Goal: Task Accomplishment & Management: Manage account settings

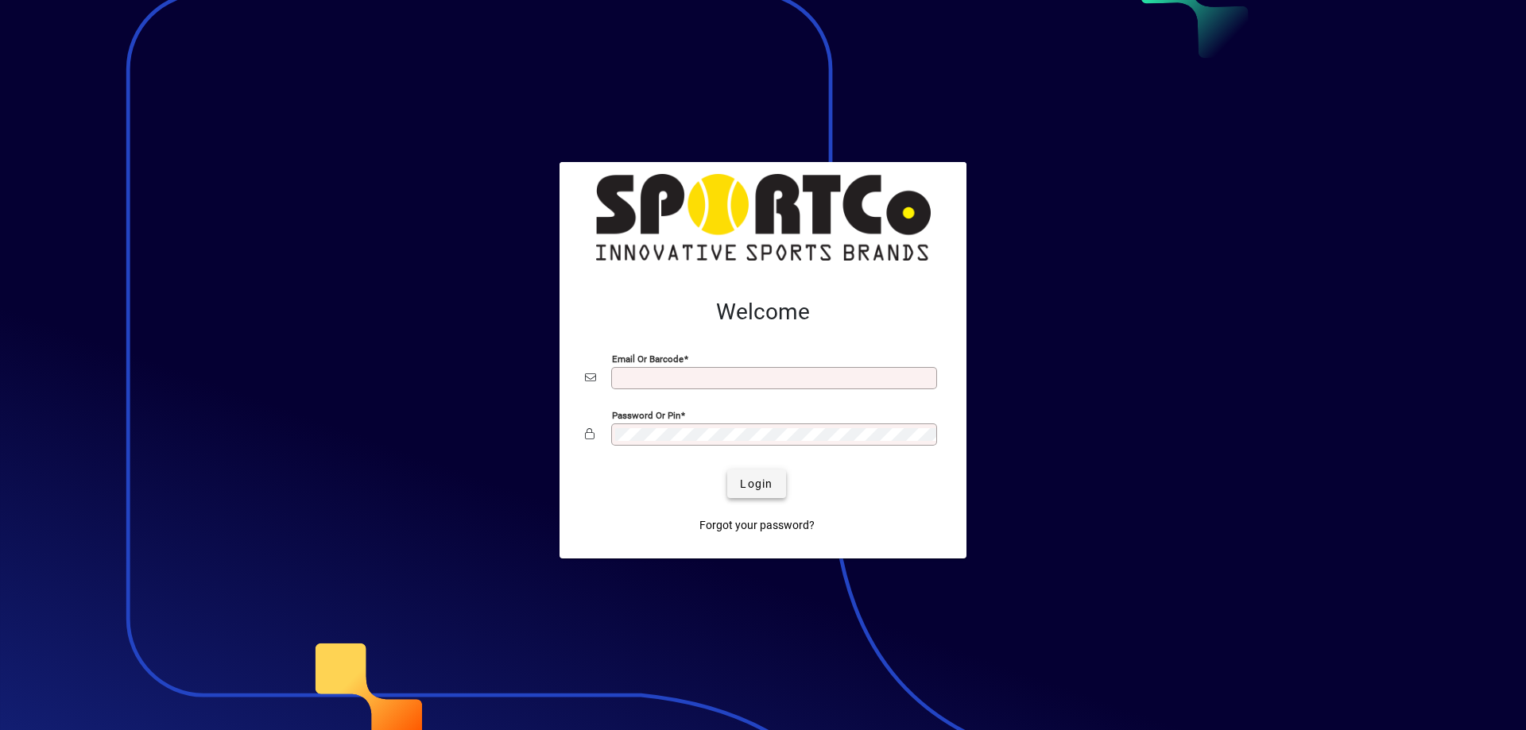
type input "**********"
click at [753, 482] on span "Login" at bounding box center [756, 484] width 33 height 17
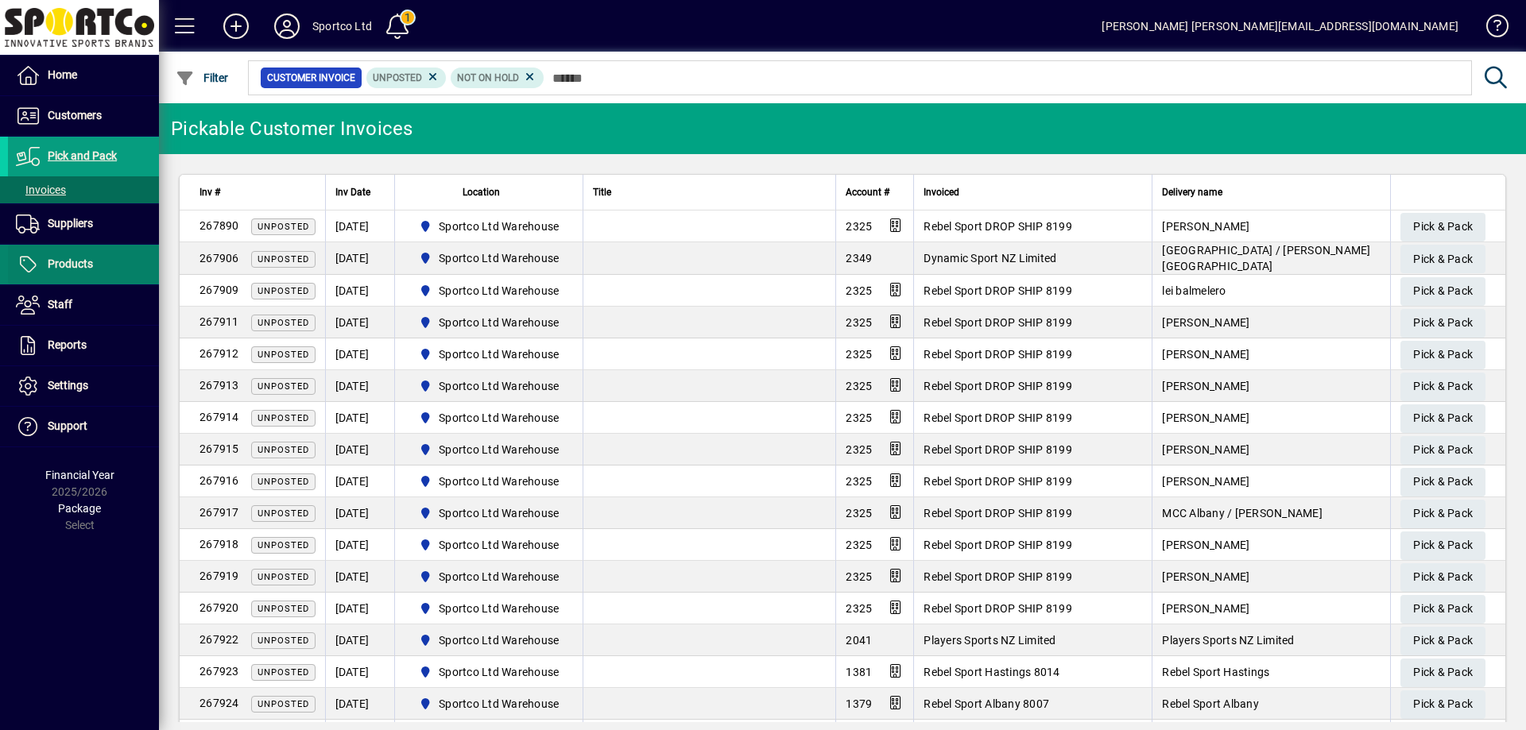
click at [84, 269] on span "Products" at bounding box center [70, 263] width 45 height 13
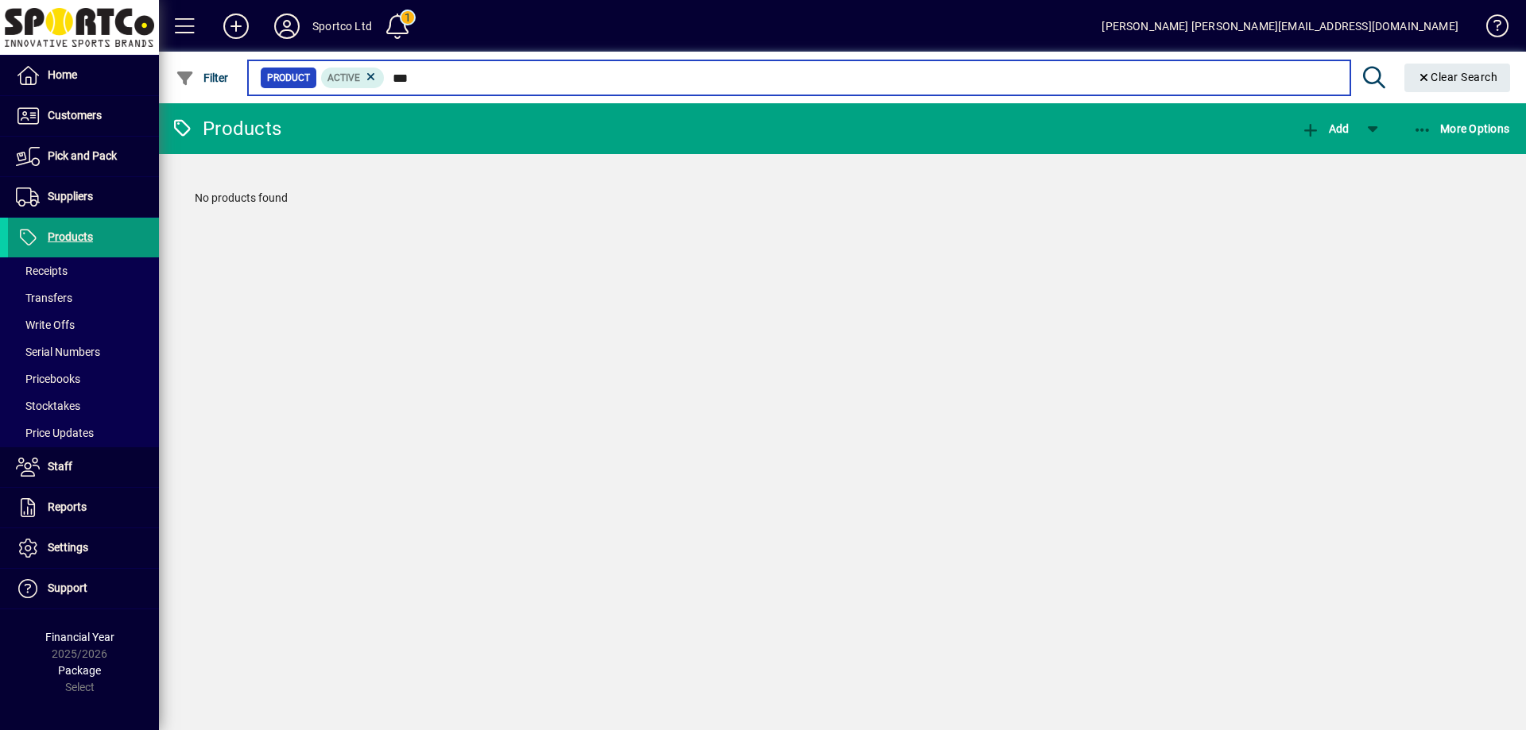
type input "***"
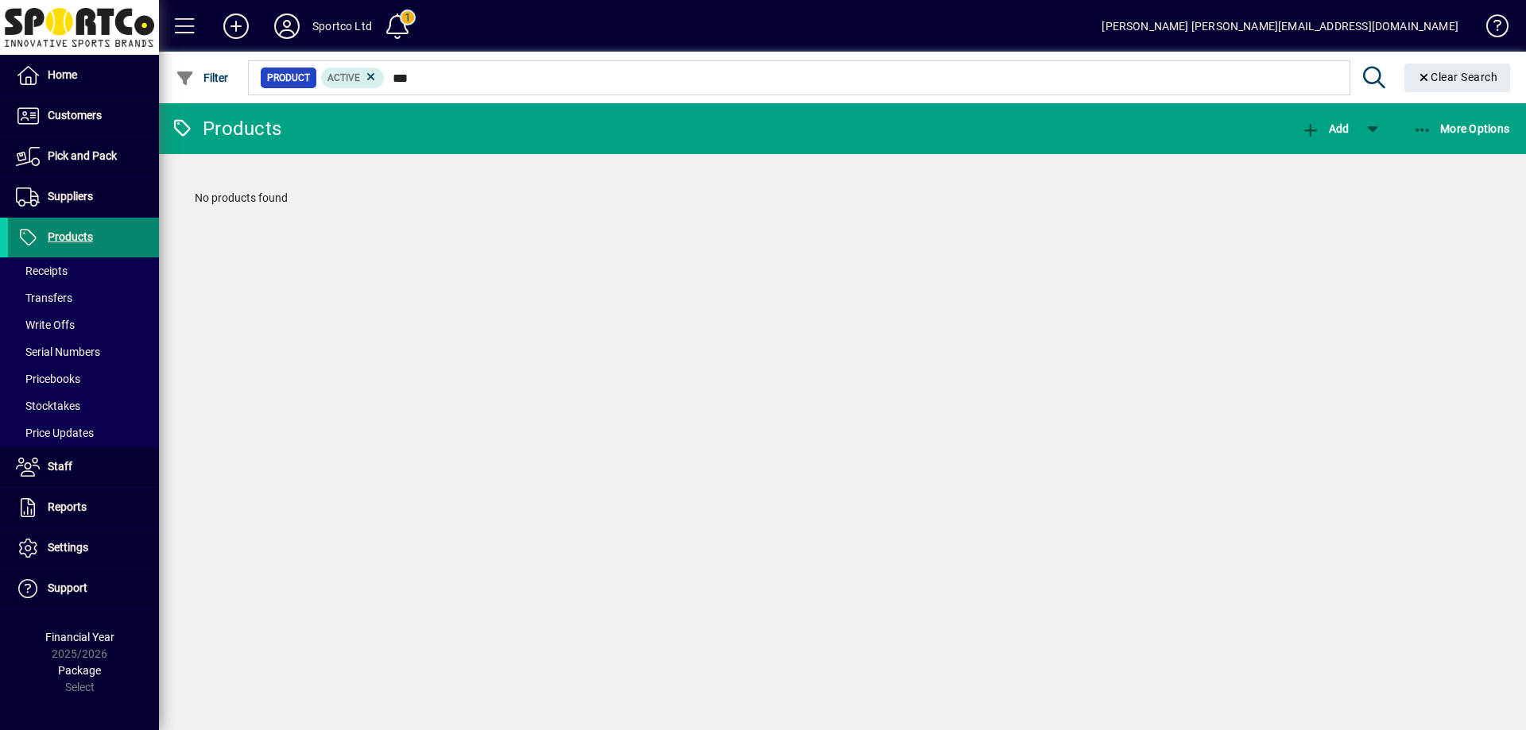
click at [66, 231] on span "Products" at bounding box center [70, 236] width 45 height 13
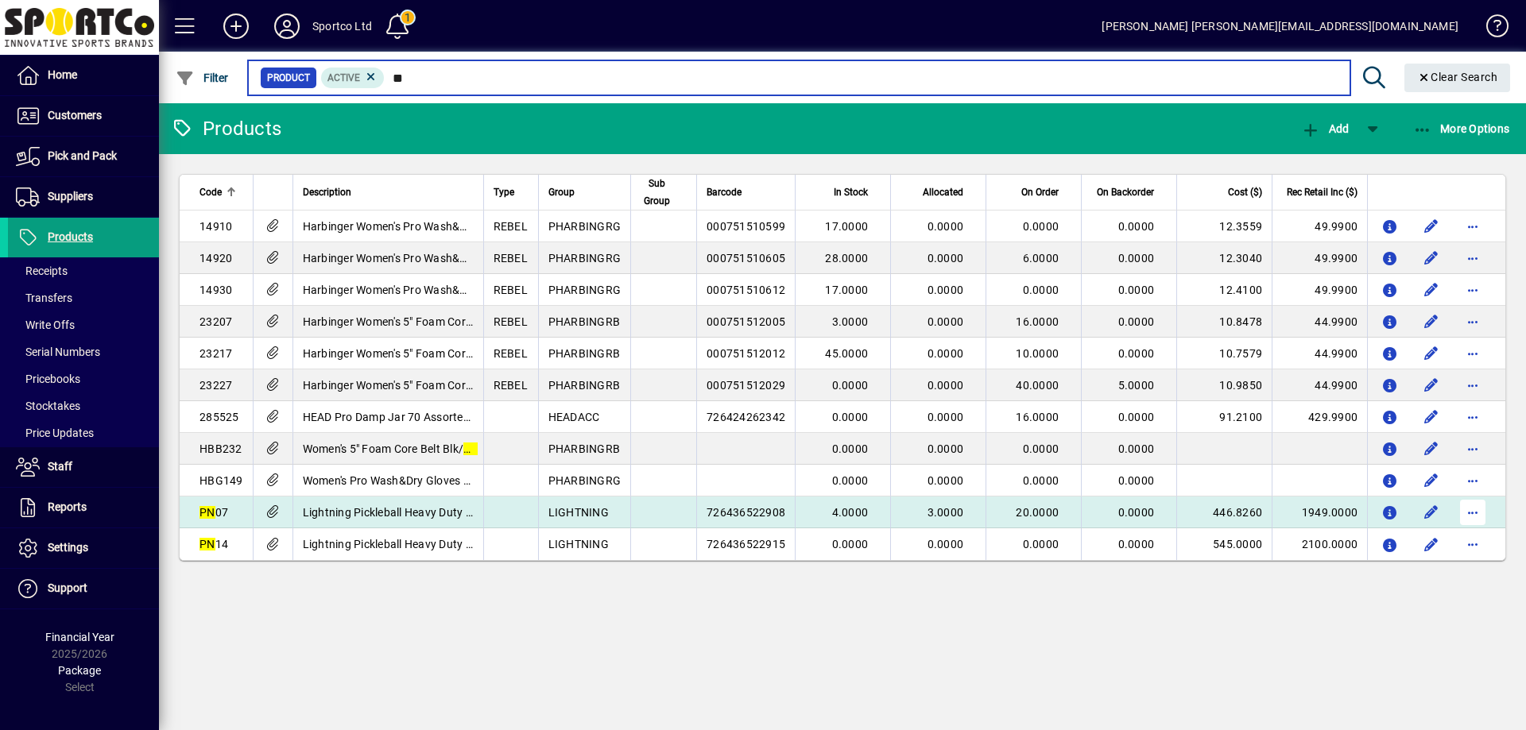
type input "**"
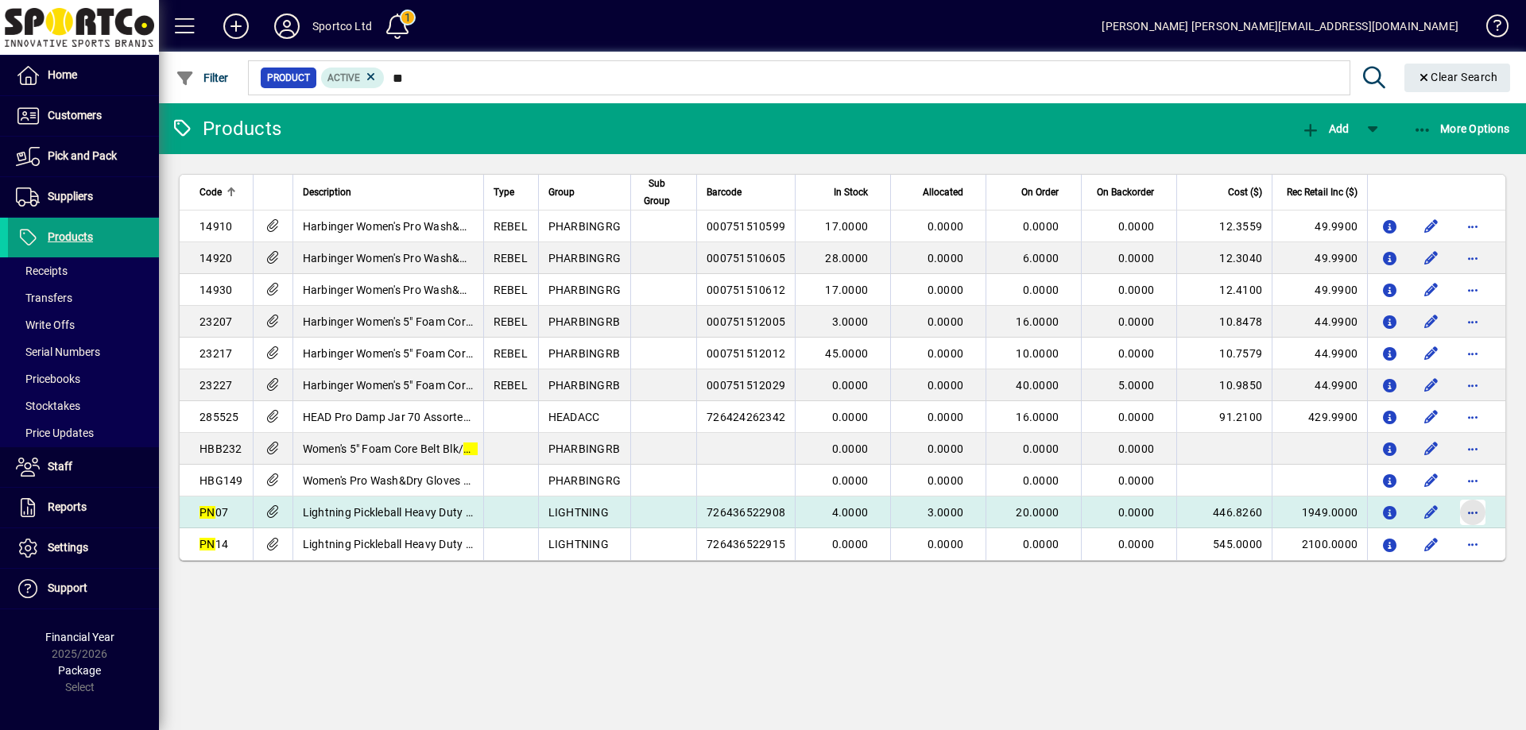
click at [1469, 510] on span "button" at bounding box center [1472, 513] width 38 height 38
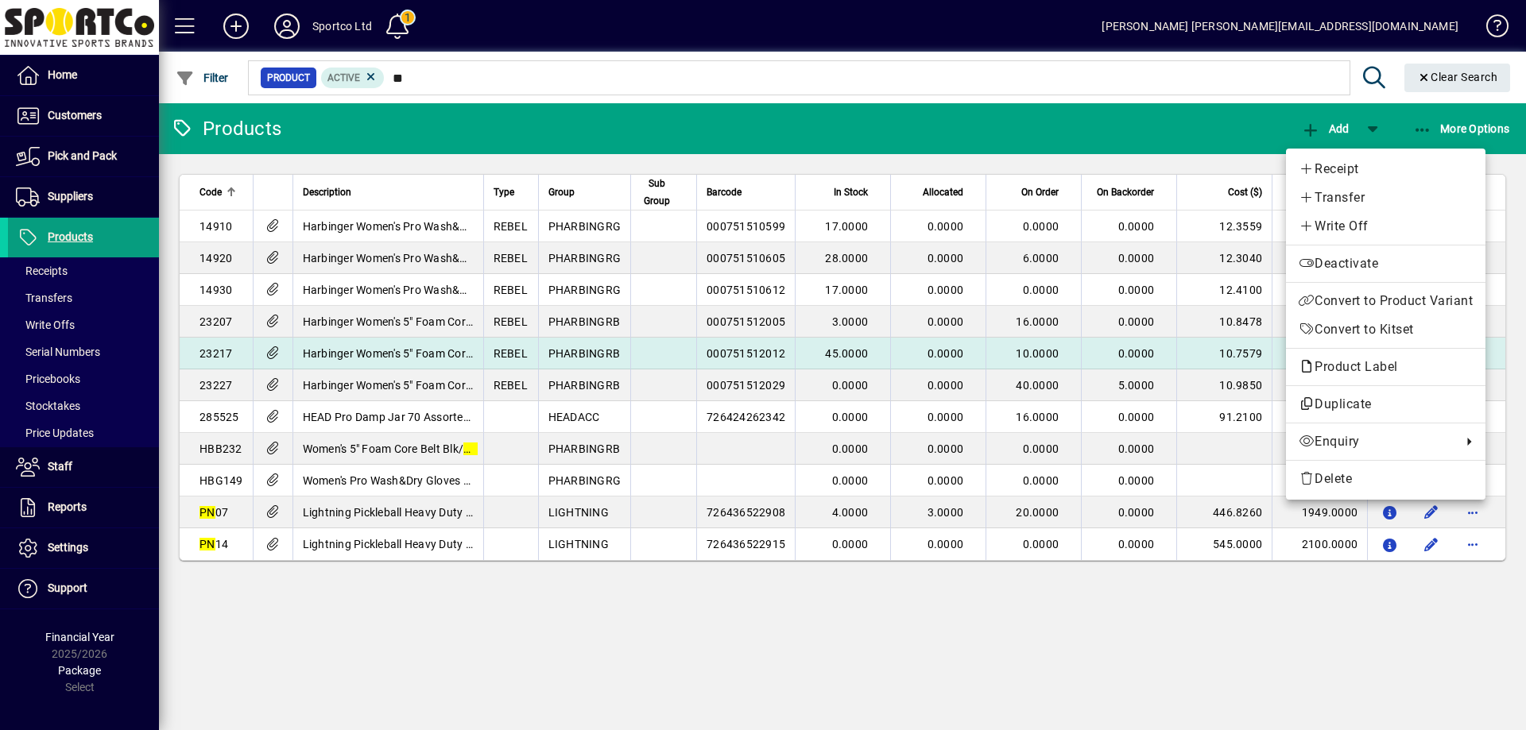
click at [1408, 367] on span "Product Label" at bounding box center [1386, 367] width 174 height 19
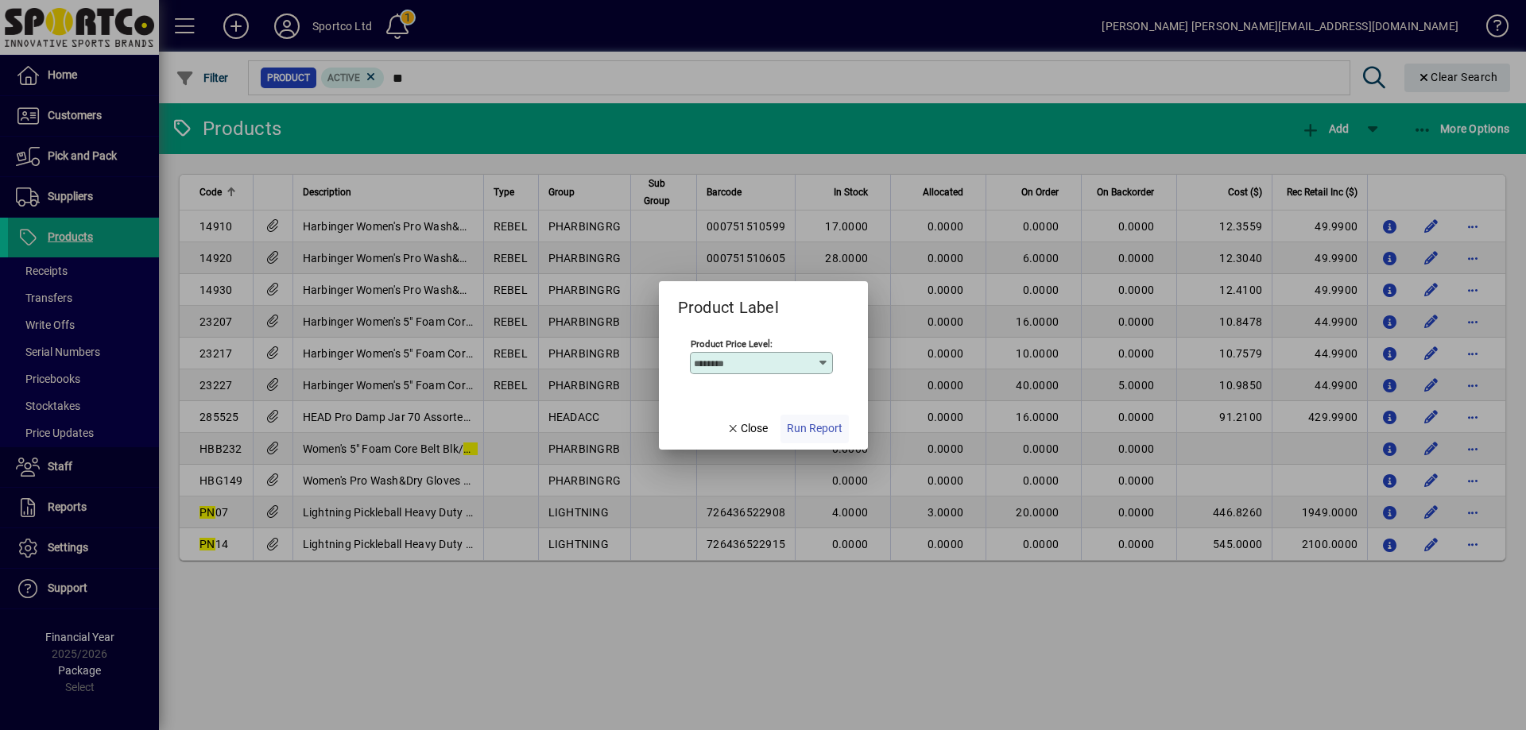
click at [824, 431] on span "Run Report" at bounding box center [815, 428] width 56 height 17
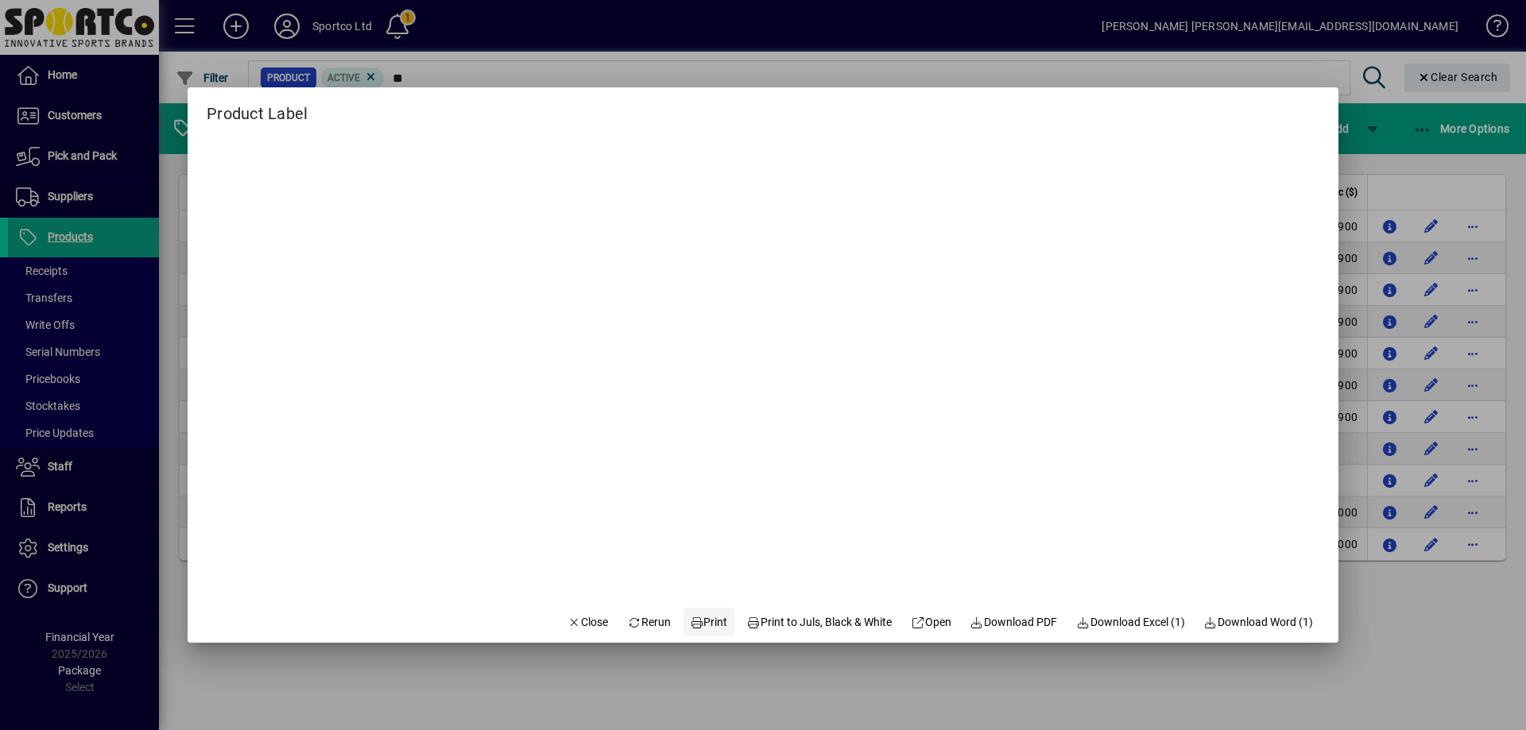
click at [698, 625] on span "Print" at bounding box center [709, 622] width 38 height 17
click at [577, 617] on span "Close" at bounding box center [587, 622] width 41 height 17
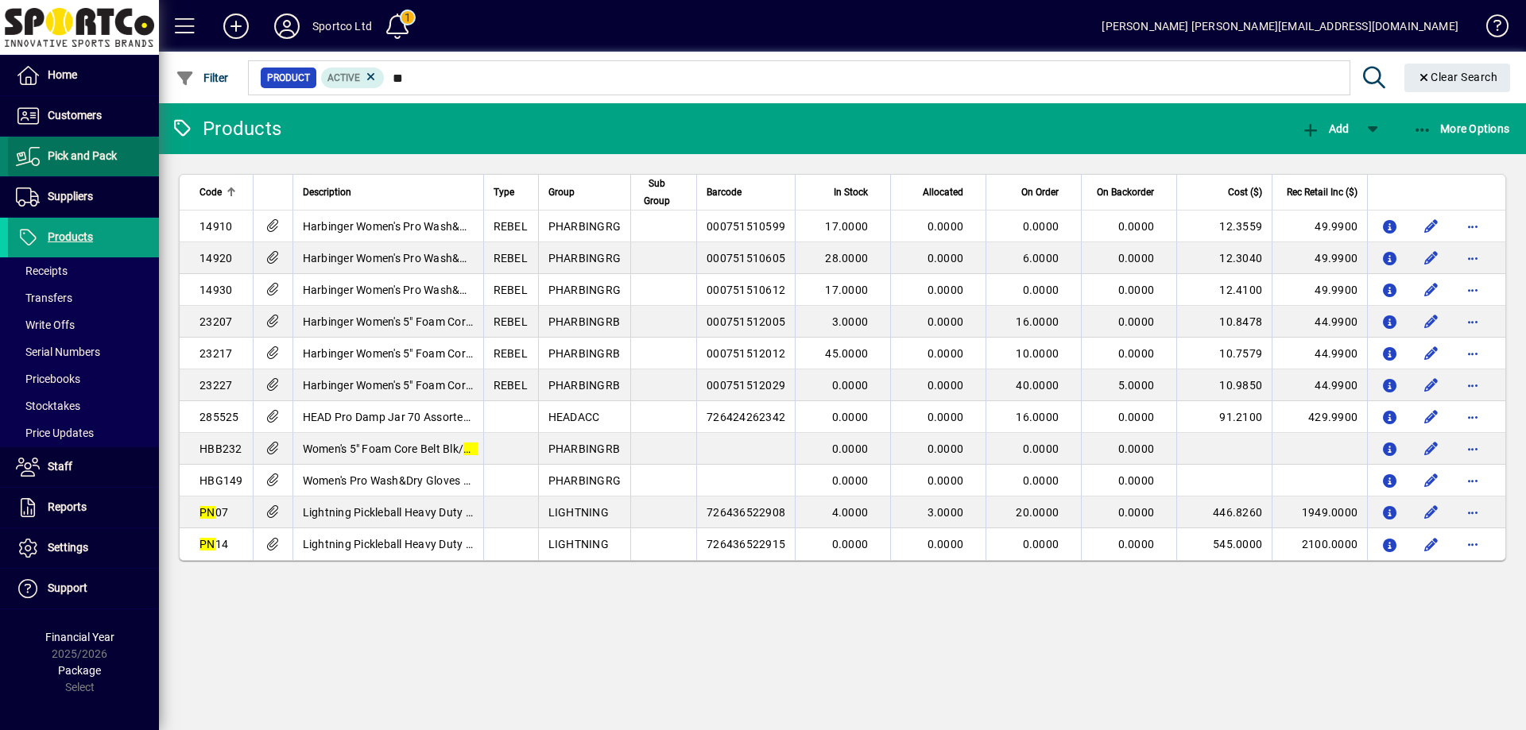
click at [75, 157] on span "Pick and Pack" at bounding box center [82, 155] width 69 height 13
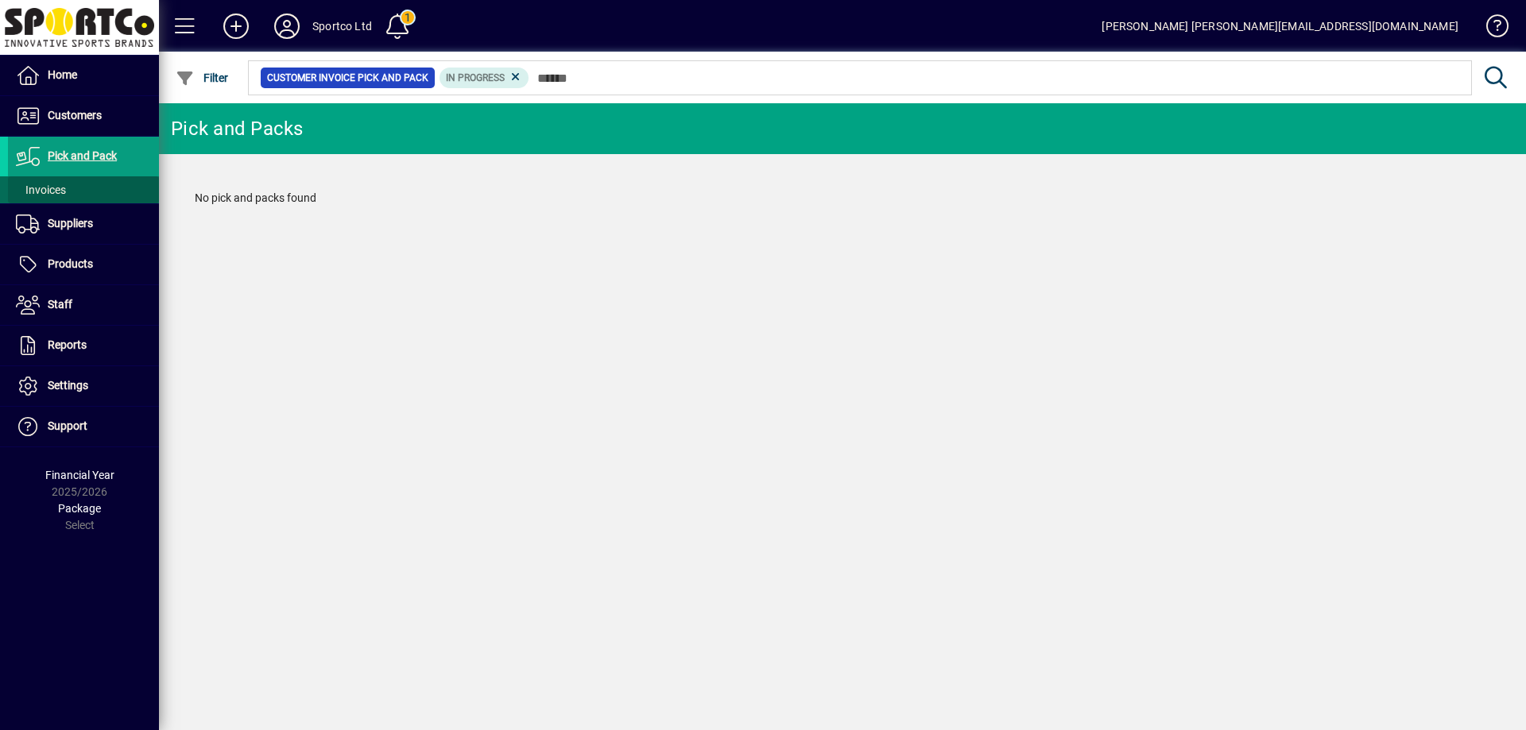
click at [45, 189] on span "Invoices" at bounding box center [41, 190] width 50 height 13
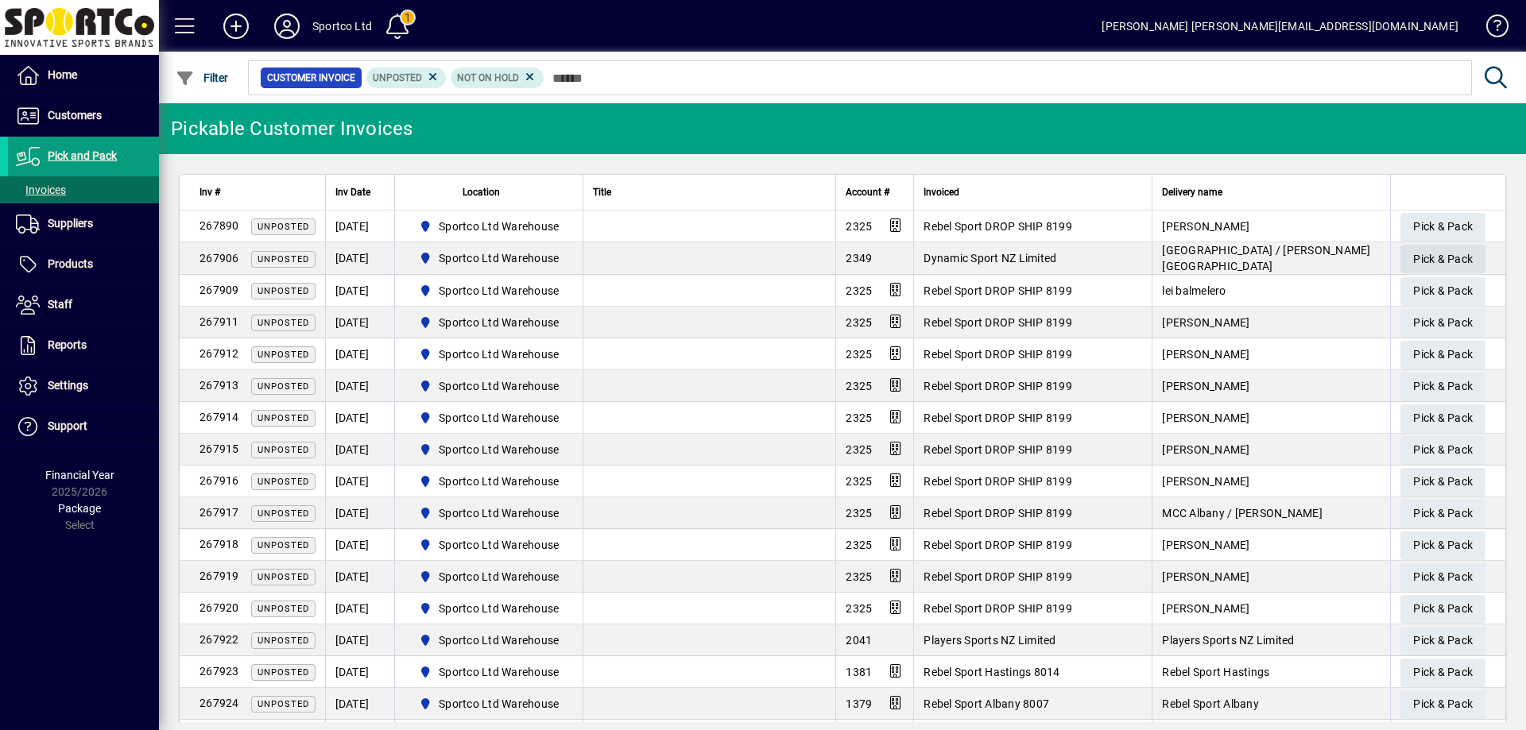
click at [1454, 261] on span "Pick & Pack" at bounding box center [1443, 259] width 60 height 26
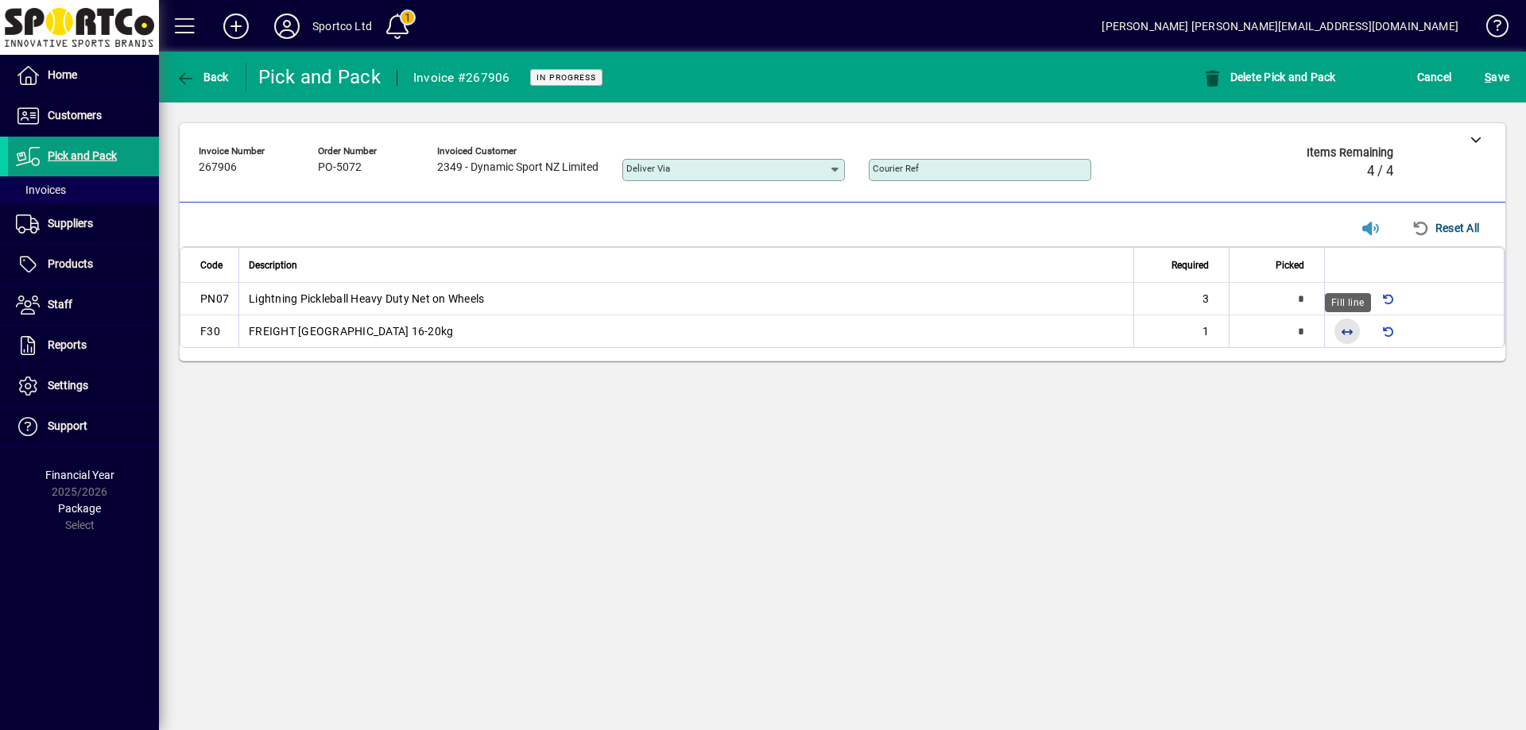
click at [1338, 326] on span "button" at bounding box center [1347, 331] width 38 height 38
type input "*"
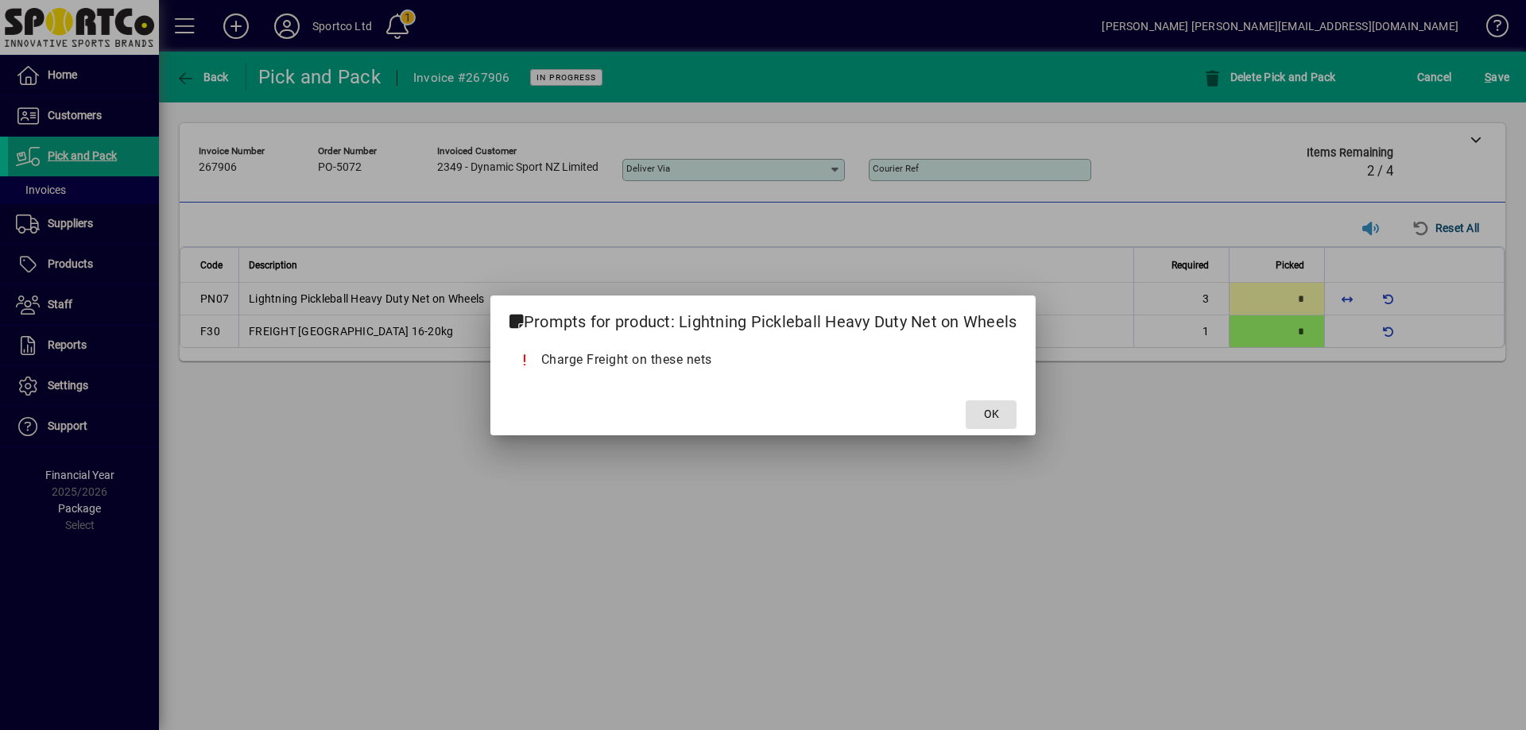
click at [998, 417] on span "OK" at bounding box center [991, 414] width 15 height 17
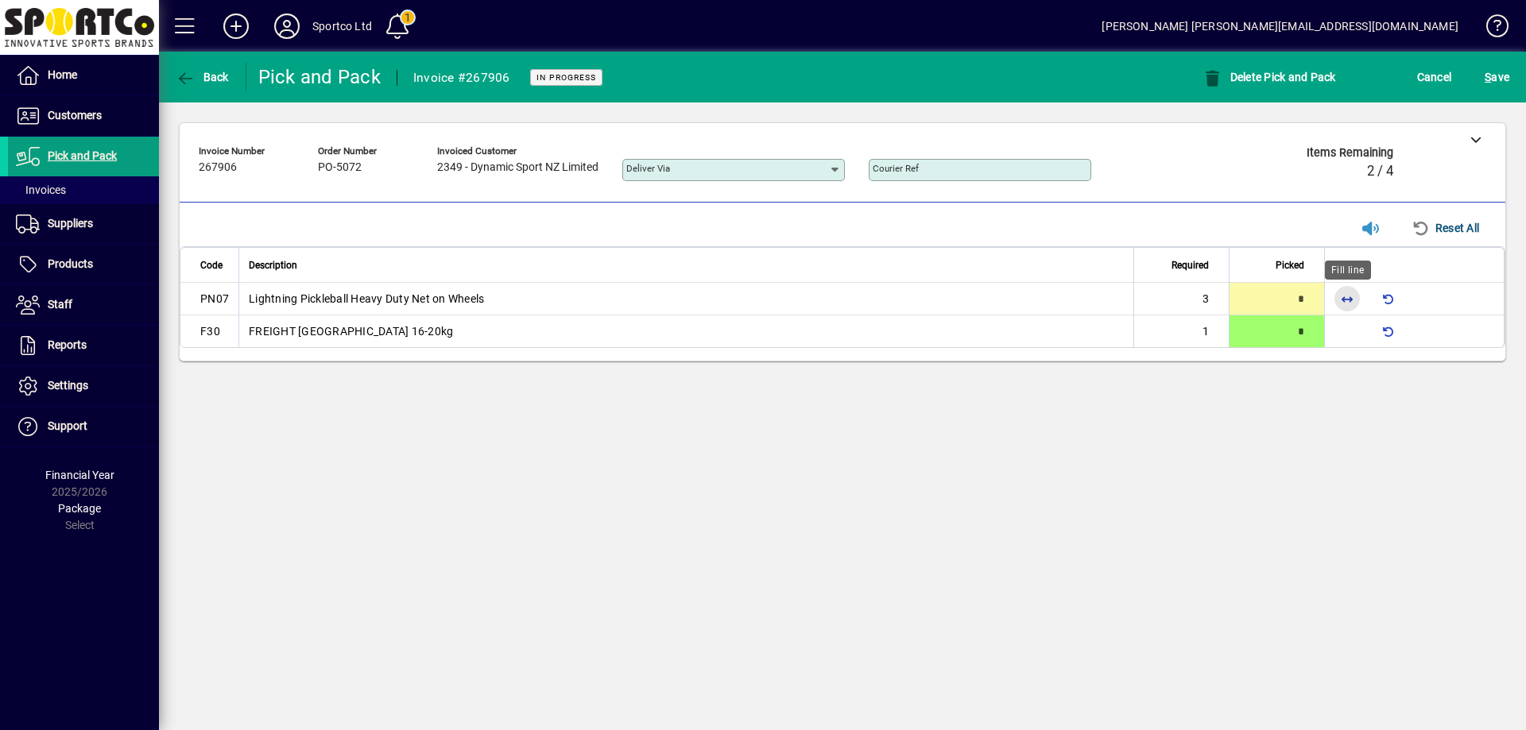
click at [1343, 302] on span "button" at bounding box center [1347, 299] width 38 height 38
type input "*"
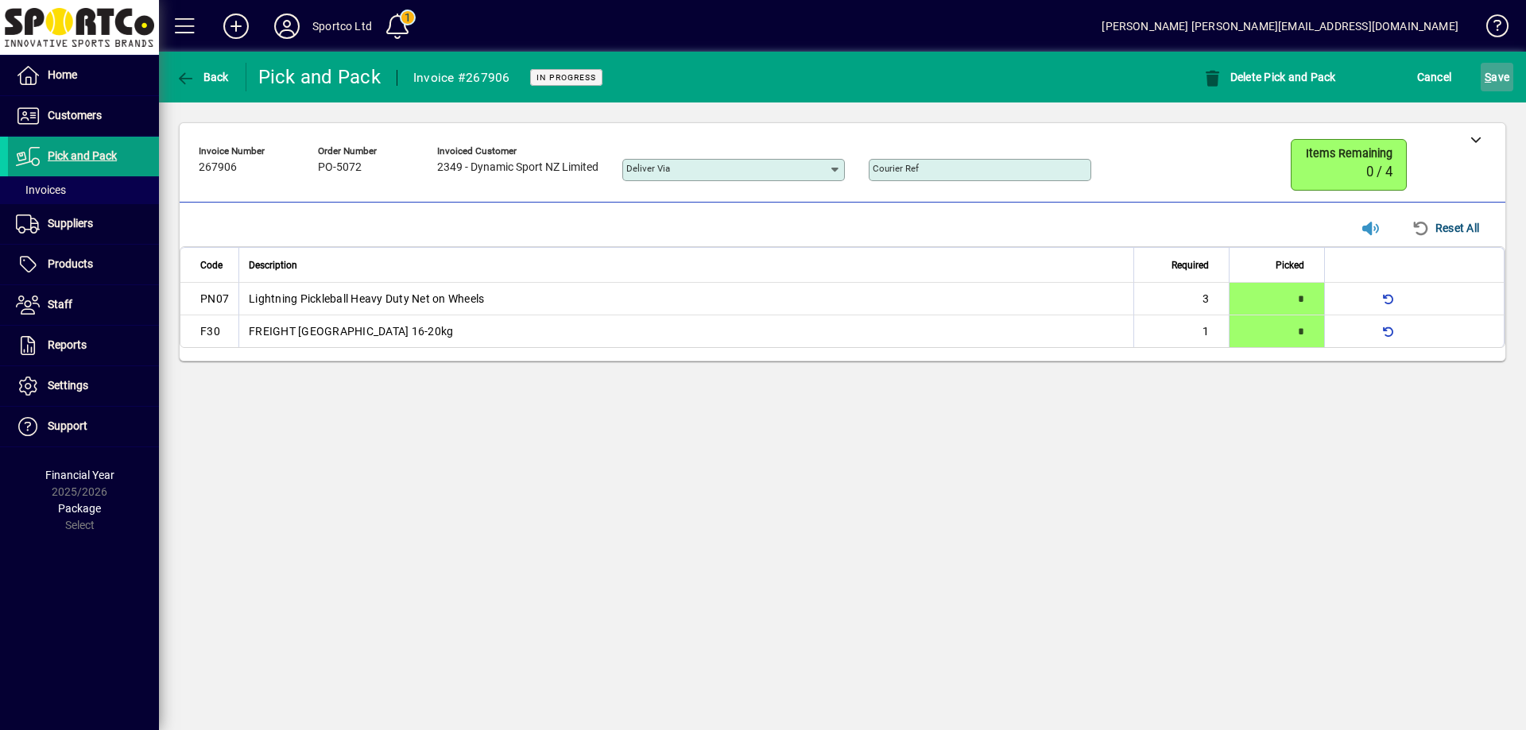
click at [1502, 82] on span "S ave" at bounding box center [1496, 76] width 25 height 25
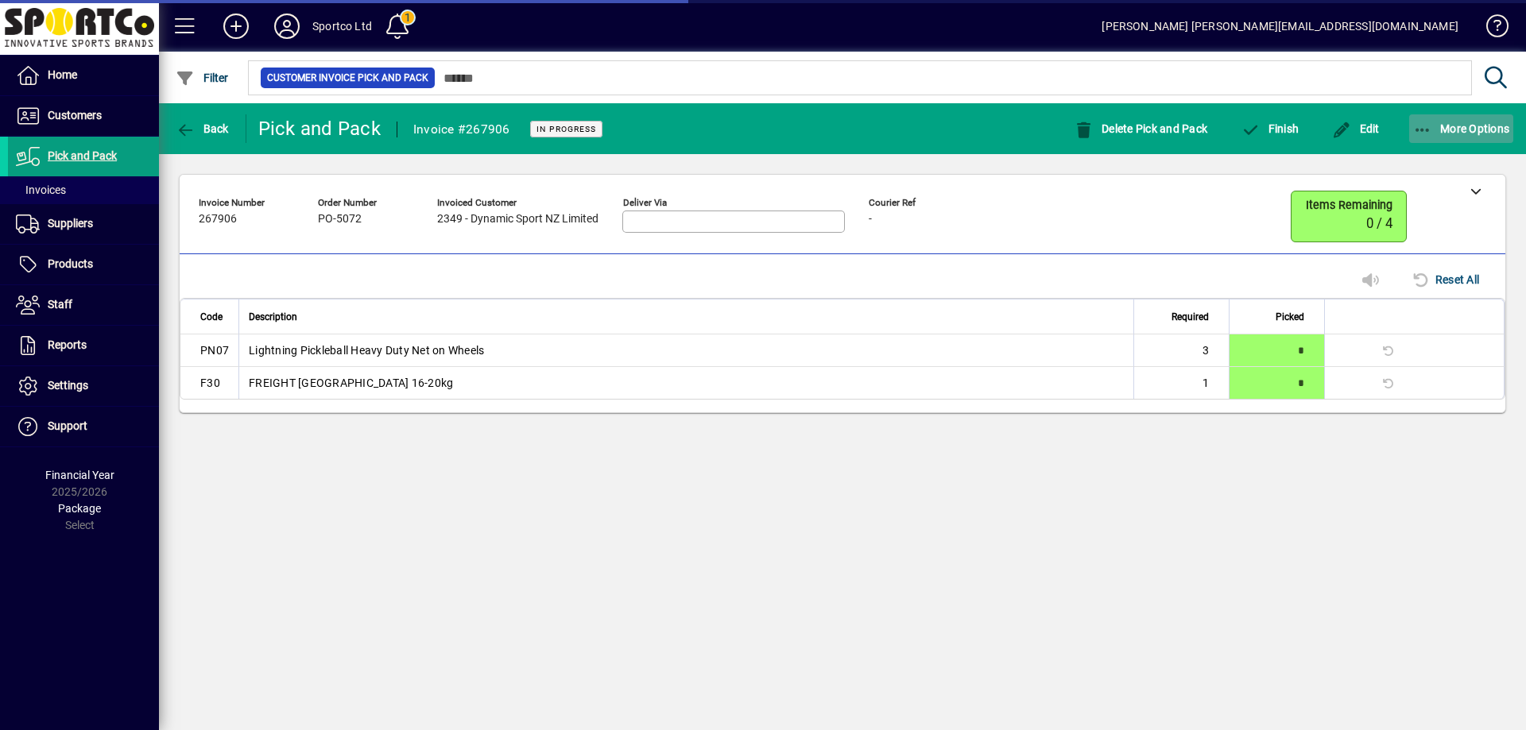
click at [1474, 140] on span "button" at bounding box center [1461, 129] width 105 height 38
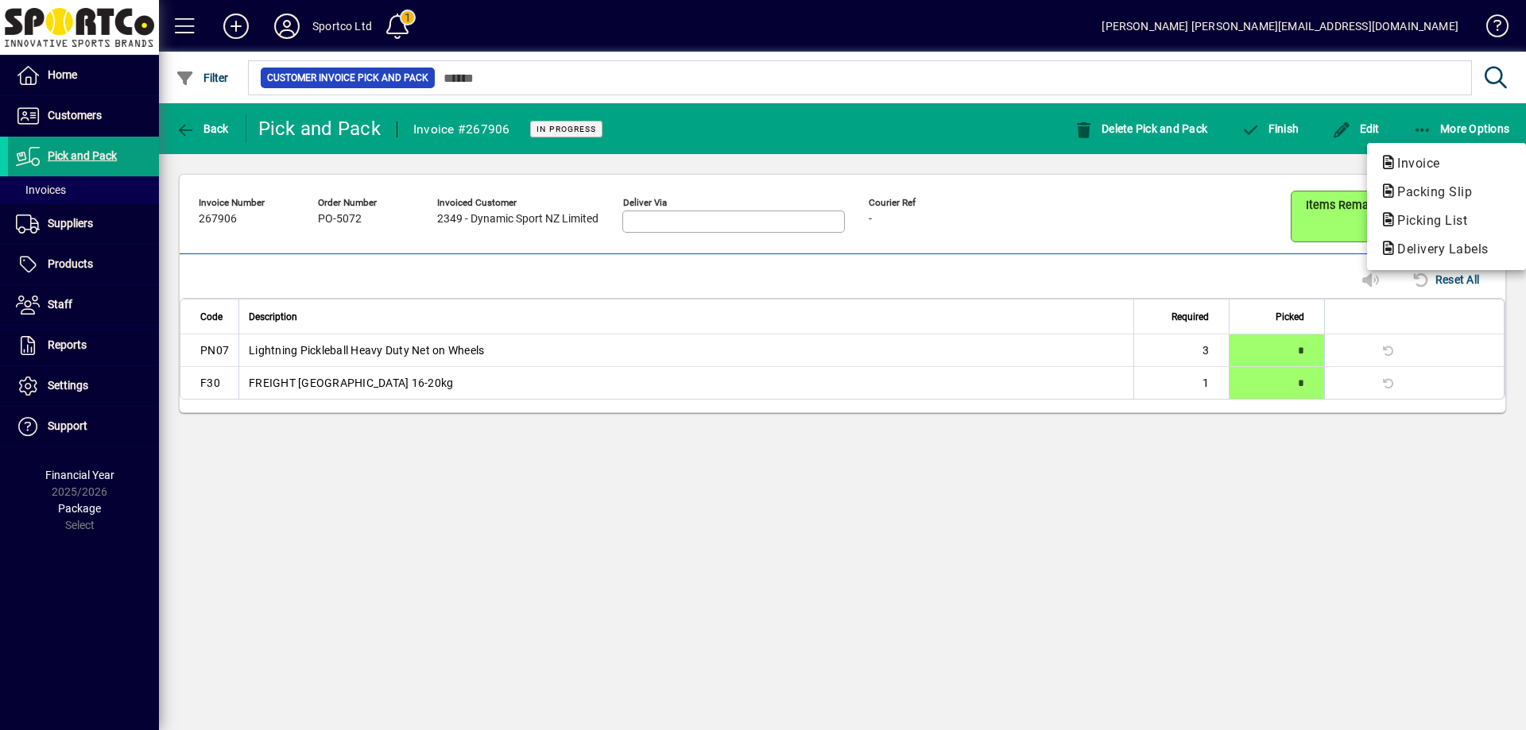
click at [1071, 260] on div at bounding box center [763, 365] width 1526 height 730
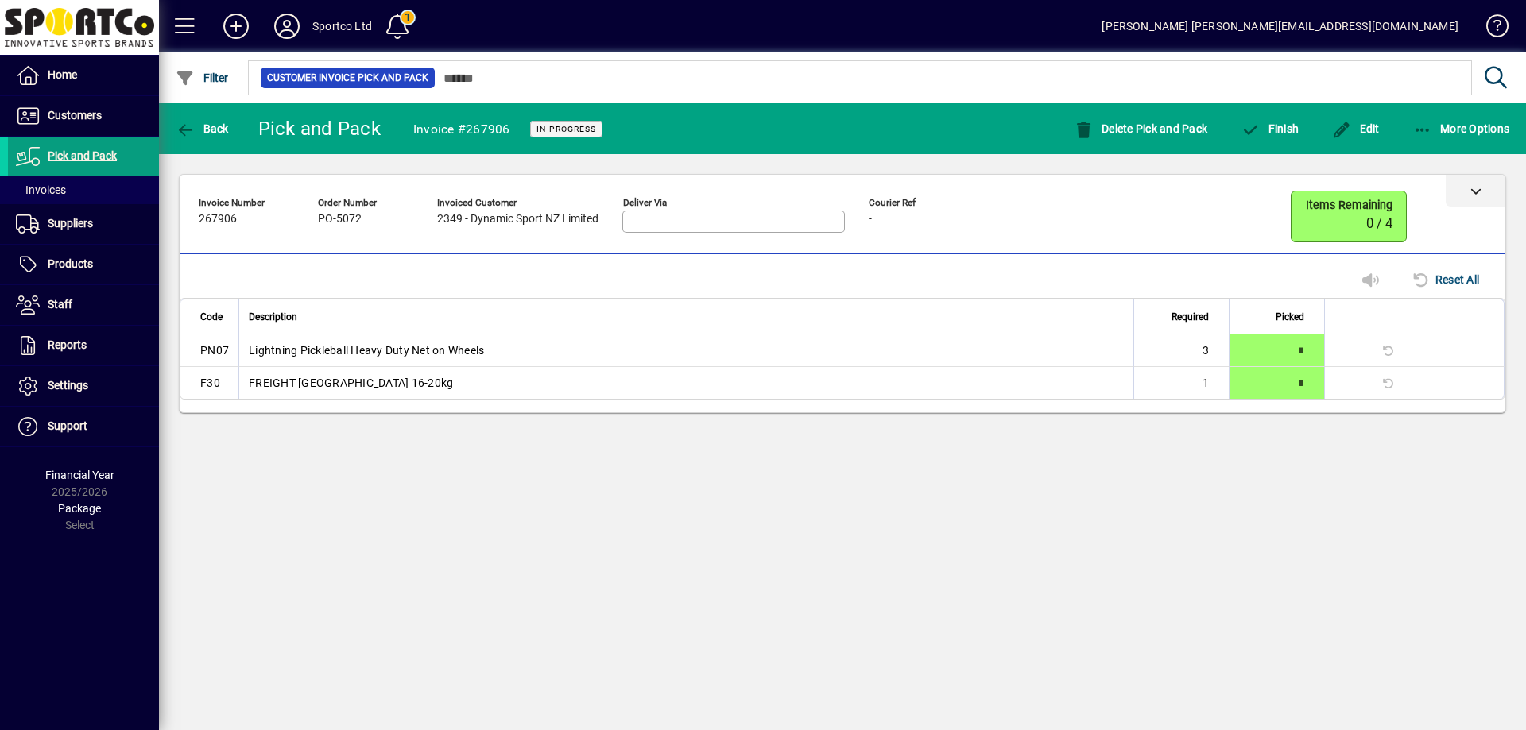
click at [1470, 187] on icon at bounding box center [1475, 190] width 11 height 11
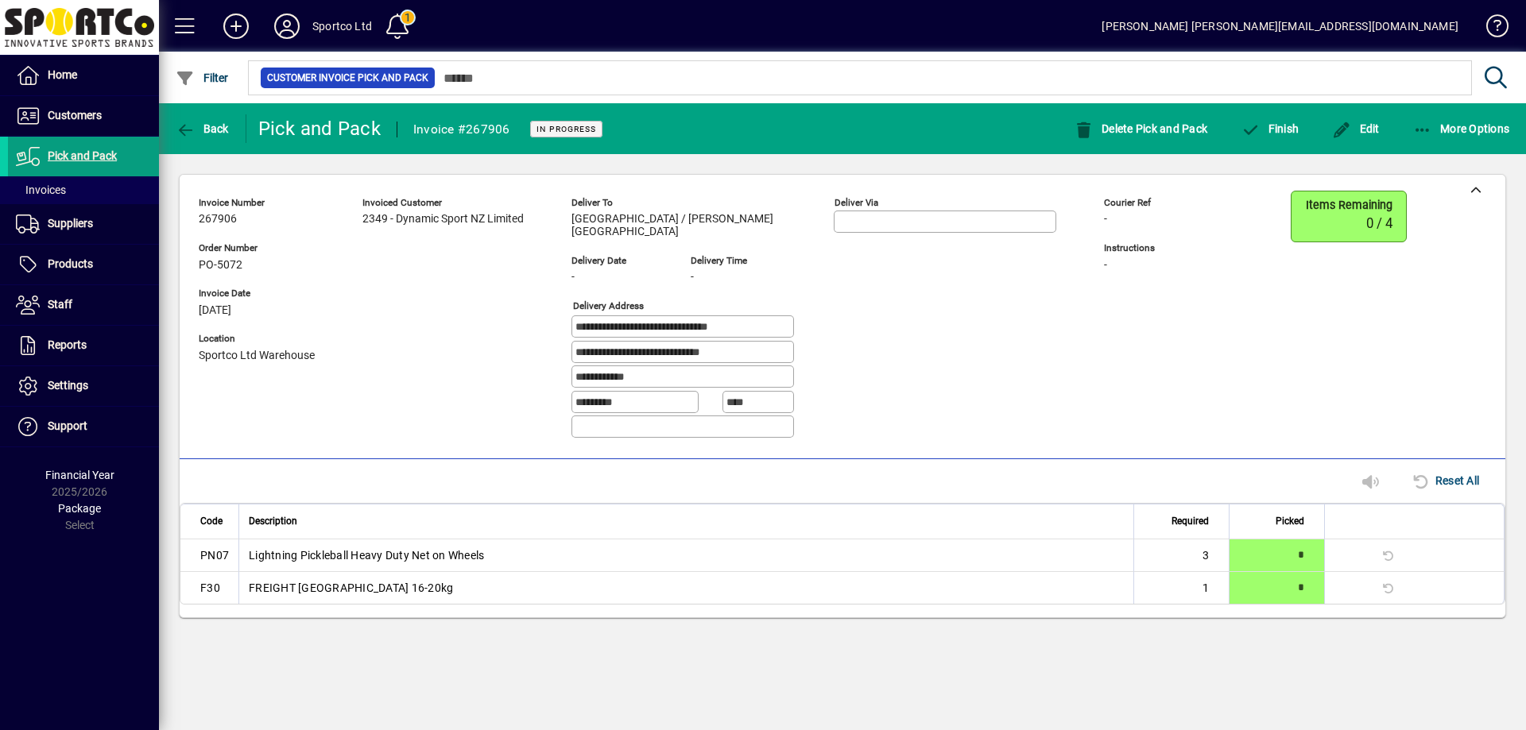
click at [691, 215] on span "Pickleball North Harbour / Katrina Chatfield" at bounding box center [690, 225] width 238 height 25
drag, startPoint x: 718, startPoint y: 222, endPoint x: 708, endPoint y: 229, distance: 12.6
click at [718, 223] on span "Pickleball North Harbour / Katrina Chatfield" at bounding box center [690, 225] width 238 height 25
drag, startPoint x: 703, startPoint y: 219, endPoint x: 785, endPoint y: 215, distance: 81.9
click at [790, 215] on div "Deliver to Pickleball North Harbour / Katrina Chatfield Deliver via" at bounding box center [825, 220] width 509 height 58
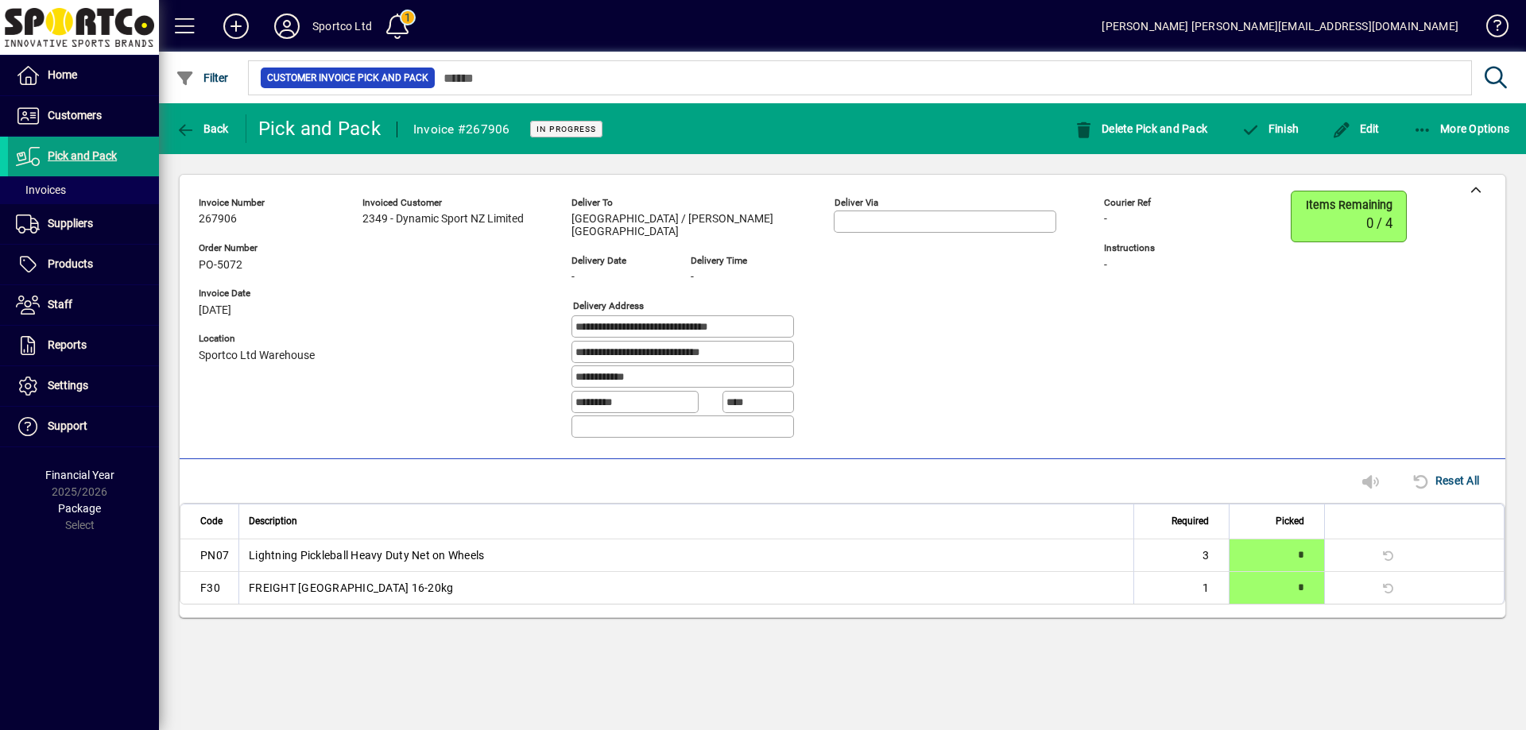
copy span "Katrina Chatfield"
click at [605, 256] on span "Delivery date" at bounding box center [618, 261] width 95 height 10
copy span "Pickleball North Harbour / Katrina Chatfield"
drag, startPoint x: 574, startPoint y: 219, endPoint x: 806, endPoint y: 176, distance: 236.1
click at [794, 221] on div "Deliver to Pickleball North Harbour / Katrina Chatfield Deliver via" at bounding box center [825, 220] width 509 height 58
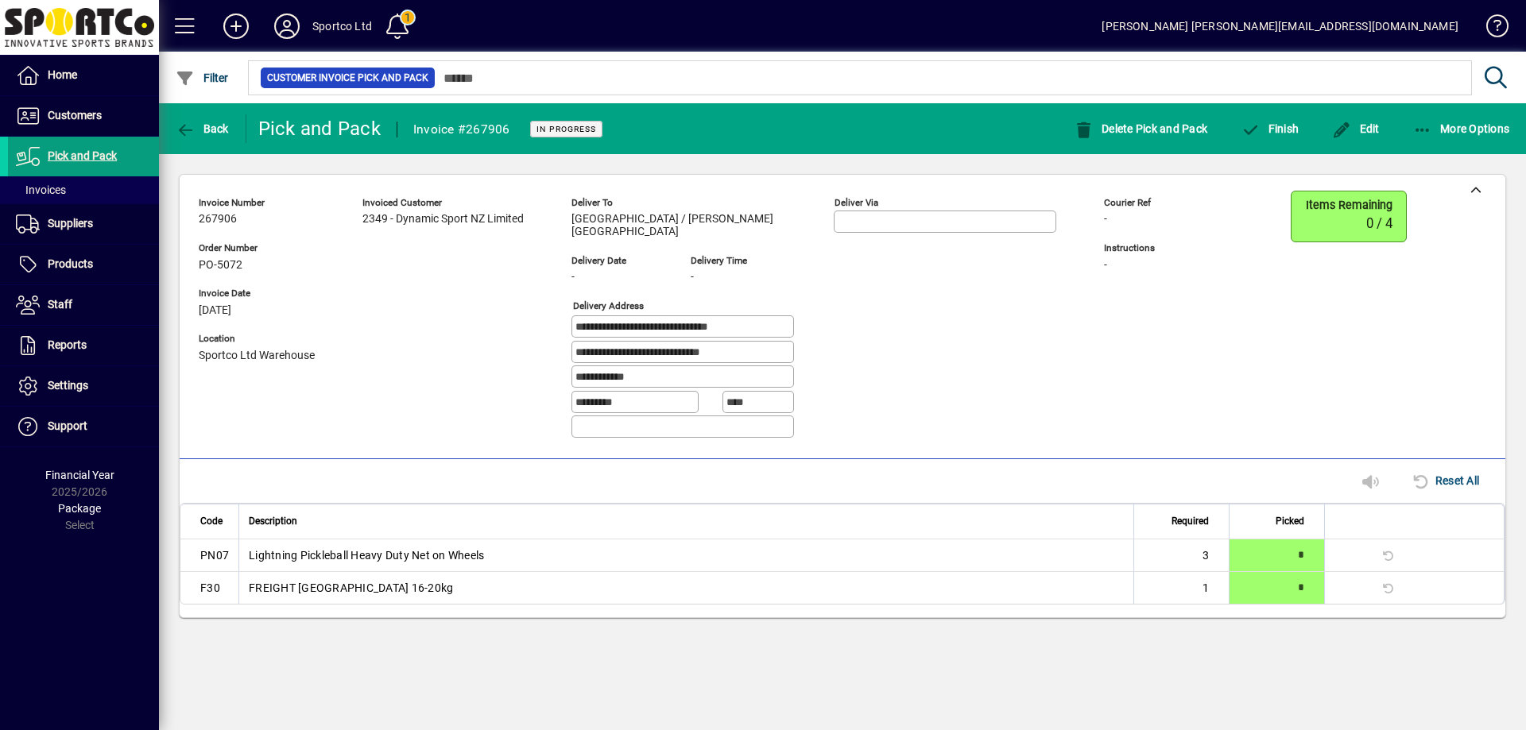
drag, startPoint x: 756, startPoint y: 347, endPoint x: 554, endPoint y: 362, distance: 202.4
click at [554, 362] on div "**********" at bounding box center [711, 321] width 1024 height 261
click at [1342, 127] on icon "button" at bounding box center [1342, 130] width 20 height 16
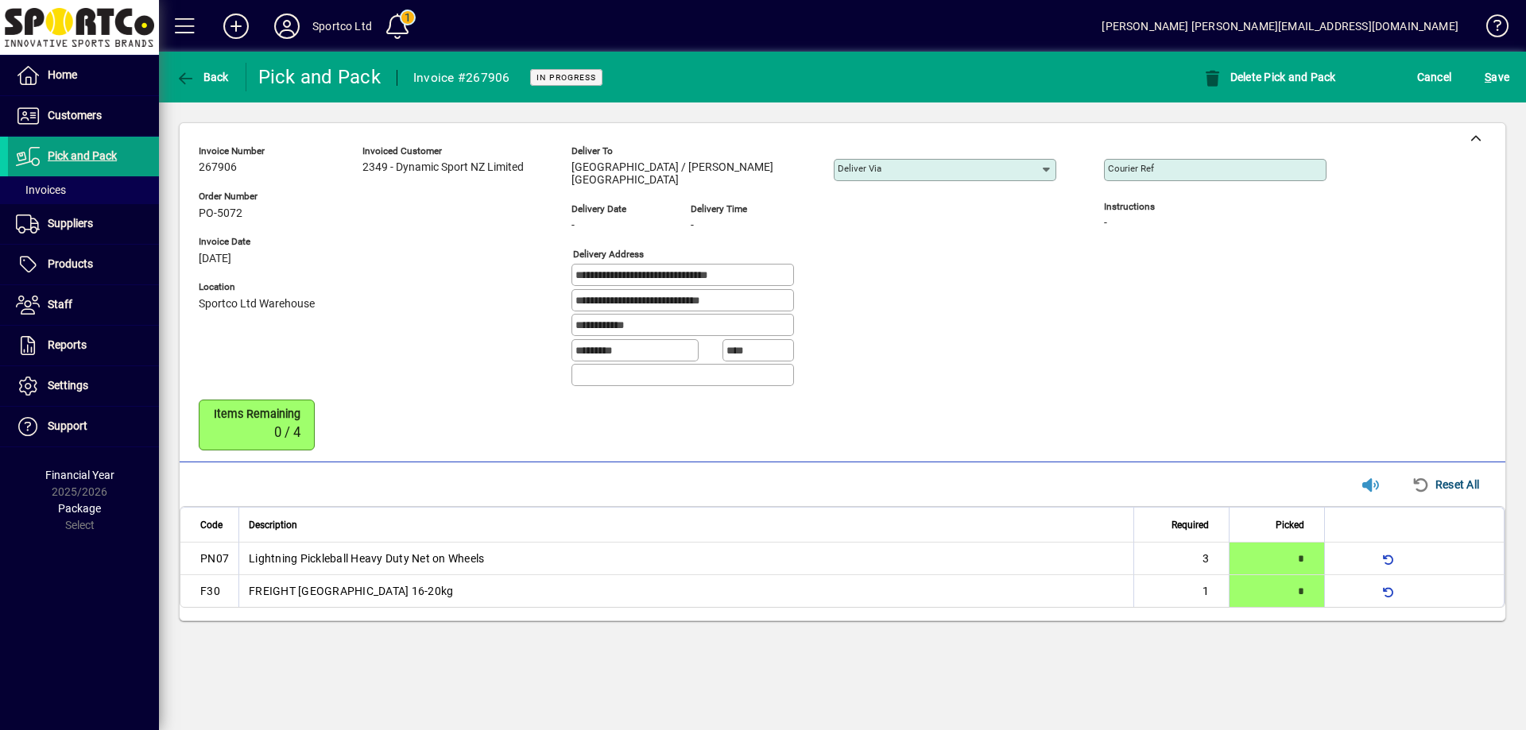
click at [1179, 177] on div "Courier Ref" at bounding box center [1215, 170] width 223 height 22
paste input "*********"
type input "*********"
click at [1490, 74] on span "S" at bounding box center [1487, 77] width 6 height 13
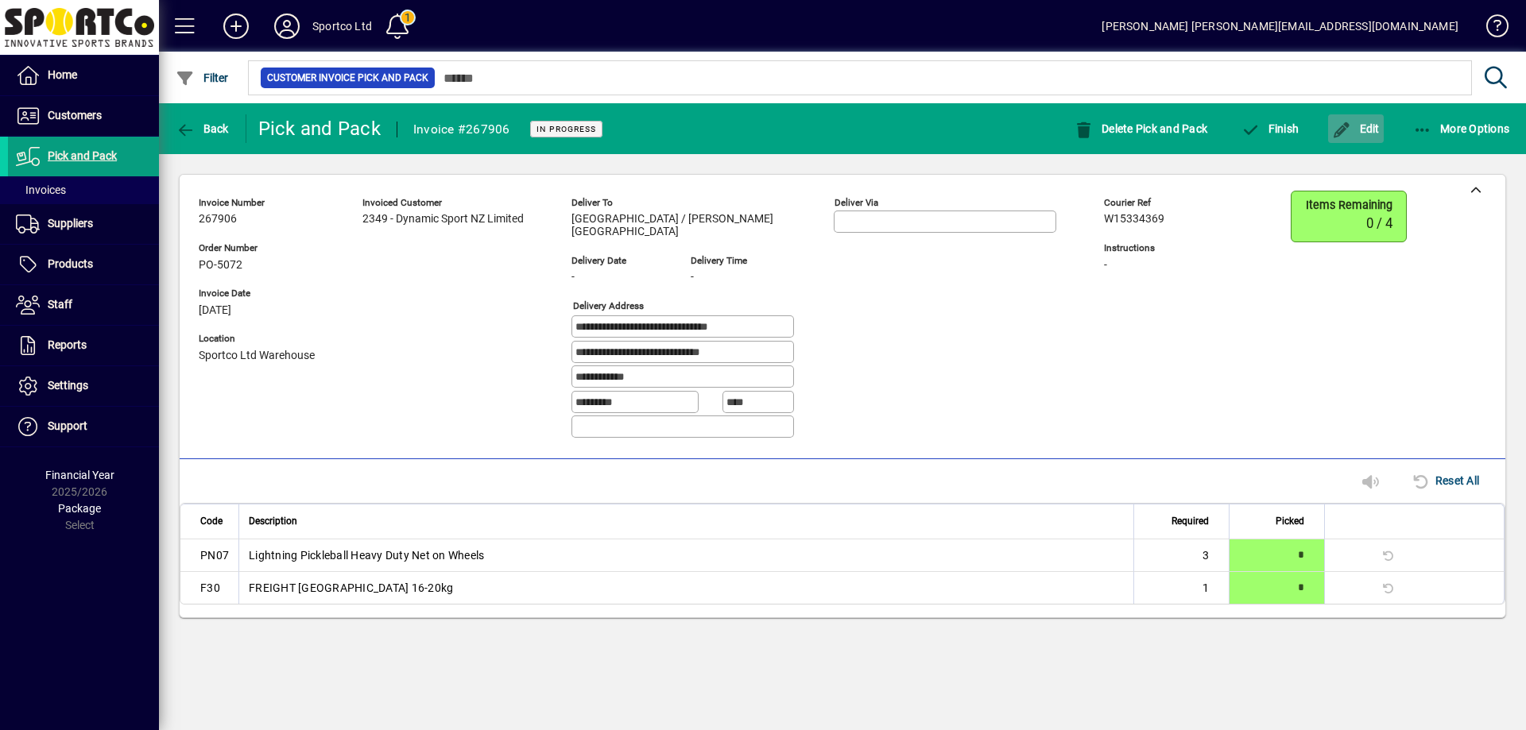
click at [1360, 122] on span "Edit" at bounding box center [1356, 128] width 48 height 13
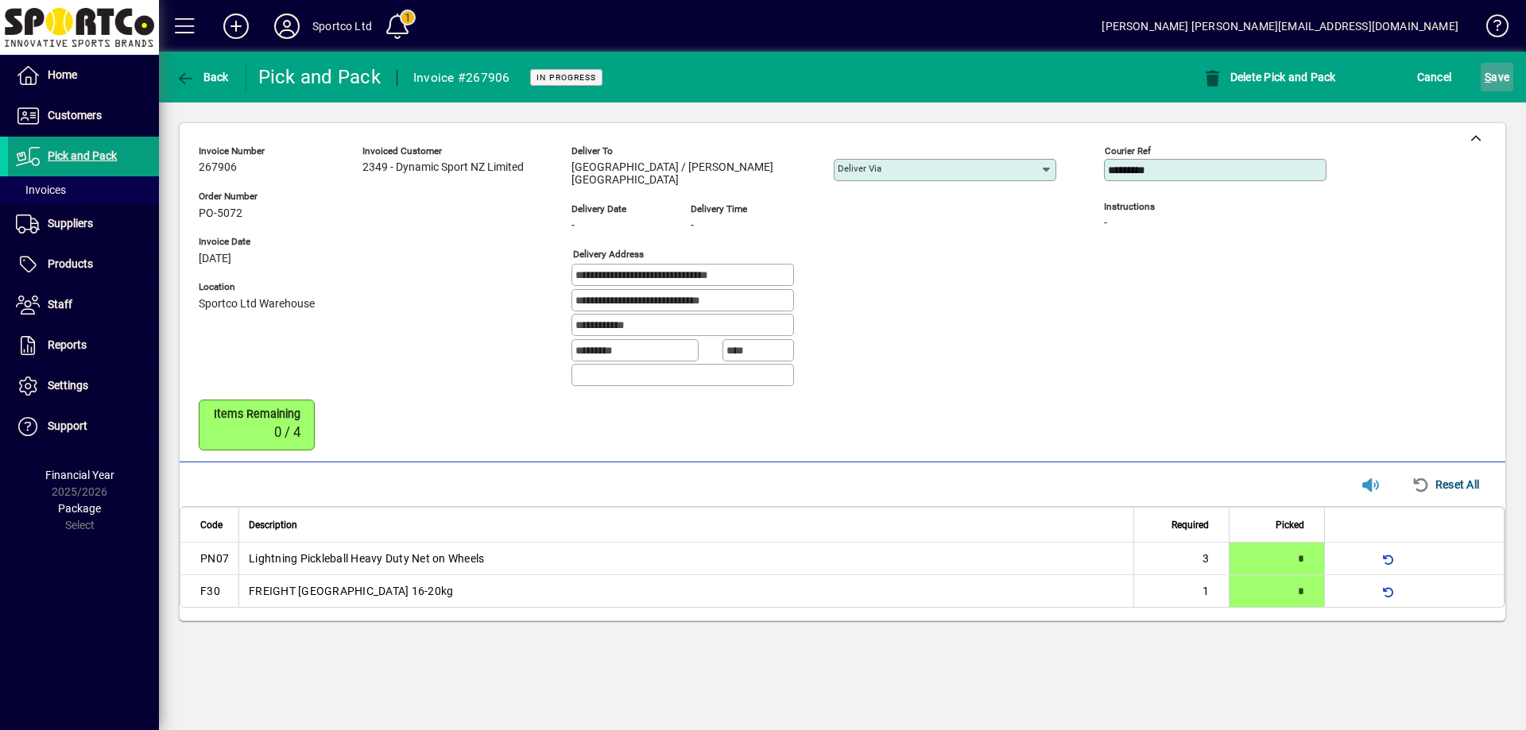
click at [1498, 69] on span "S ave" at bounding box center [1496, 76] width 25 height 25
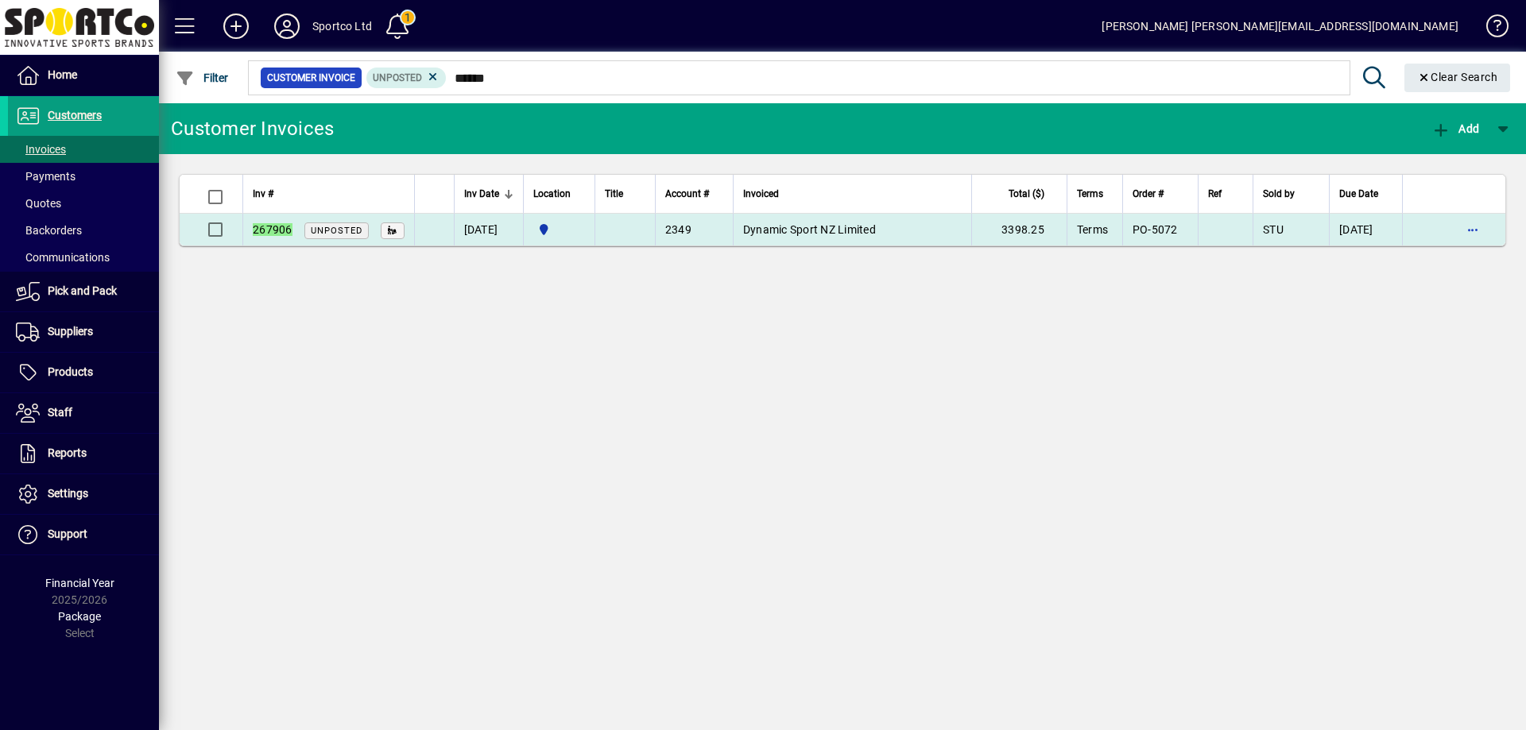
type input "******"
click at [764, 230] on span "Dynamic Sport NZ Limited" at bounding box center [809, 229] width 133 height 13
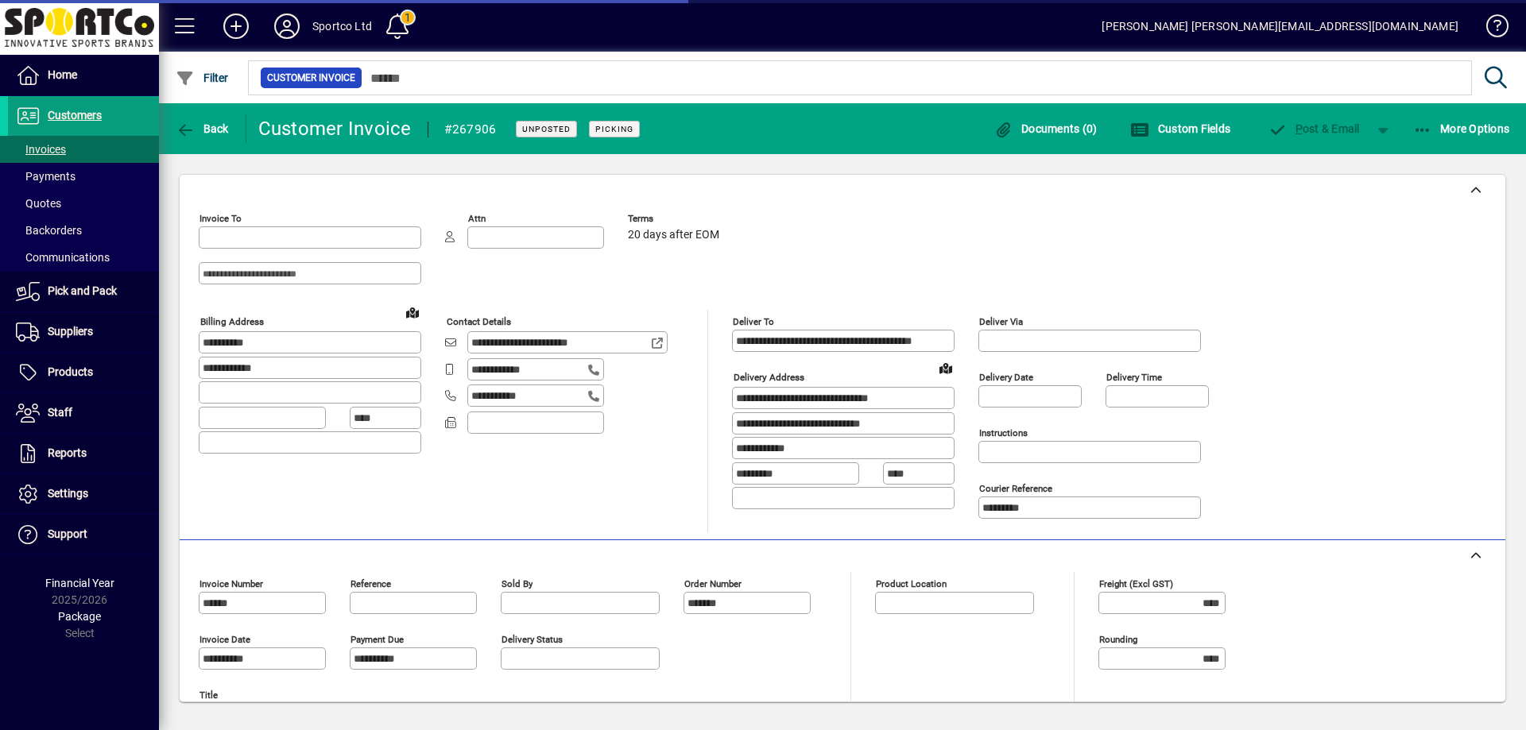
type input "**********"
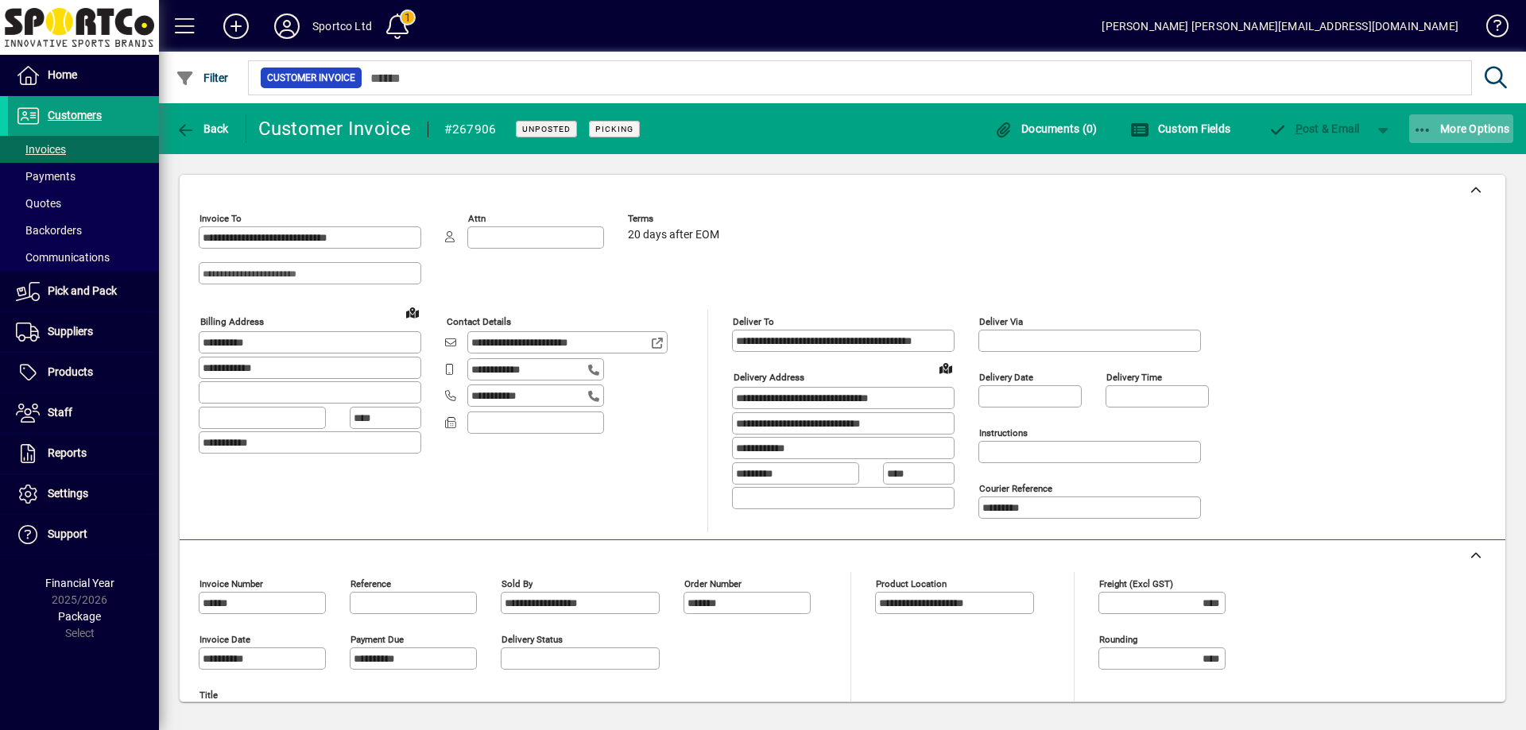
click at [1430, 126] on icon "button" at bounding box center [1423, 130] width 20 height 16
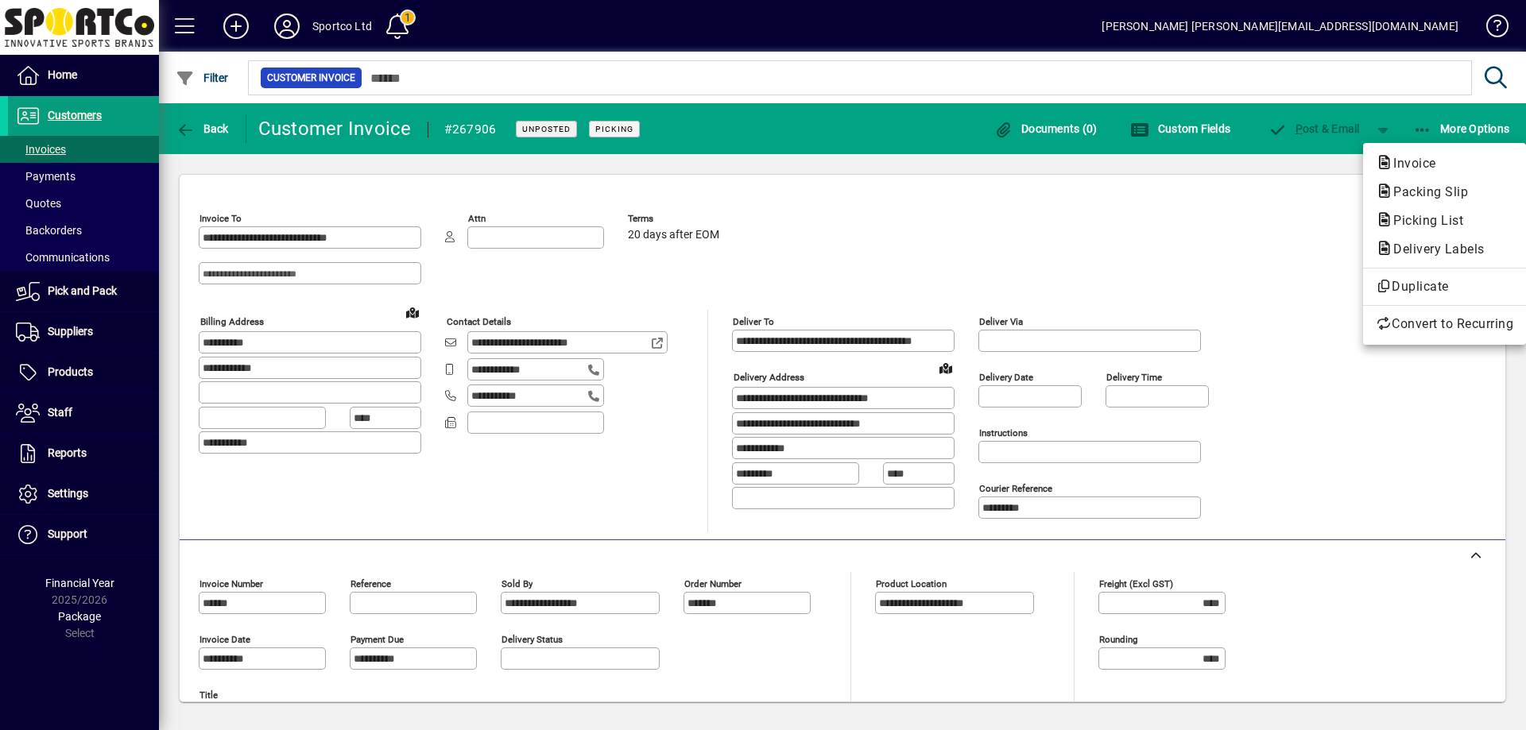
click at [1217, 235] on div at bounding box center [763, 365] width 1526 height 730
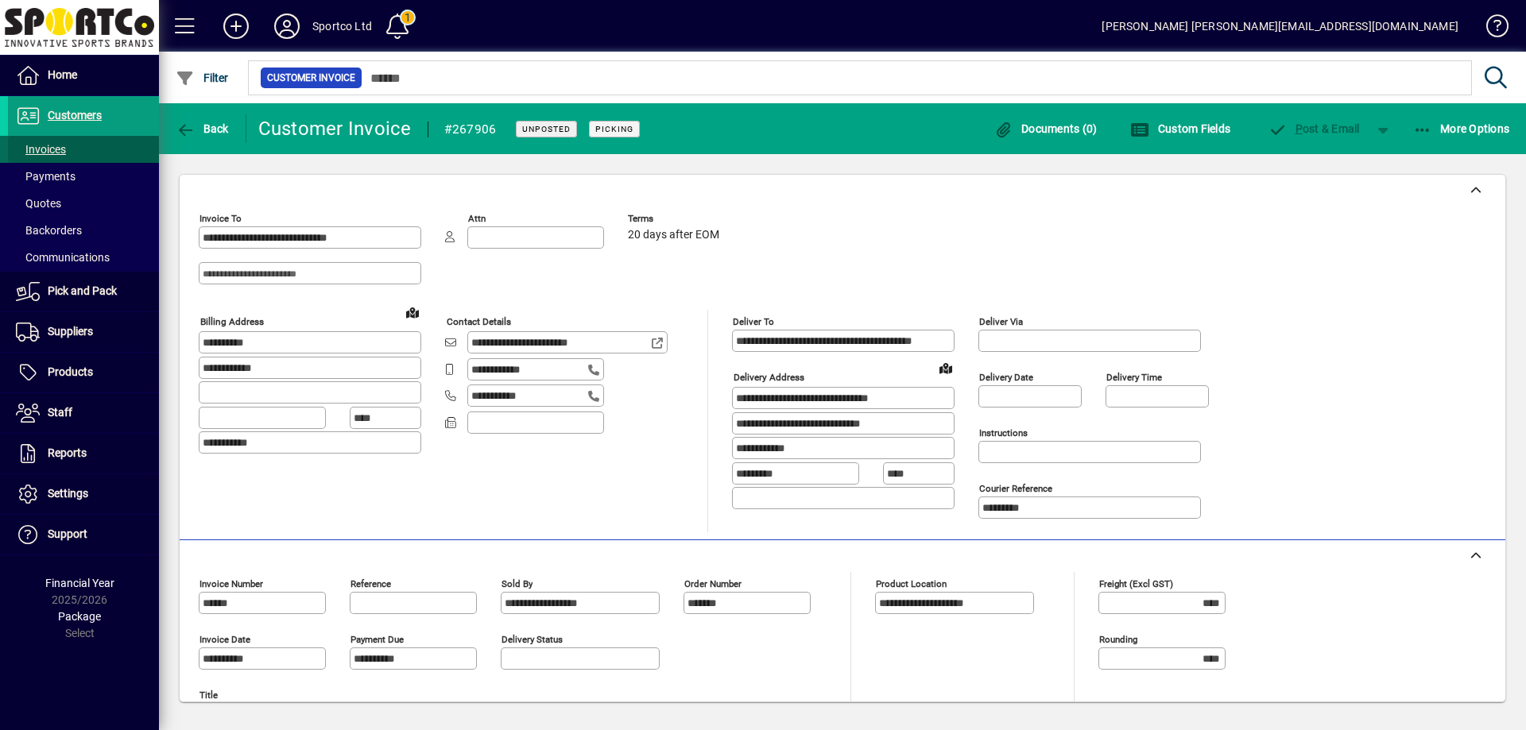
click at [44, 152] on span "Invoices" at bounding box center [41, 149] width 50 height 13
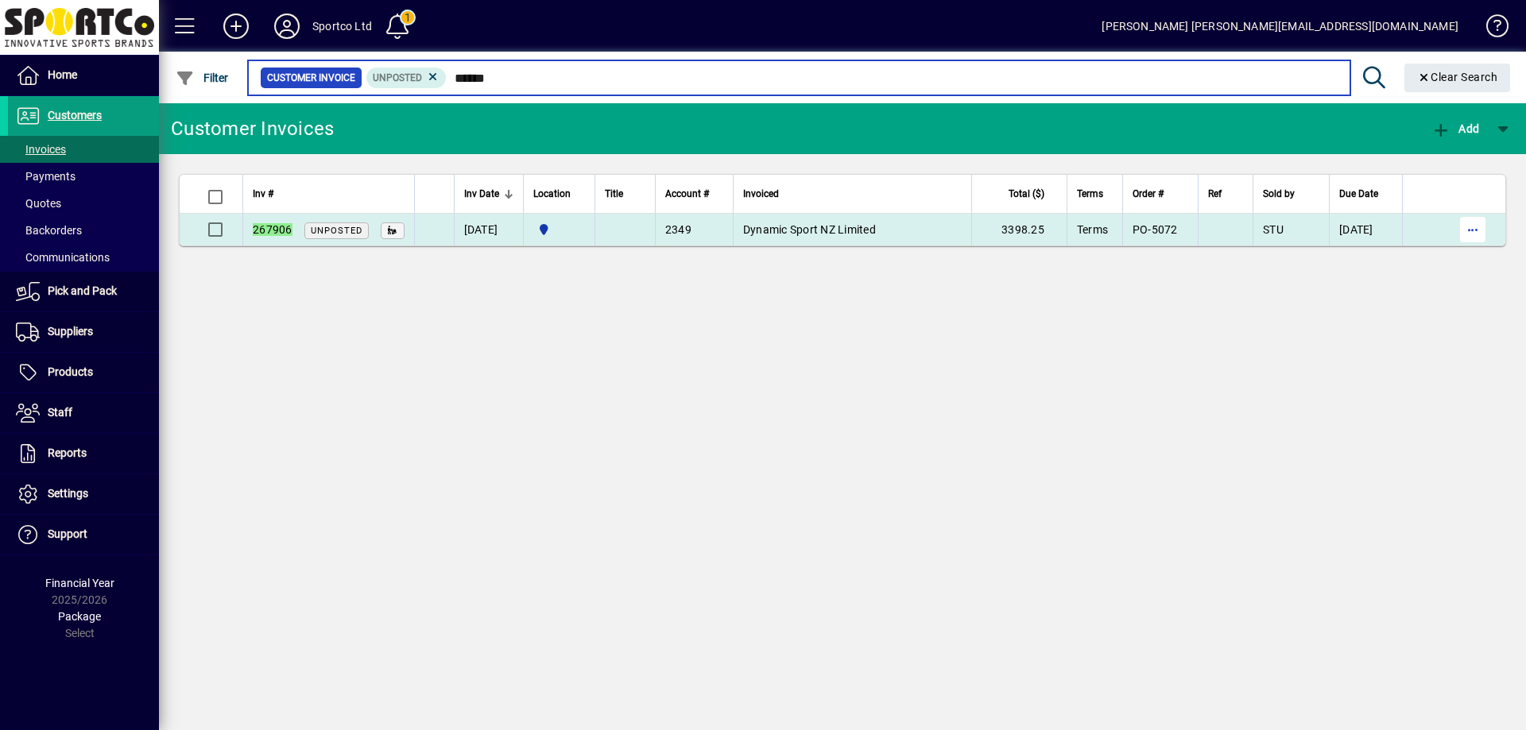
type input "******"
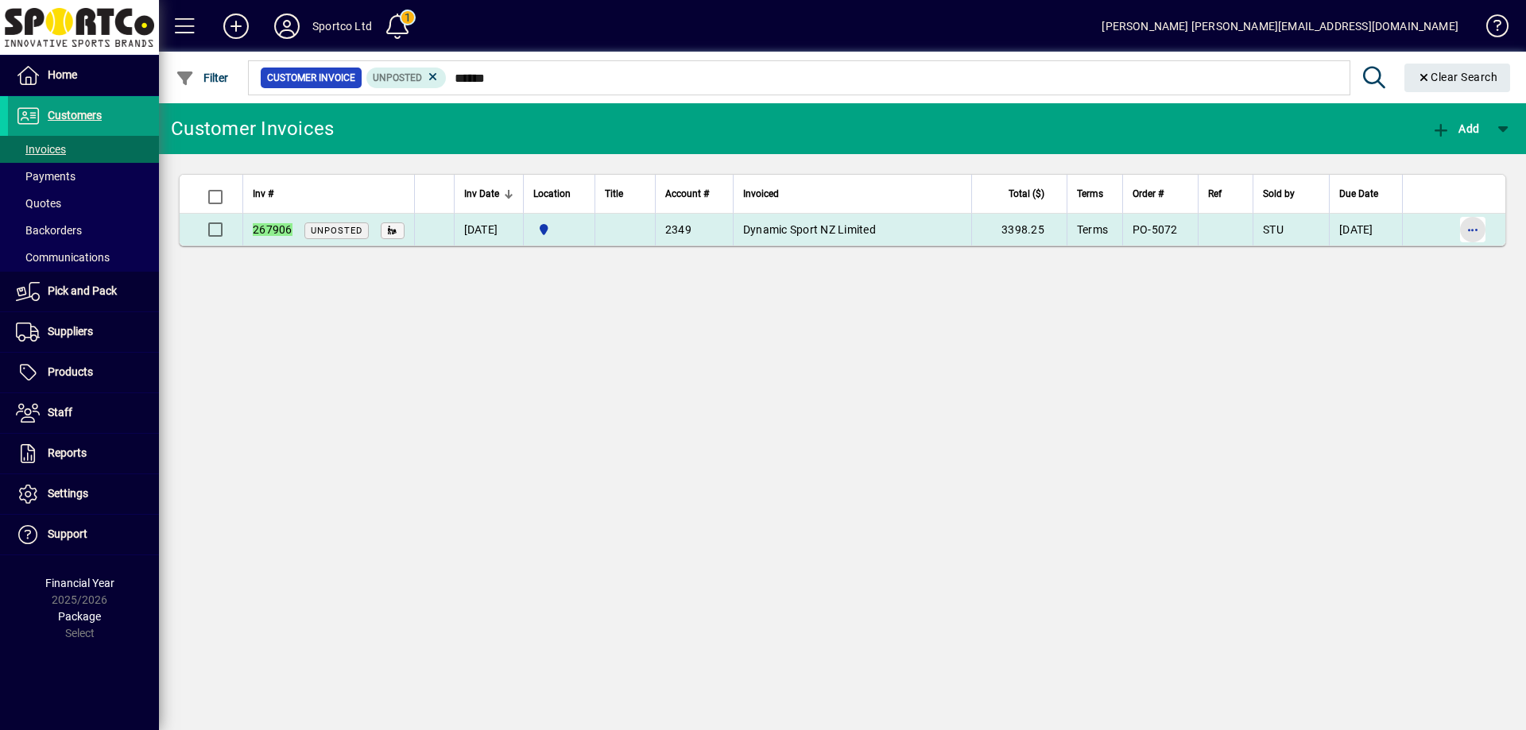
click at [1473, 231] on span "button" at bounding box center [1472, 230] width 38 height 38
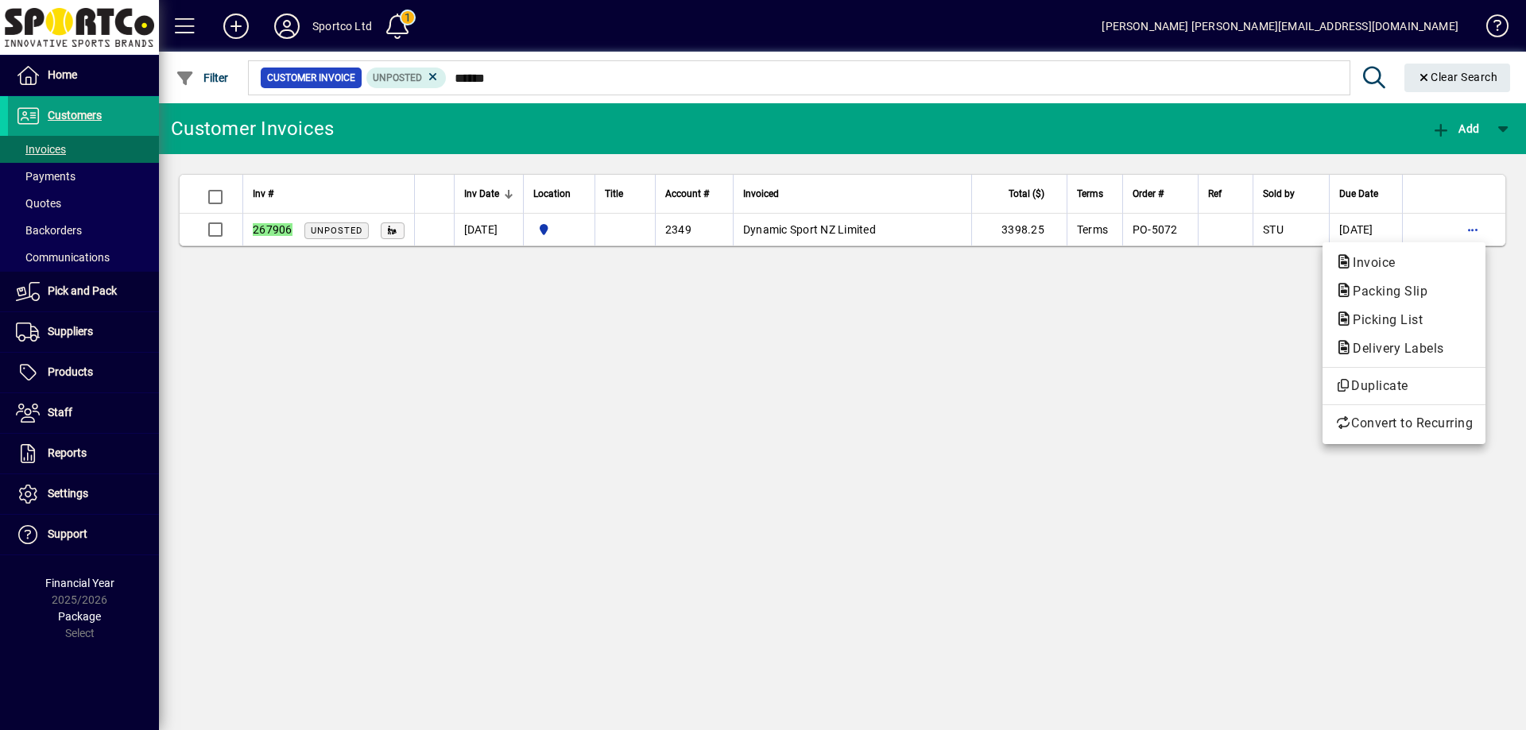
click at [64, 295] on div at bounding box center [763, 365] width 1526 height 730
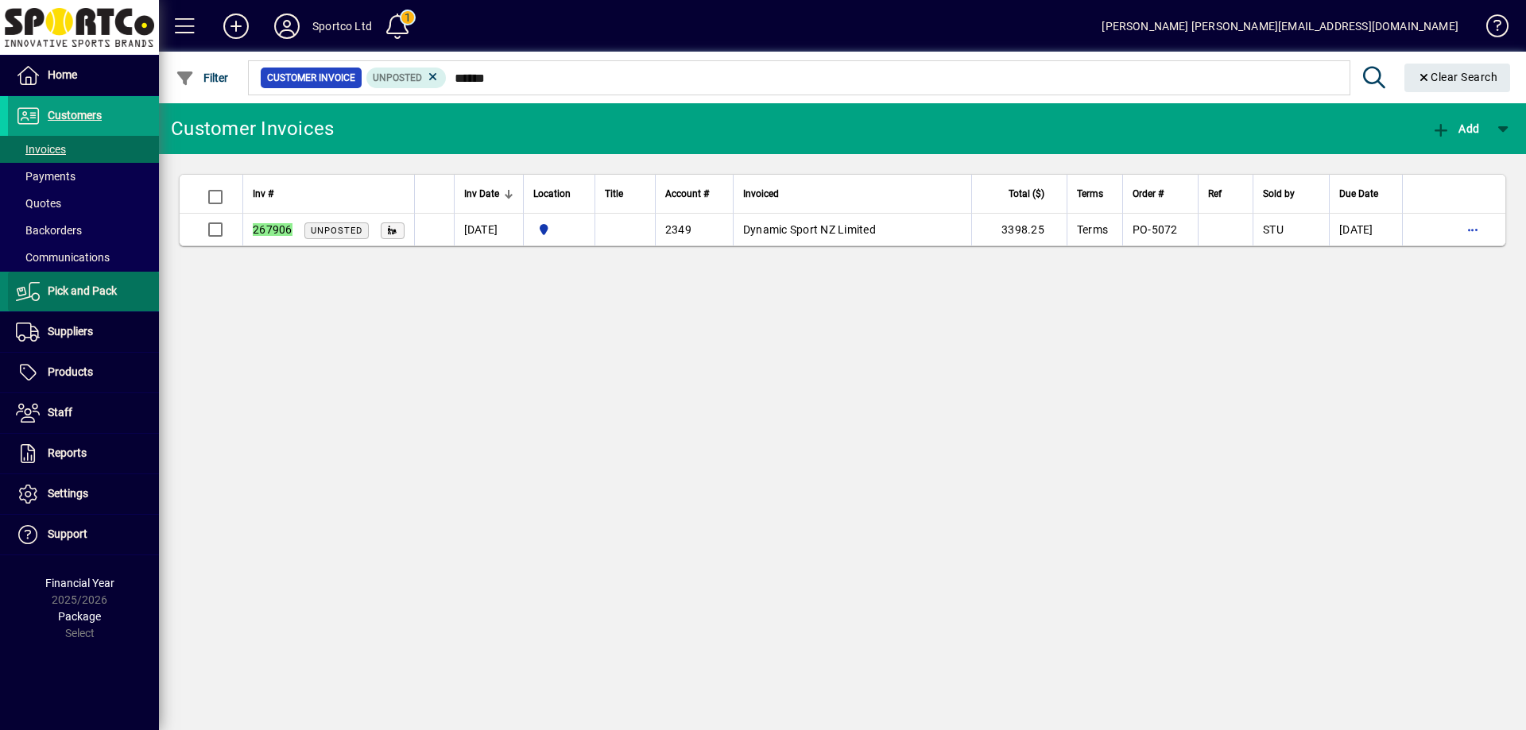
click at [64, 295] on span "Pick and Pack" at bounding box center [82, 291] width 69 height 13
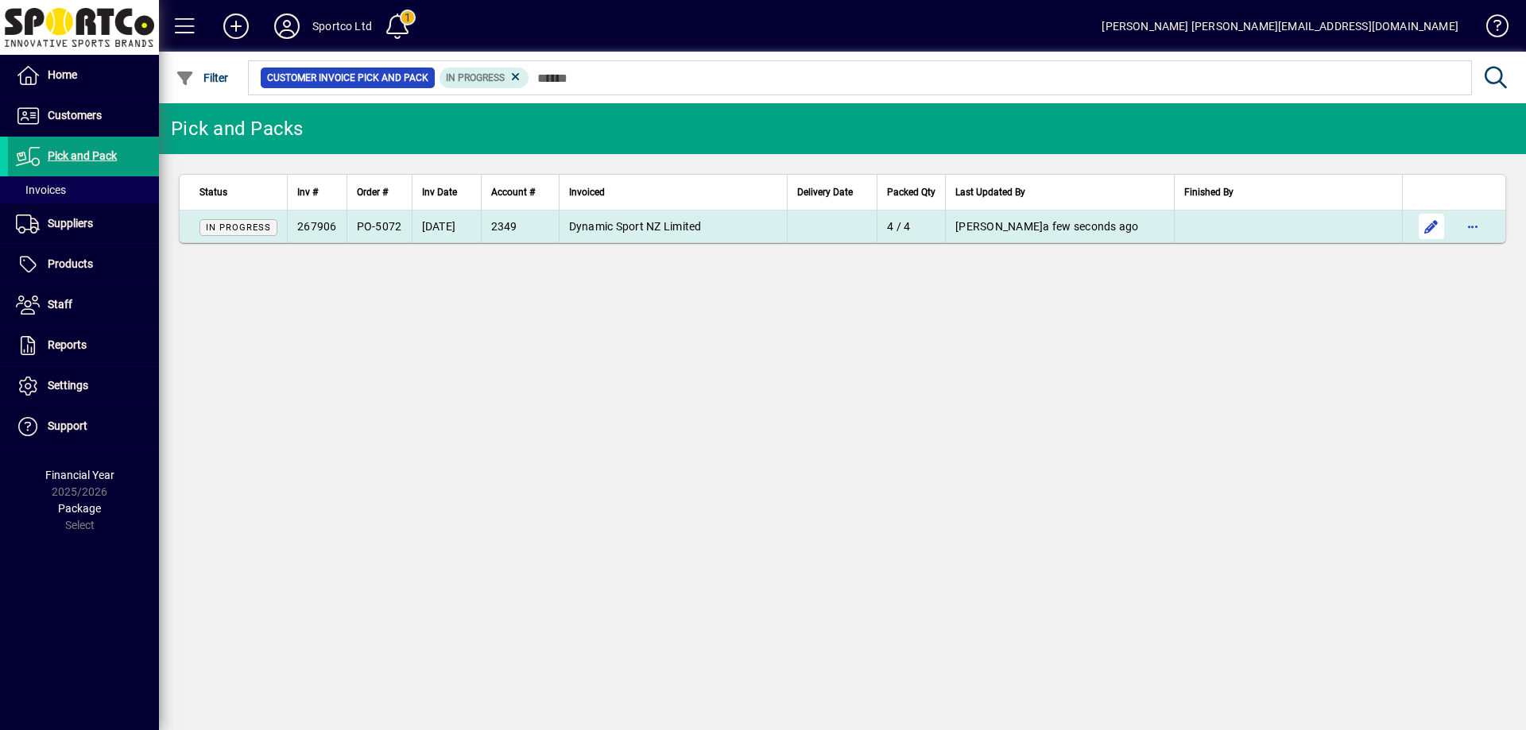
click at [1430, 223] on span "button" at bounding box center [1431, 226] width 38 height 38
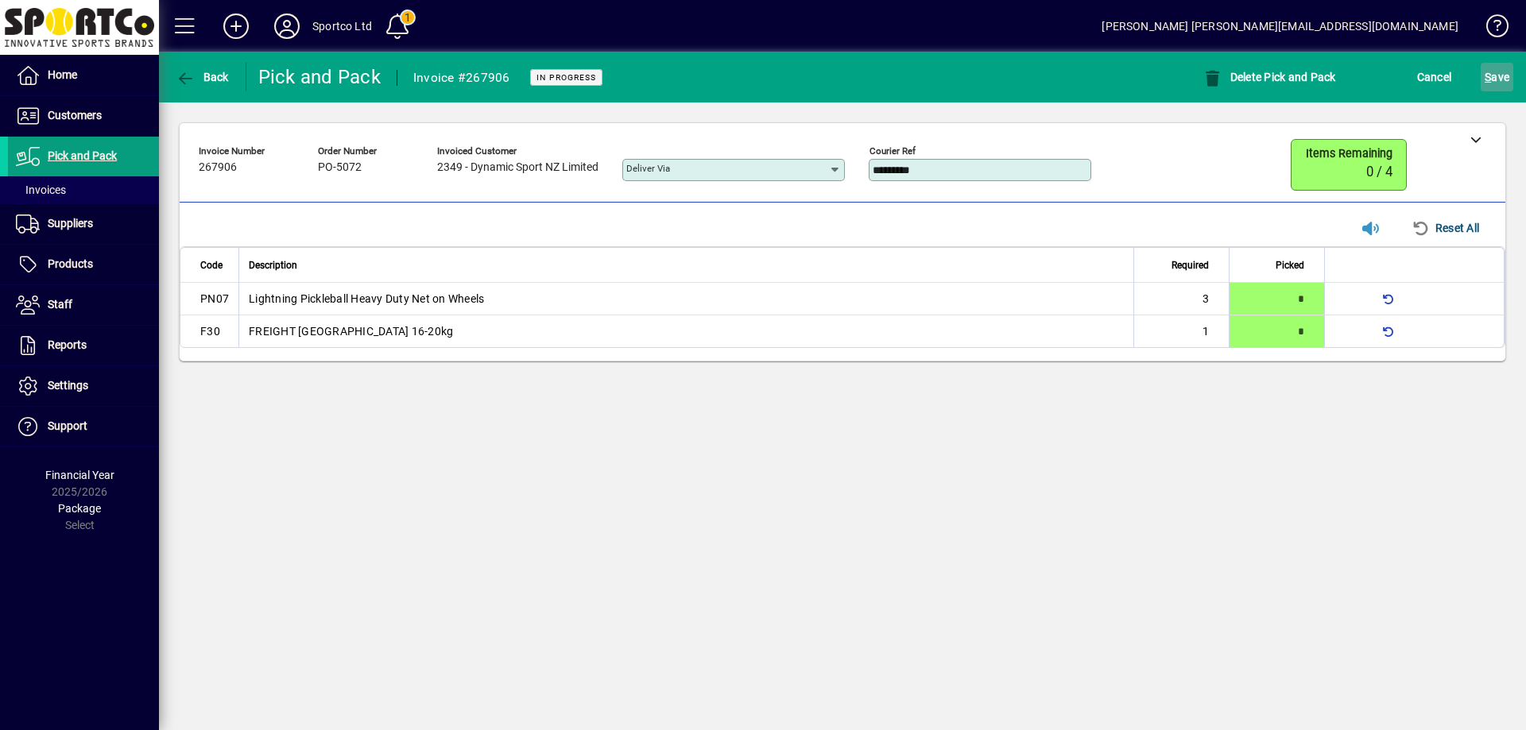
click at [1496, 63] on span "submit" at bounding box center [1497, 77] width 33 height 38
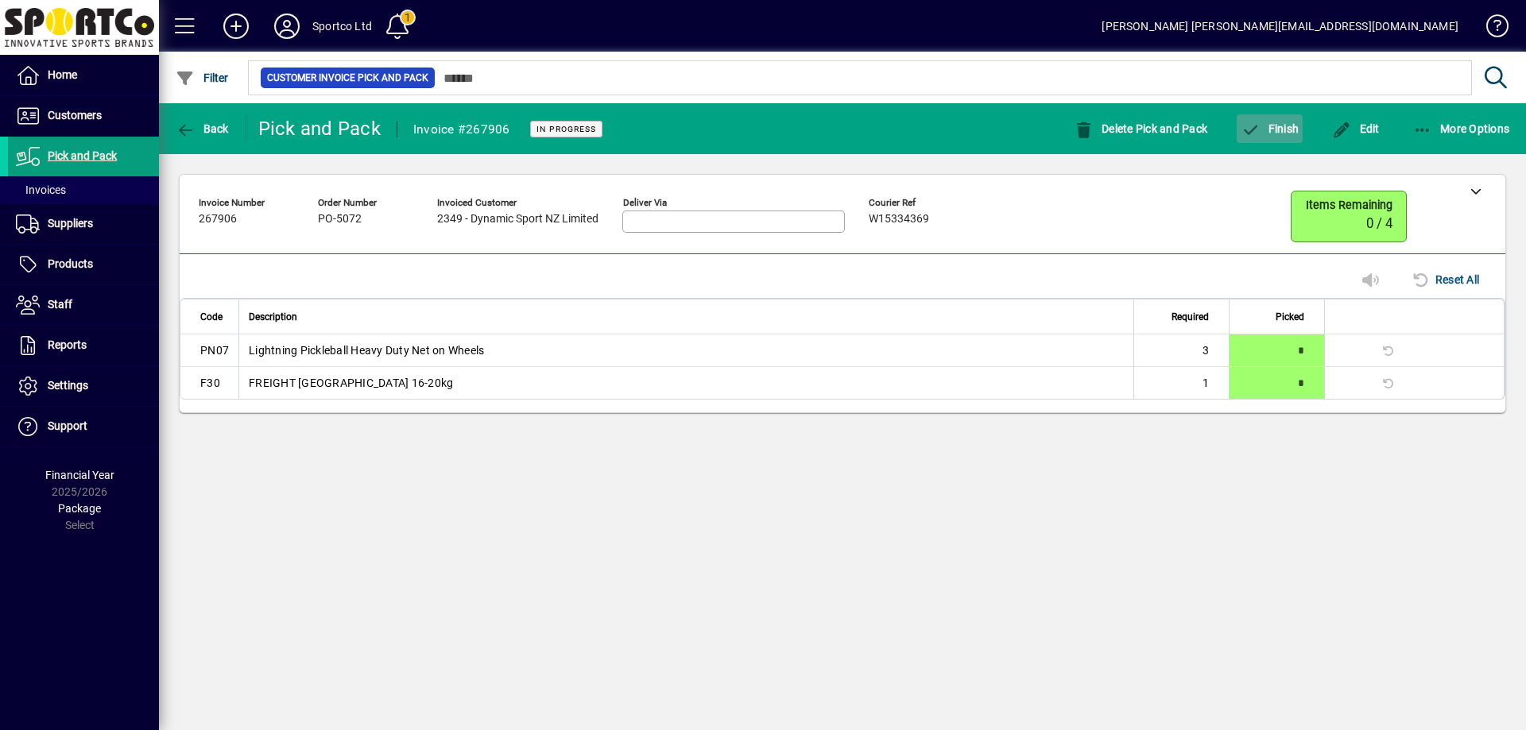
click at [1289, 128] on span "Finish" at bounding box center [1270, 128] width 58 height 13
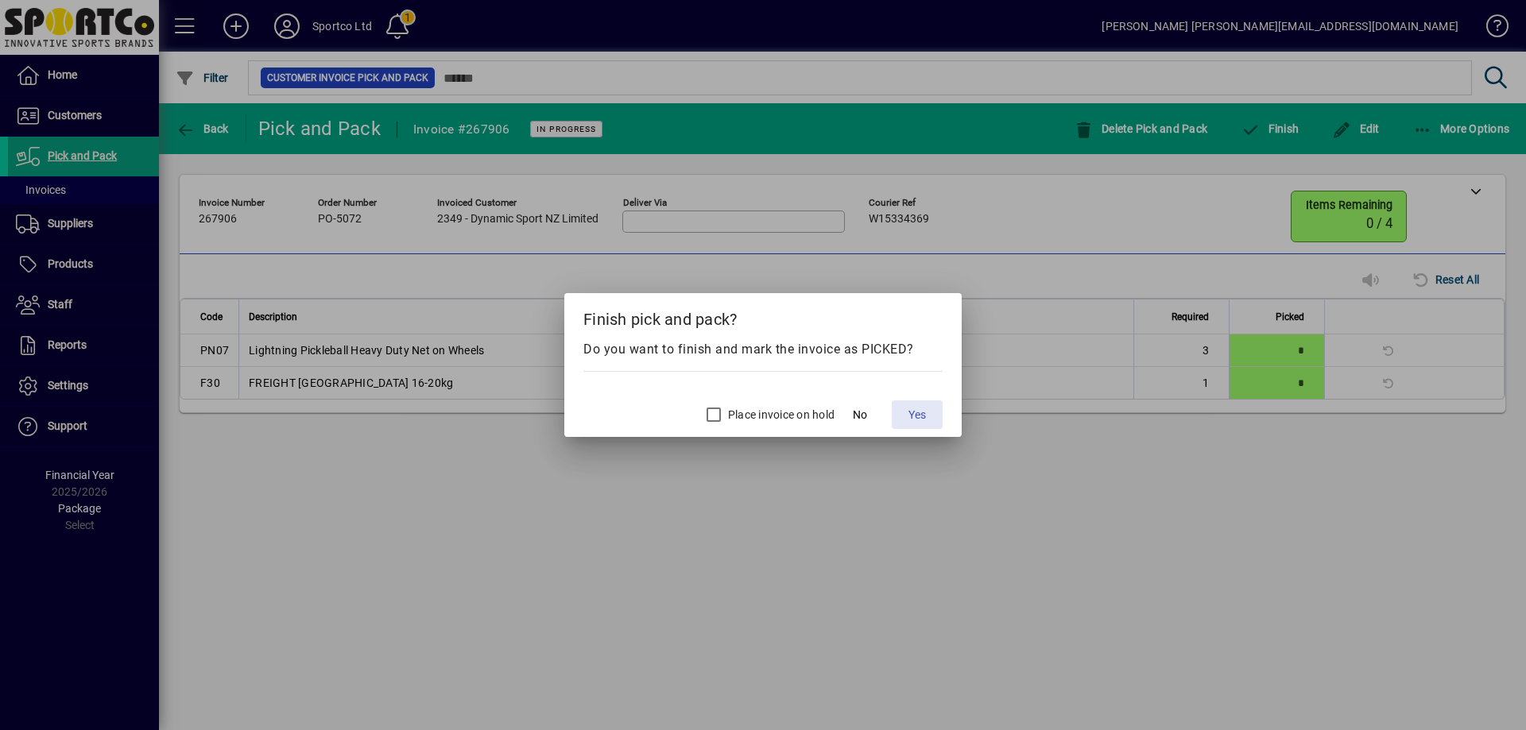
click at [912, 411] on span "Yes" at bounding box center [916, 415] width 17 height 17
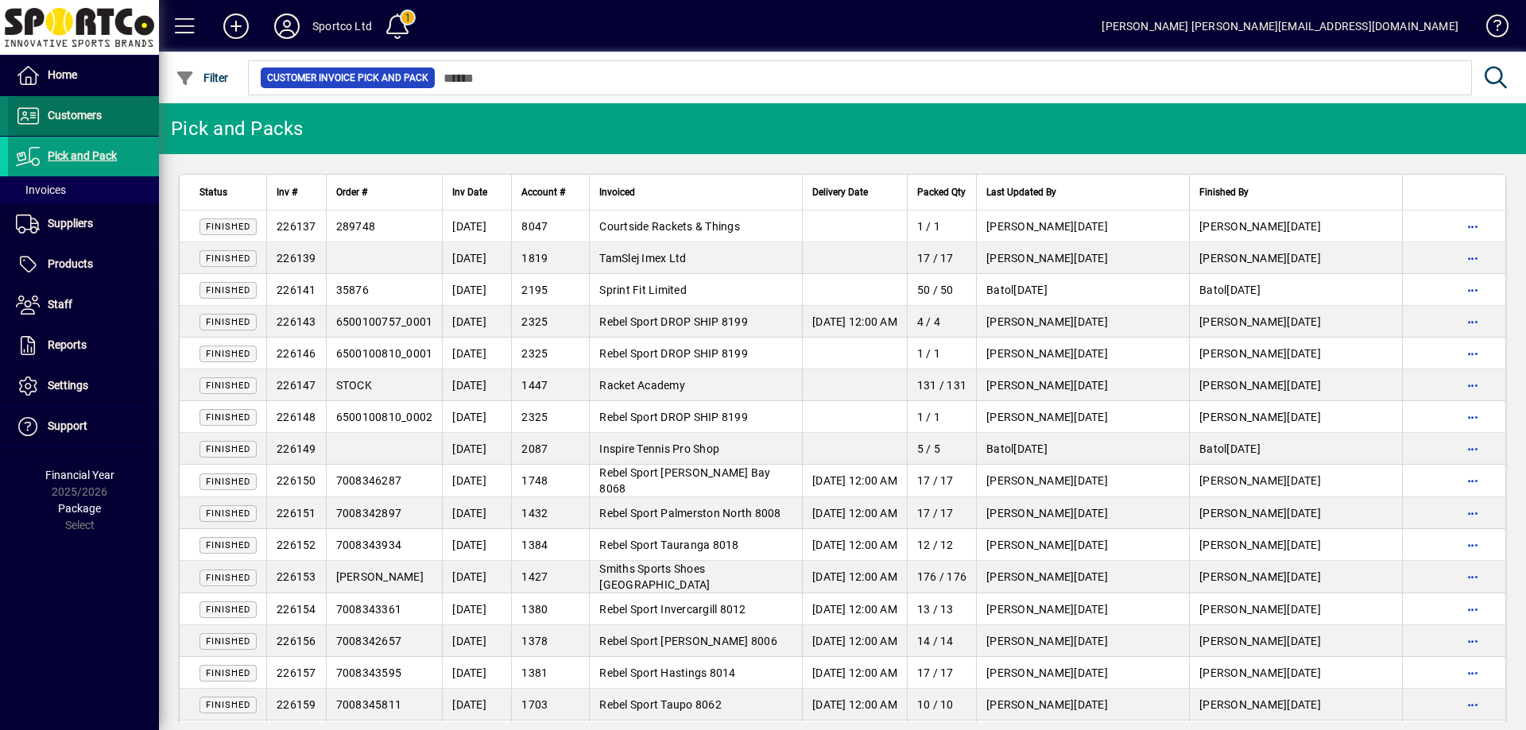
click at [64, 114] on span "Customers" at bounding box center [75, 115] width 54 height 13
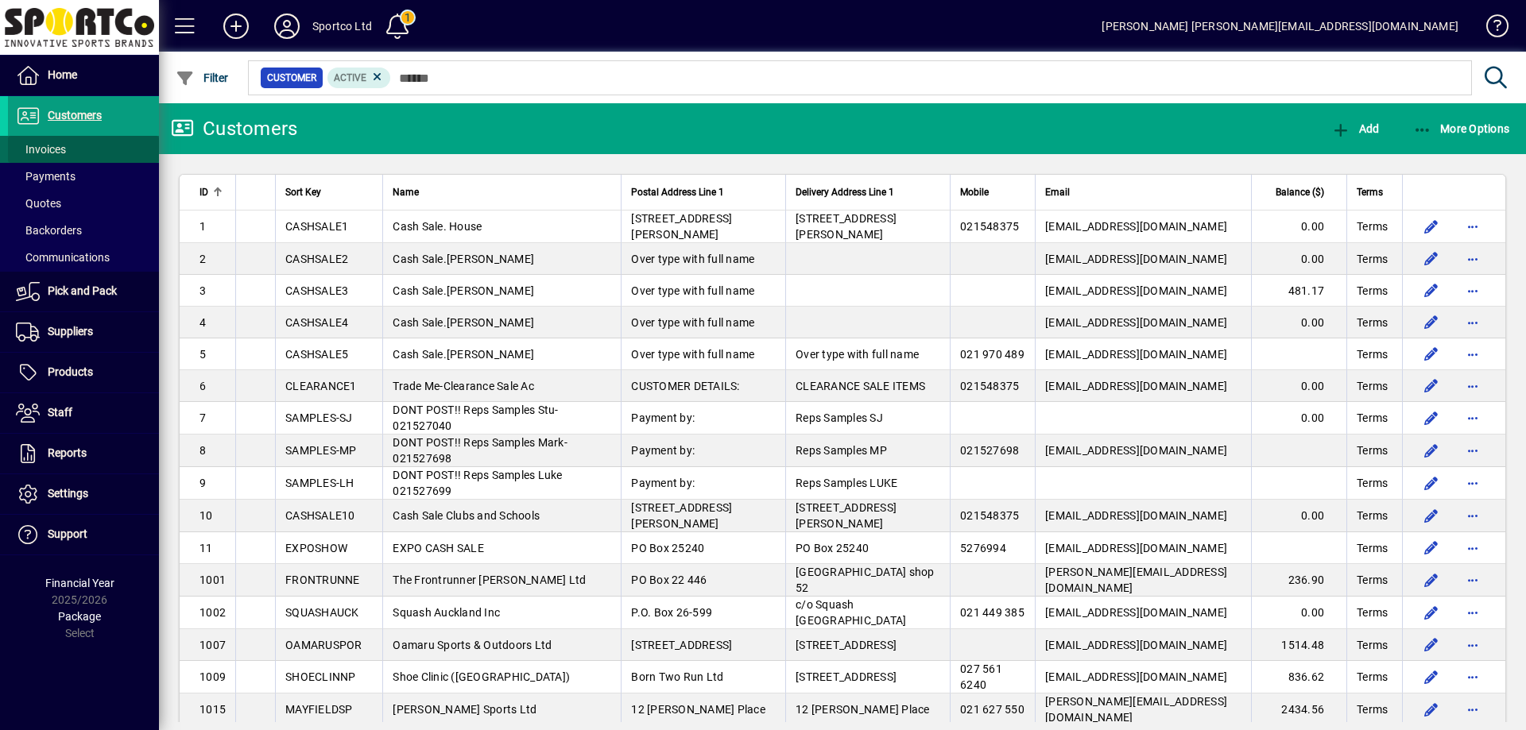
click at [53, 148] on span "Invoices" at bounding box center [41, 149] width 50 height 13
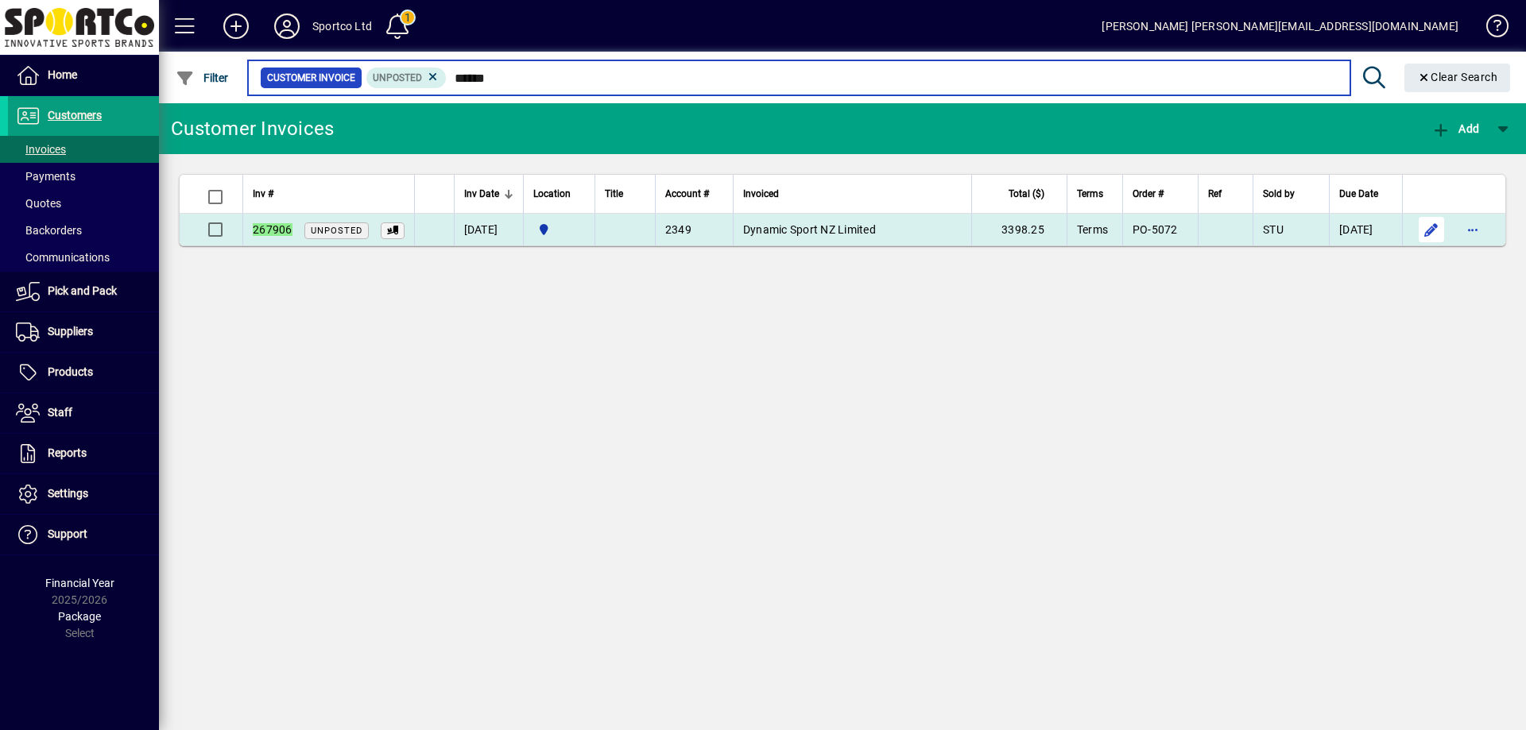
type input "******"
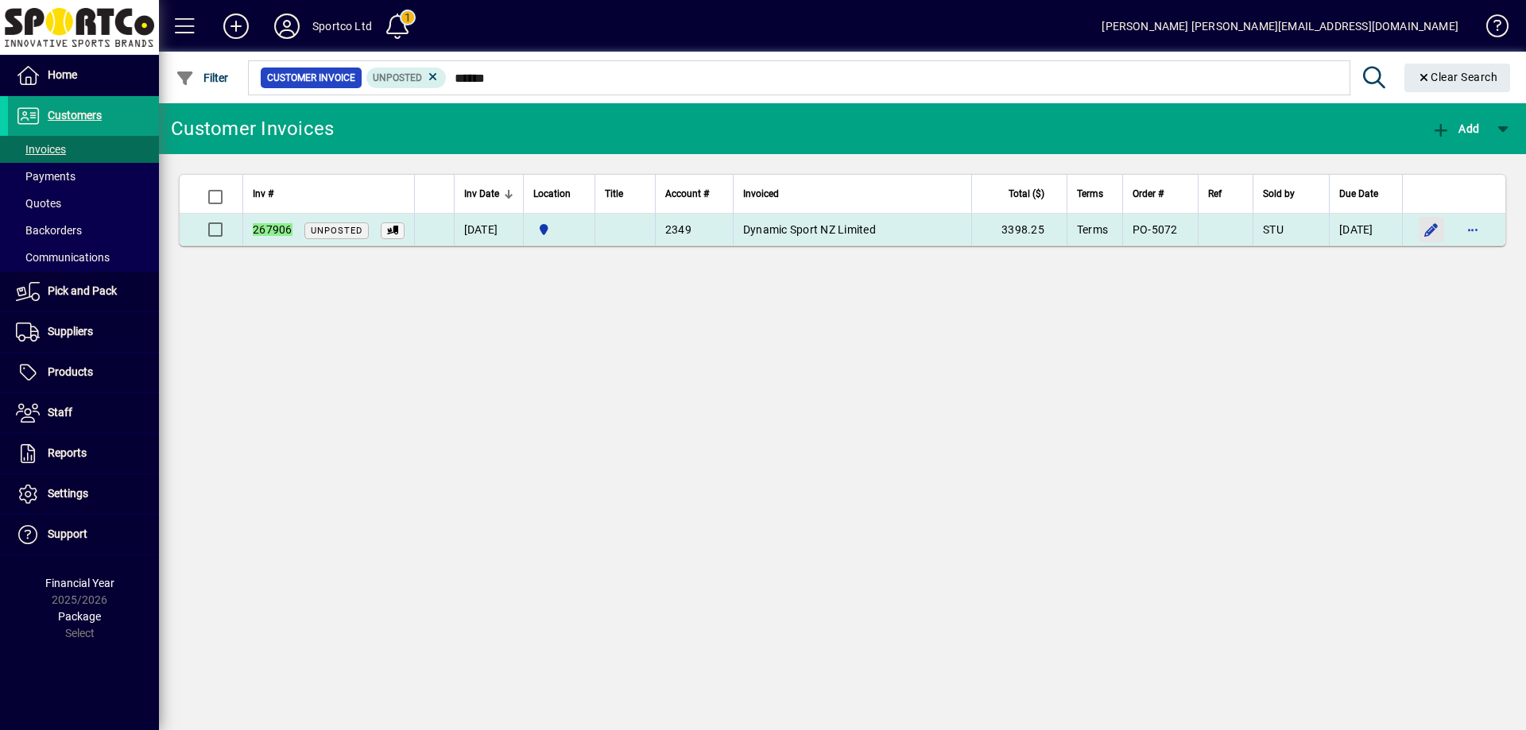
click at [1428, 230] on span "button" at bounding box center [1431, 230] width 38 height 38
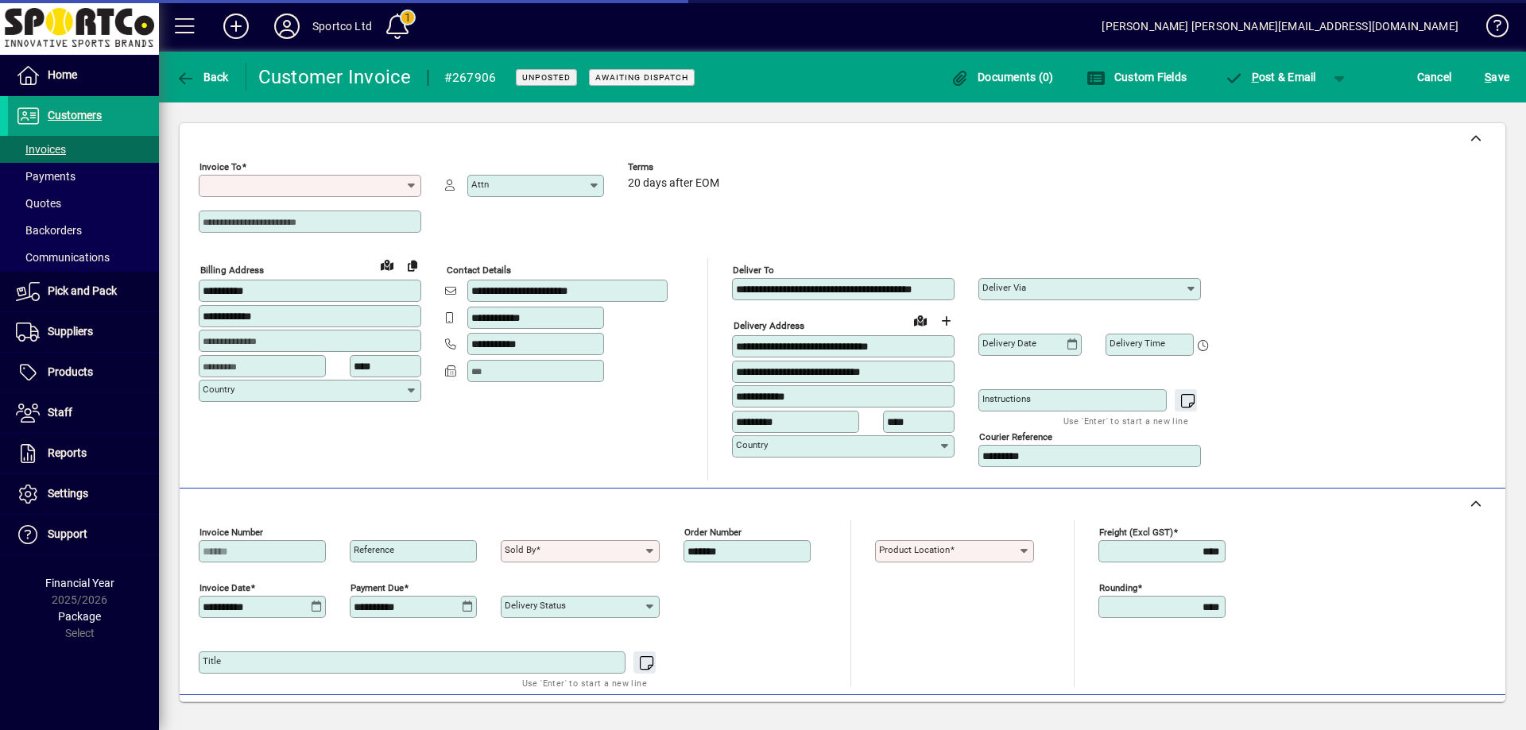
type input "**********"
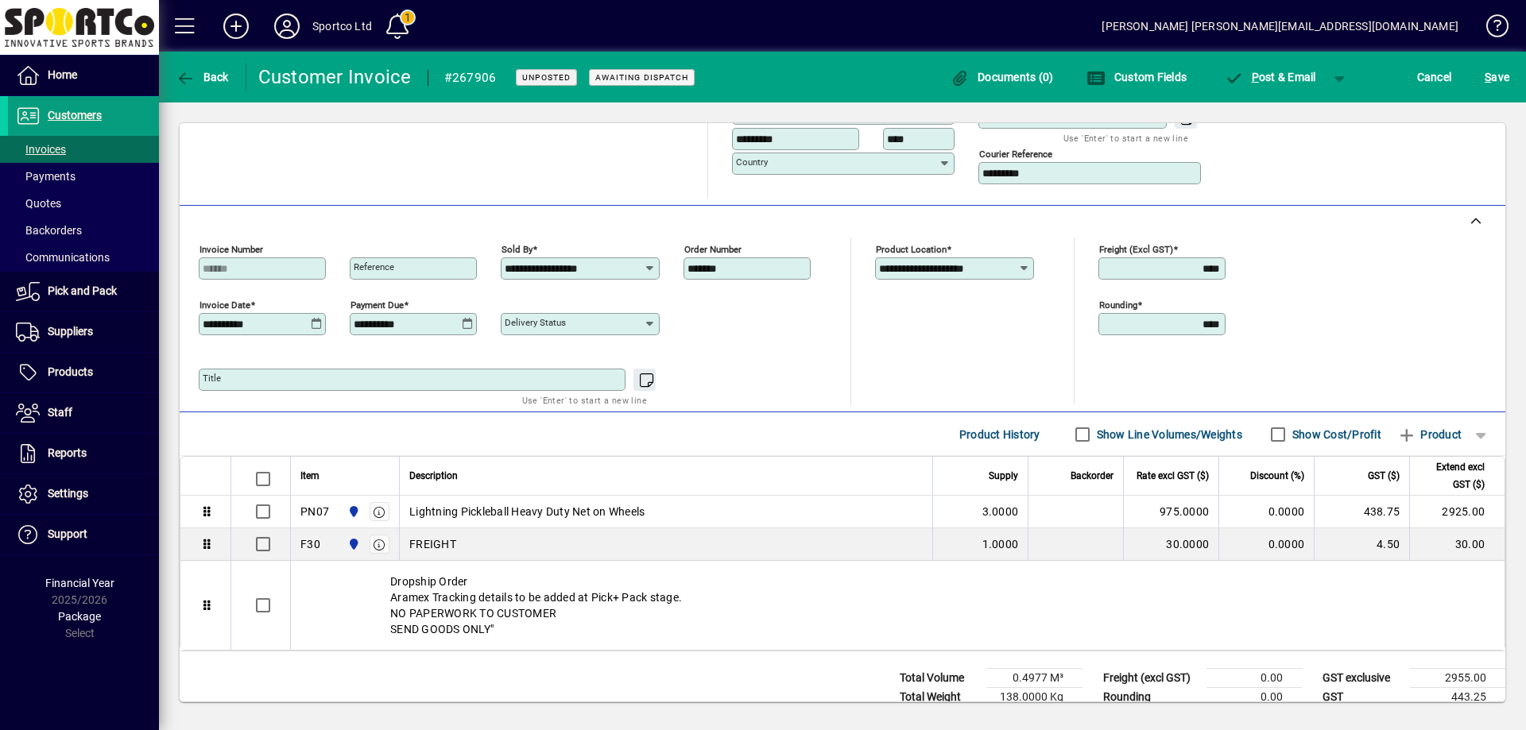
scroll to position [322, 0]
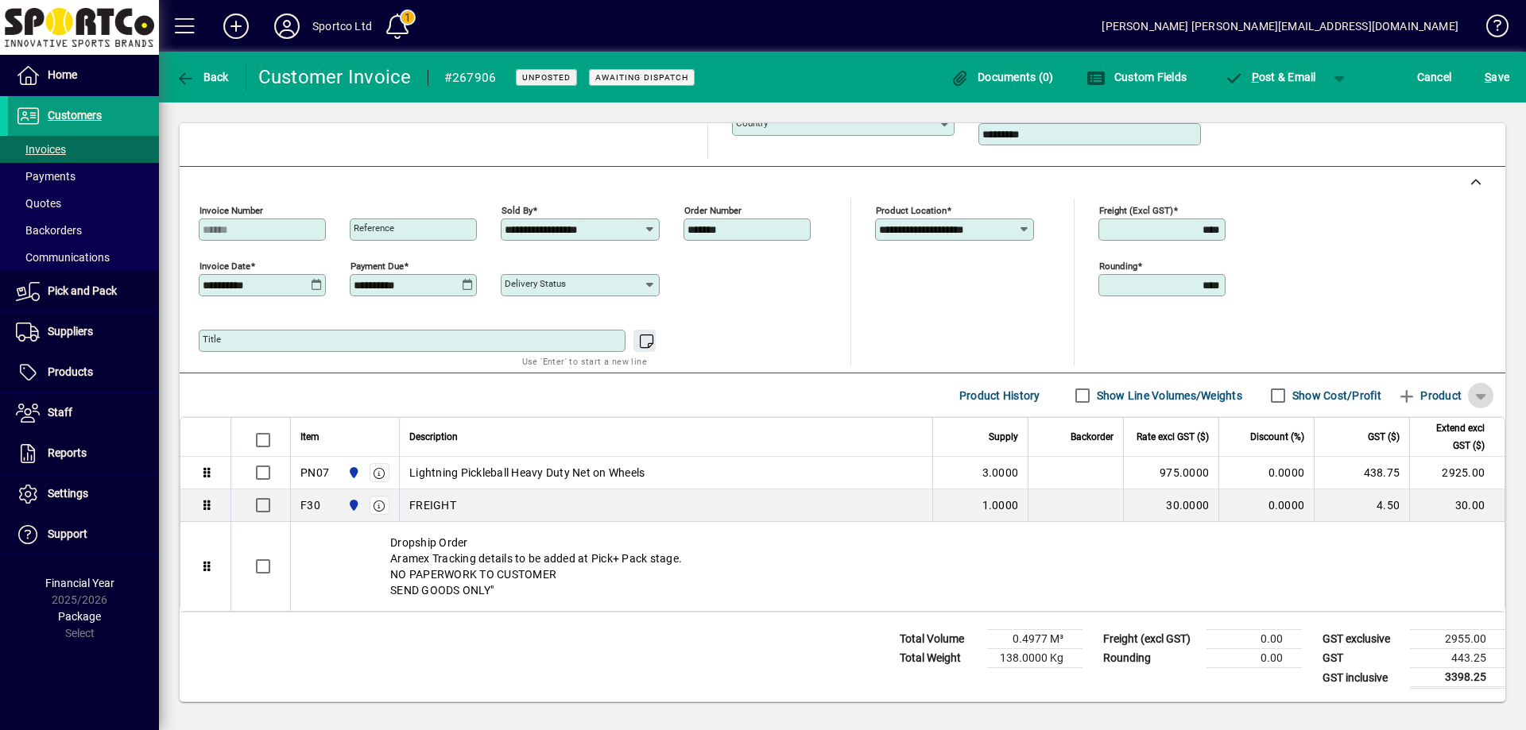
click at [1473, 388] on span "button" at bounding box center [1480, 396] width 38 height 38
click at [1418, 489] on span "Note" at bounding box center [1400, 486] width 40 height 19
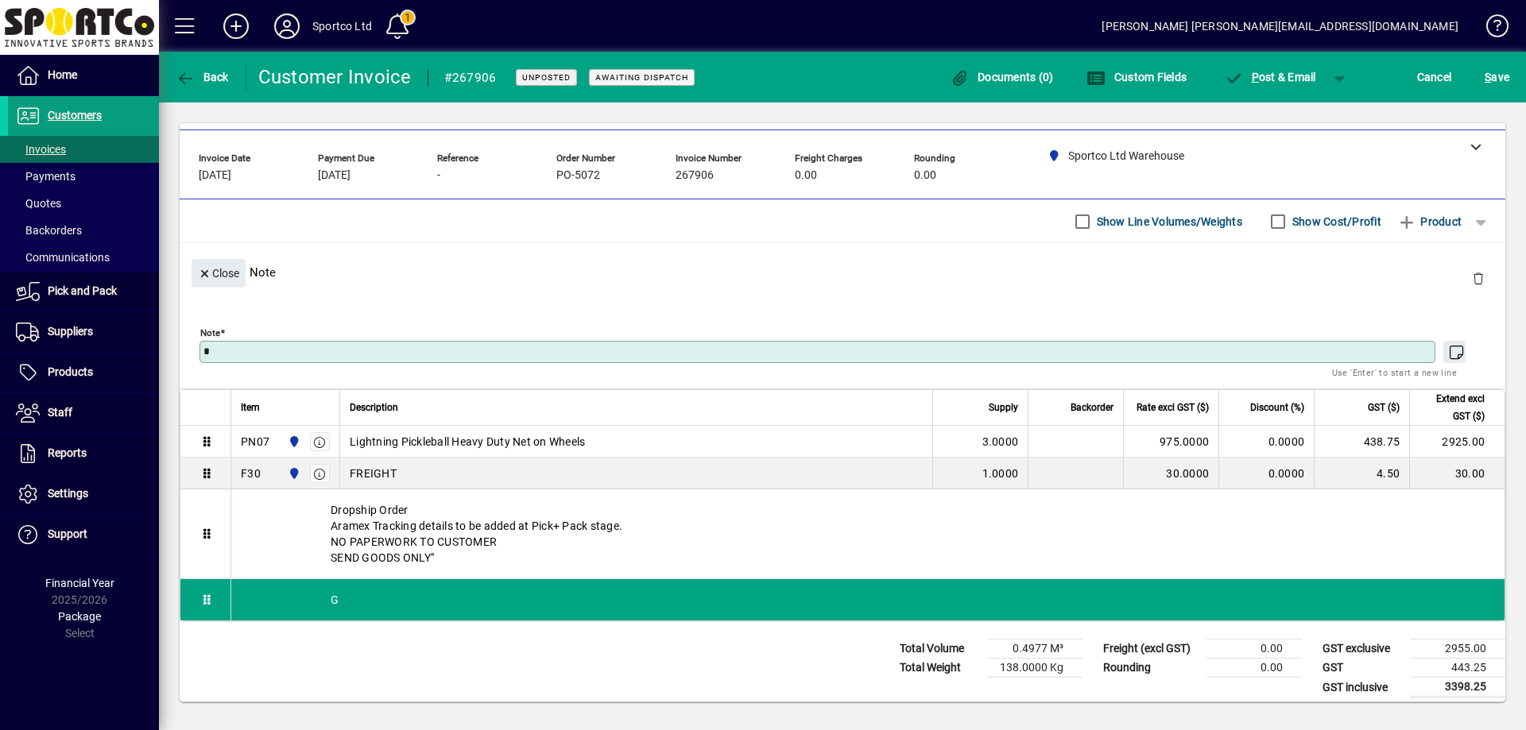
scroll to position [72, 0]
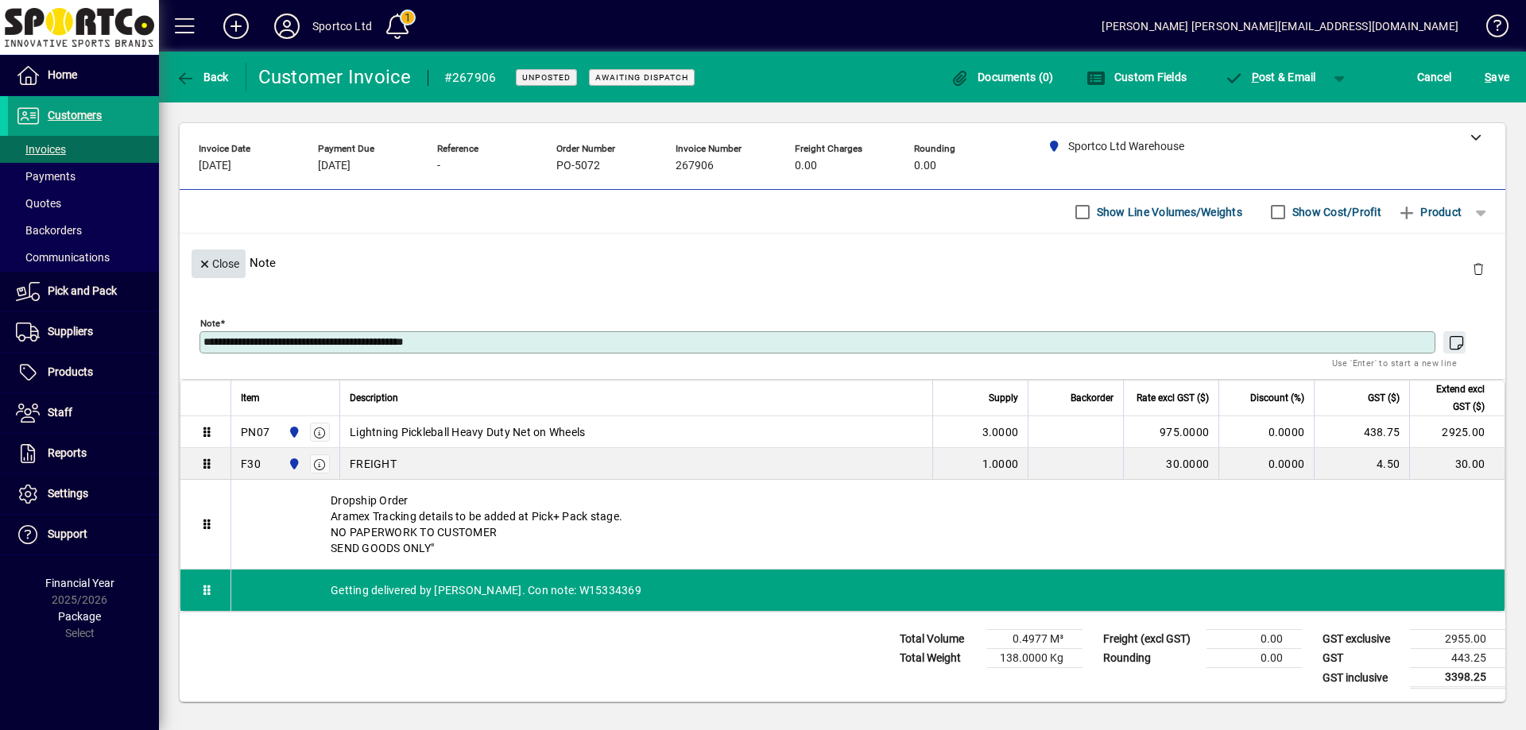
type textarea "**********"
click at [229, 261] on span "Close" at bounding box center [218, 264] width 41 height 26
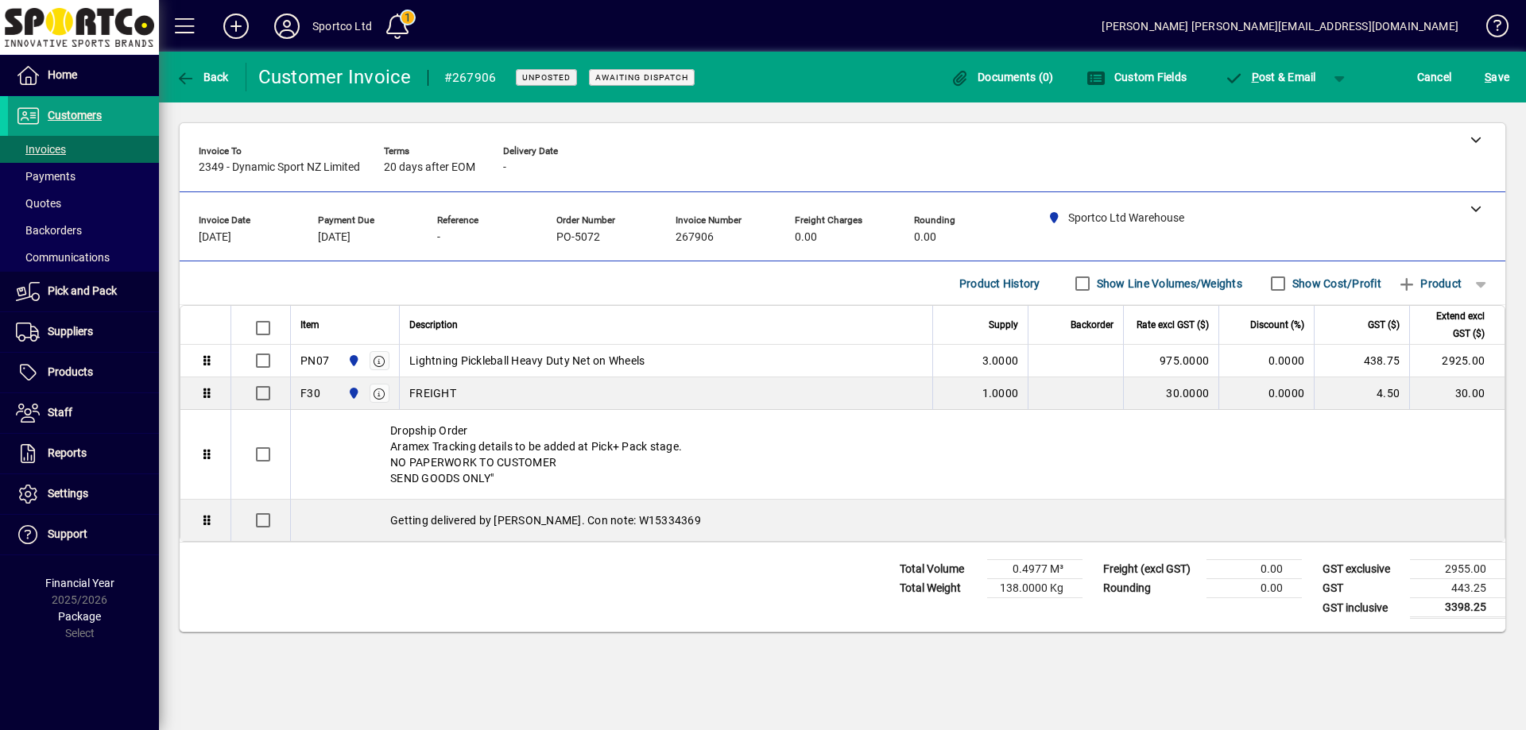
scroll to position [0, 0]
click at [1488, 68] on span "S ave" at bounding box center [1496, 76] width 25 height 25
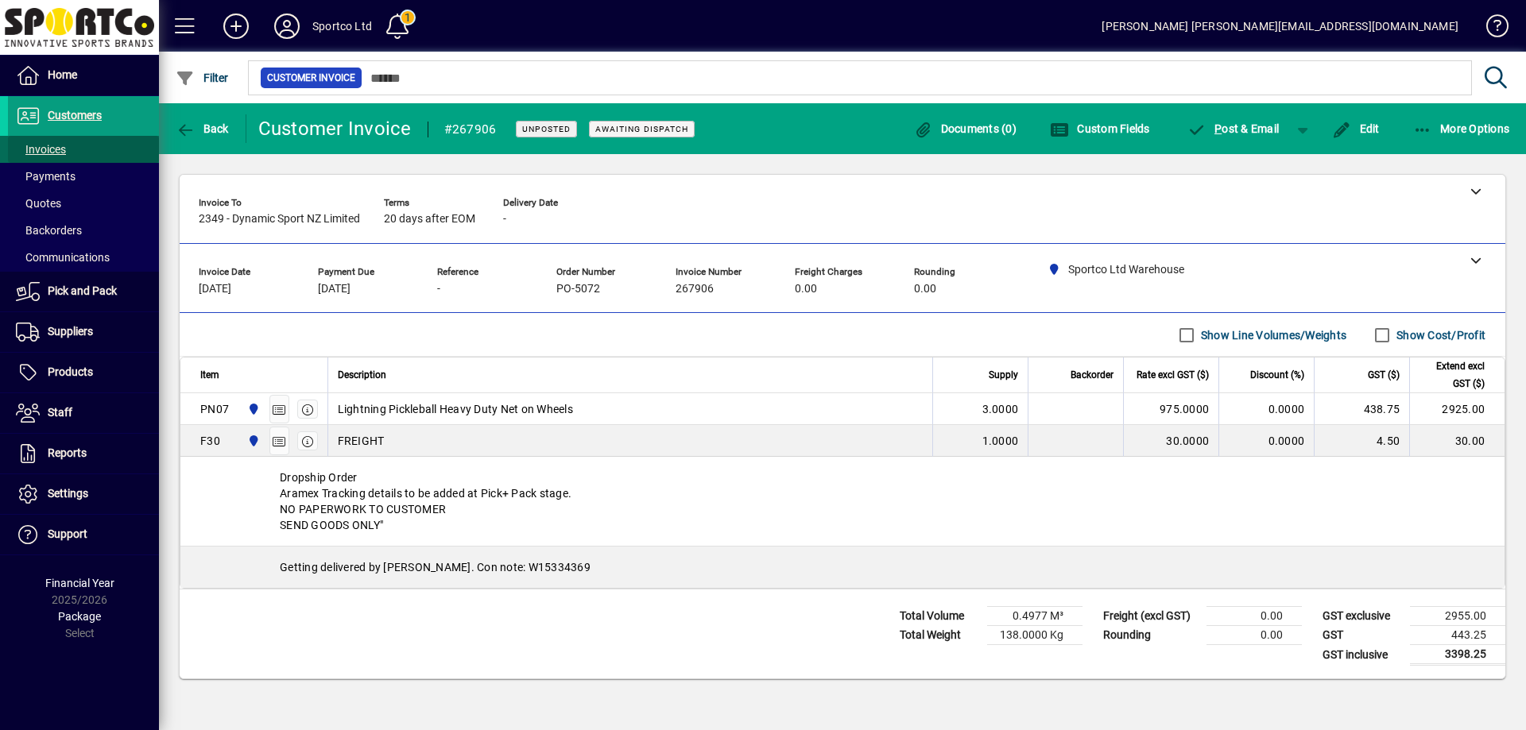
click at [52, 144] on span "Invoices" at bounding box center [41, 149] width 50 height 13
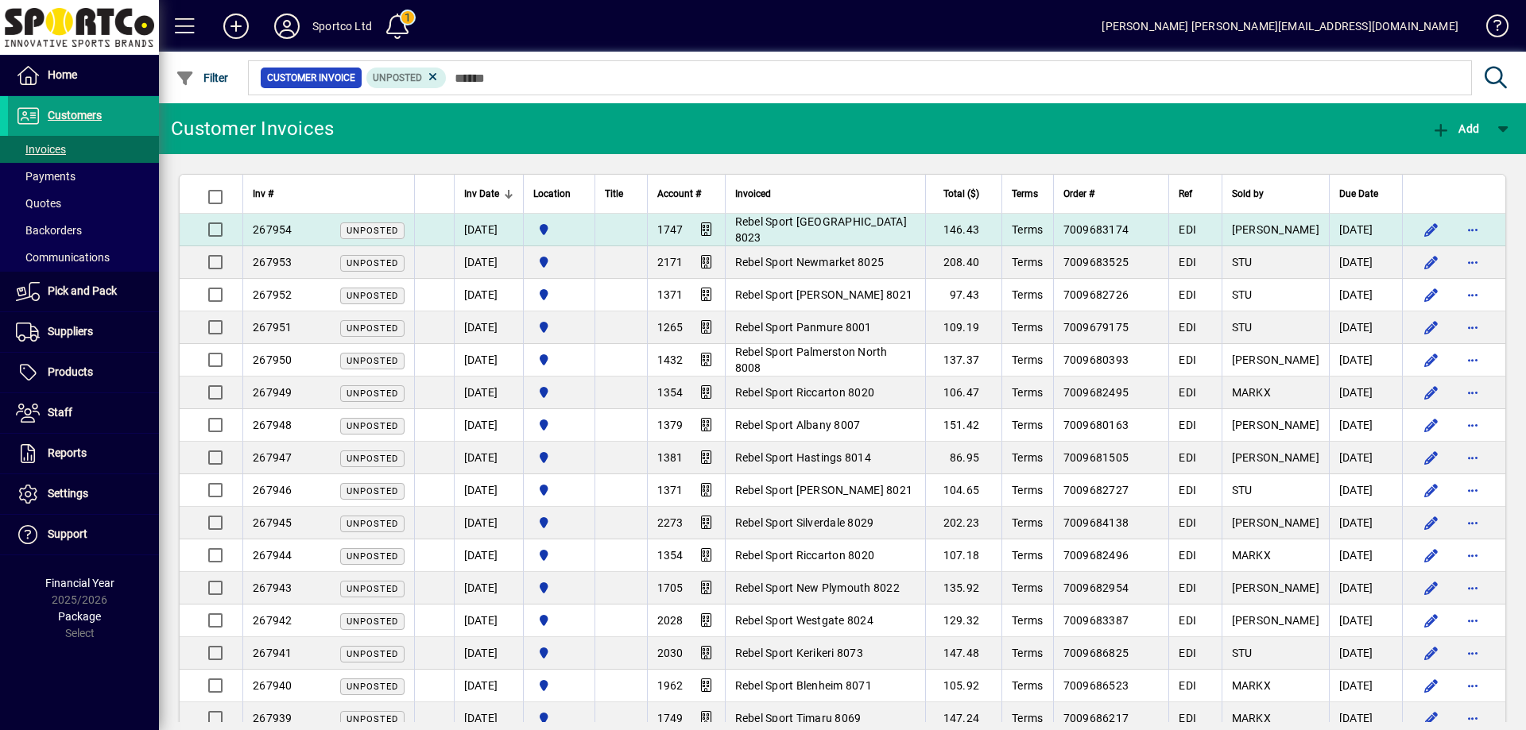
click at [850, 217] on td "Rebel Sport [GEOGRAPHIC_DATA] 8023" at bounding box center [825, 230] width 201 height 33
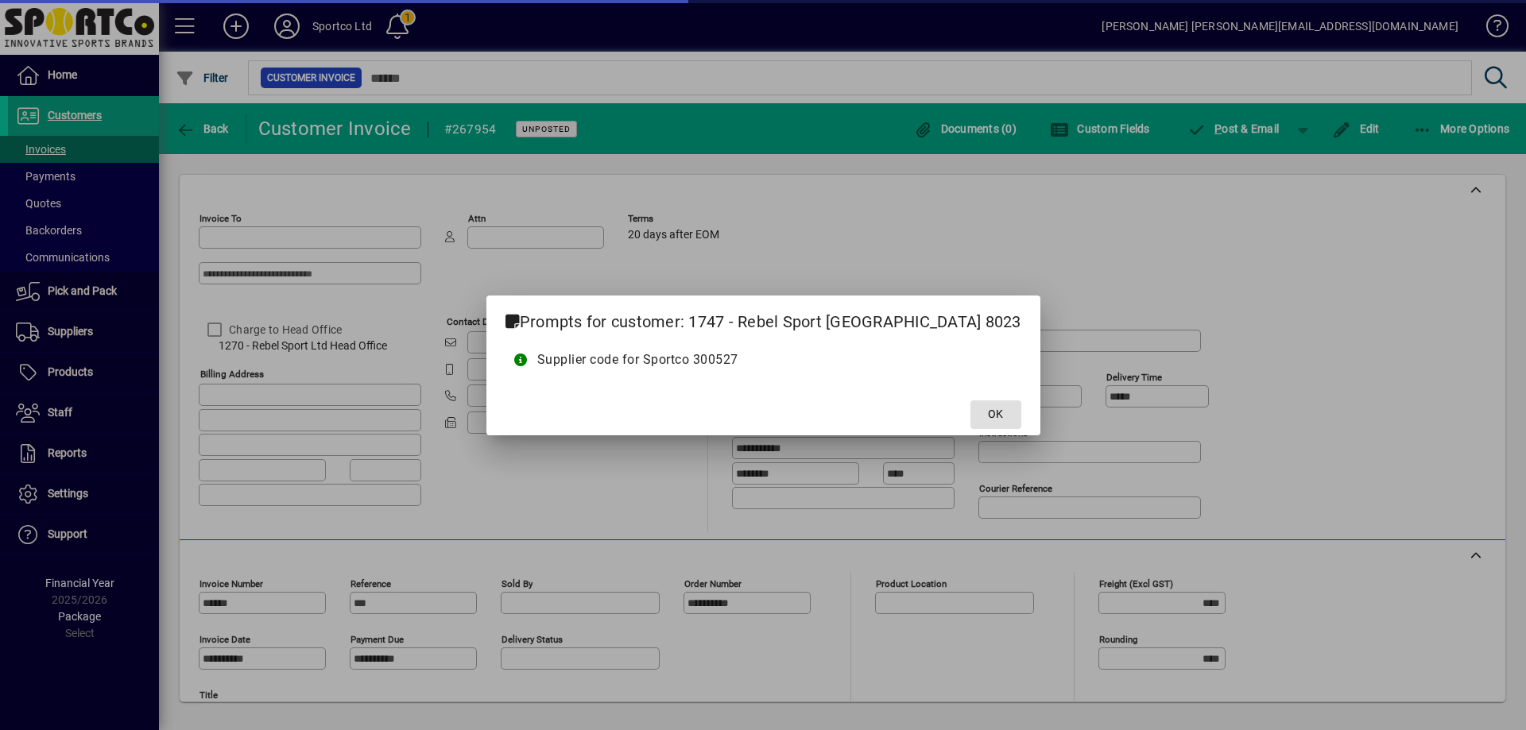
type input "**********"
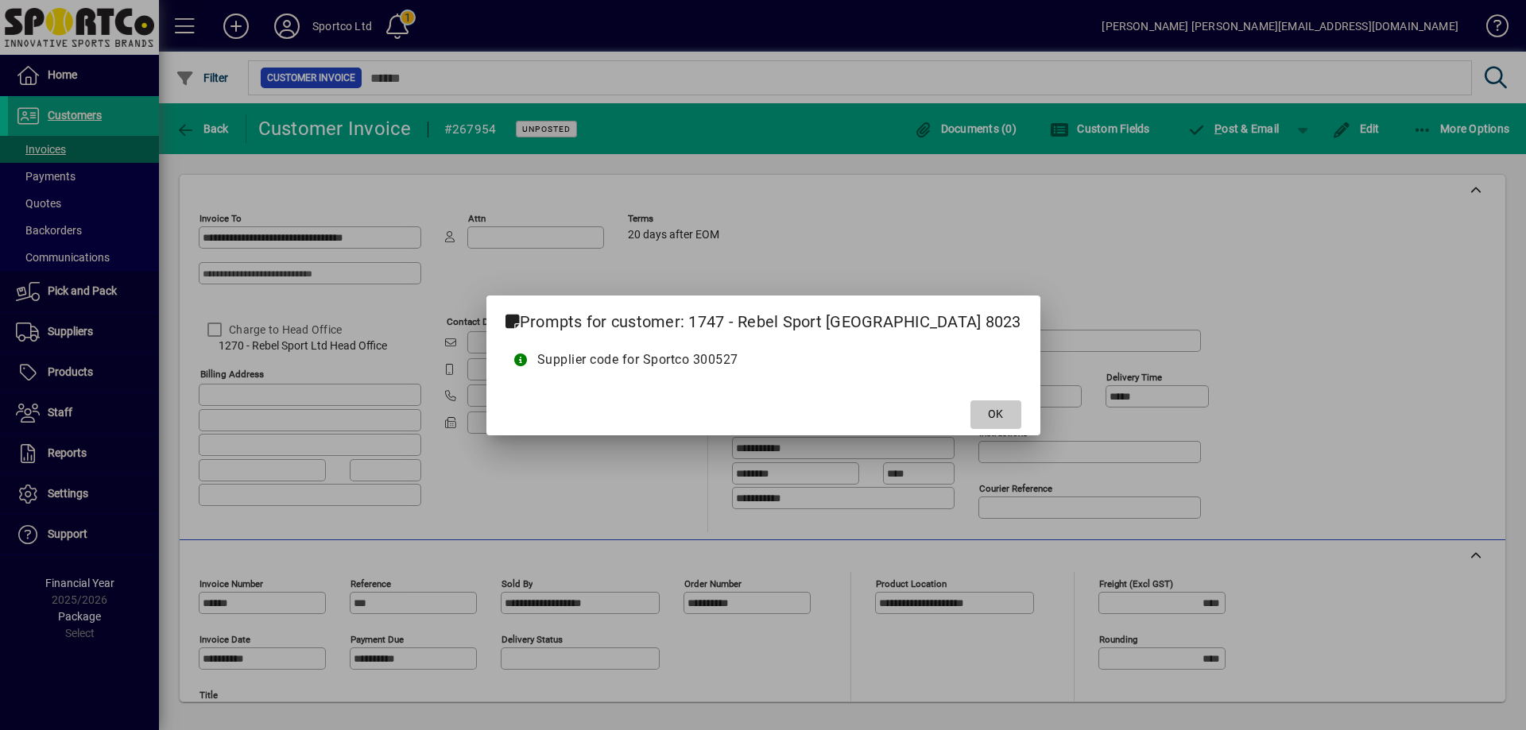
click at [970, 408] on span at bounding box center [995, 415] width 51 height 38
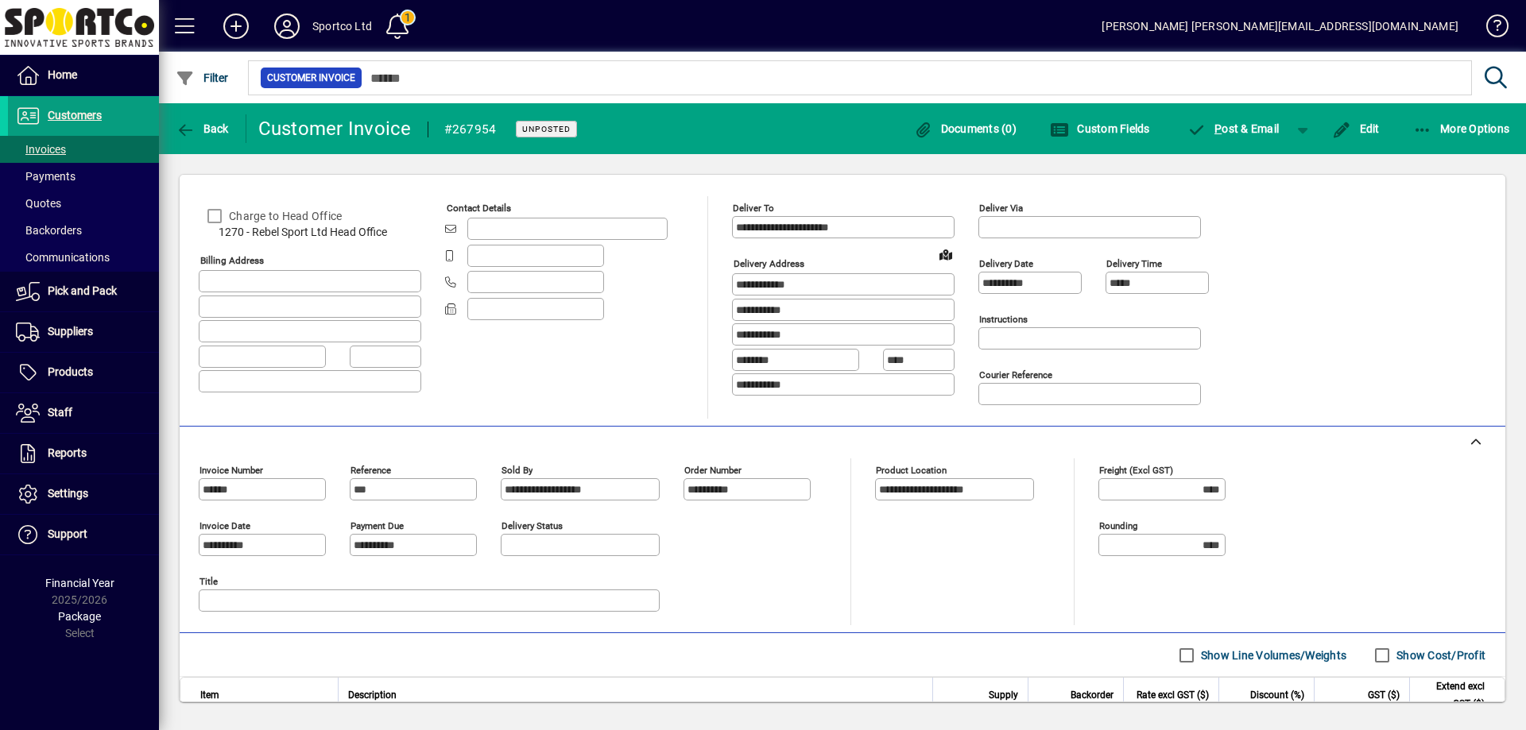
scroll to position [318, 0]
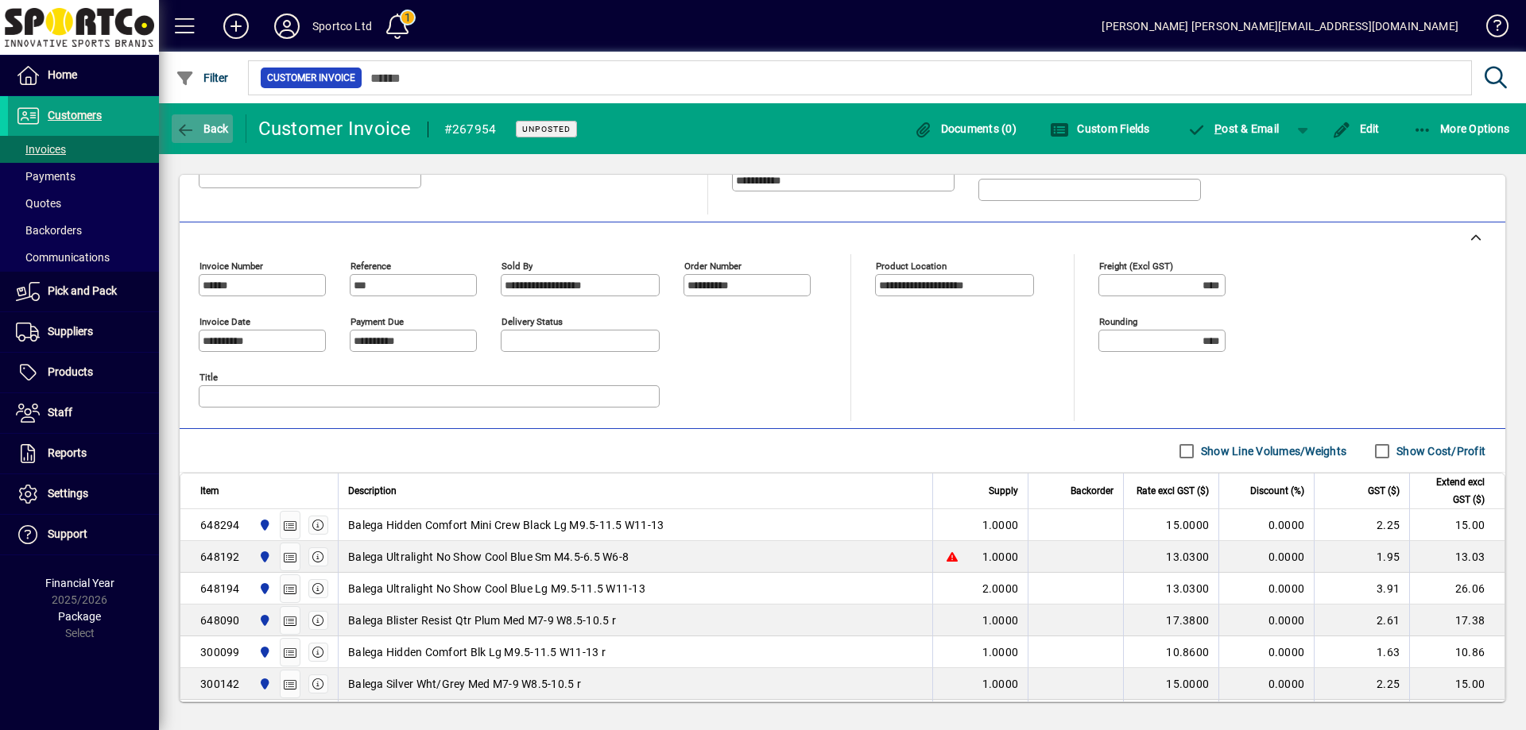
click at [210, 126] on span "Back" at bounding box center [202, 128] width 53 height 13
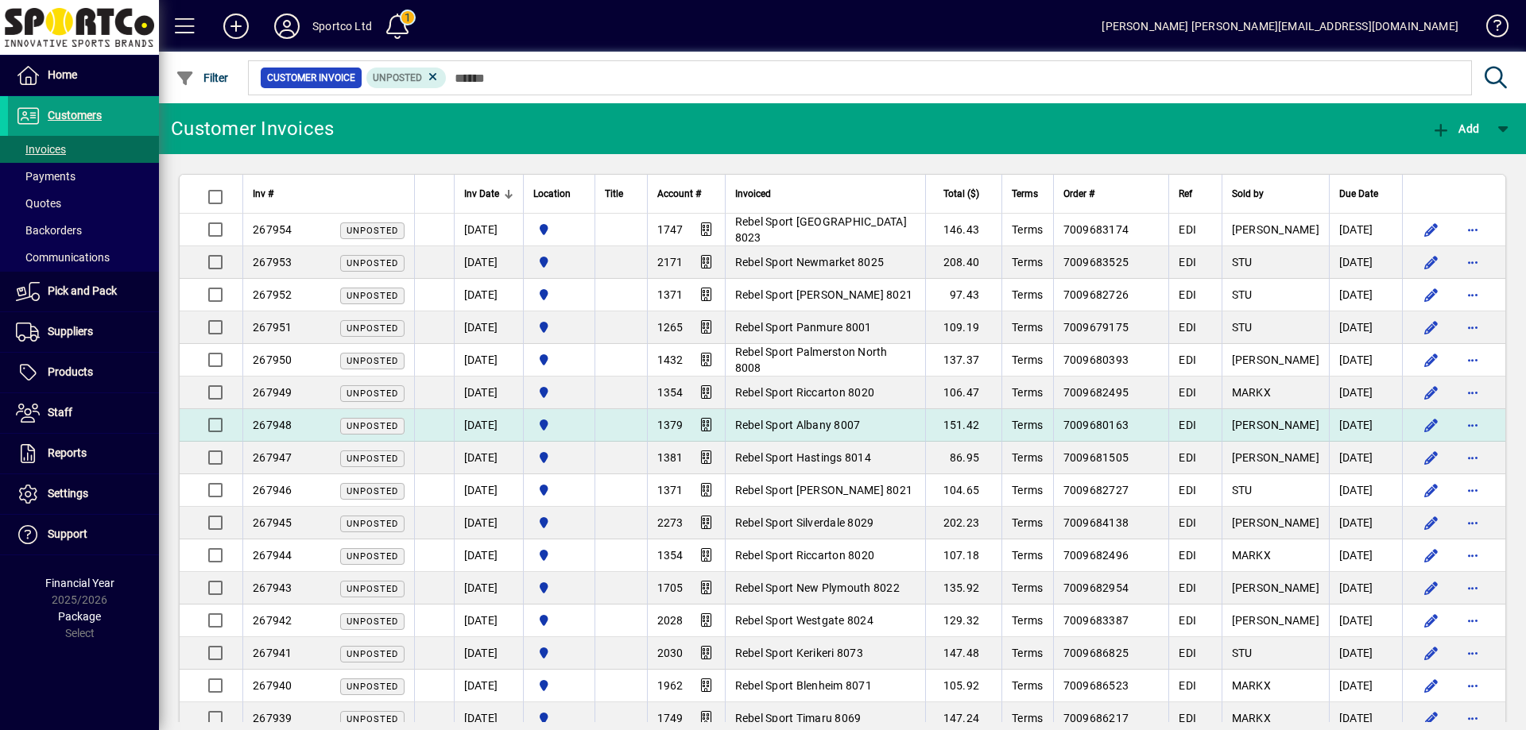
click at [803, 417] on td "Rebel Sport Albany 8007" at bounding box center [825, 425] width 201 height 33
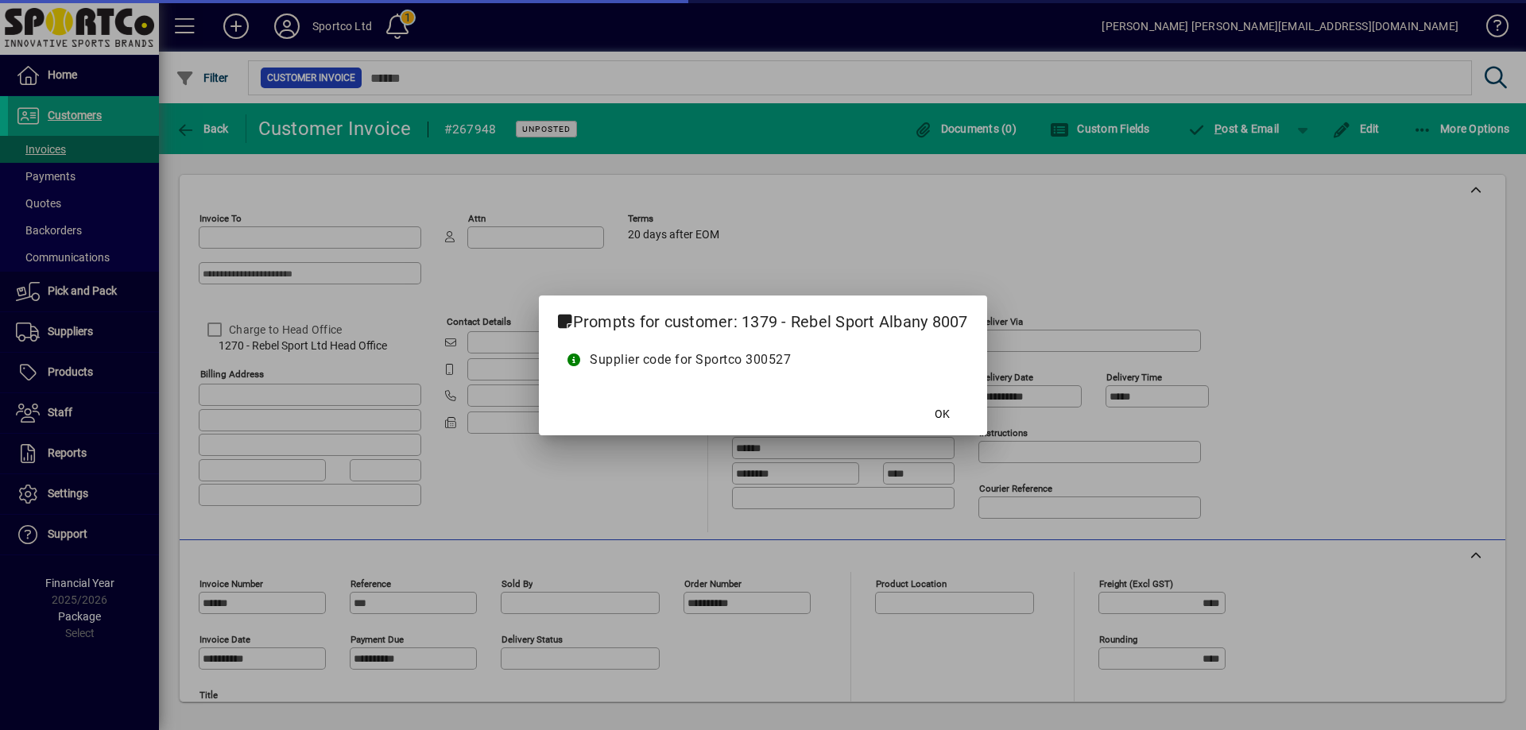
type input "**********"
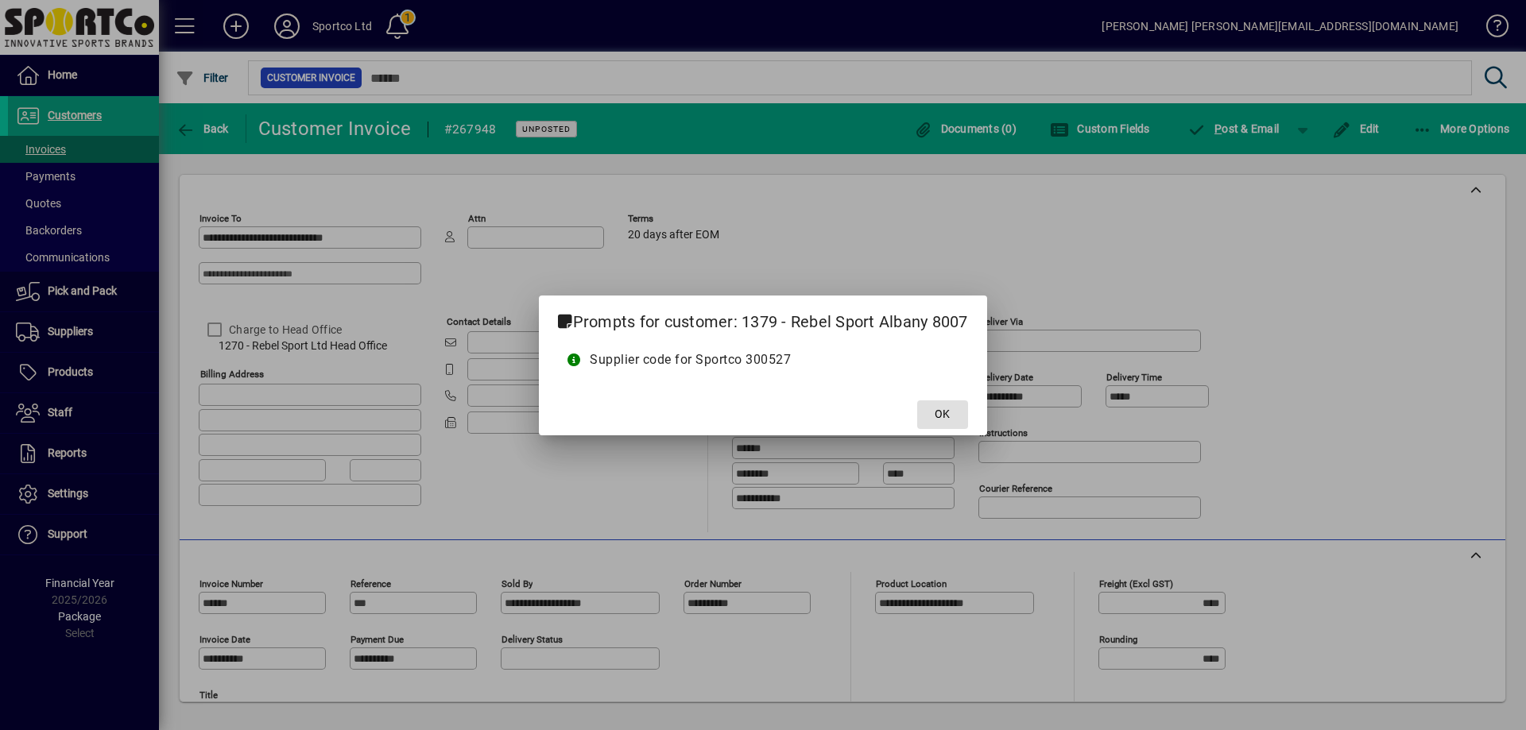
click at [946, 418] on span "OK" at bounding box center [942, 414] width 15 height 17
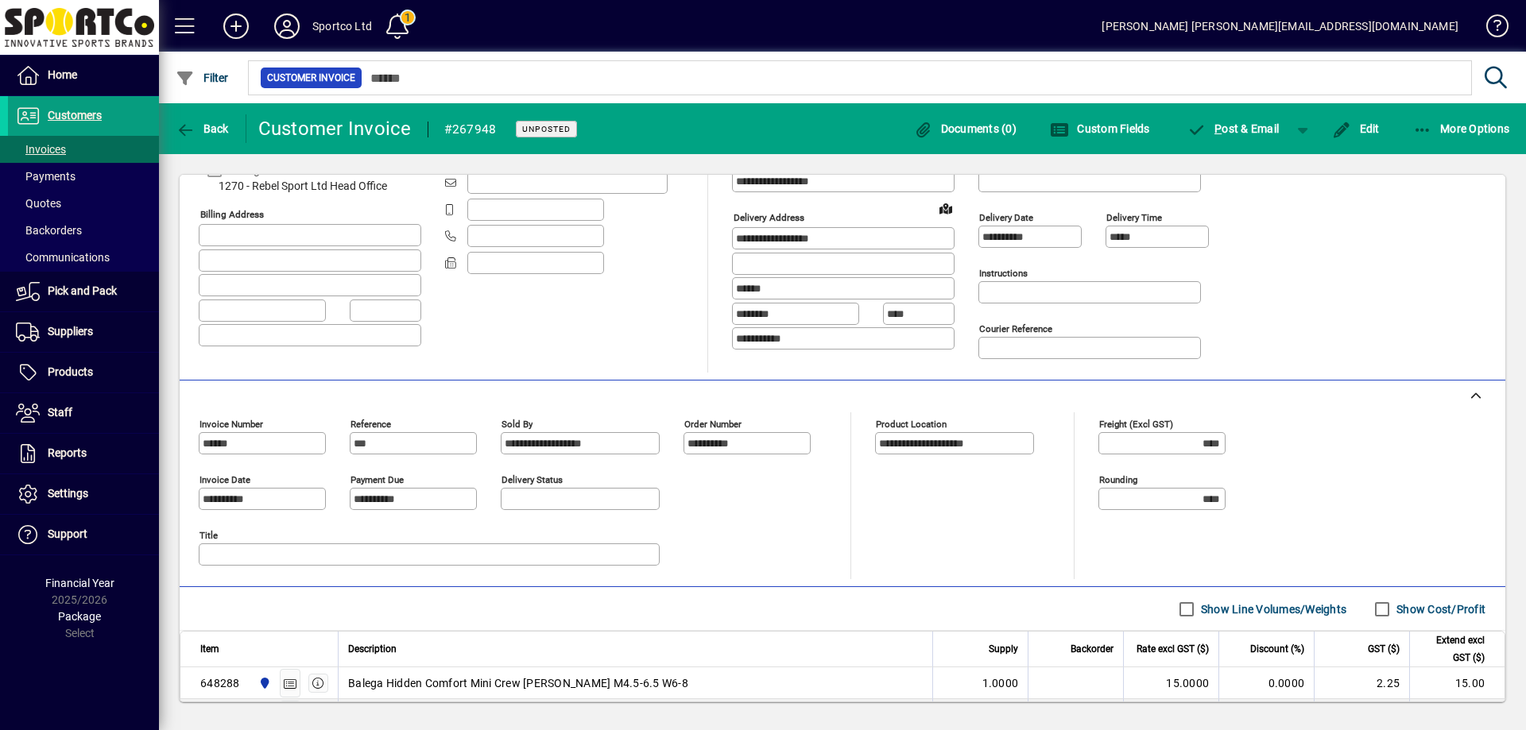
scroll to position [397, 0]
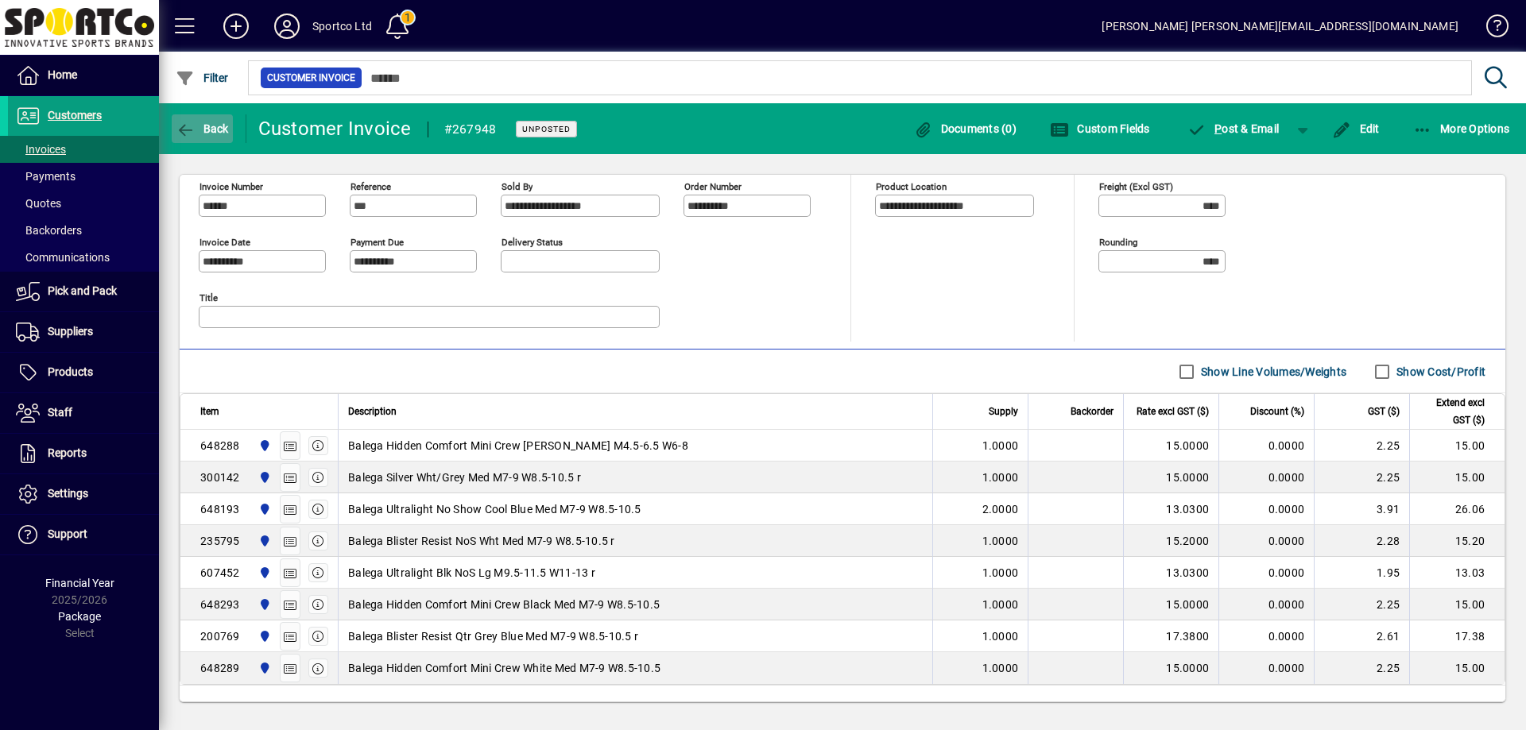
click at [223, 127] on span "Back" at bounding box center [202, 128] width 53 height 13
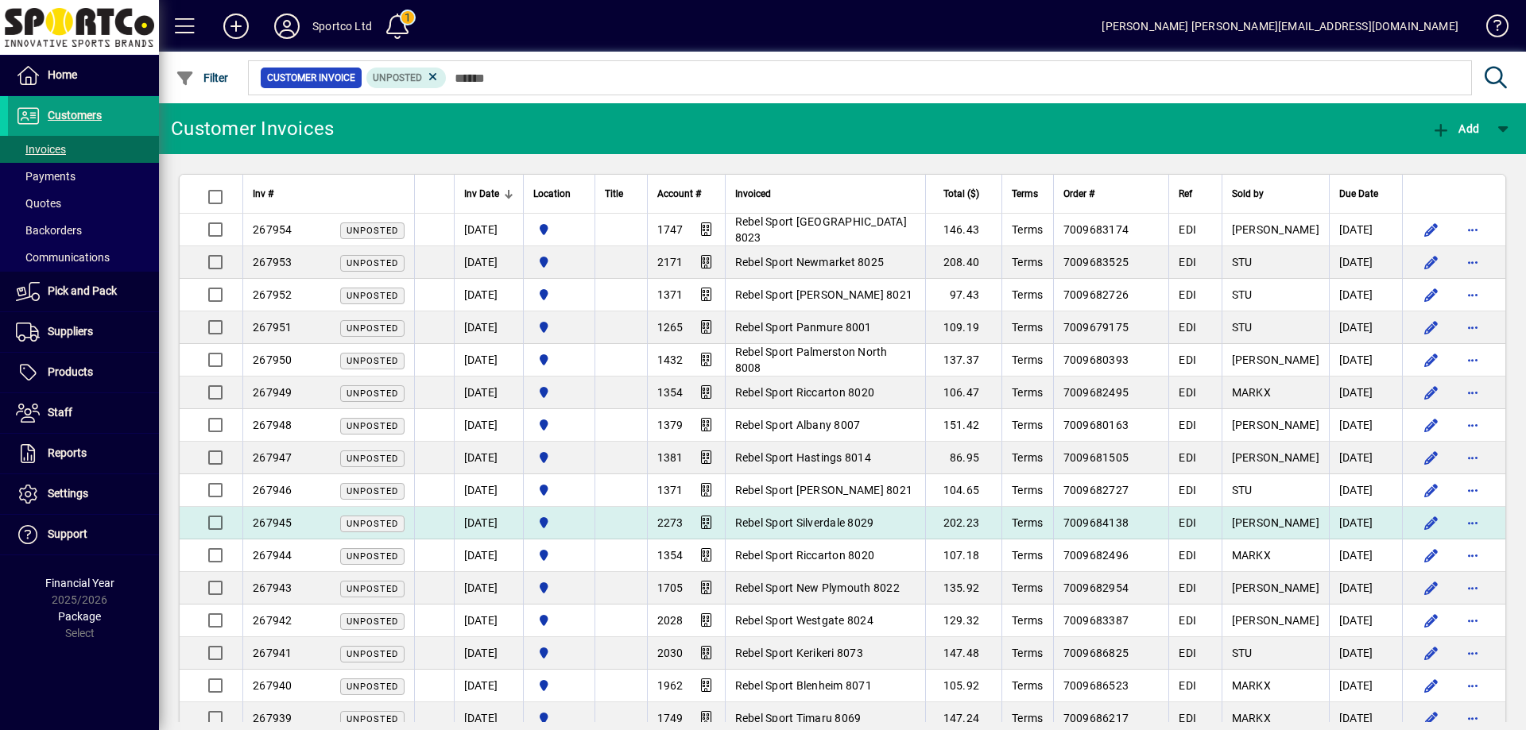
click at [781, 522] on span "Rebel Sport Silverdale 8029" at bounding box center [804, 523] width 139 height 13
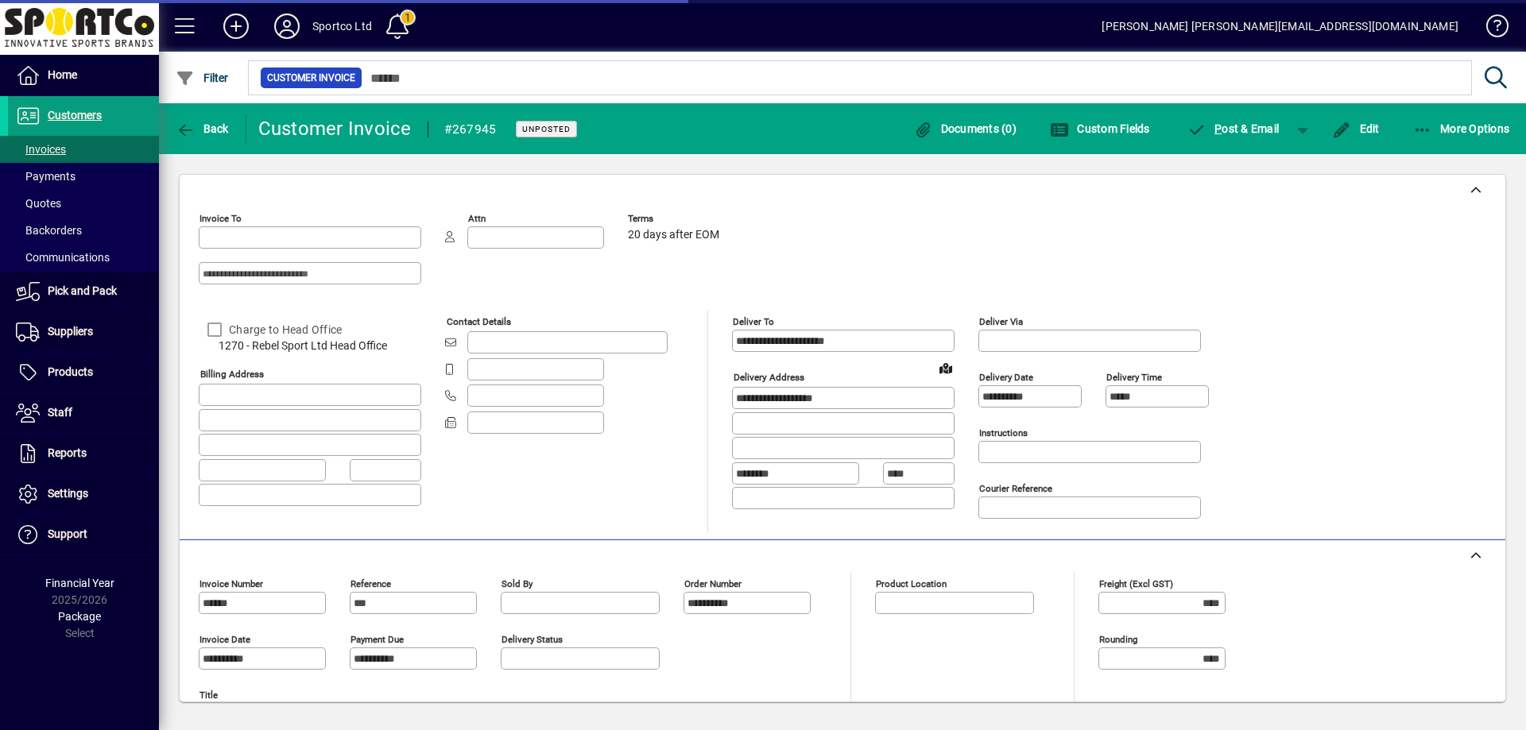
type input "**********"
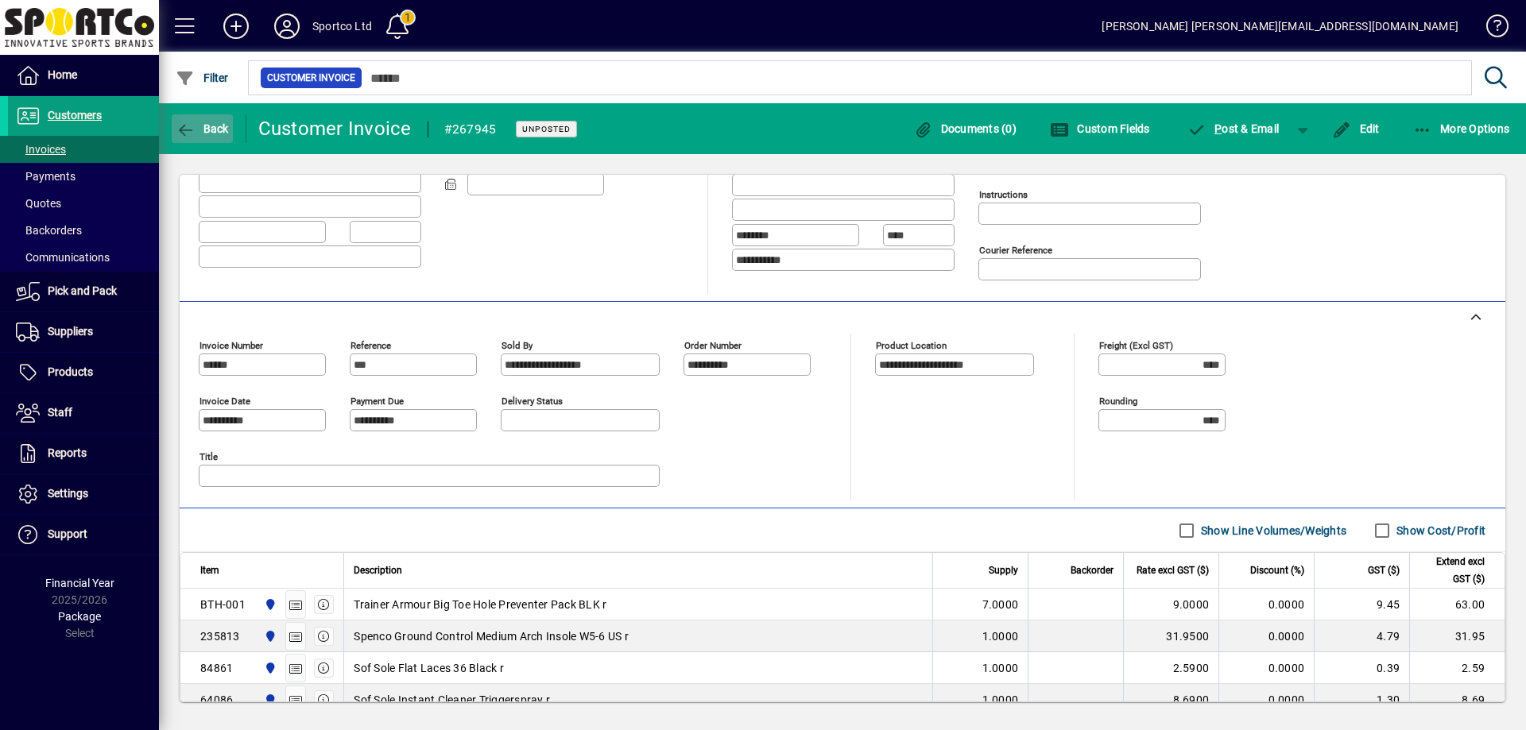
click at [210, 120] on span "button" at bounding box center [202, 129] width 61 height 38
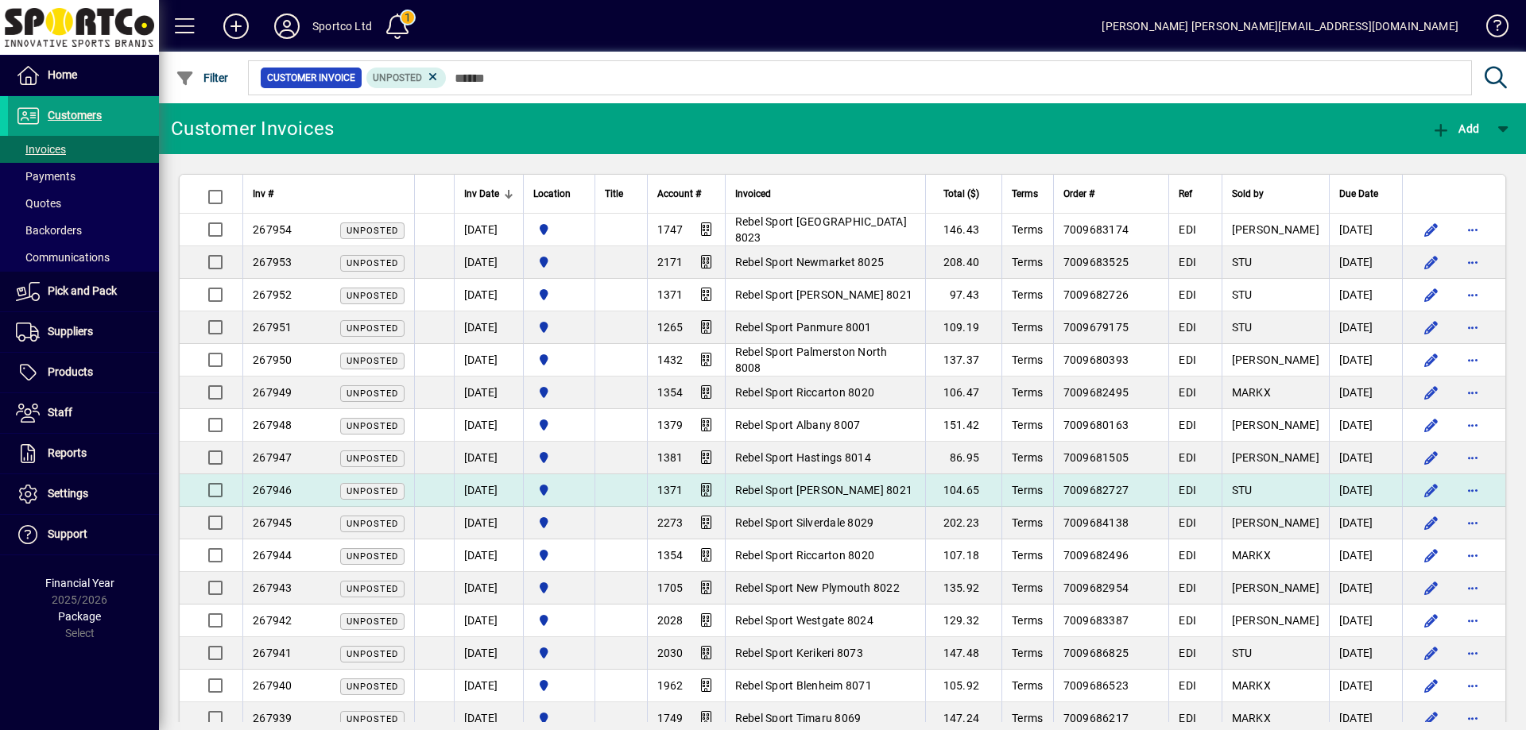
click at [814, 481] on td "Rebel Sport [PERSON_NAME] 8021" at bounding box center [825, 490] width 201 height 33
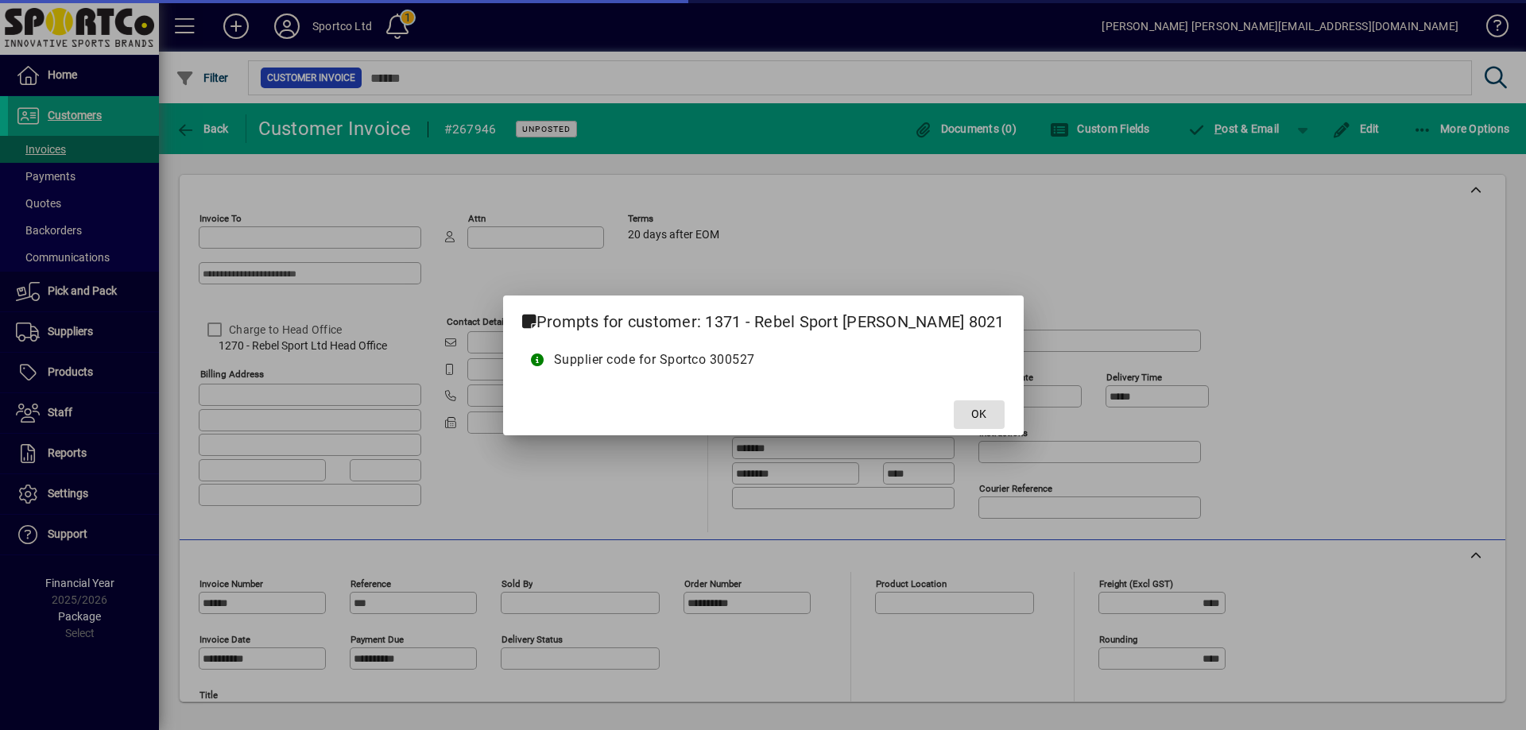
type input "**********"
click at [971, 413] on span "OK" at bounding box center [978, 414] width 15 height 17
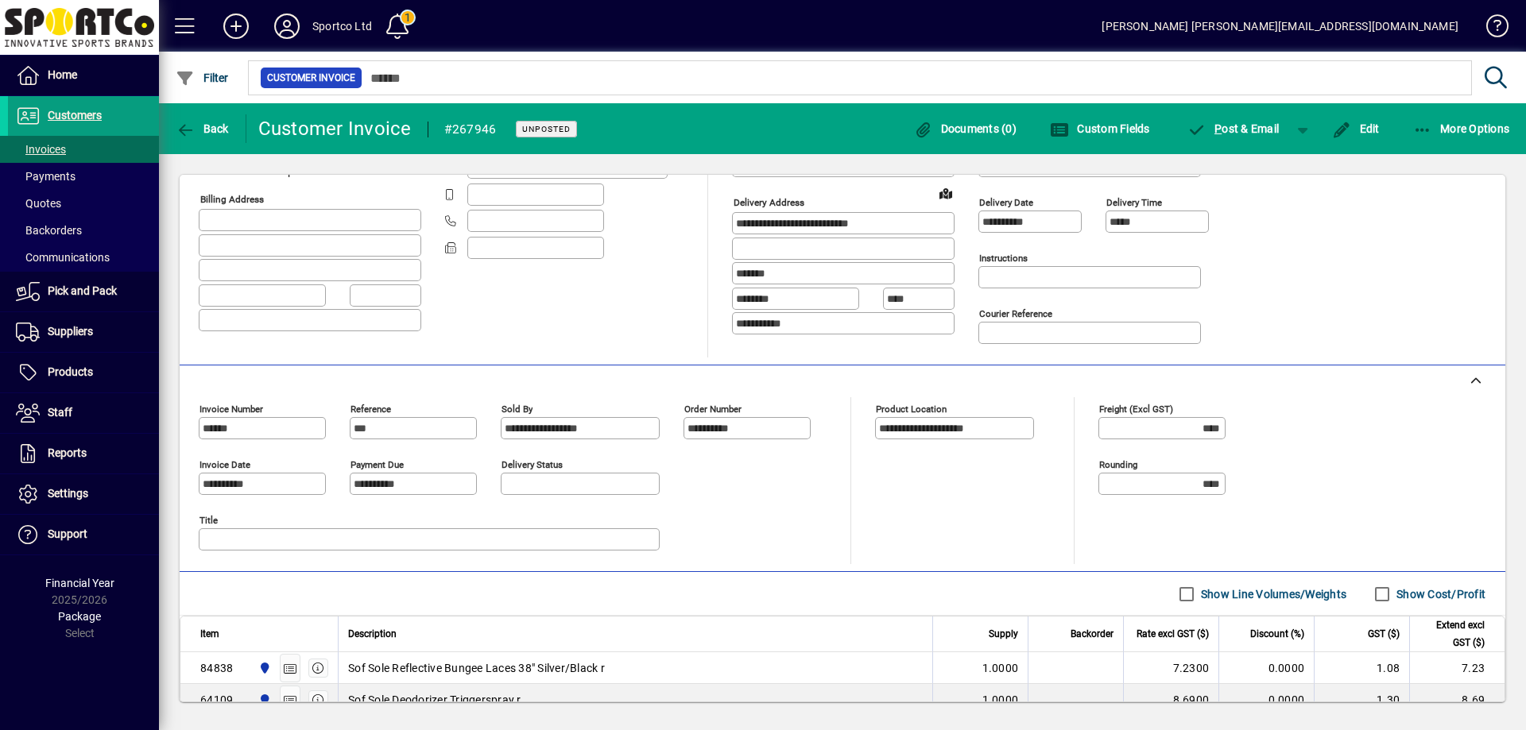
scroll to position [397, 0]
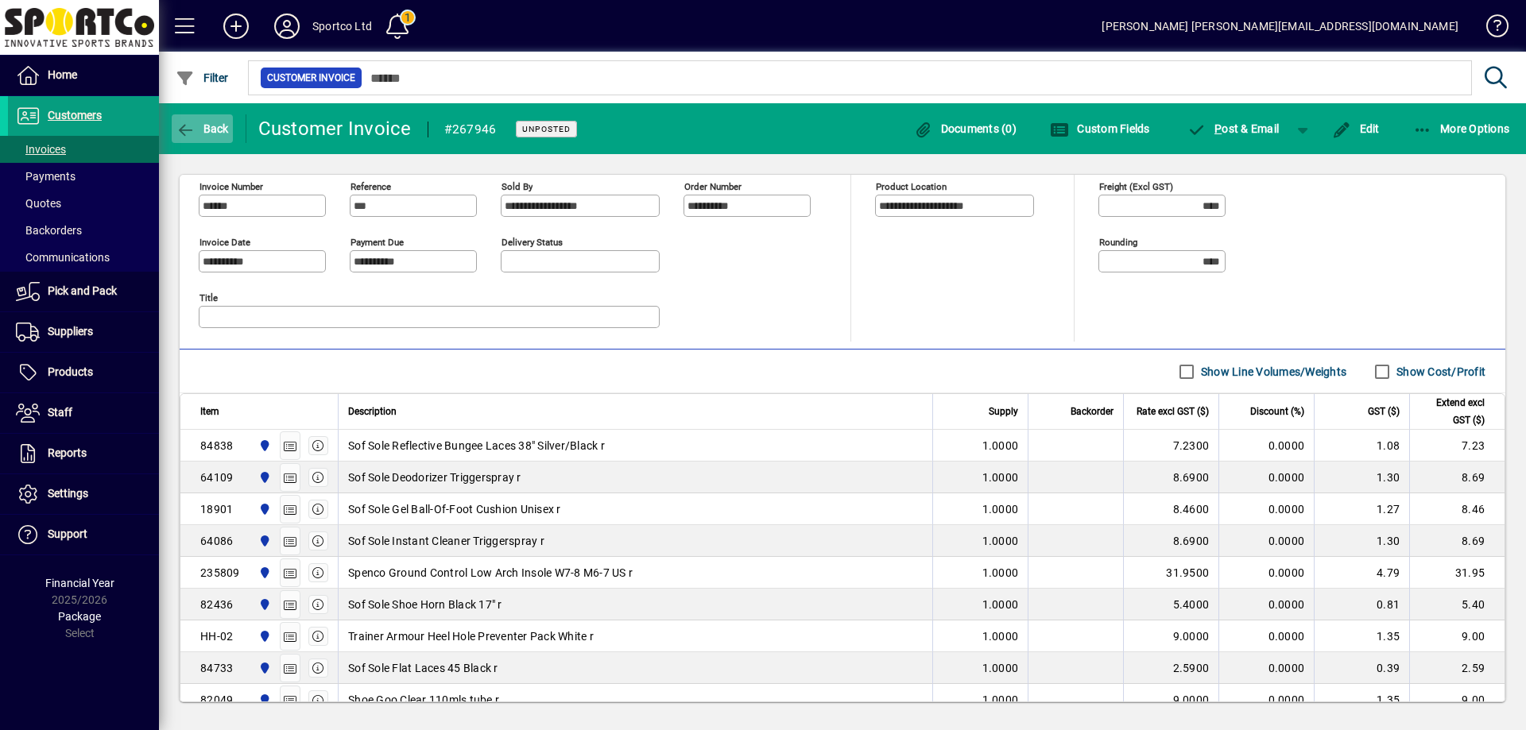
click at [190, 123] on mat-toolbar-row "Back Customer Invoice #267946 Unposted Documents (0) Custom Fields P ost & Emai…" at bounding box center [842, 128] width 1367 height 51
click at [190, 123] on icon "button" at bounding box center [186, 130] width 20 height 16
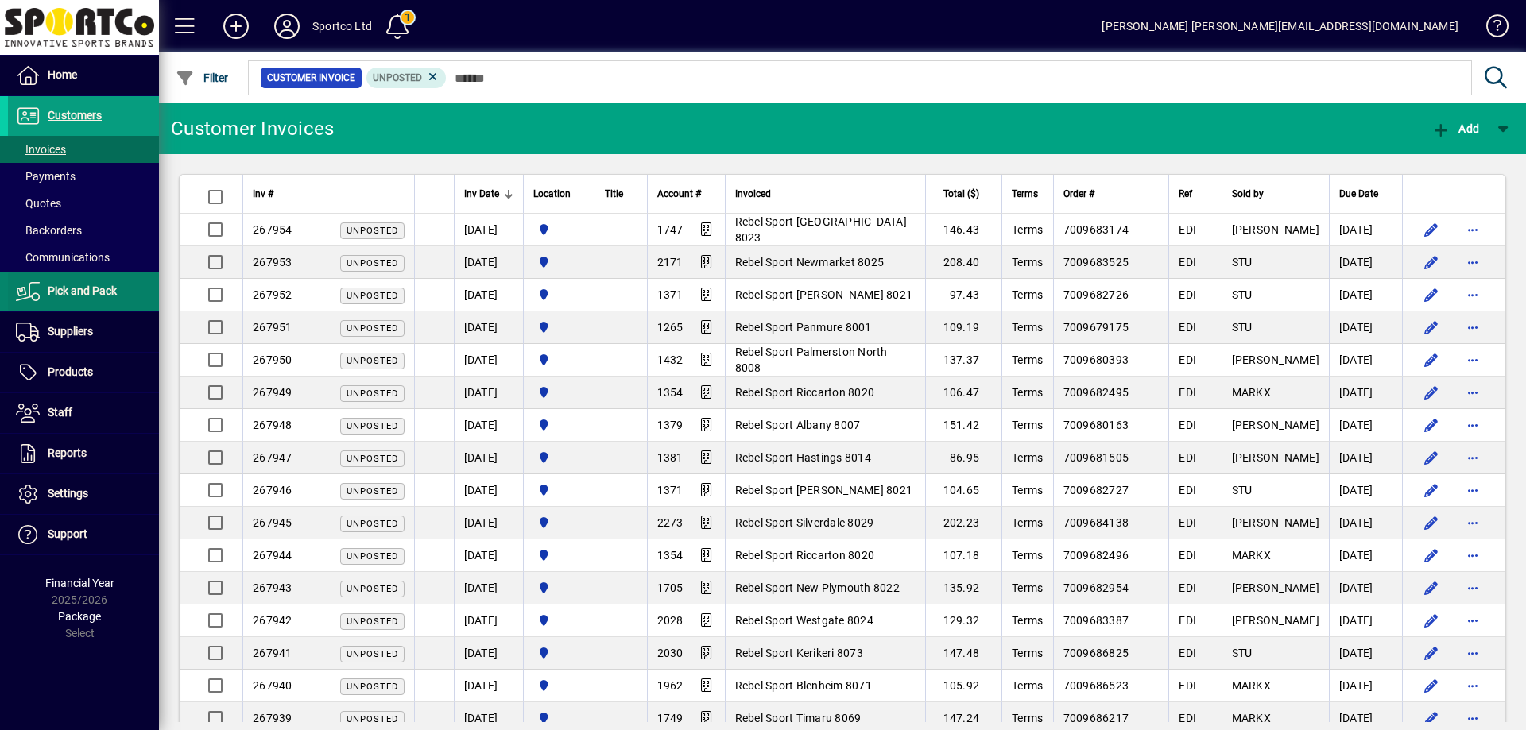
click at [97, 285] on span "Pick and Pack" at bounding box center [82, 291] width 69 height 13
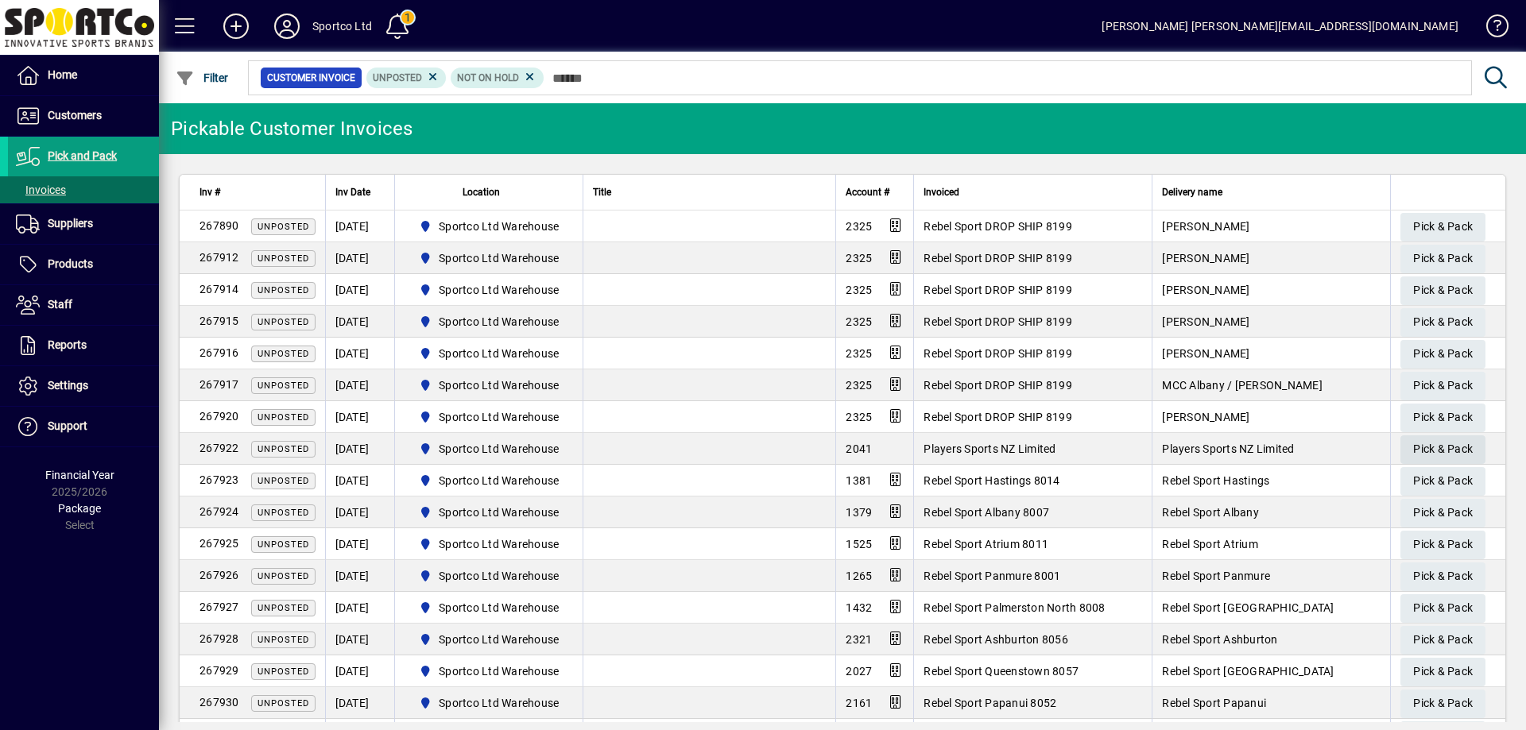
click at [1426, 442] on span "Pick & Pack" at bounding box center [1443, 449] width 60 height 26
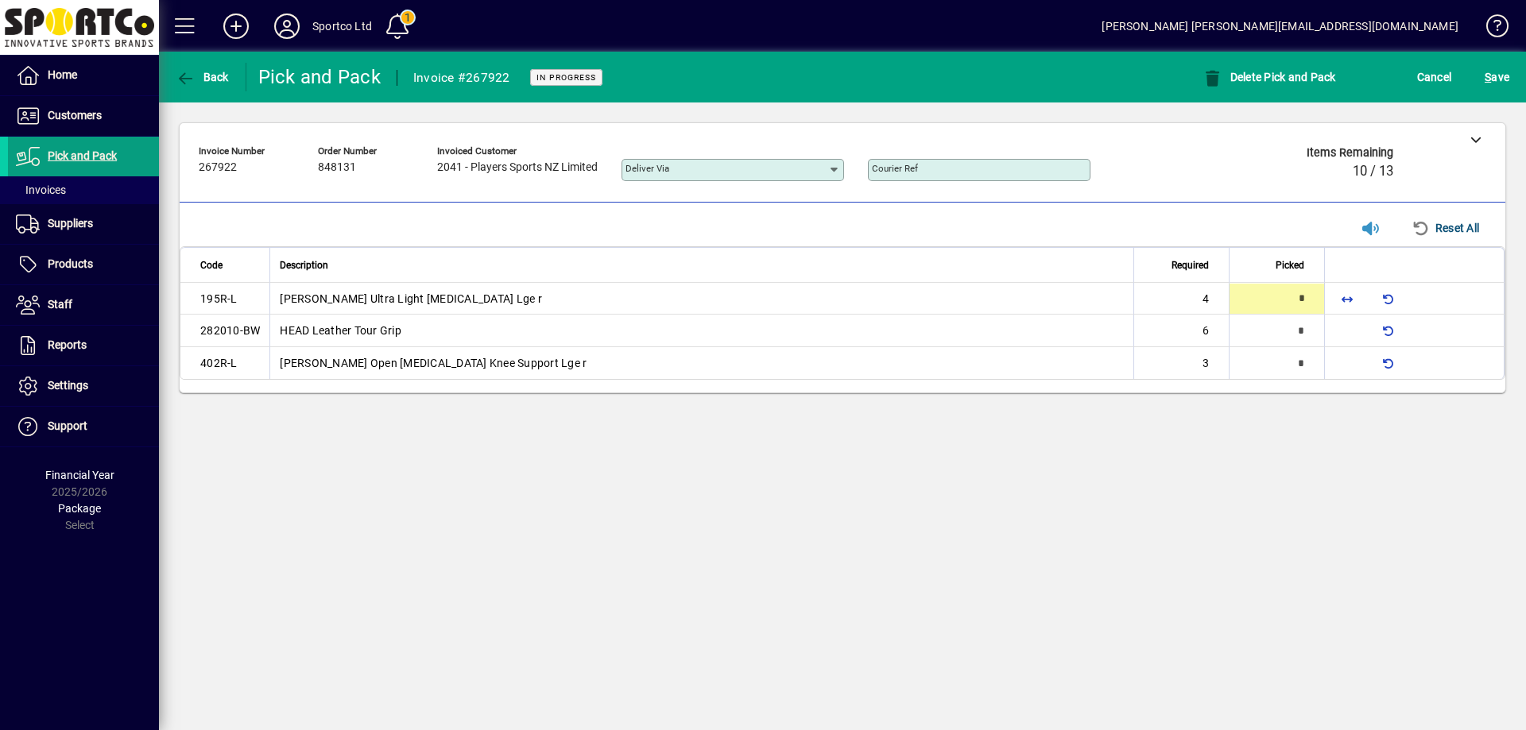
type input "*"
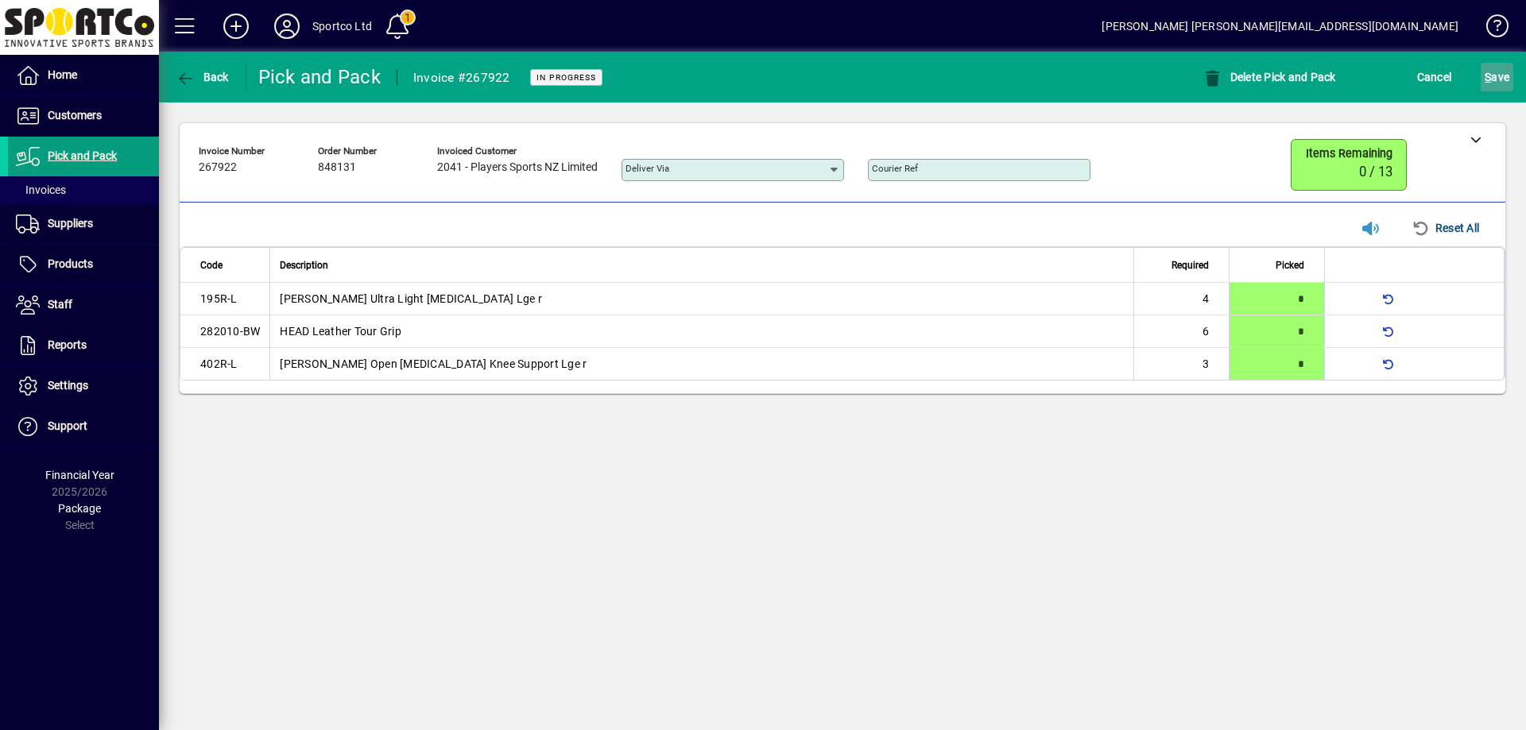
click at [1482, 81] on span "submit" at bounding box center [1497, 77] width 33 height 38
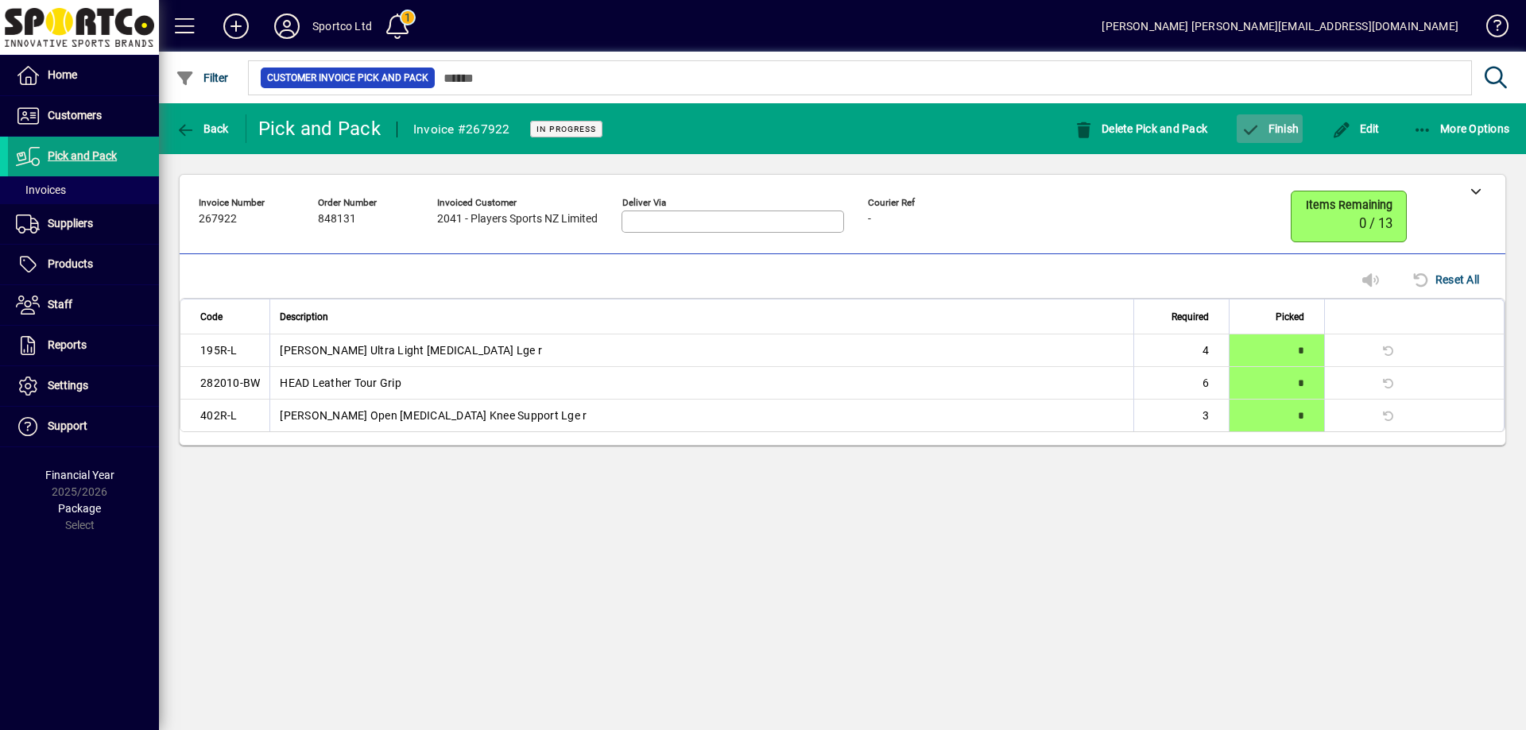
click at [1274, 128] on span "Finish" at bounding box center [1270, 128] width 58 height 13
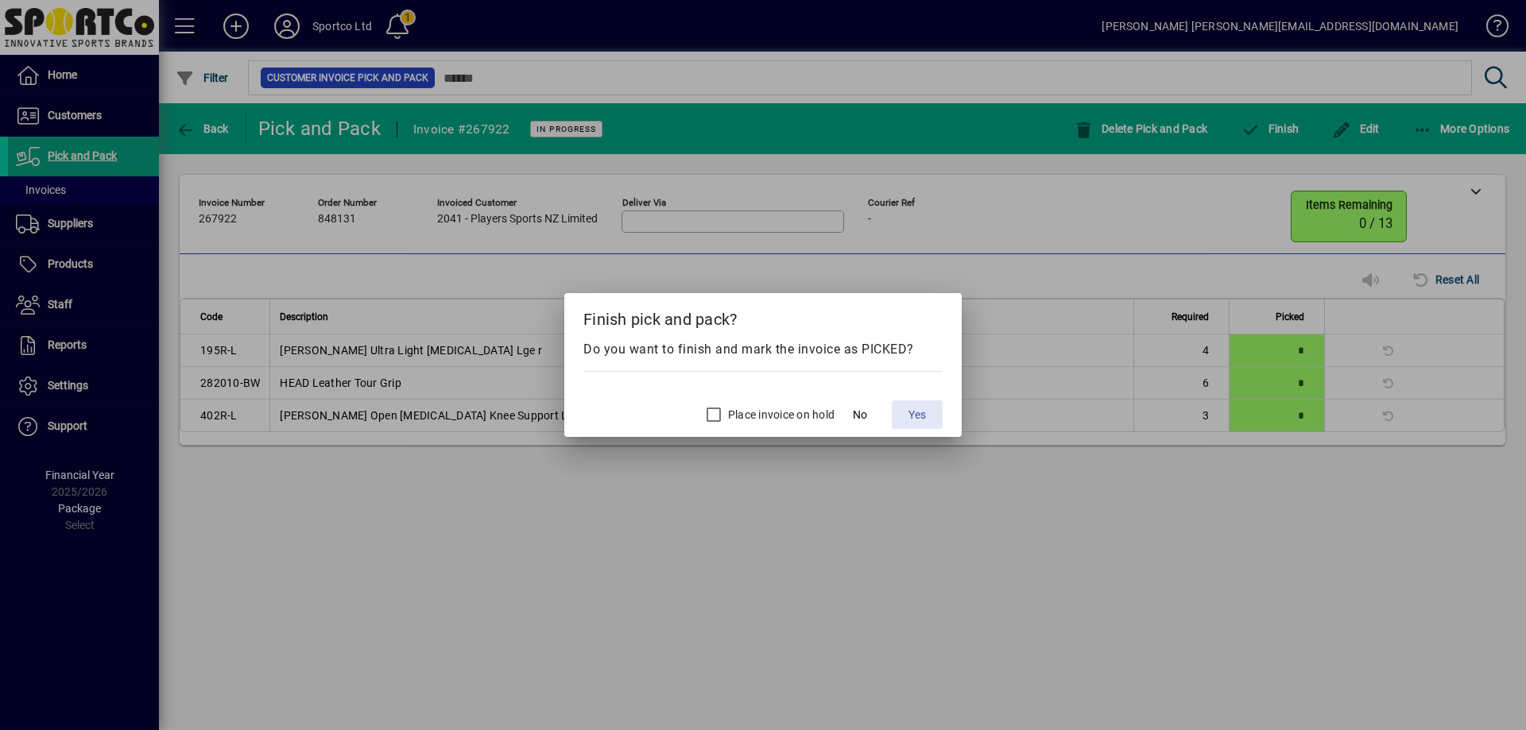
click at [915, 414] on span "Yes" at bounding box center [916, 415] width 17 height 17
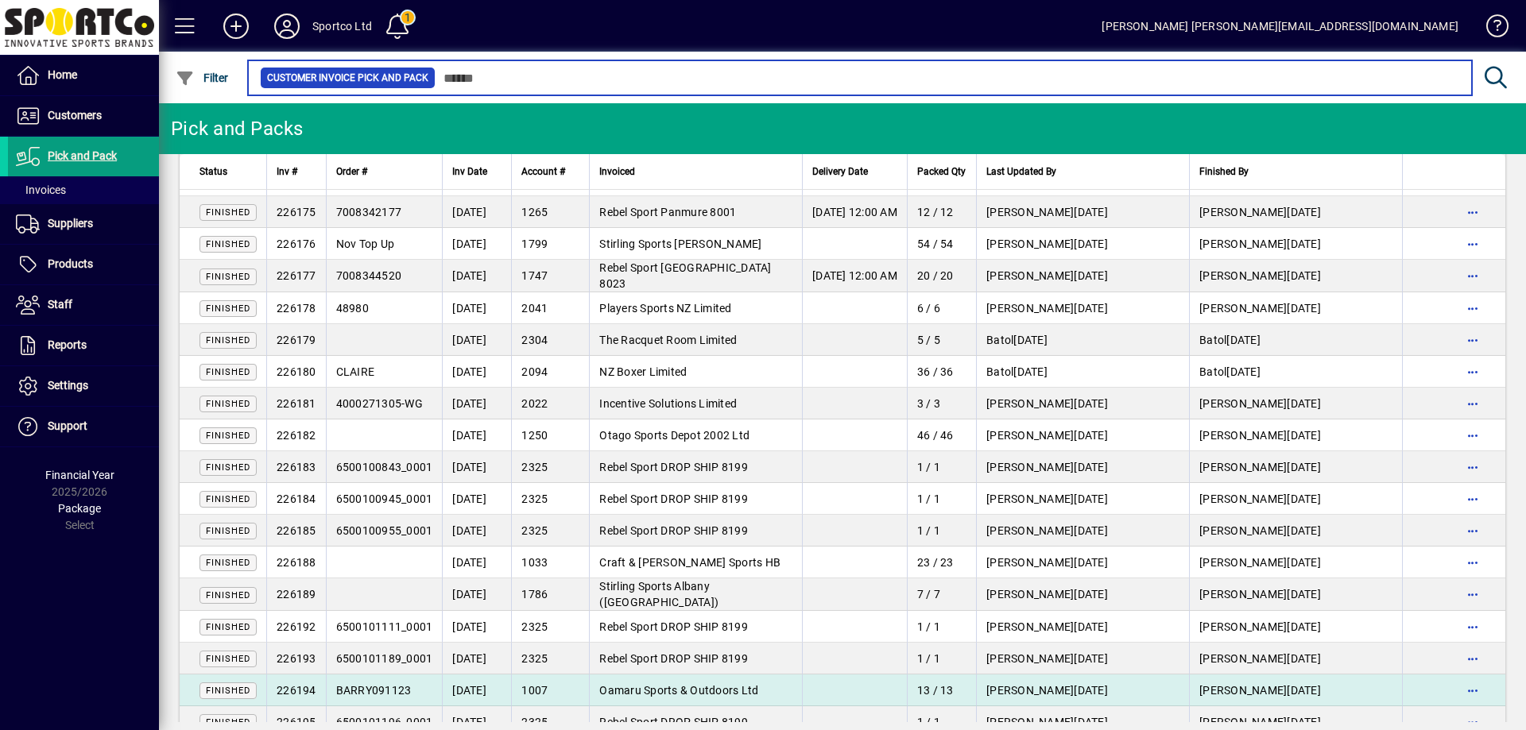
scroll to position [1272, 0]
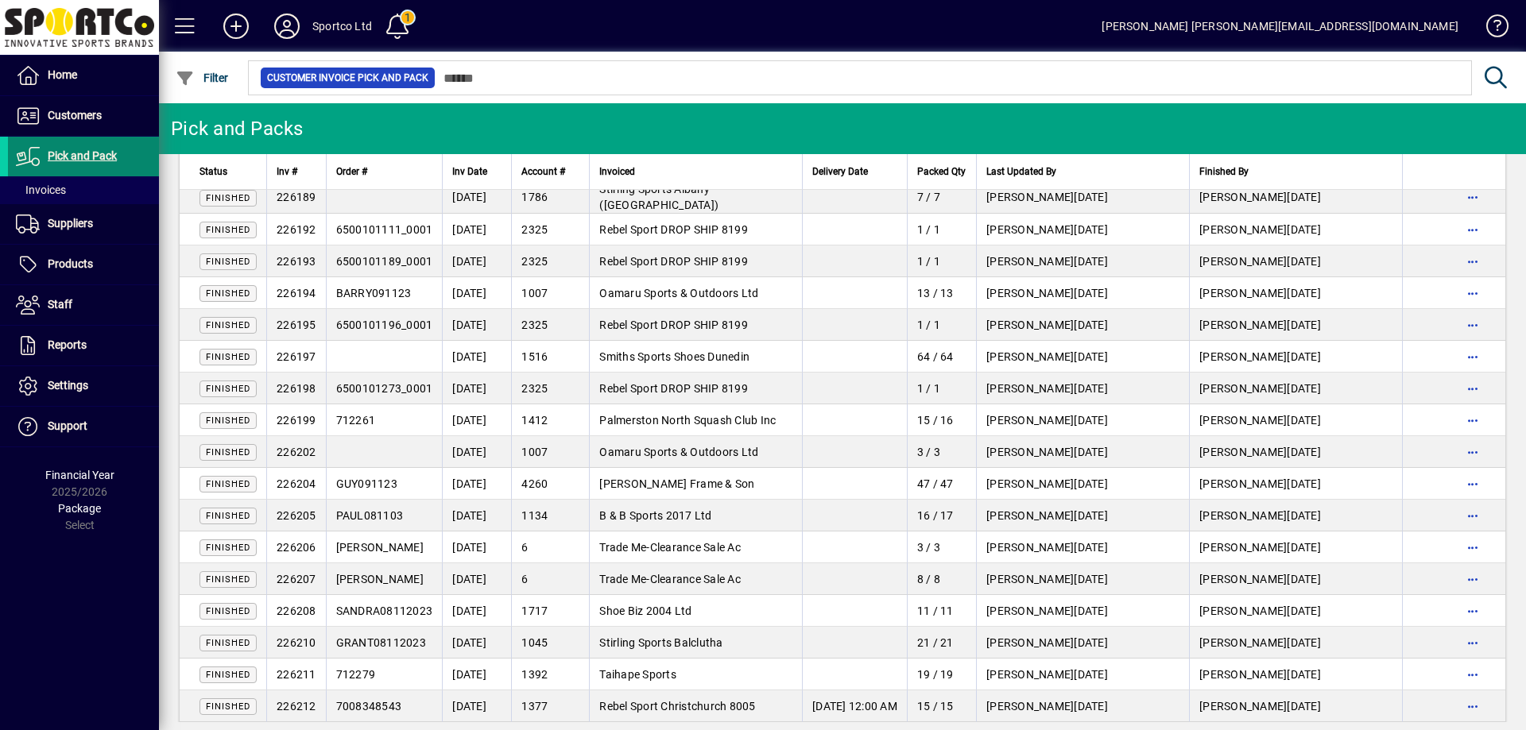
click at [71, 149] on span "Pick and Pack" at bounding box center [82, 155] width 69 height 13
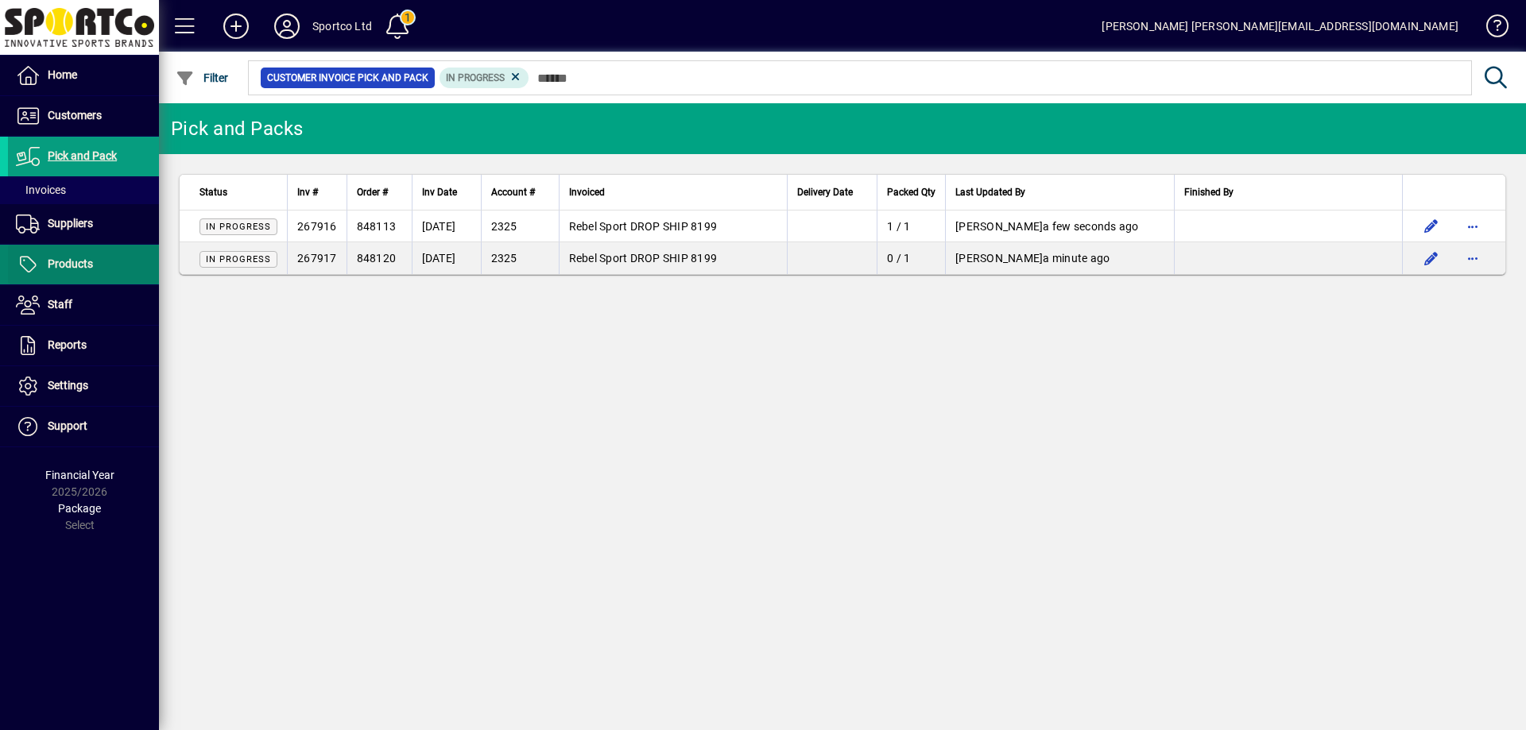
click at [44, 255] on span "Products" at bounding box center [50, 264] width 85 height 19
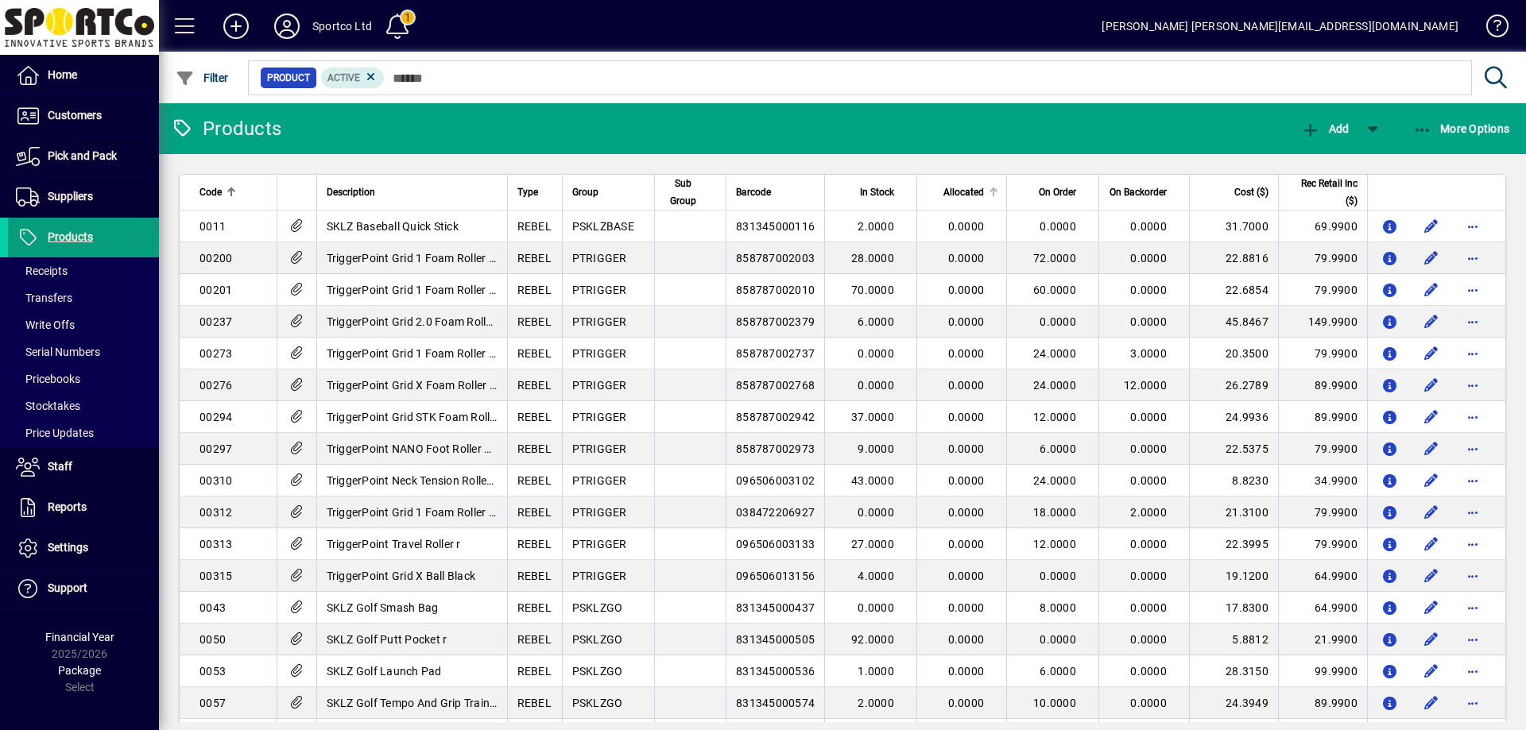
click at [962, 198] on span "Allocated" at bounding box center [963, 192] width 41 height 17
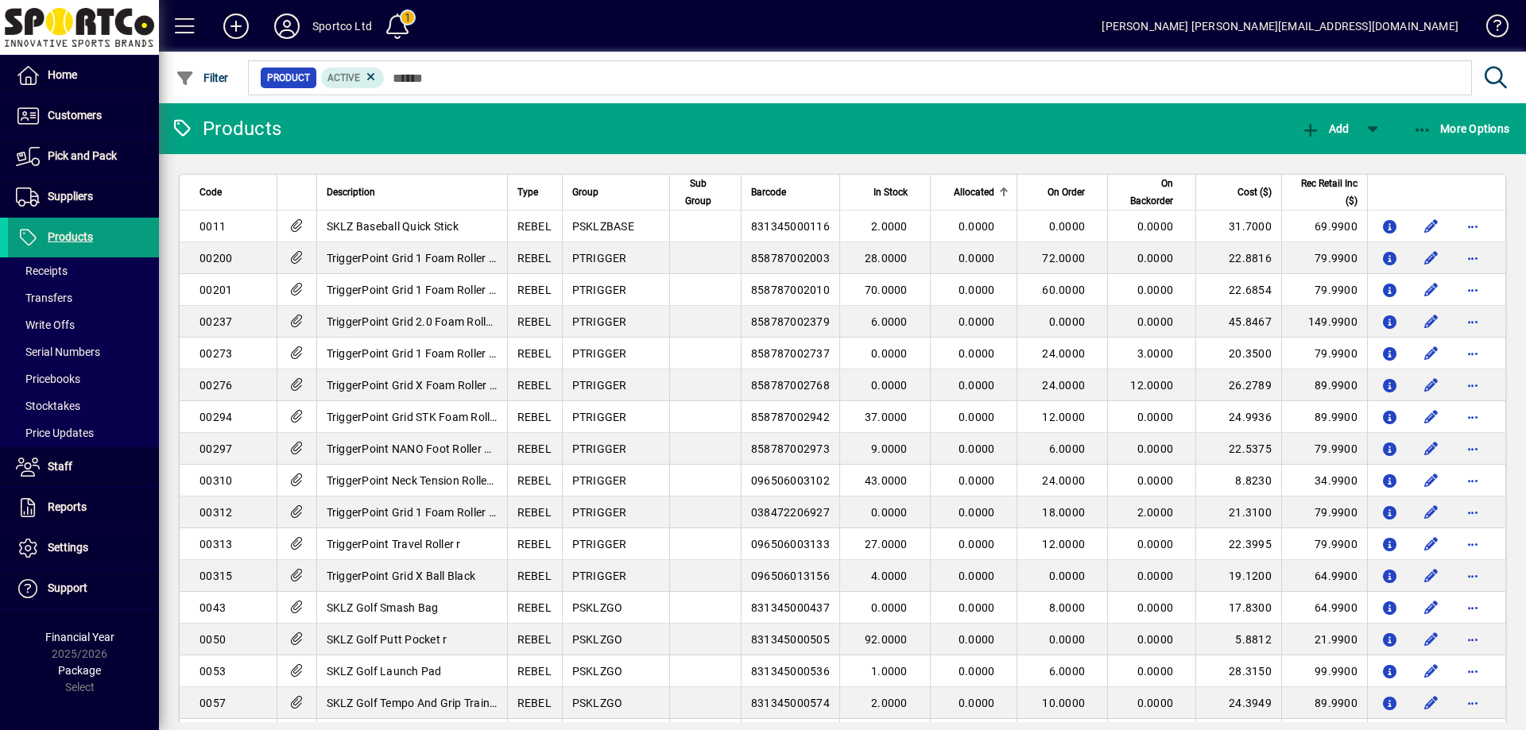
click at [962, 197] on span "Allocated" at bounding box center [974, 192] width 41 height 17
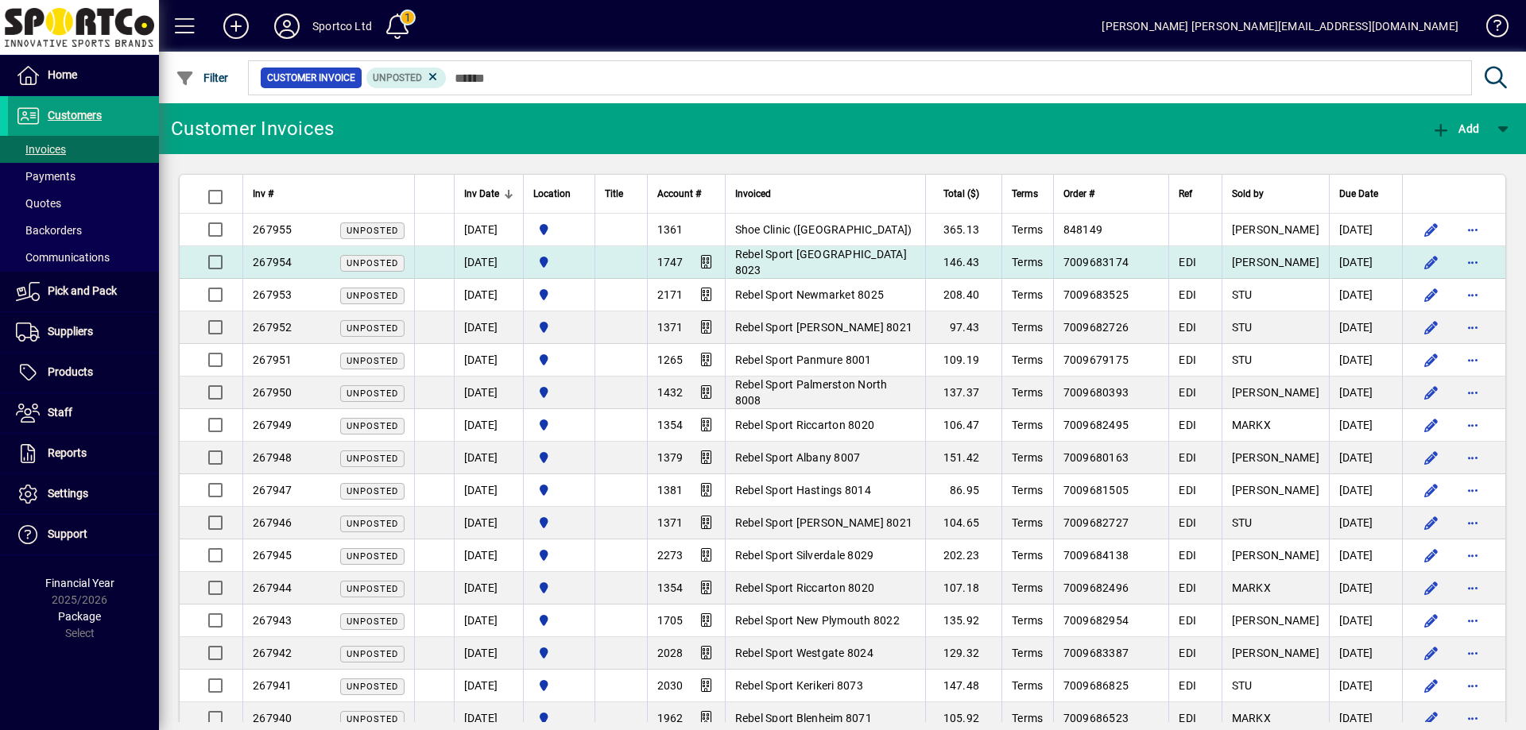
click at [816, 258] on span "Rebel Sport [GEOGRAPHIC_DATA] 8023" at bounding box center [821, 262] width 172 height 29
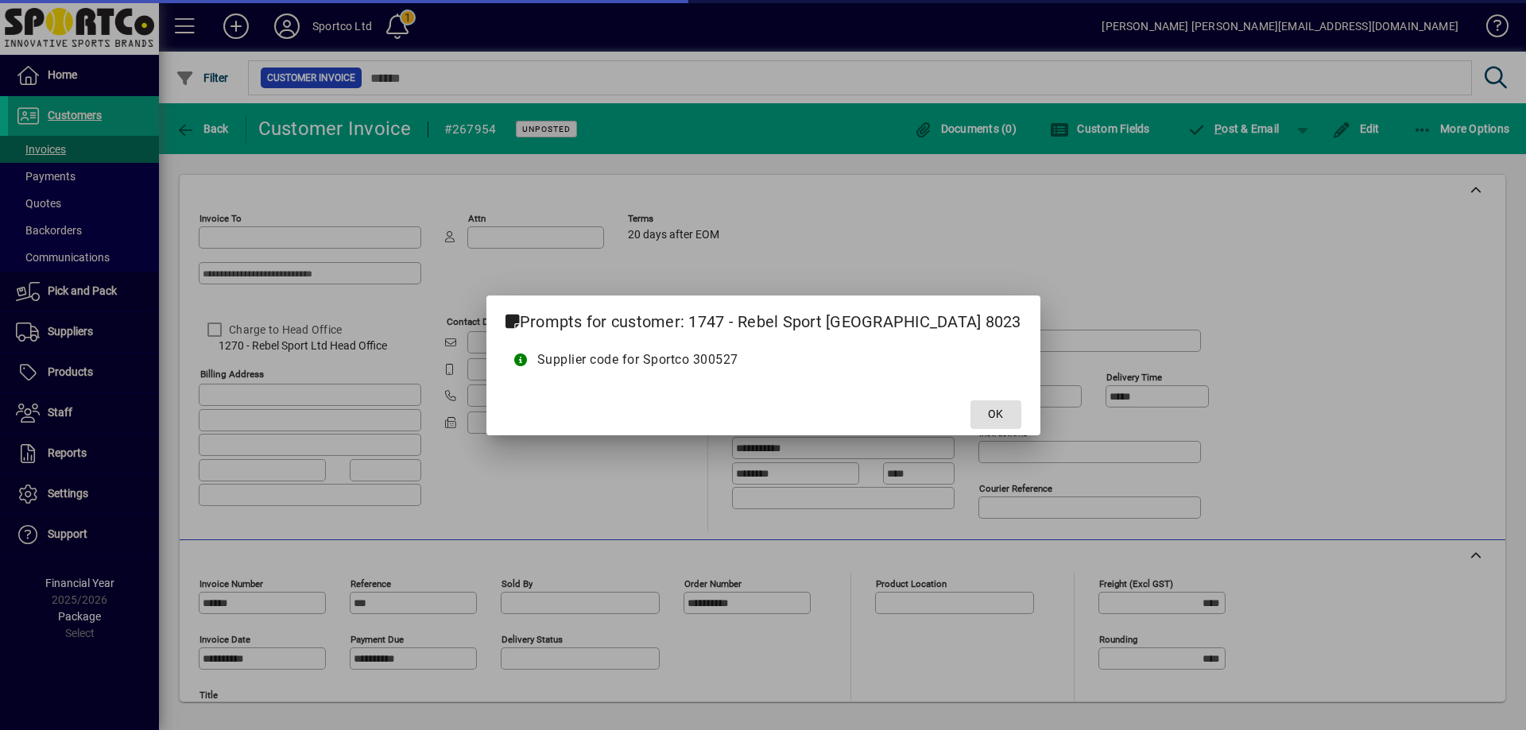
type input "**********"
click at [970, 407] on span at bounding box center [995, 415] width 51 height 38
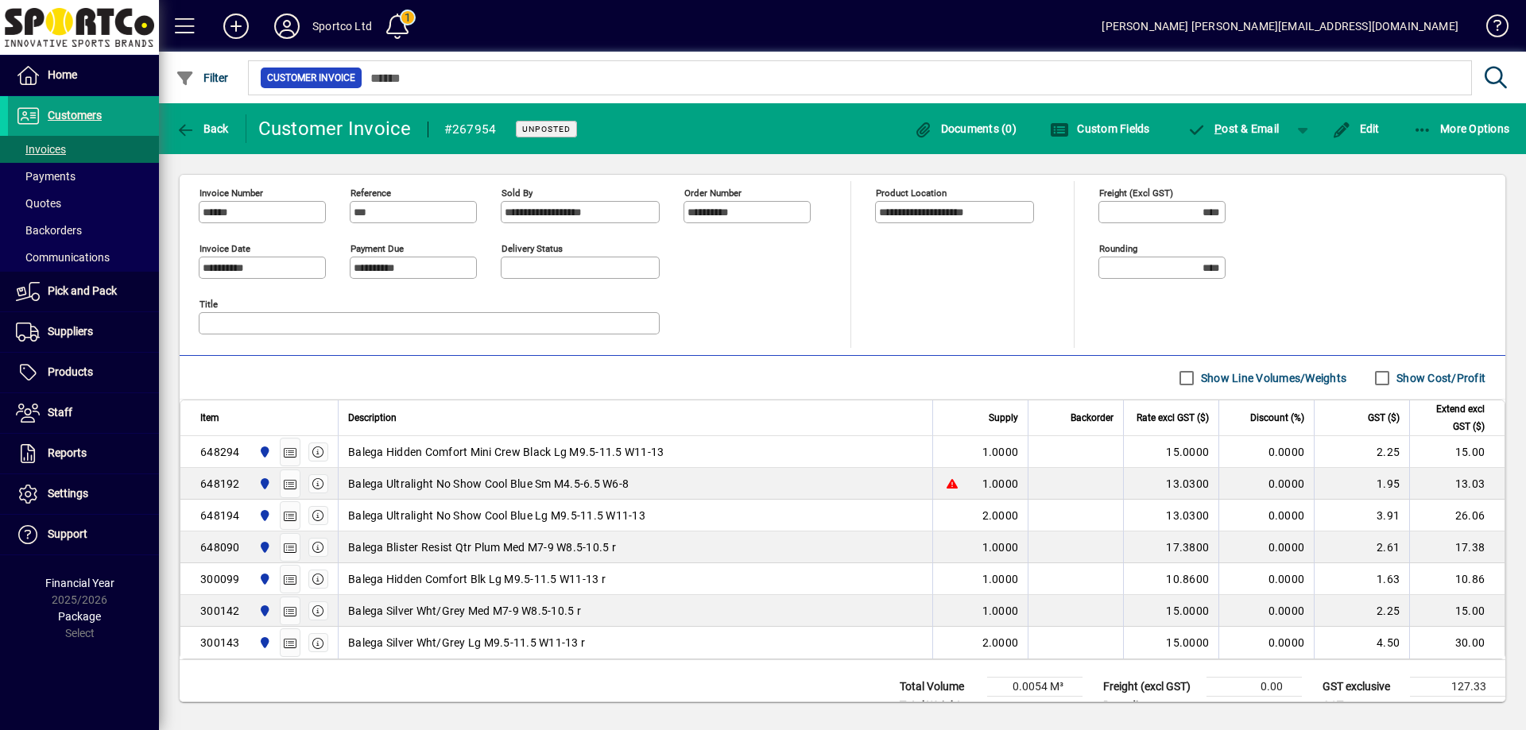
scroll to position [397, 0]
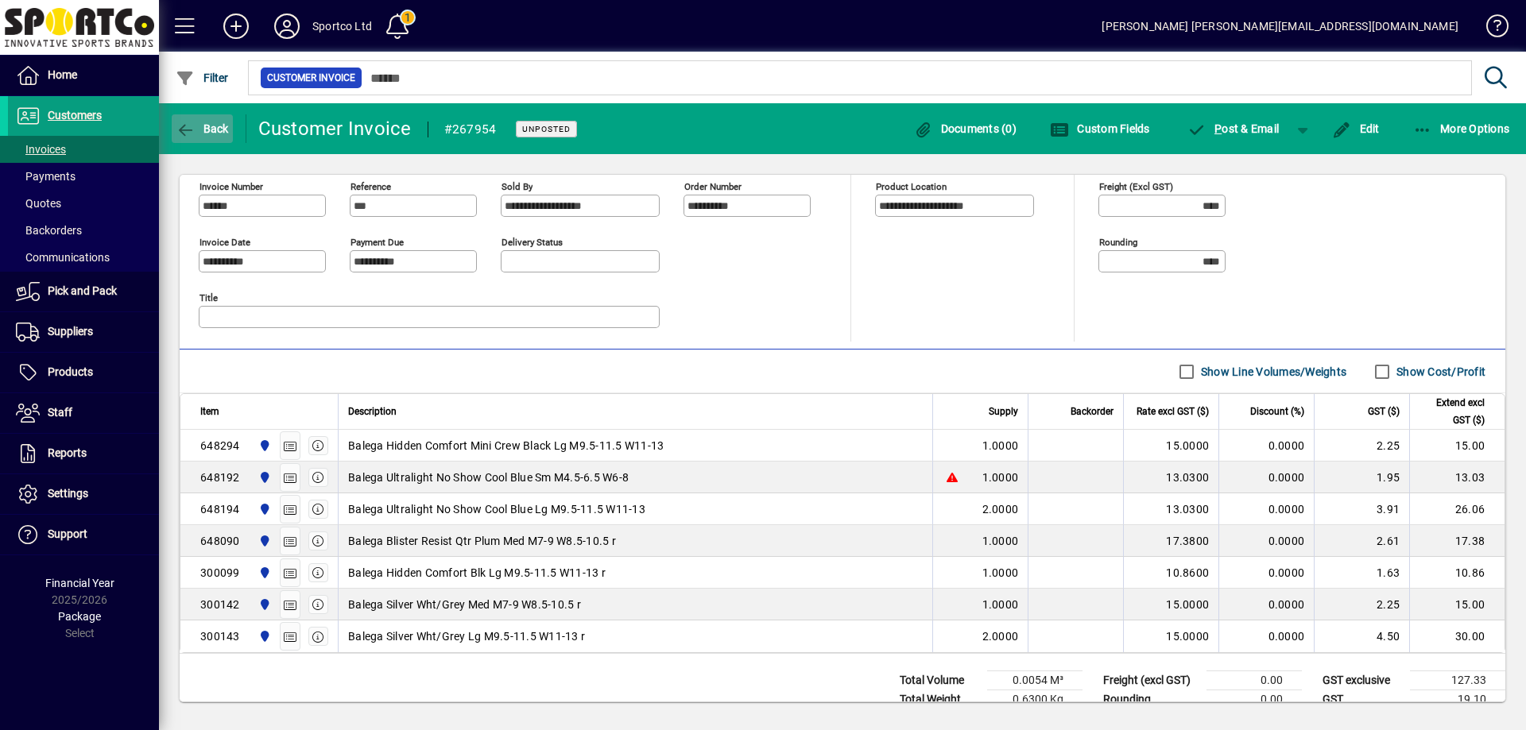
click at [191, 135] on icon "button" at bounding box center [186, 130] width 20 height 16
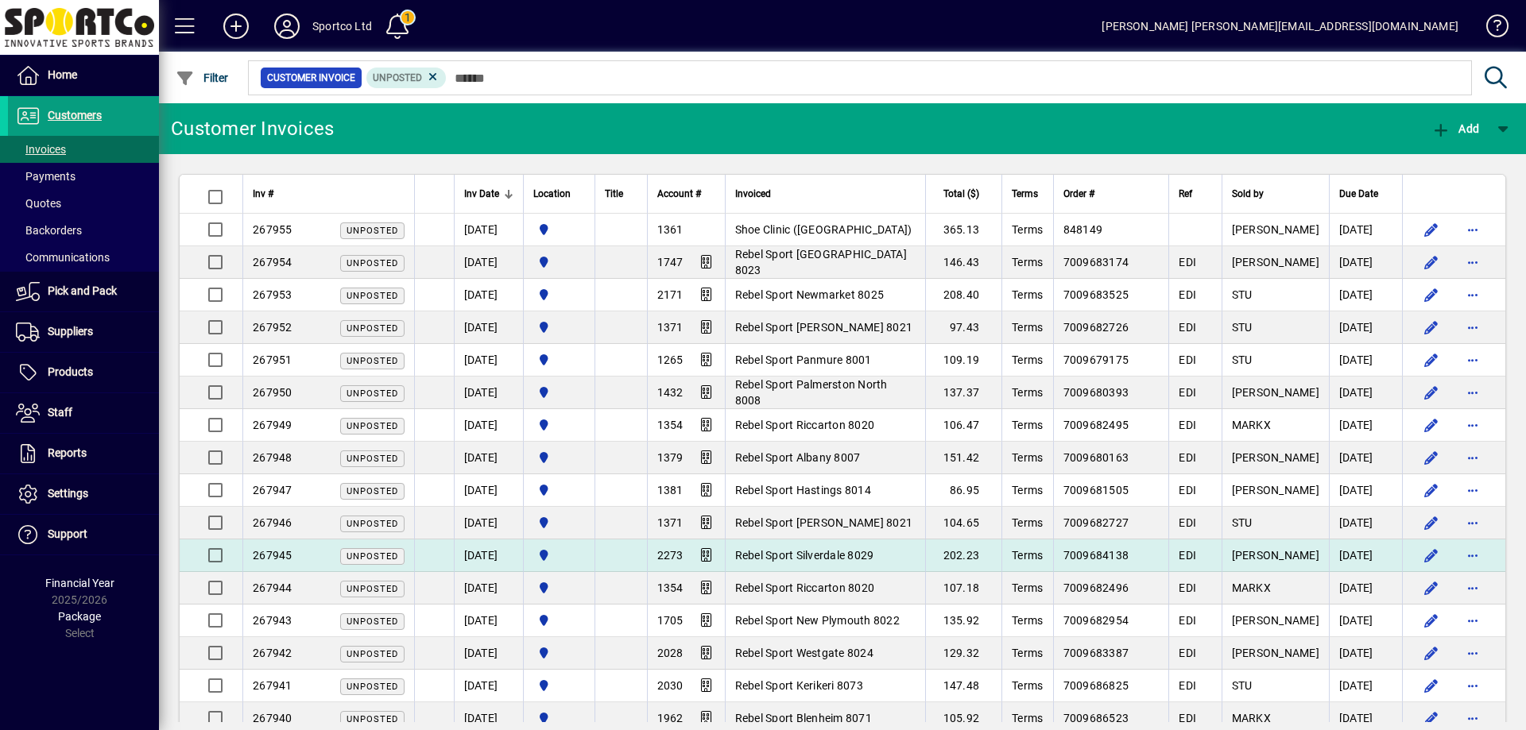
click at [854, 549] on span "Rebel Sport Silverdale 8029" at bounding box center [804, 555] width 139 height 13
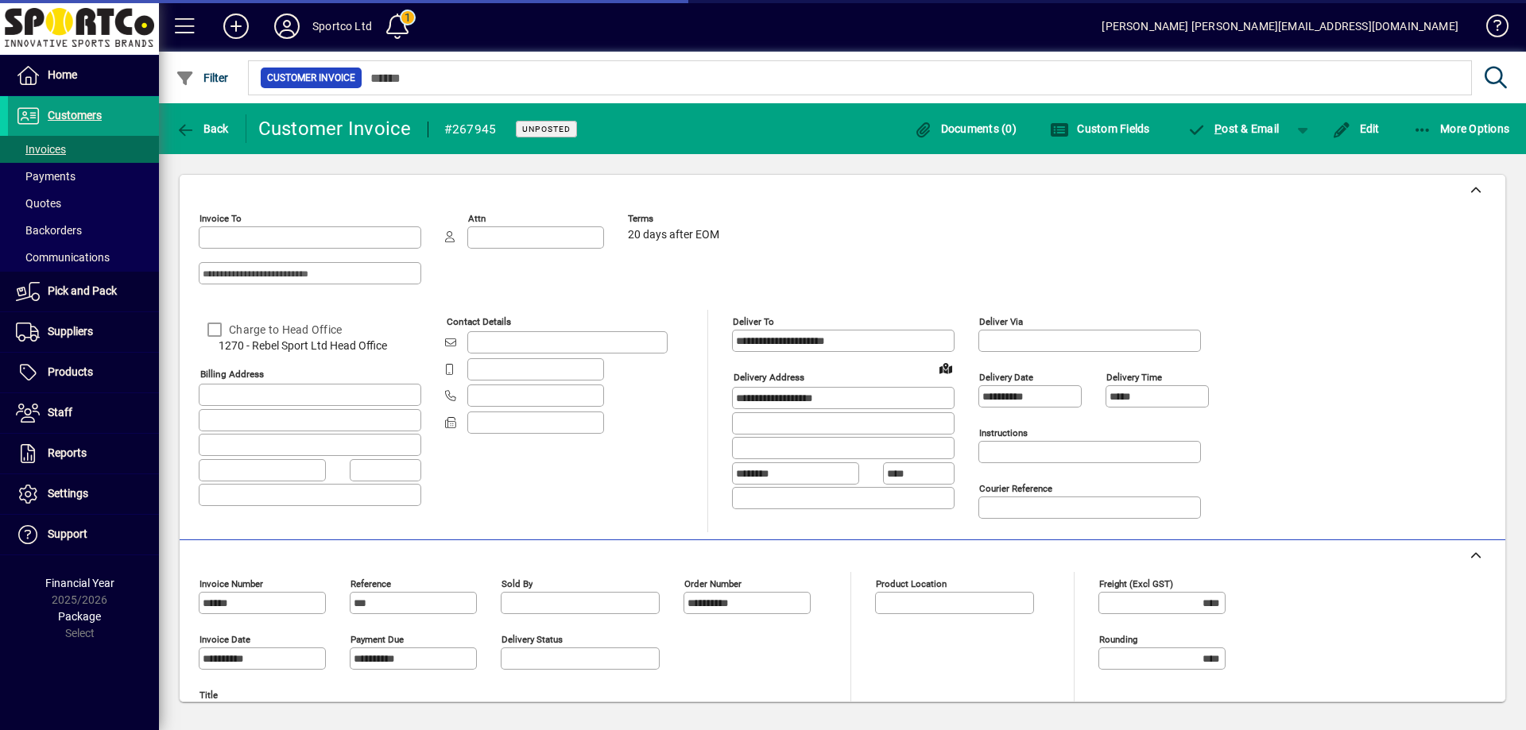
type input "**********"
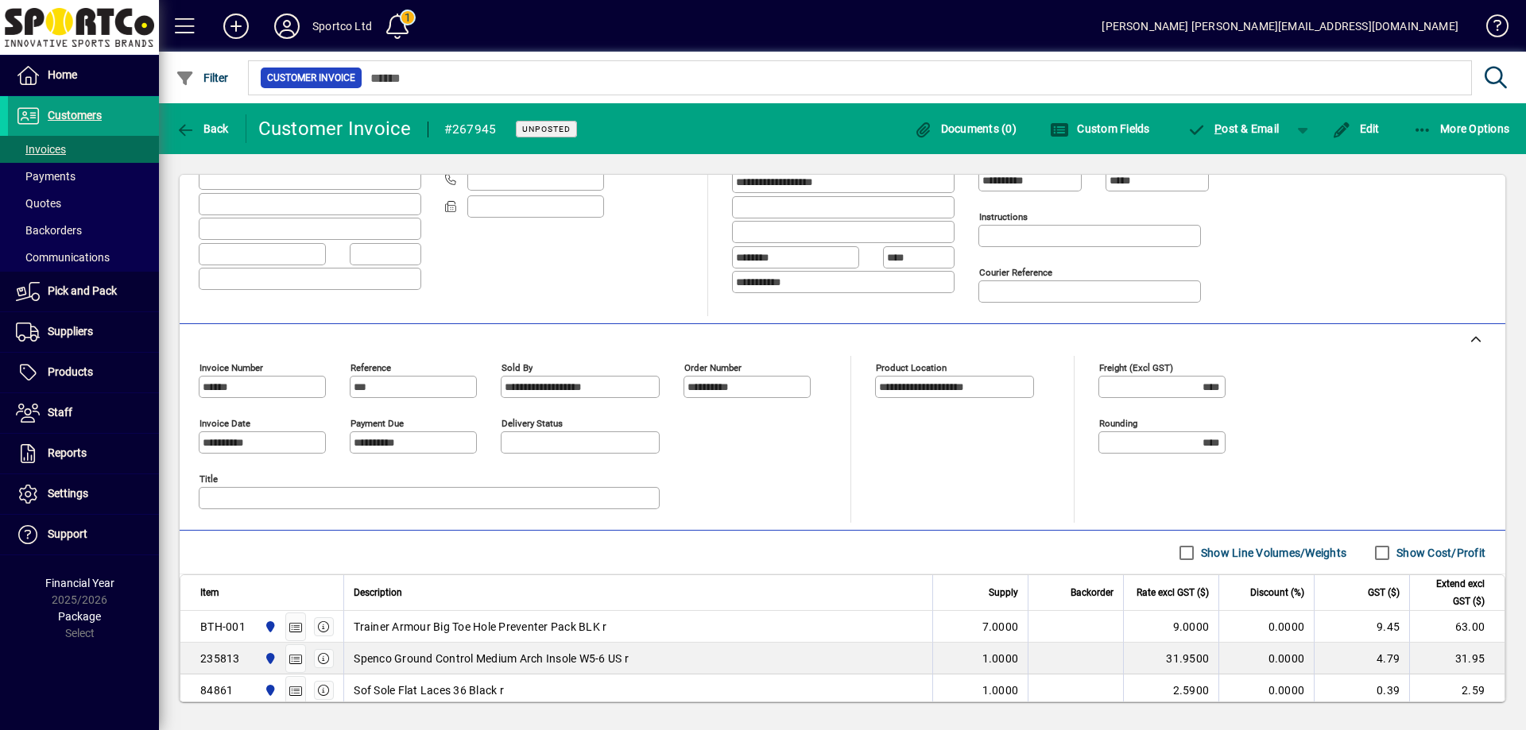
scroll to position [318, 0]
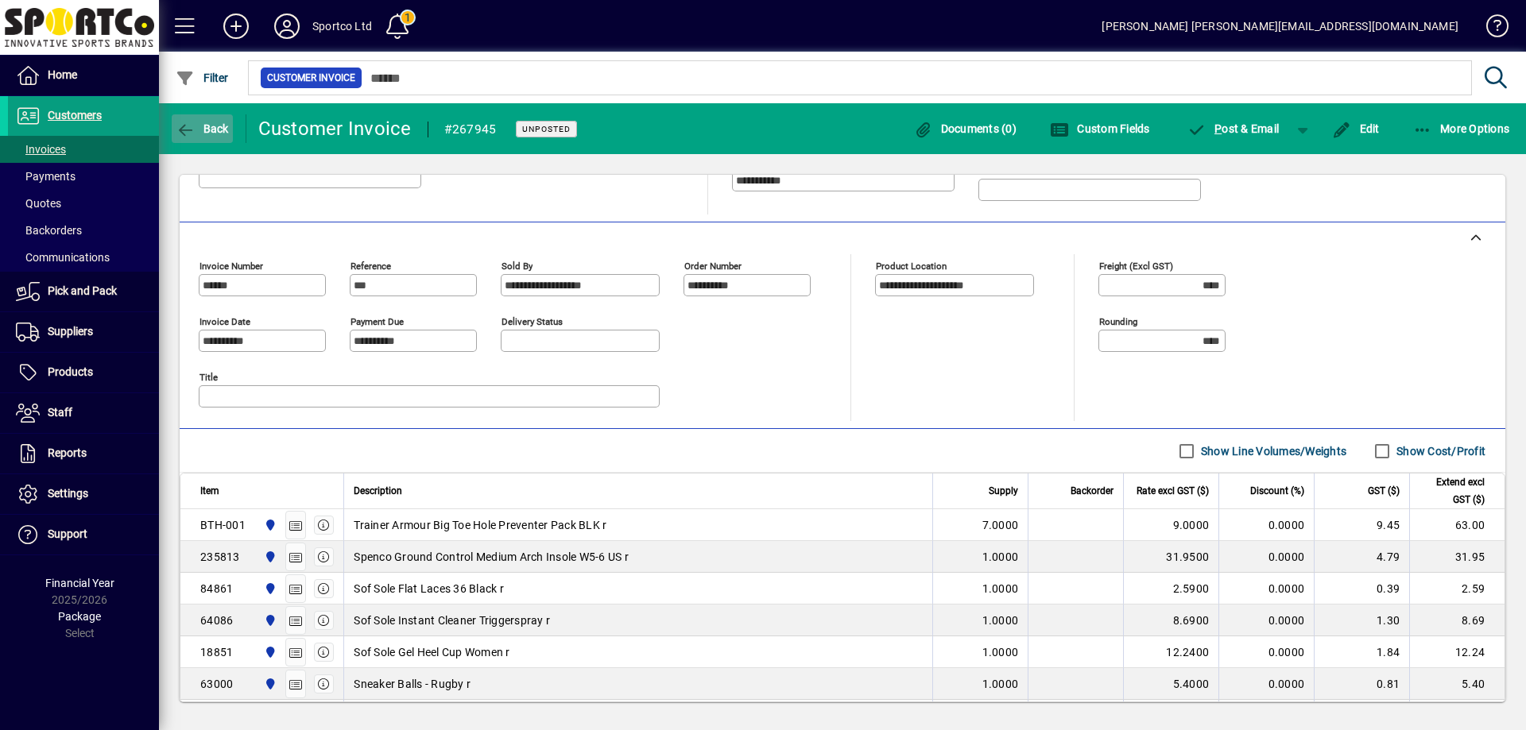
click at [194, 122] on icon "button" at bounding box center [186, 130] width 20 height 16
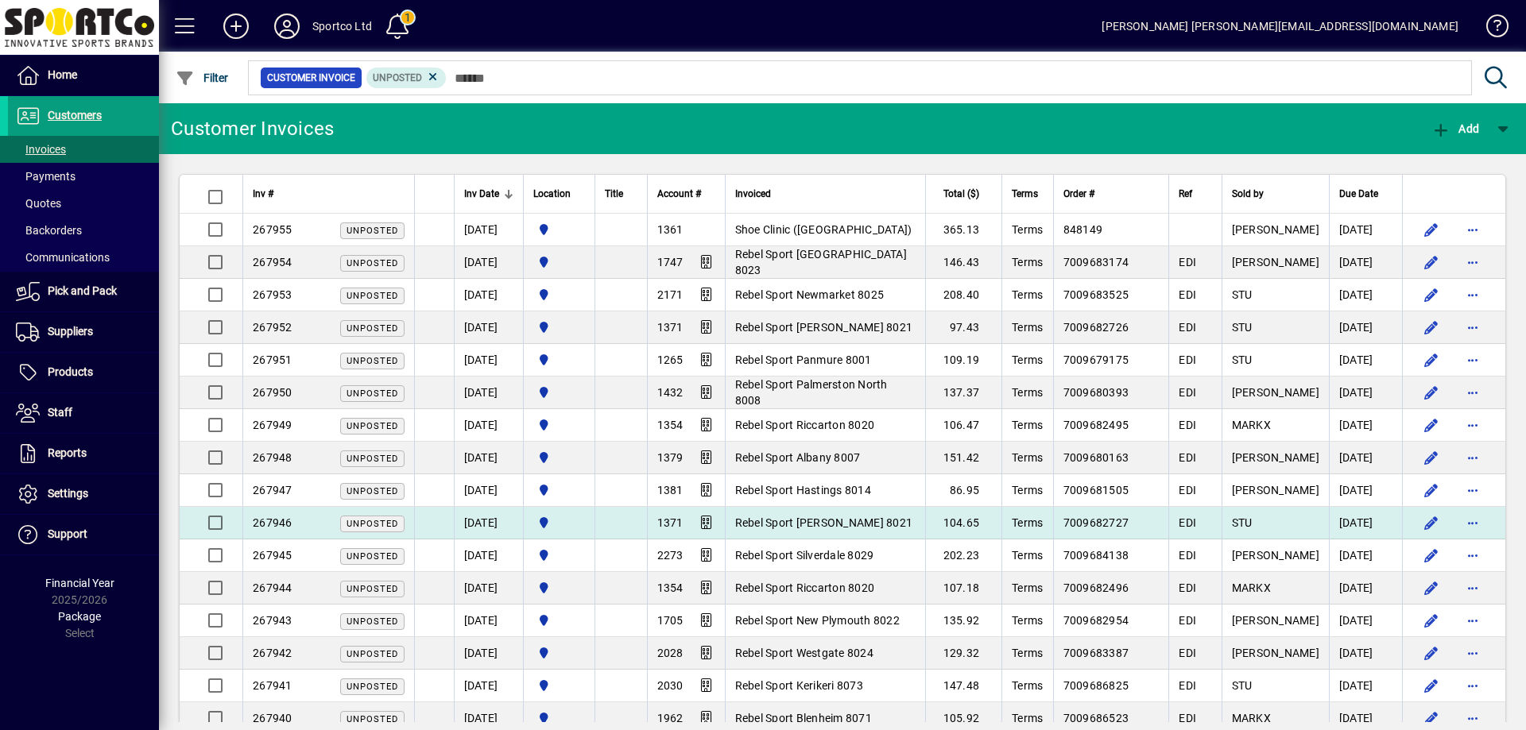
click at [773, 528] on span "Rebel Sport [PERSON_NAME] 8021" at bounding box center [824, 523] width 178 height 13
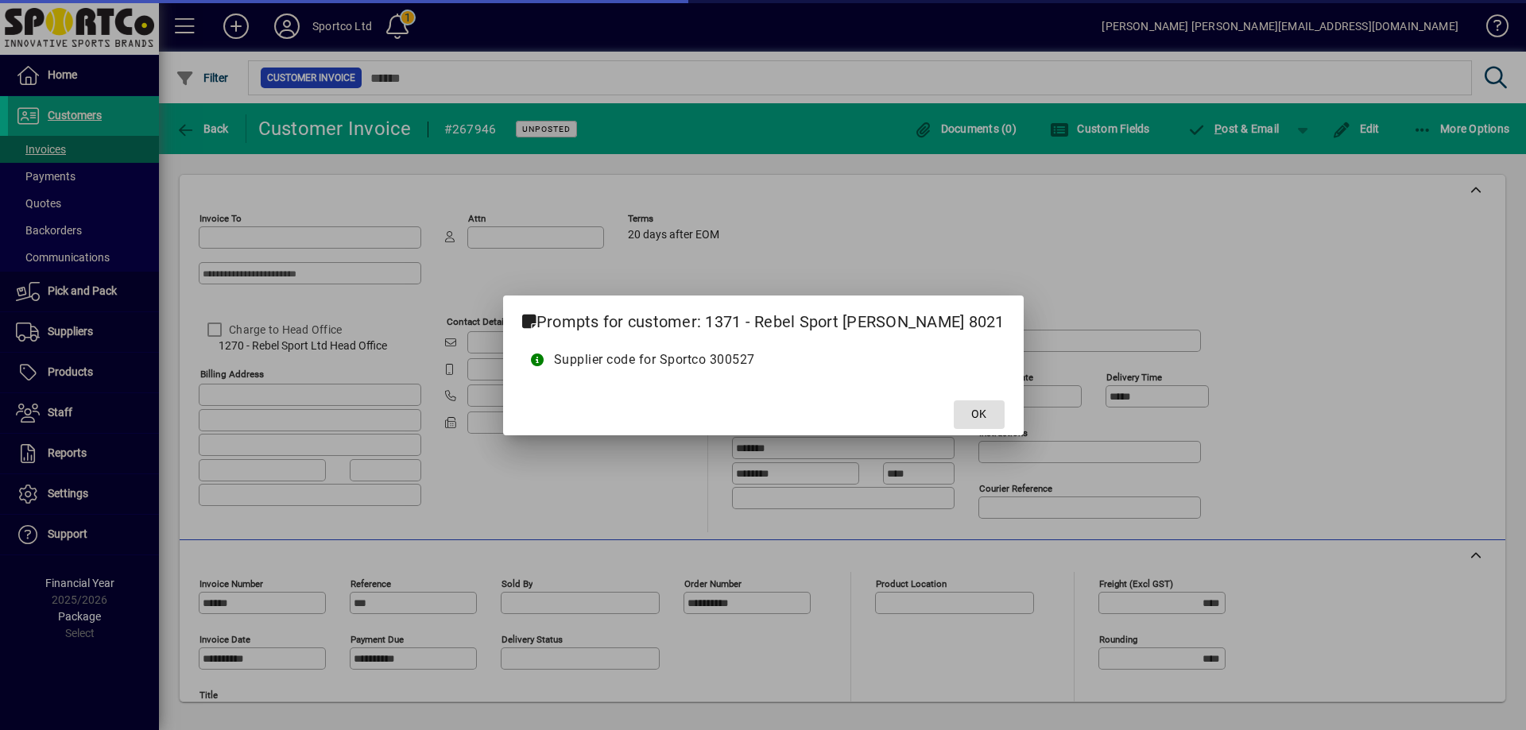
type input "**********"
click at [971, 416] on span "OK" at bounding box center [978, 414] width 15 height 17
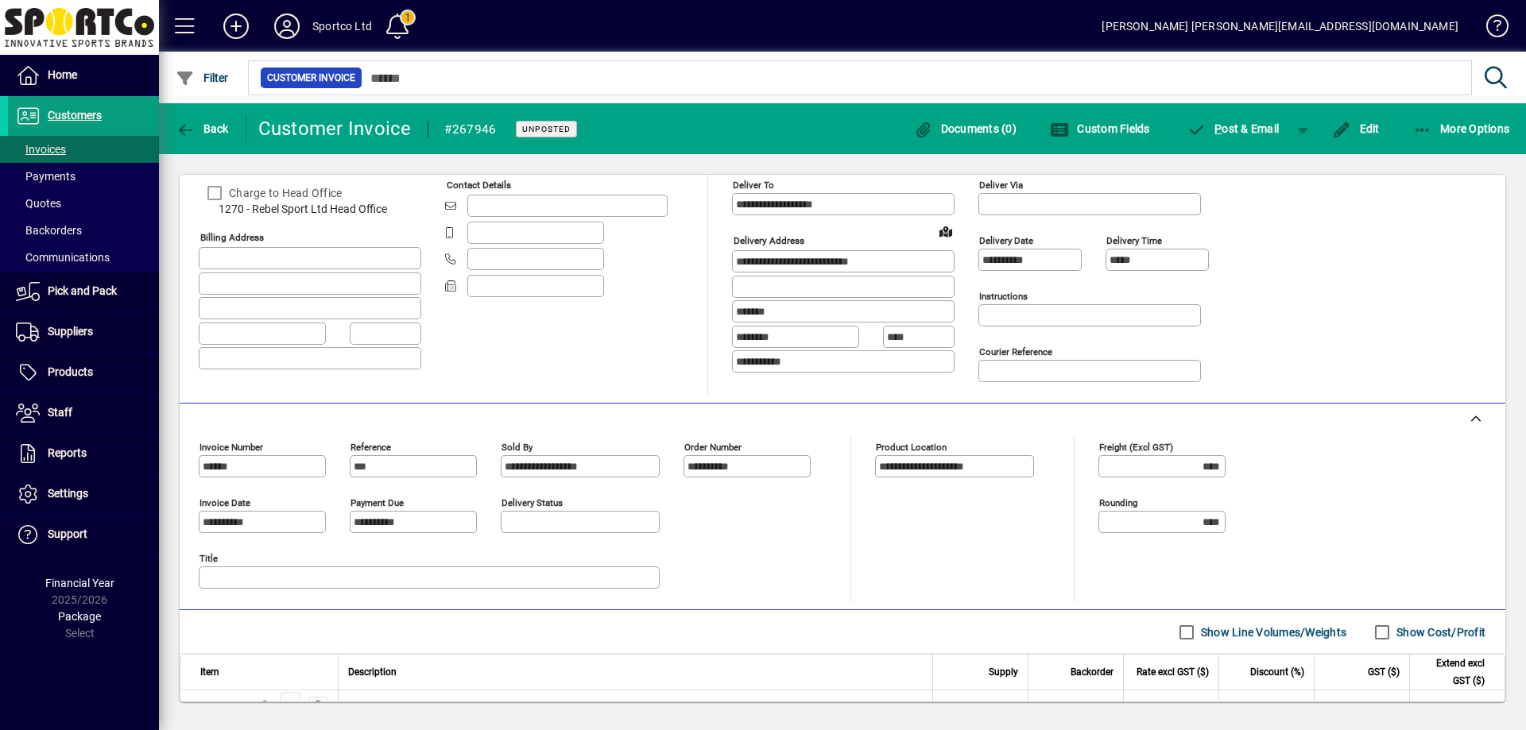
scroll to position [238, 0]
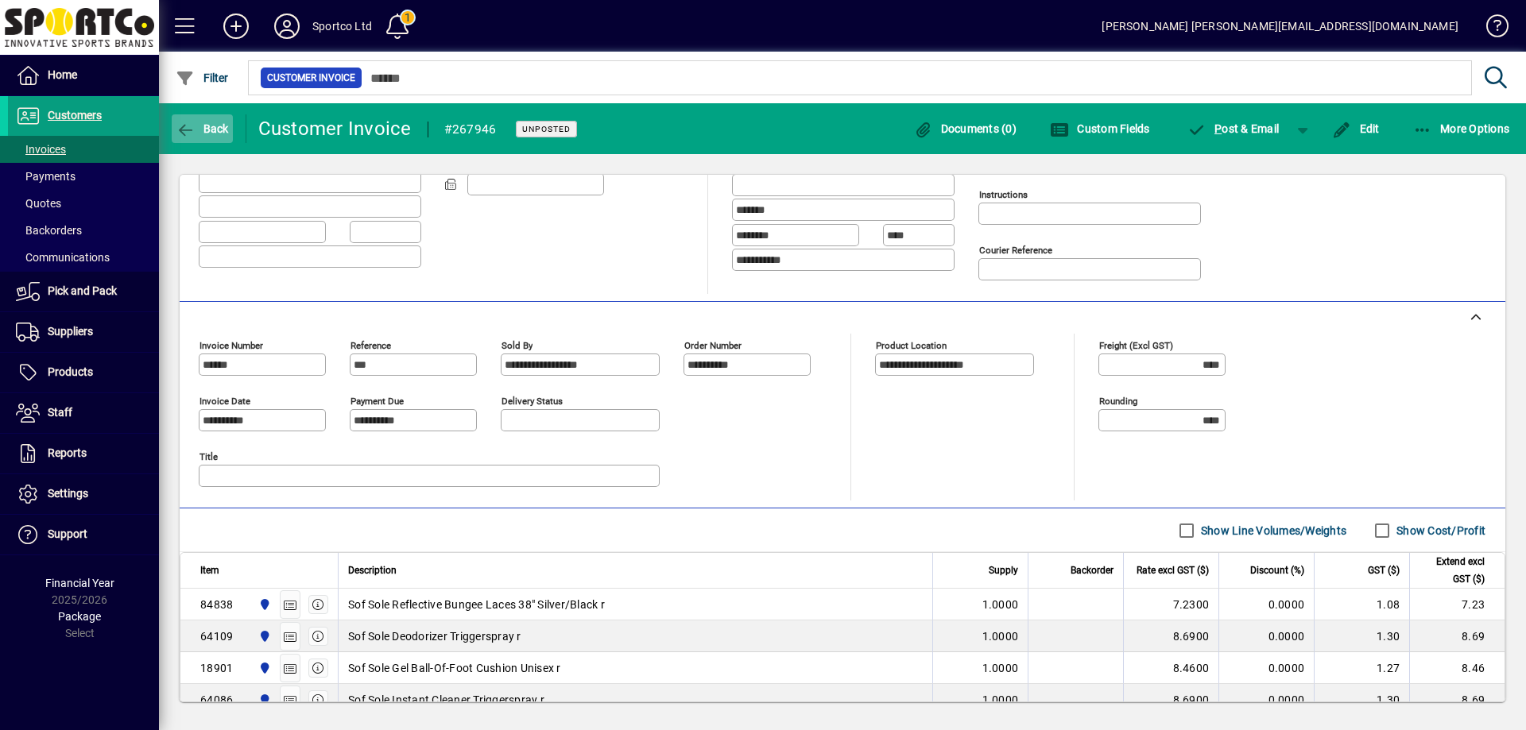
click at [219, 120] on span "button" at bounding box center [202, 129] width 61 height 38
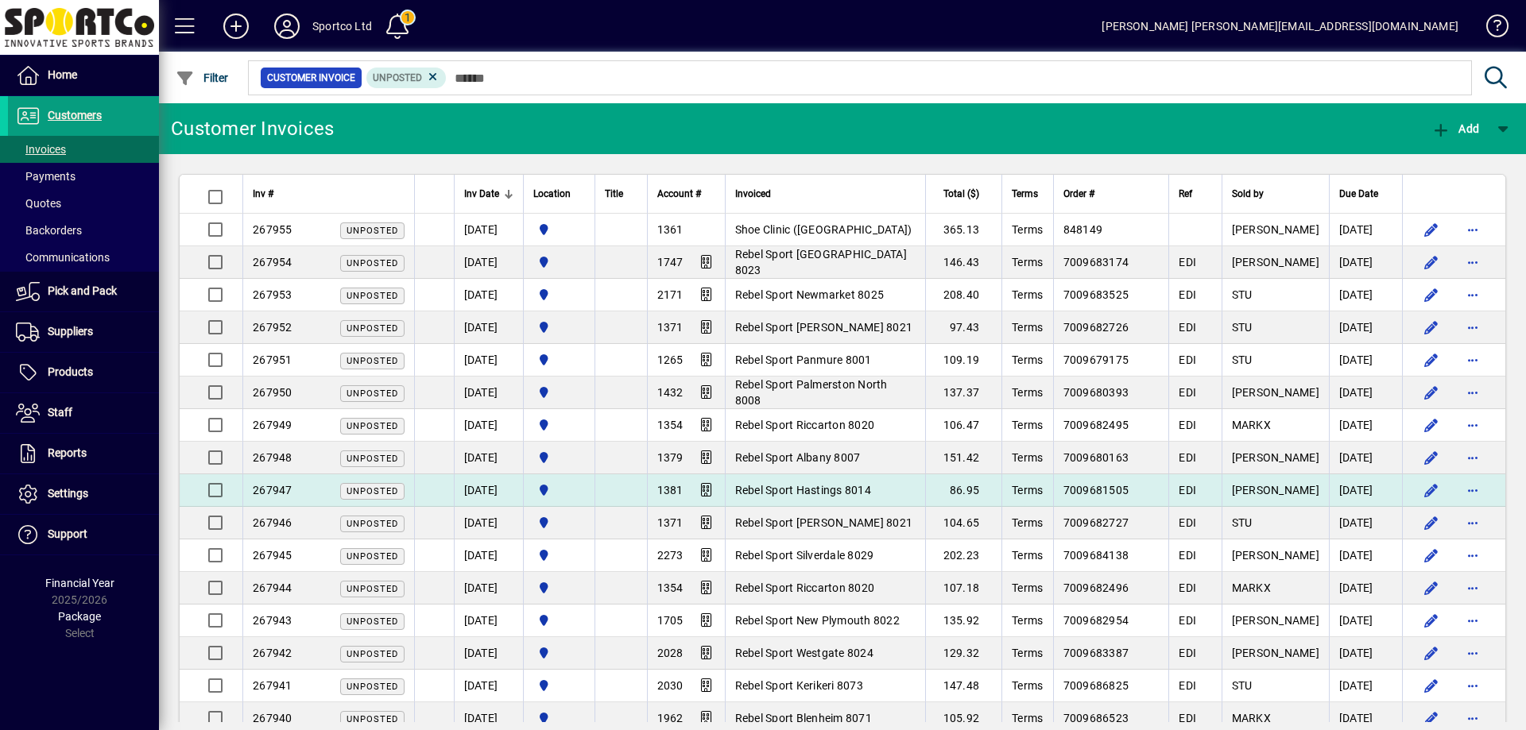
click at [847, 484] on span "Rebel Sport Hastings 8014" at bounding box center [803, 490] width 136 height 13
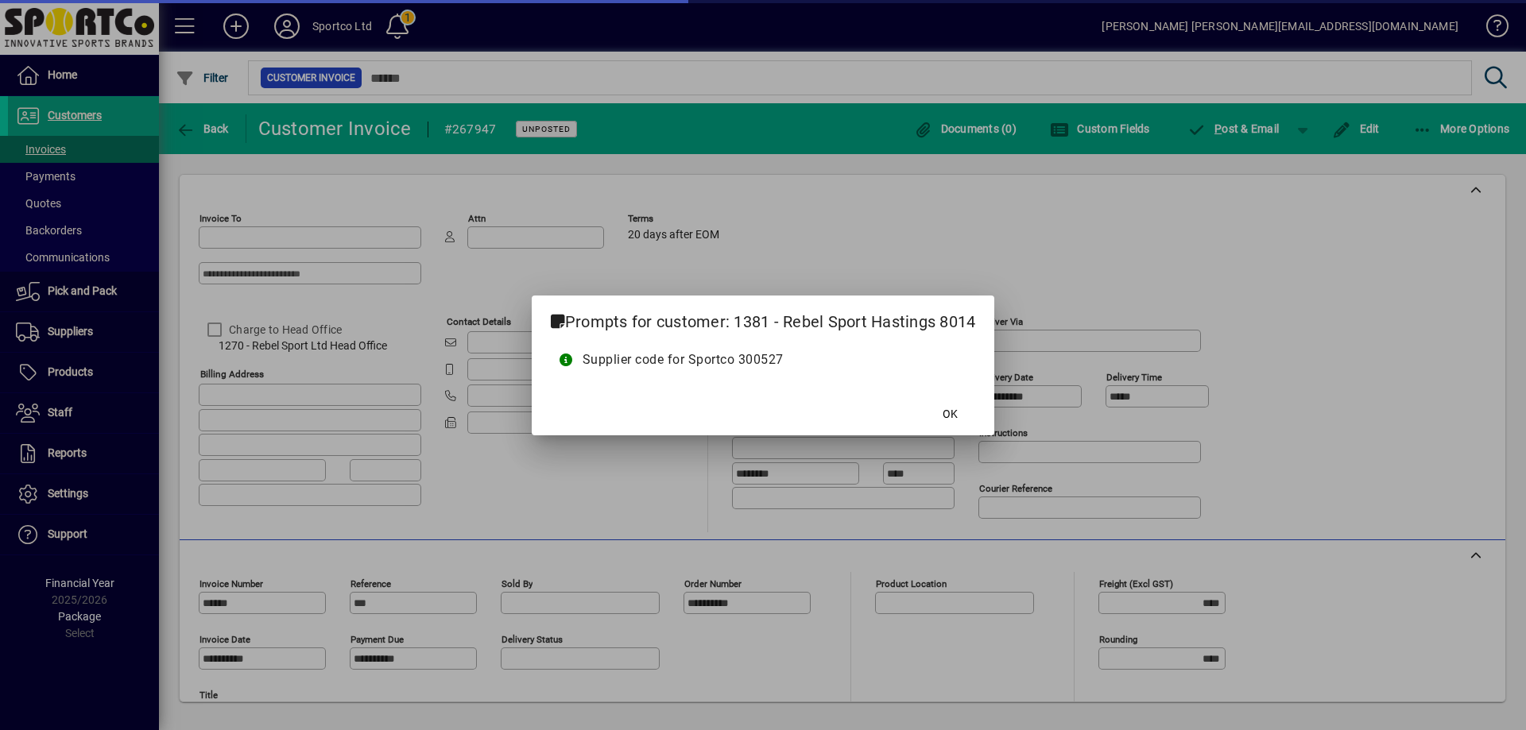
type input "**********"
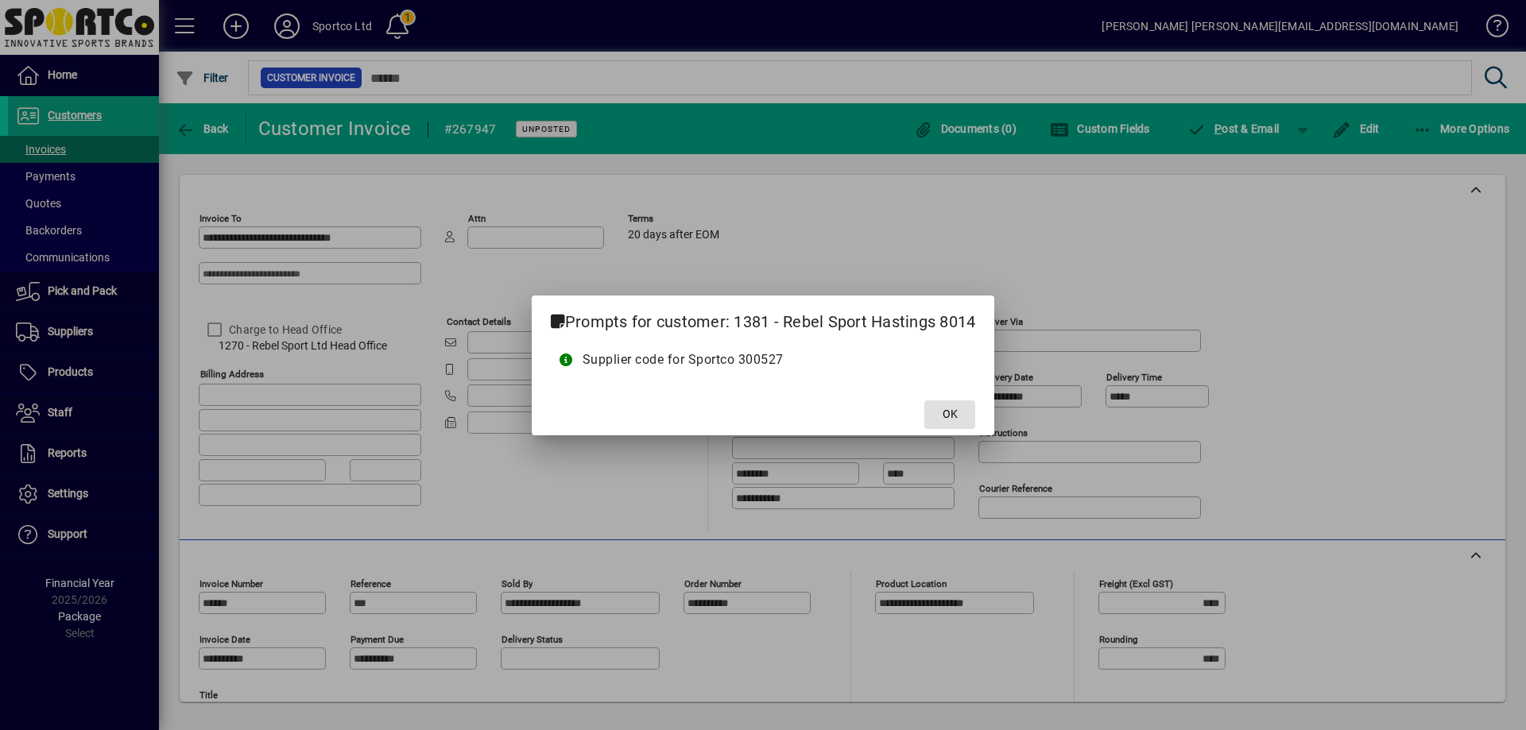
click at [947, 404] on span at bounding box center [949, 415] width 51 height 38
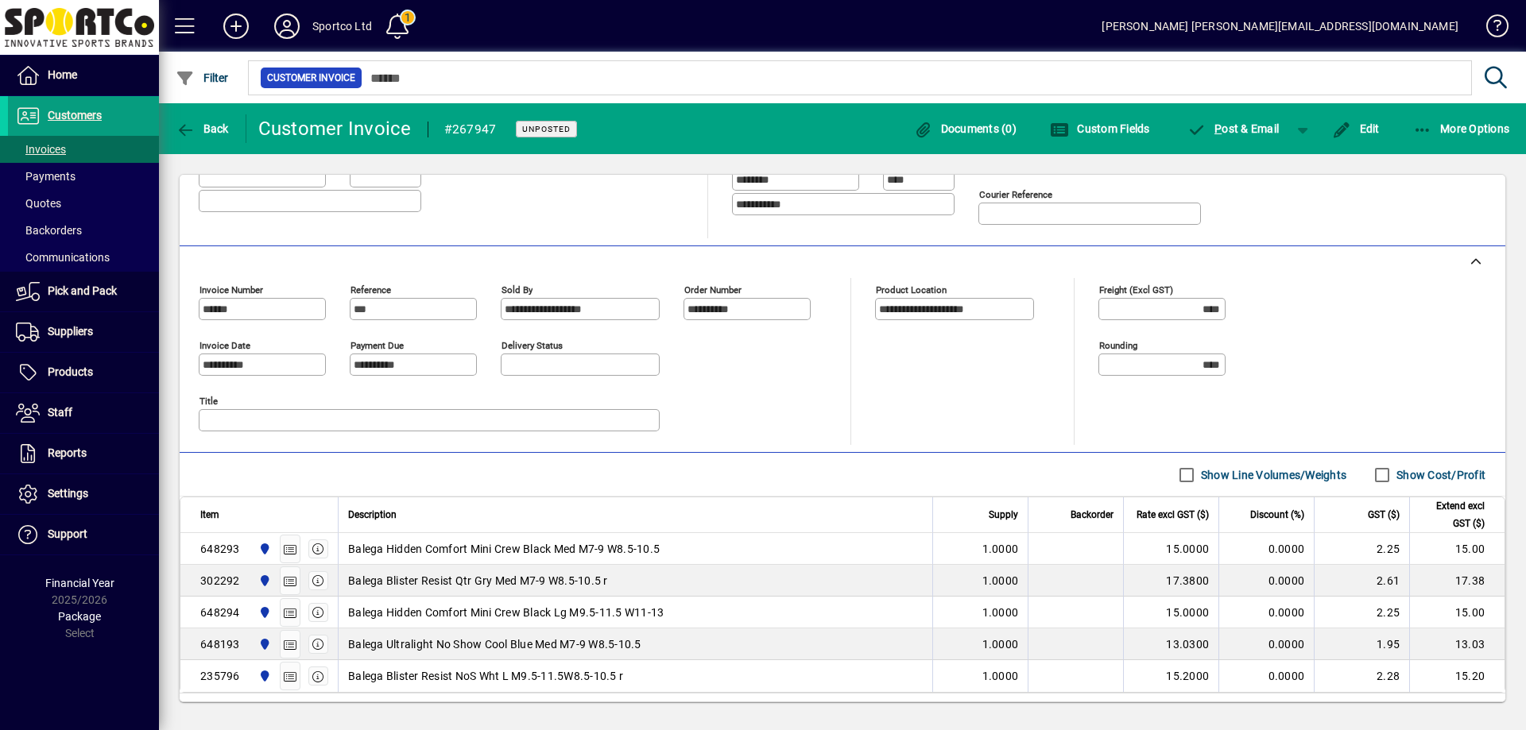
scroll to position [318, 0]
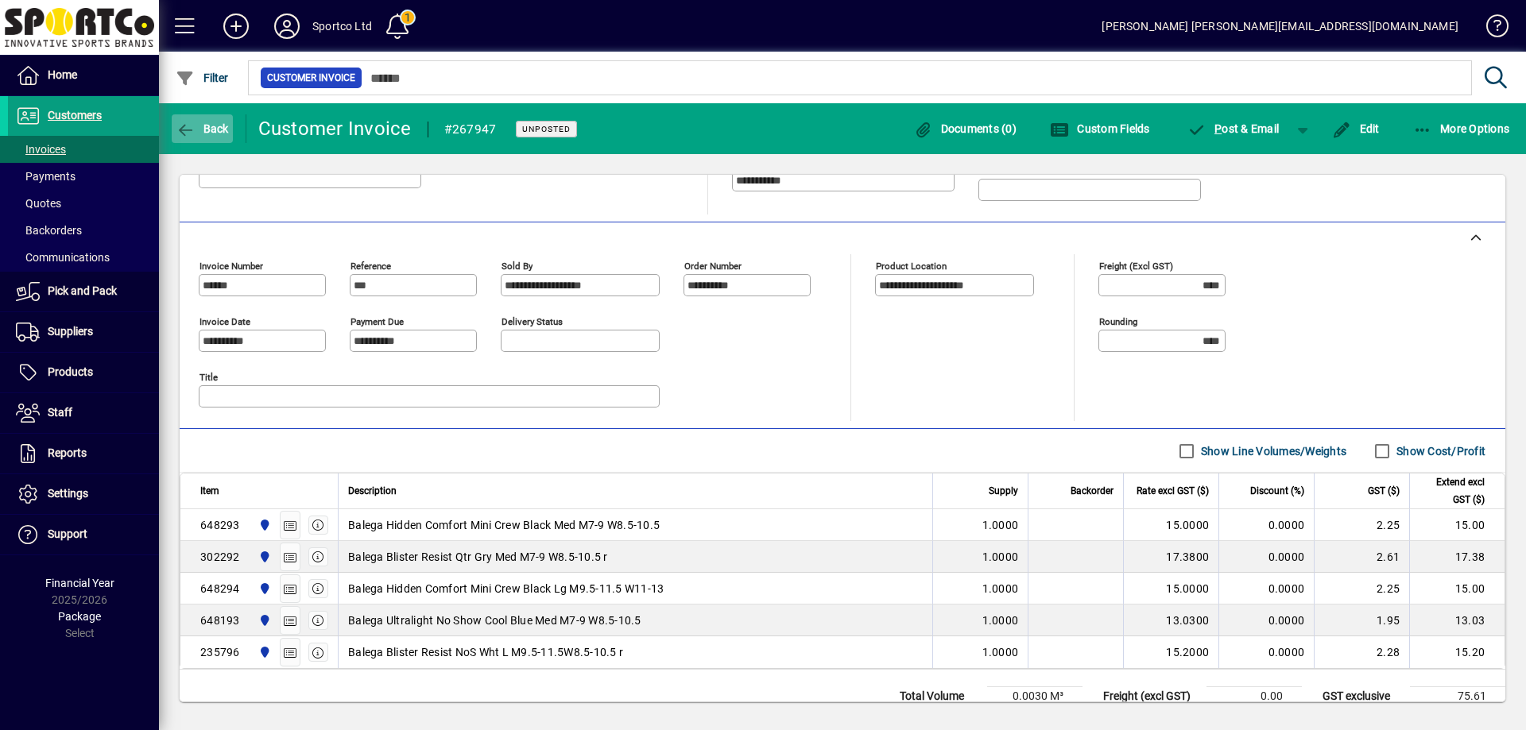
click at [195, 119] on span "button" at bounding box center [202, 129] width 61 height 38
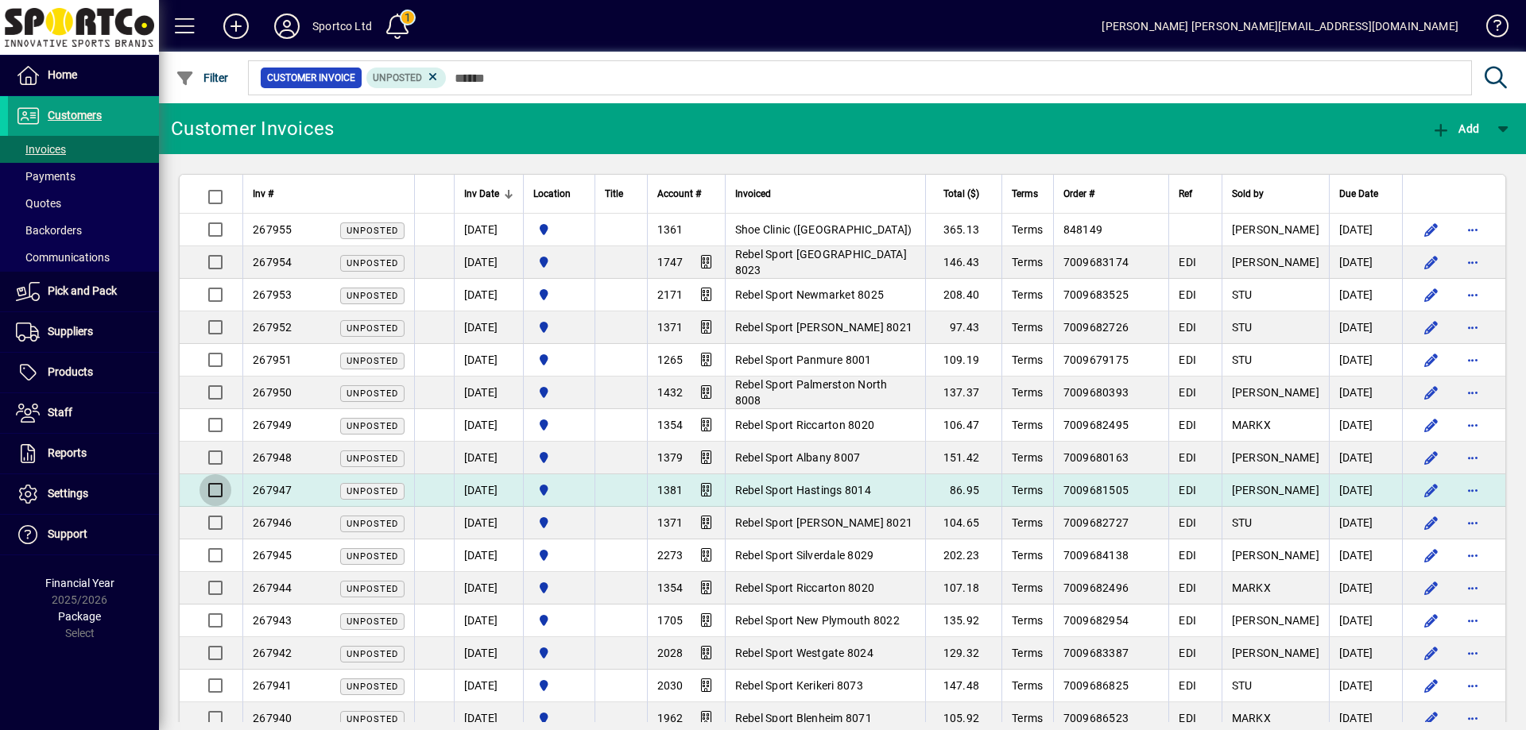
click at [212, 474] on div at bounding box center [212, 490] width 27 height 32
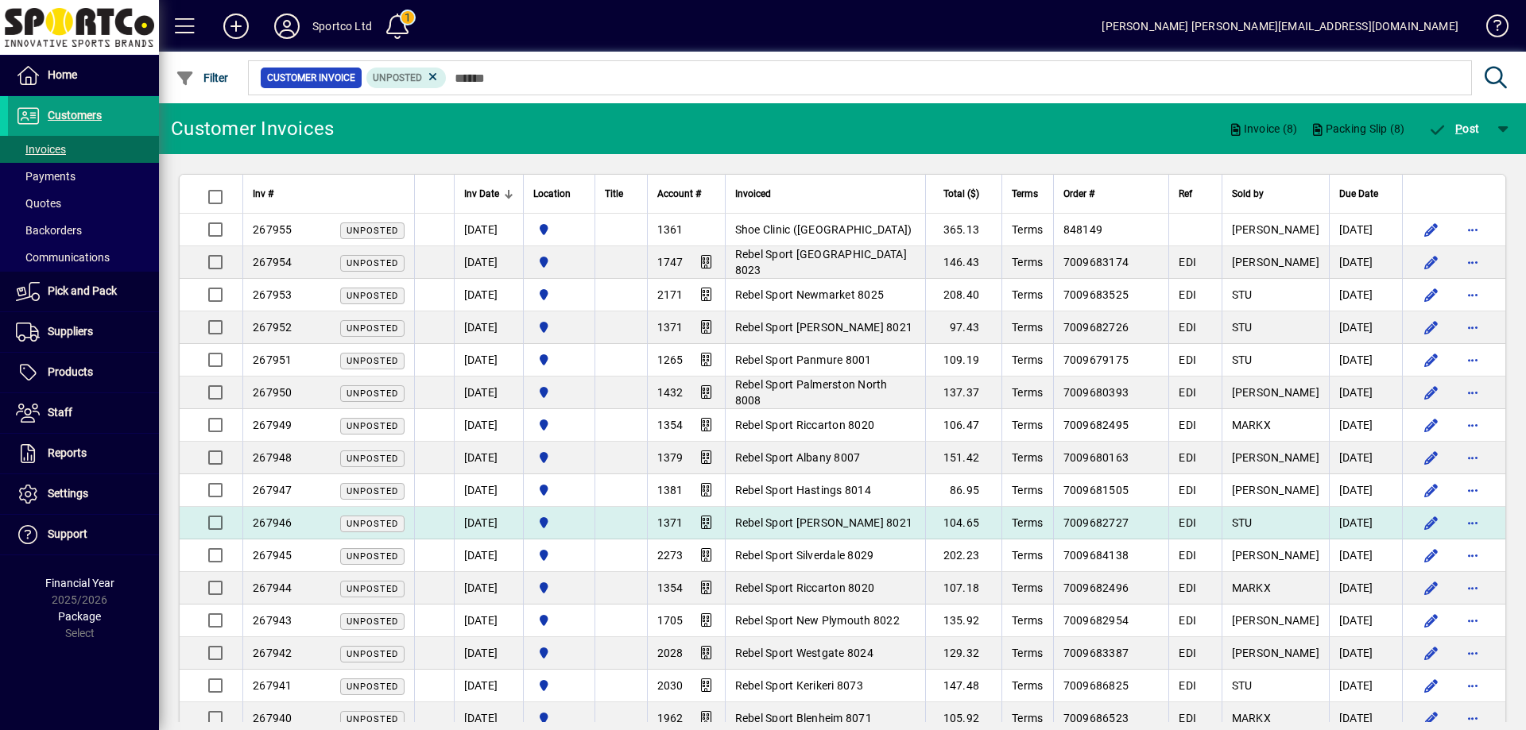
click at [813, 520] on span "Rebel Sport [PERSON_NAME] 8021" at bounding box center [824, 523] width 178 height 13
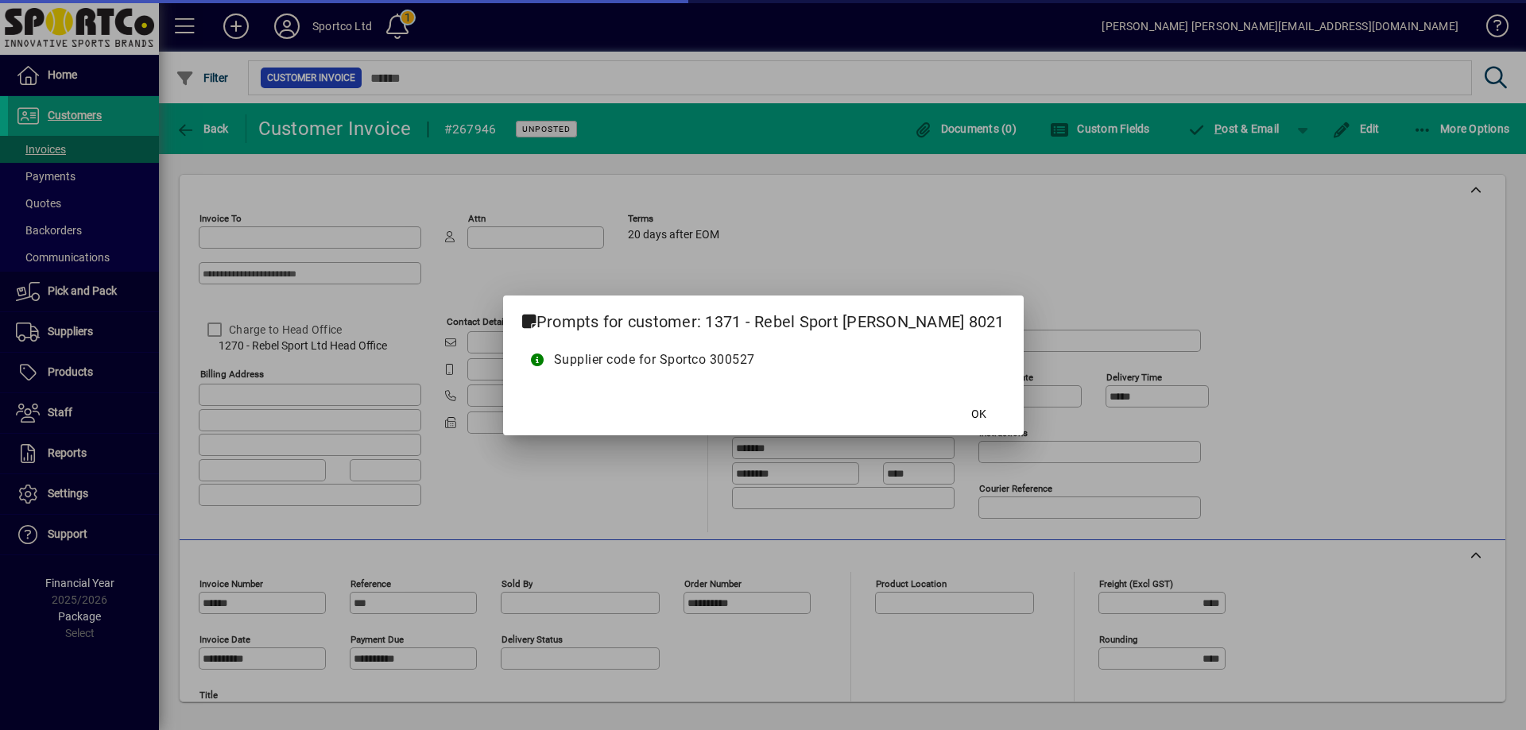
type input "**********"
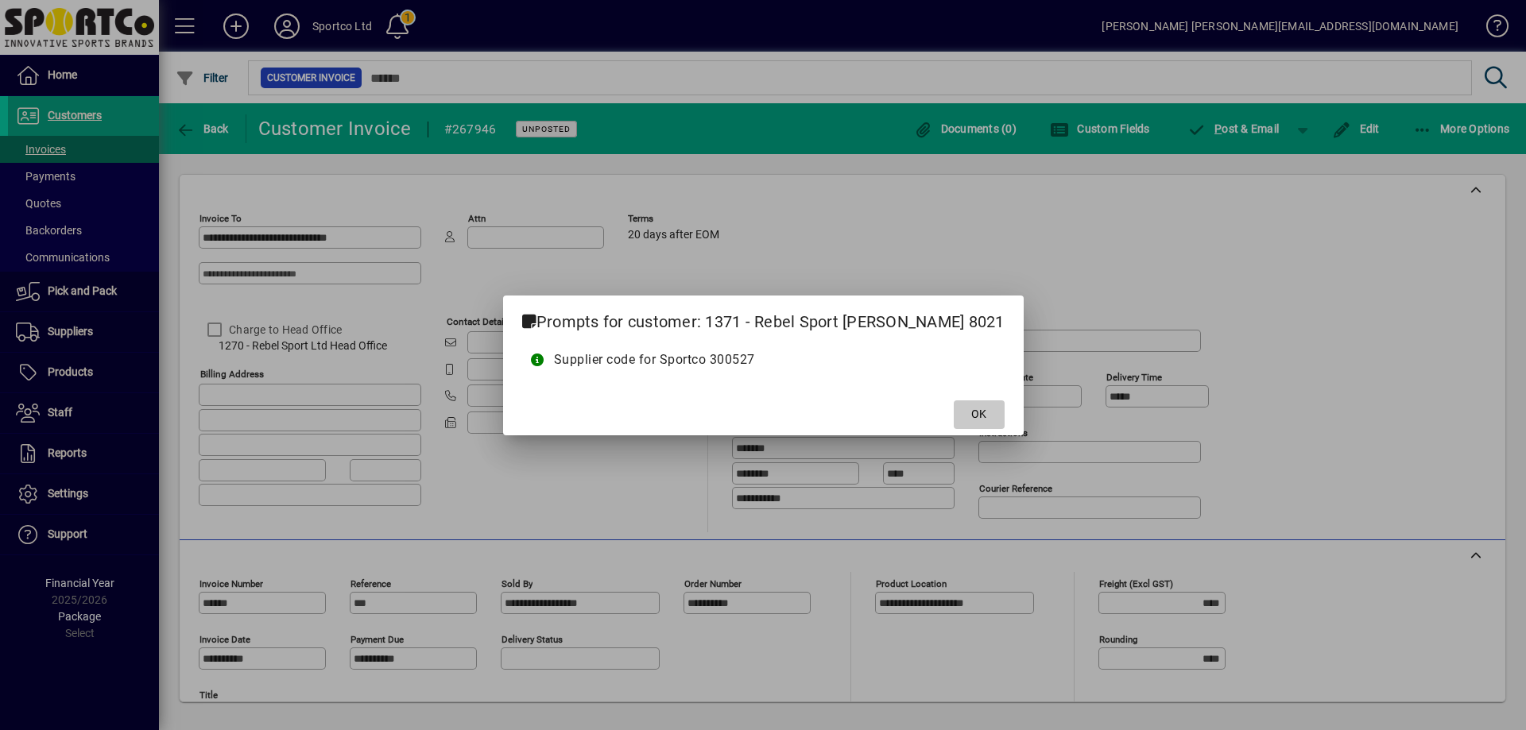
click at [971, 407] on span "OK" at bounding box center [978, 414] width 15 height 17
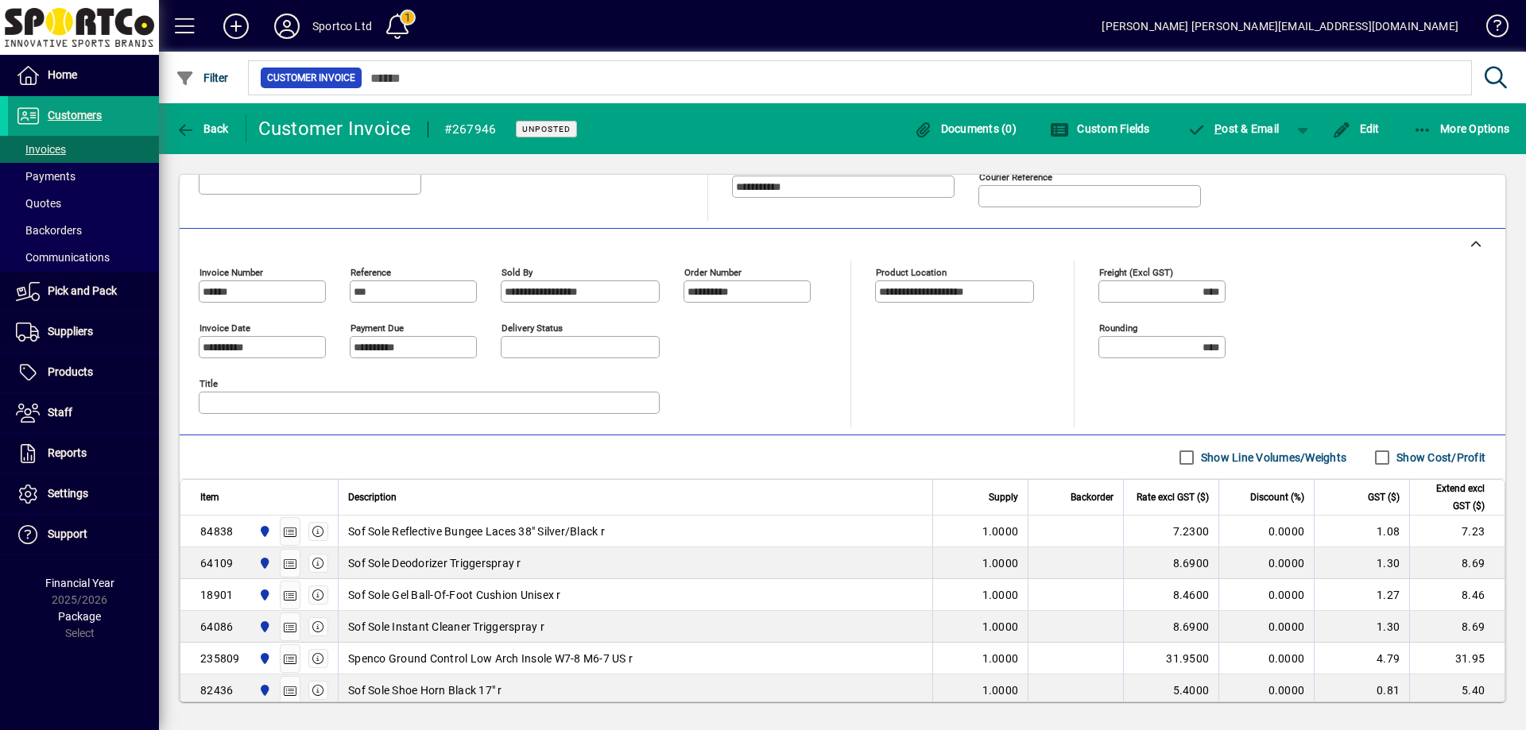
scroll to position [318, 0]
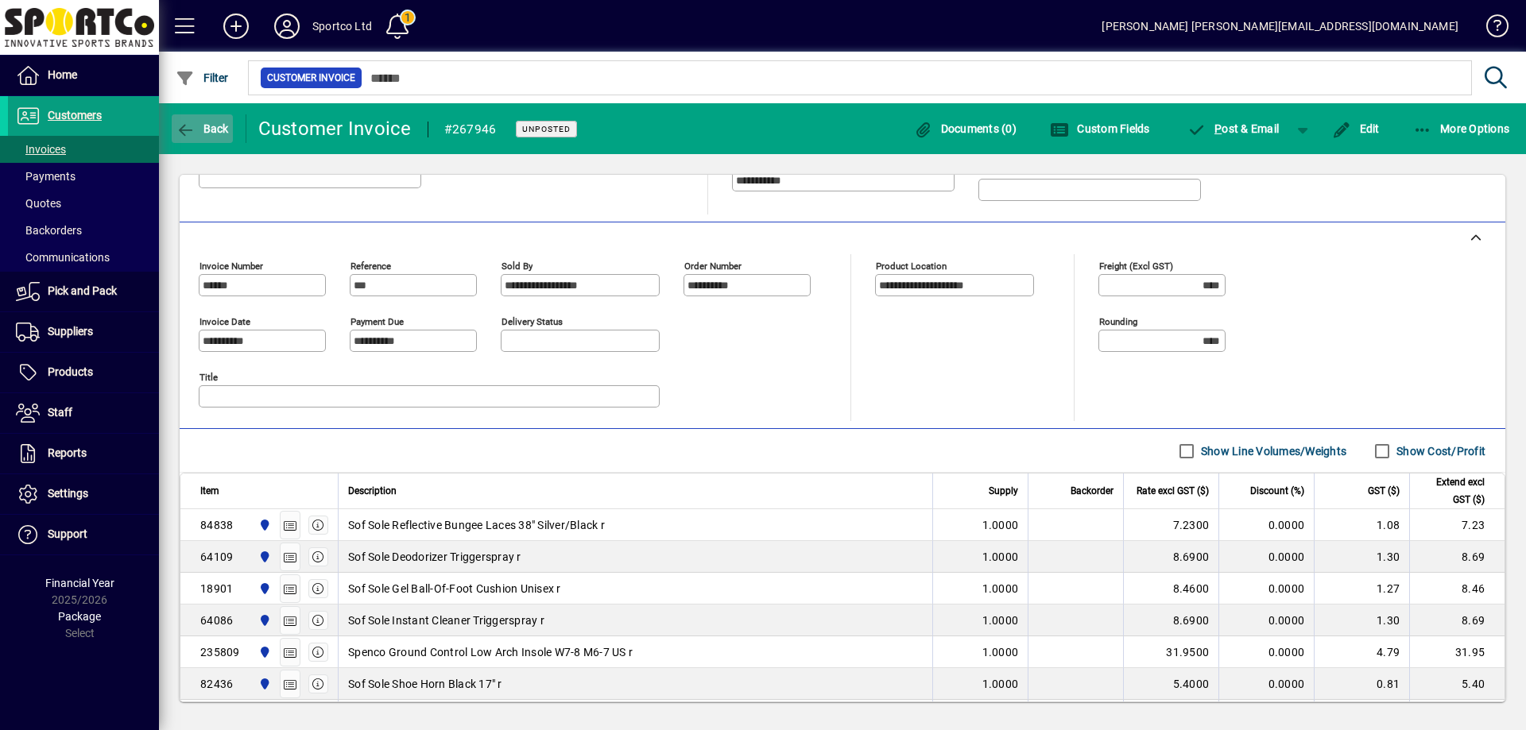
click at [209, 117] on span "button" at bounding box center [202, 129] width 61 height 38
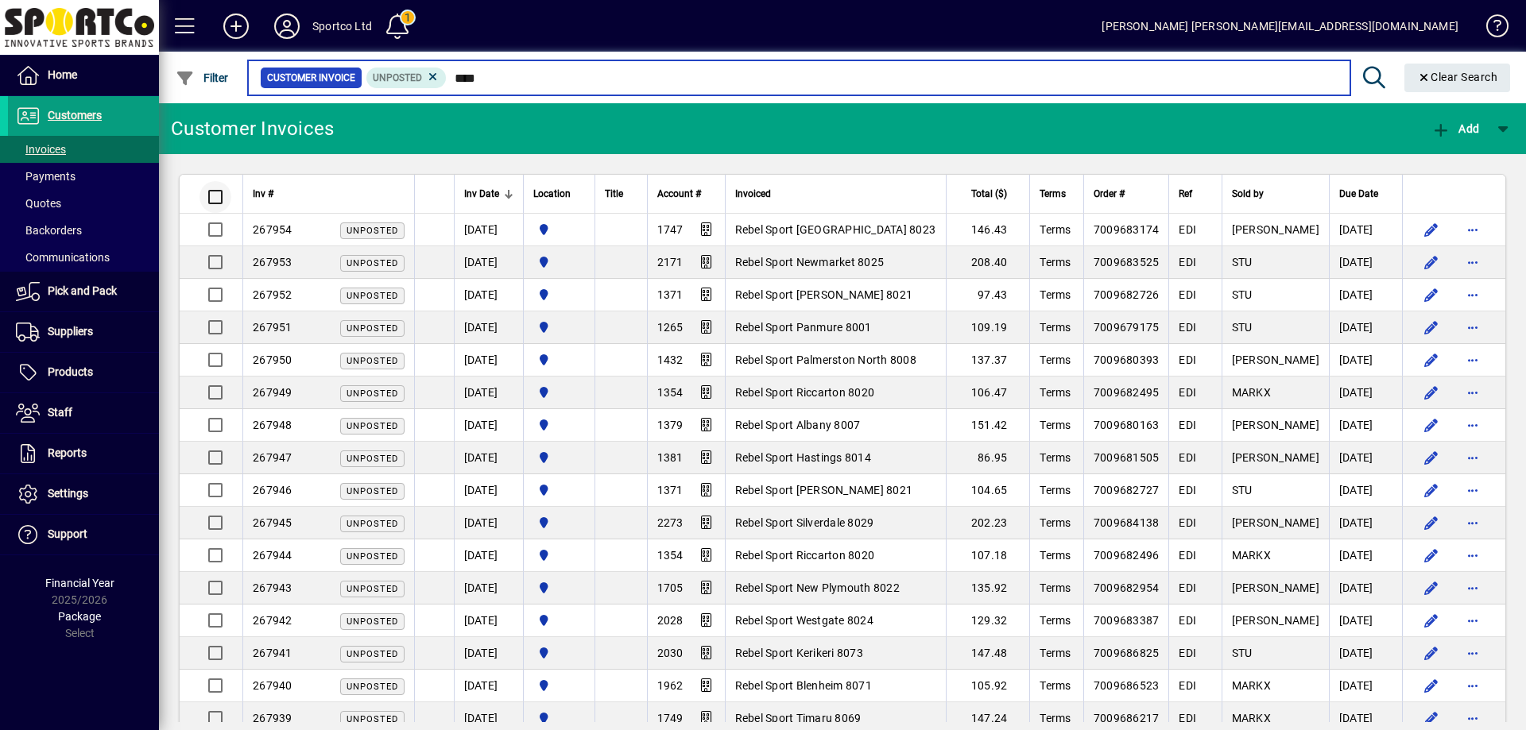
type input "****"
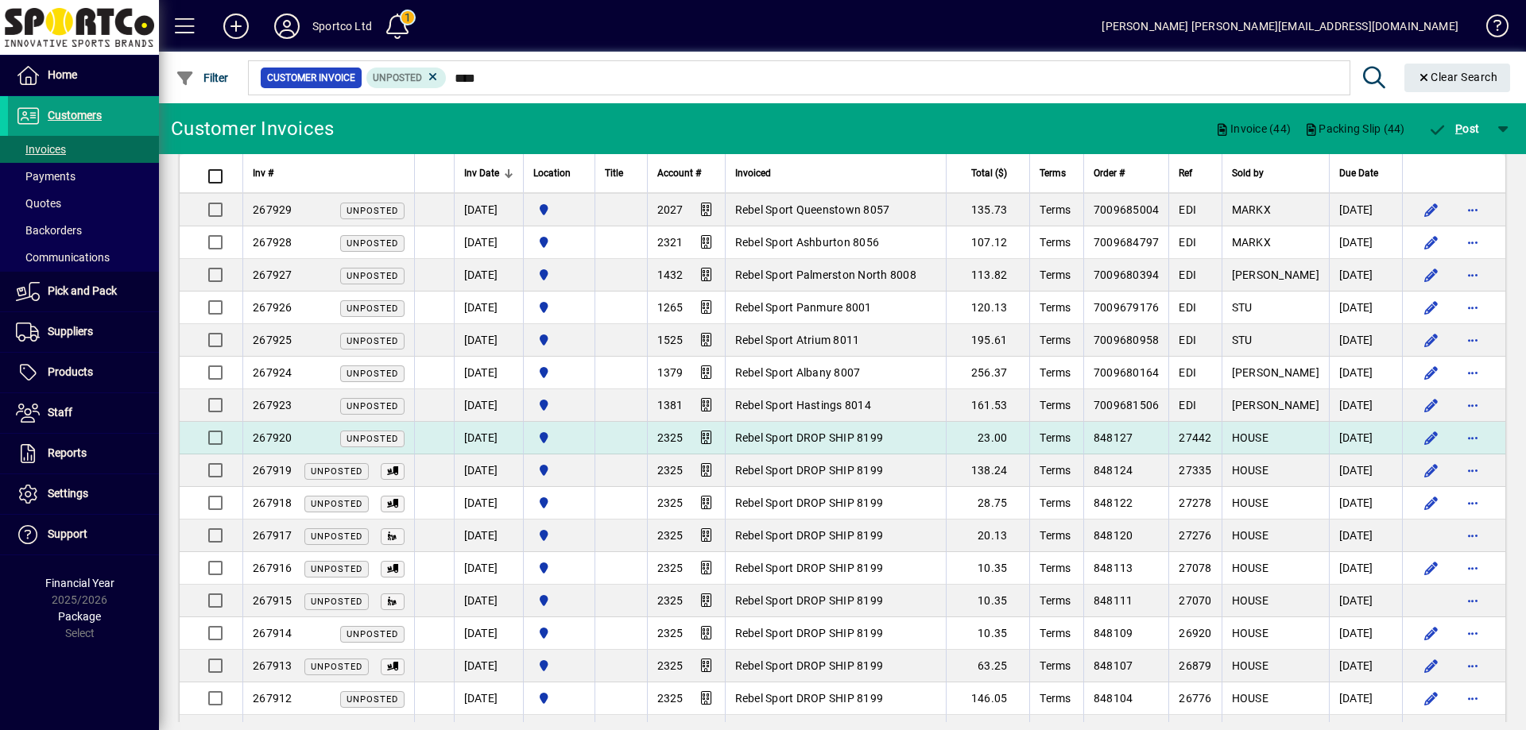
scroll to position [945, 0]
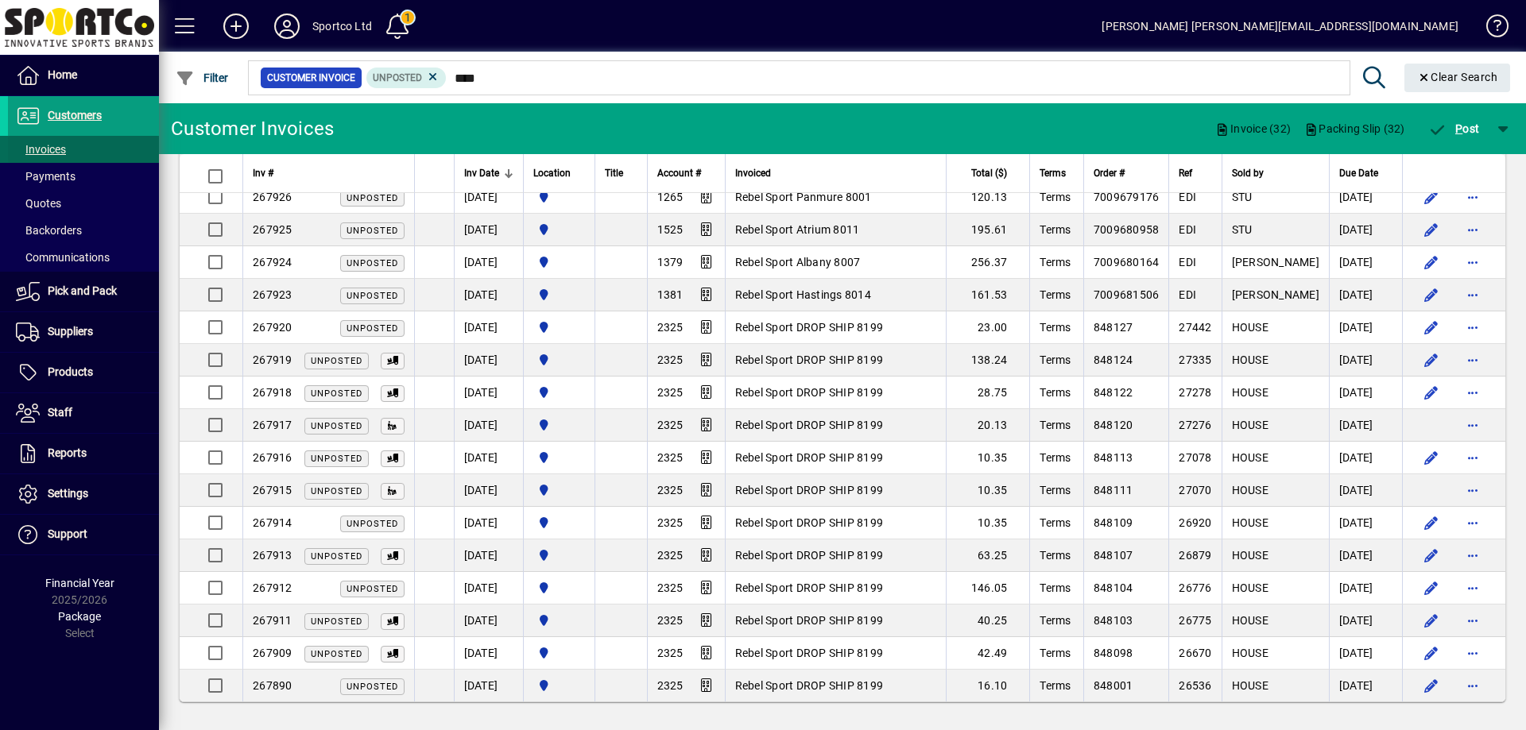
click at [32, 145] on span "Invoices" at bounding box center [41, 149] width 50 height 13
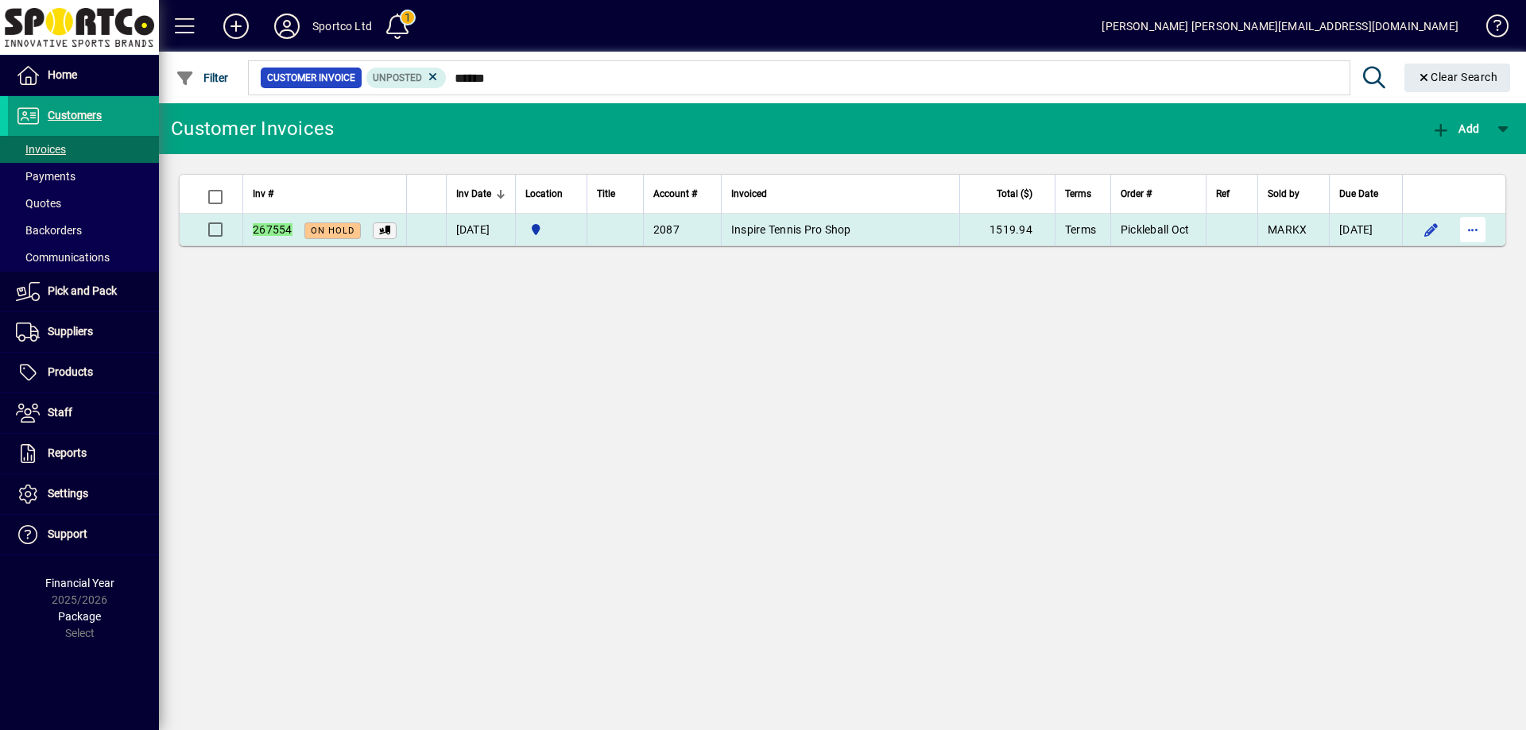
click at [1472, 235] on span "button" at bounding box center [1472, 230] width 38 height 38
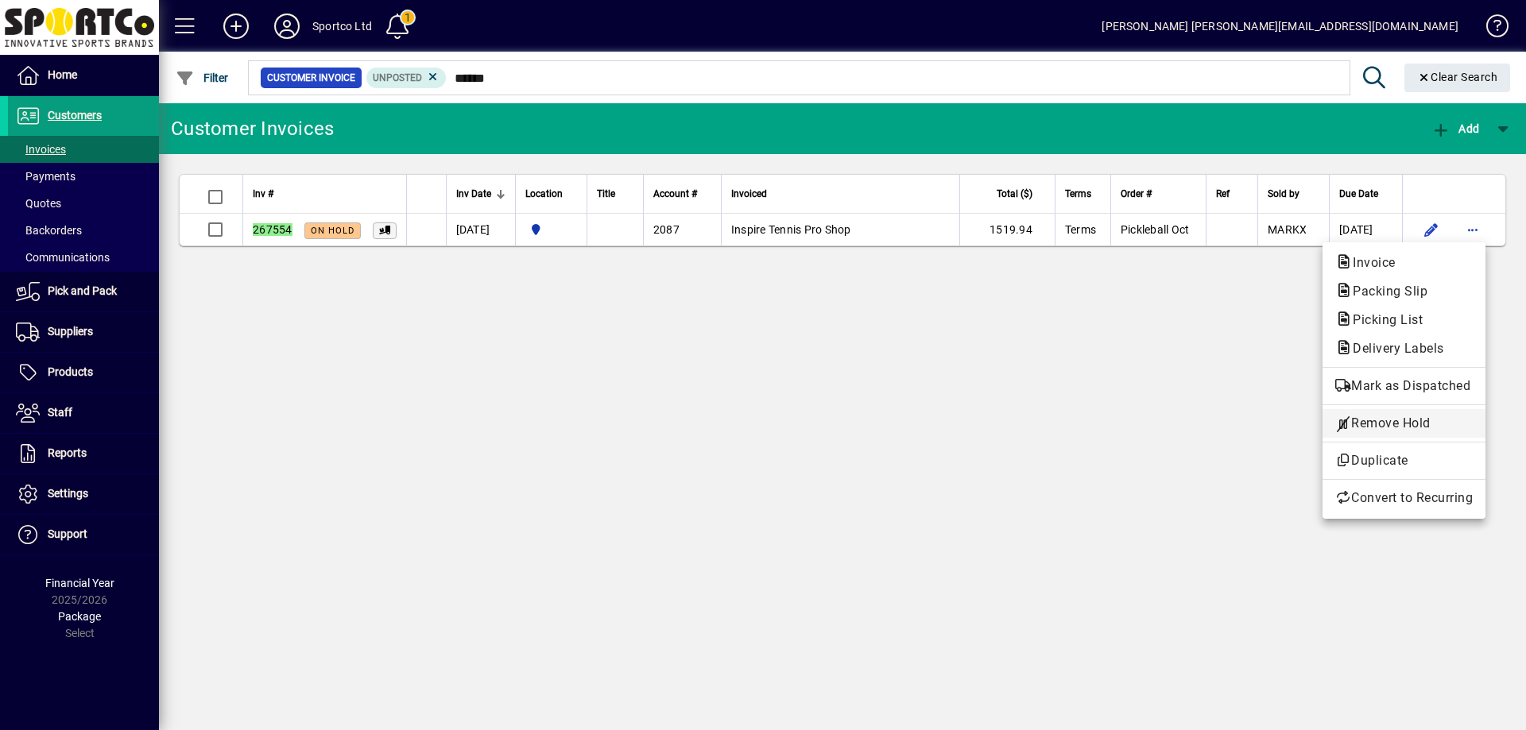
click at [1446, 423] on span "Remove Hold" at bounding box center [1403, 423] width 137 height 19
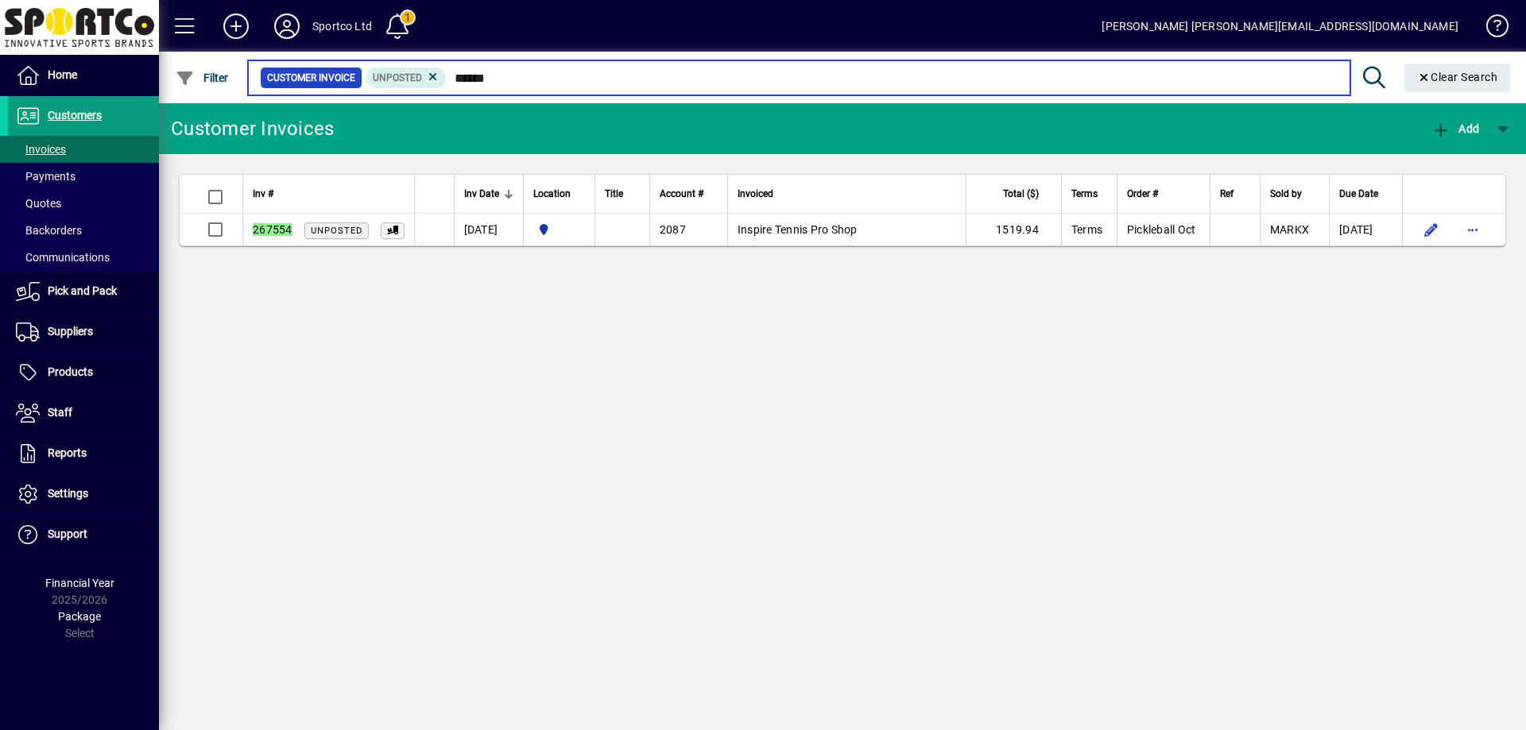
click at [626, 73] on input "******" at bounding box center [892, 78] width 890 height 22
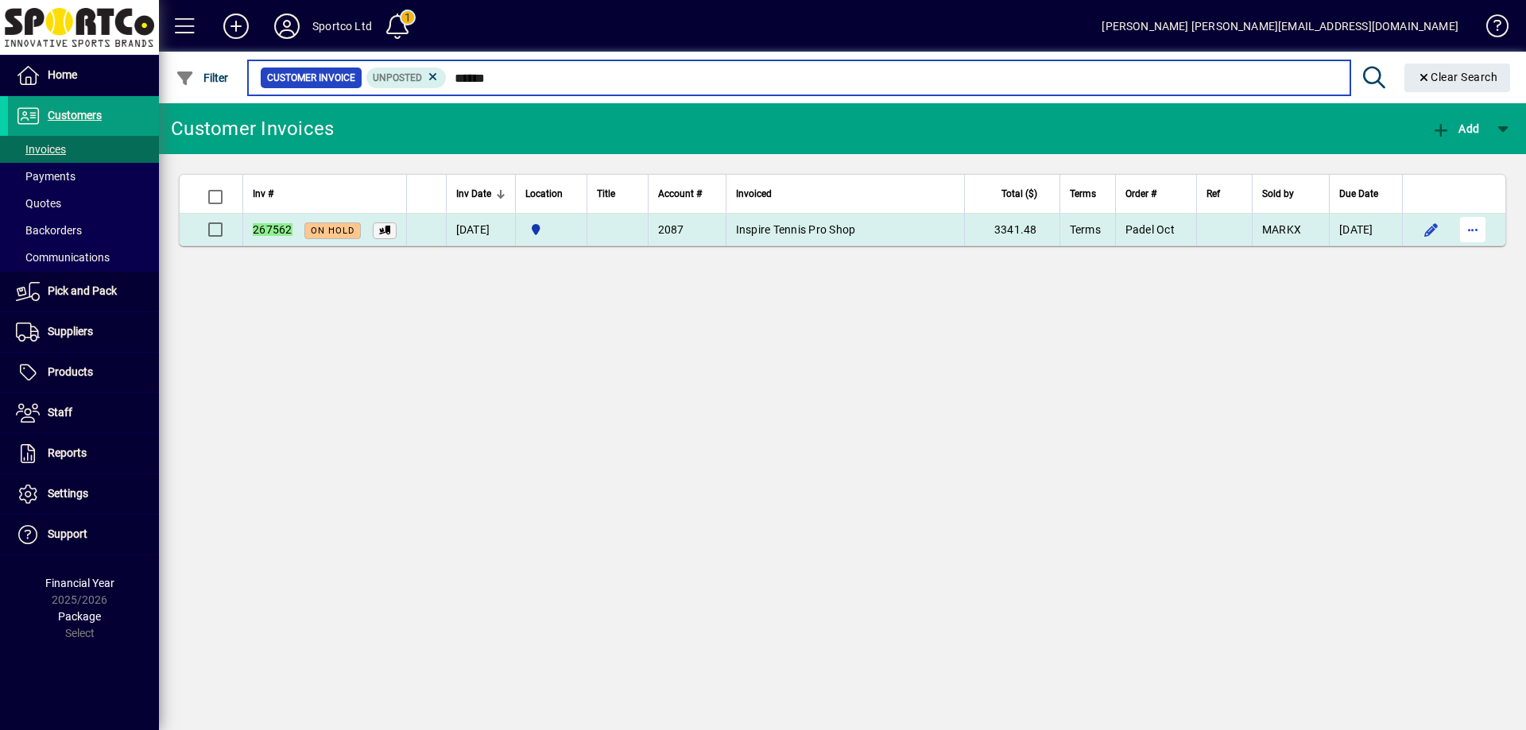
type input "******"
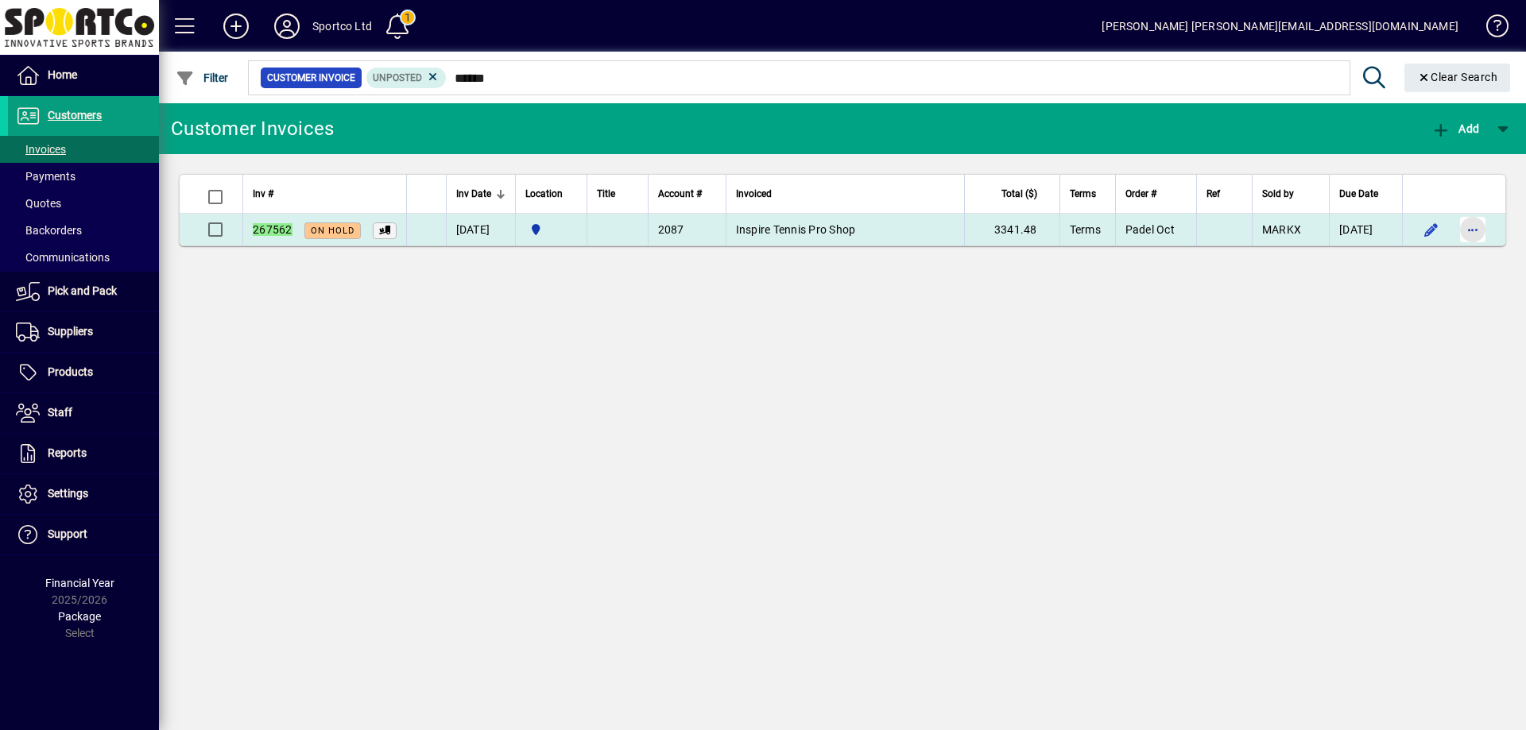
click at [1477, 218] on span "button" at bounding box center [1472, 230] width 38 height 38
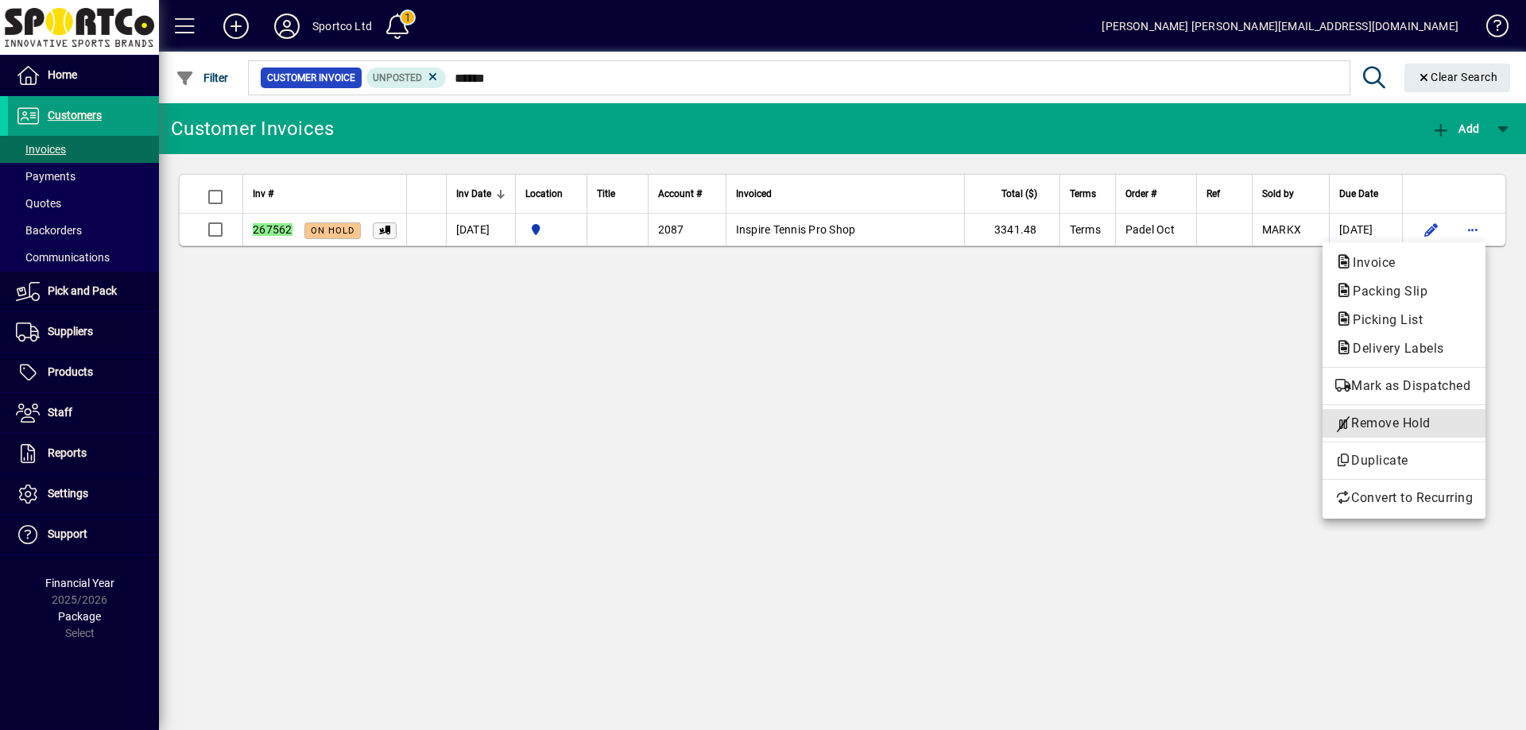
click at [1412, 424] on span "Remove Hold" at bounding box center [1403, 423] width 137 height 19
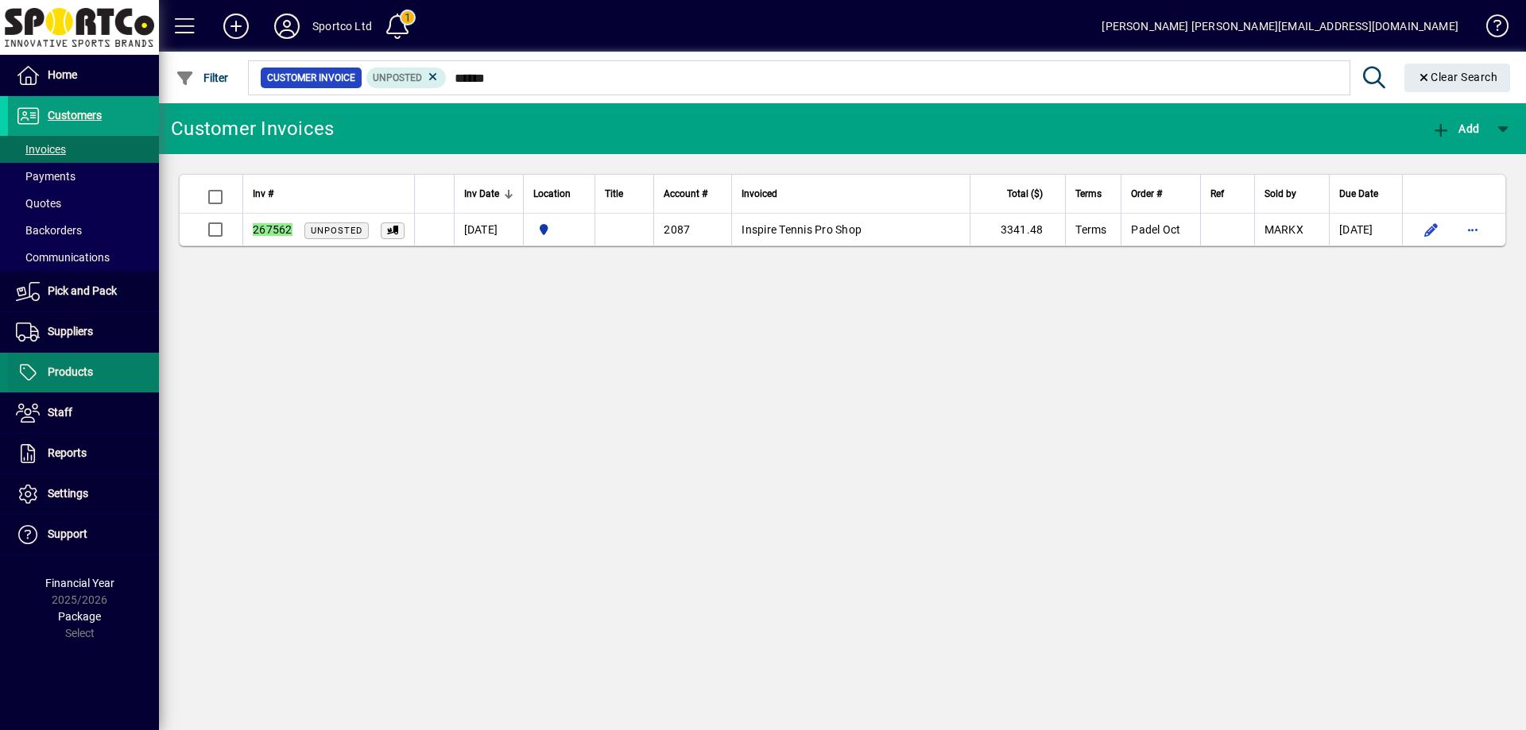
click at [80, 366] on span "Products" at bounding box center [70, 372] width 45 height 13
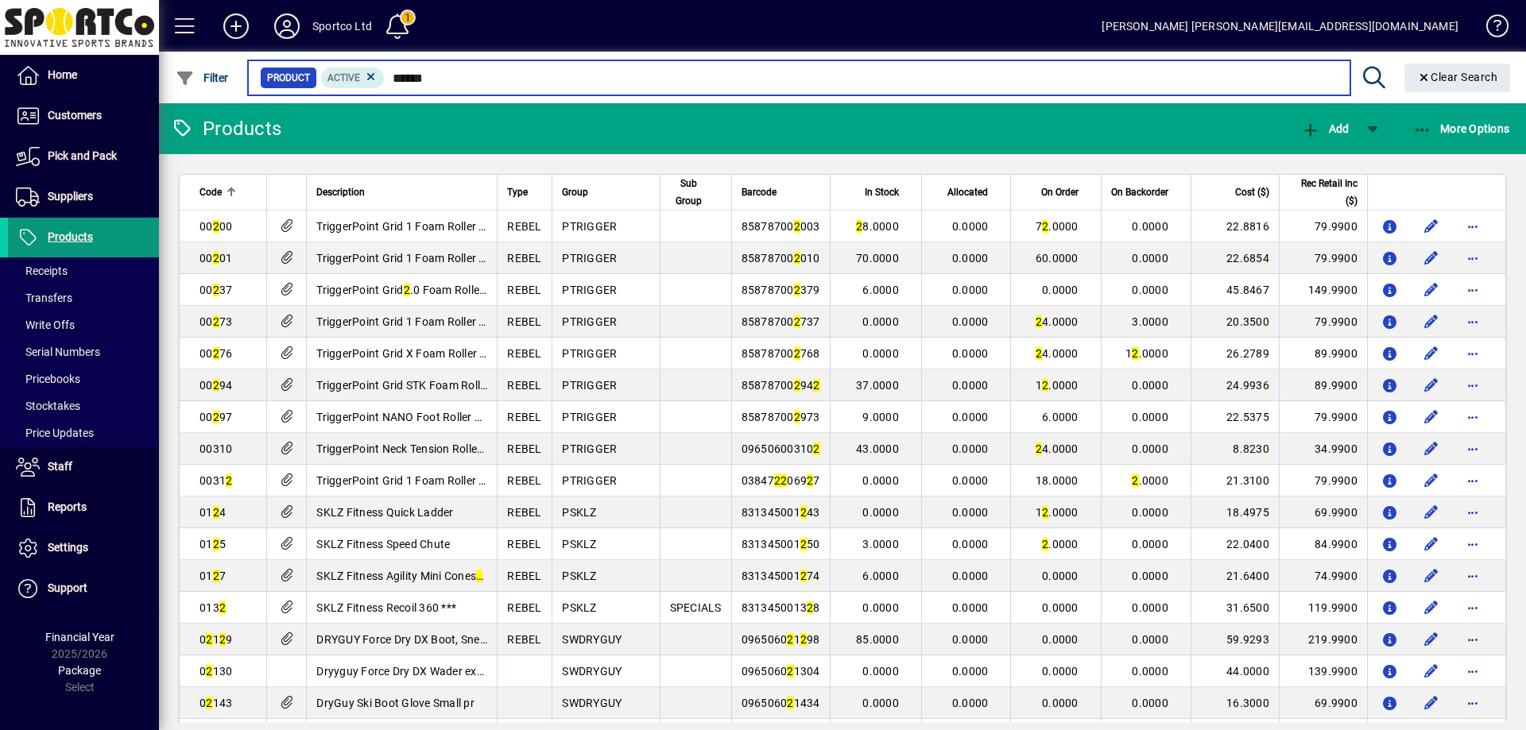
type input "*******"
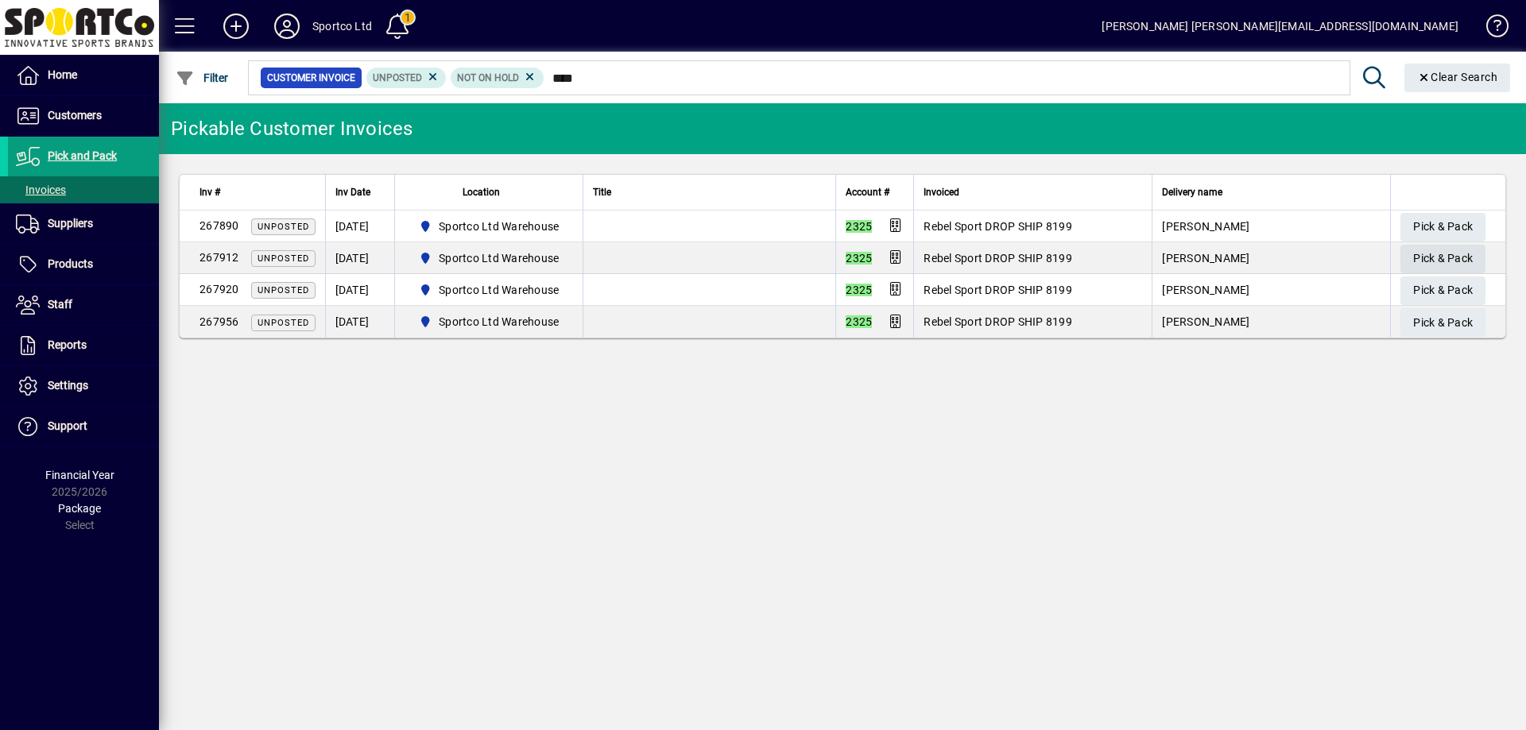
type input "****"
click at [1424, 257] on span "Pick & Pack" at bounding box center [1443, 259] width 60 height 26
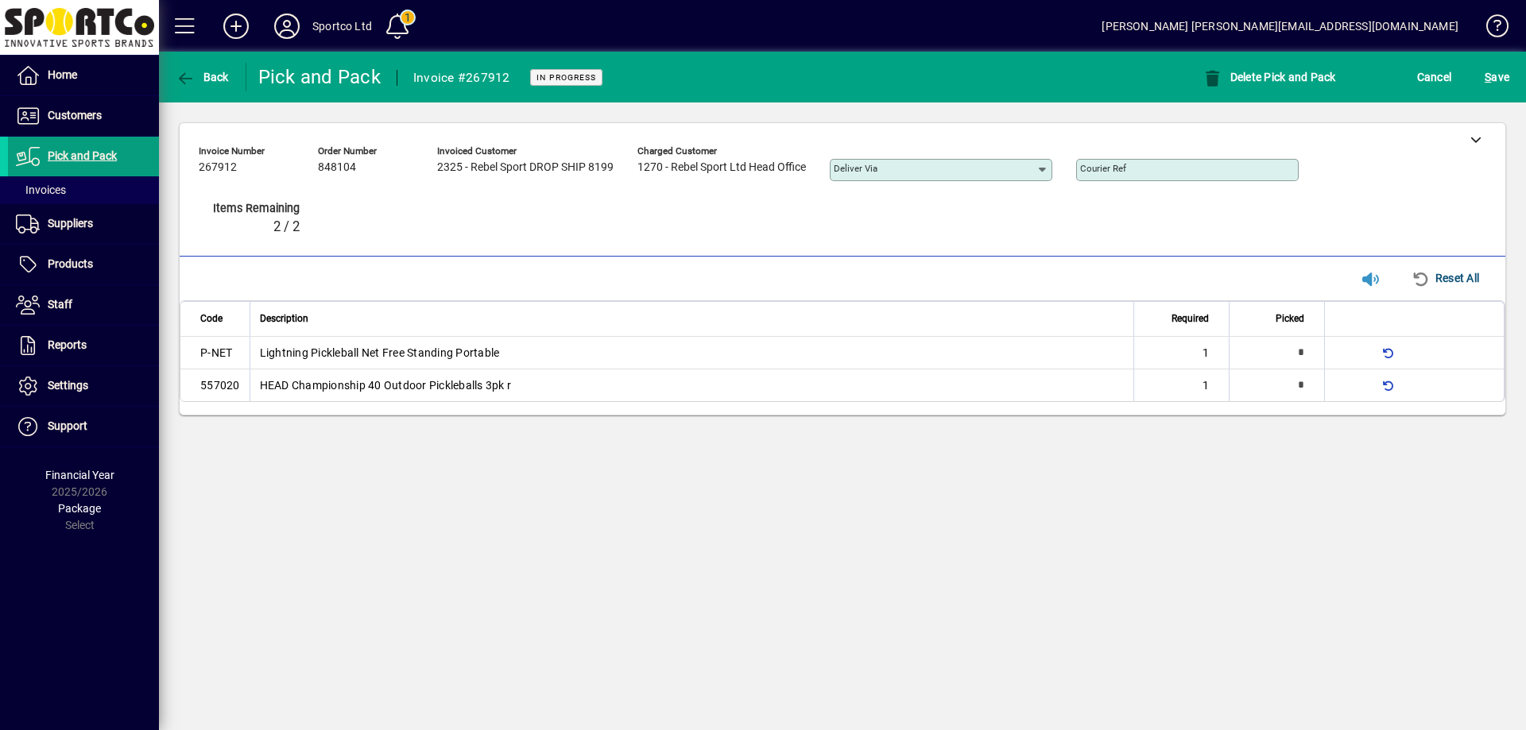
type input "*"
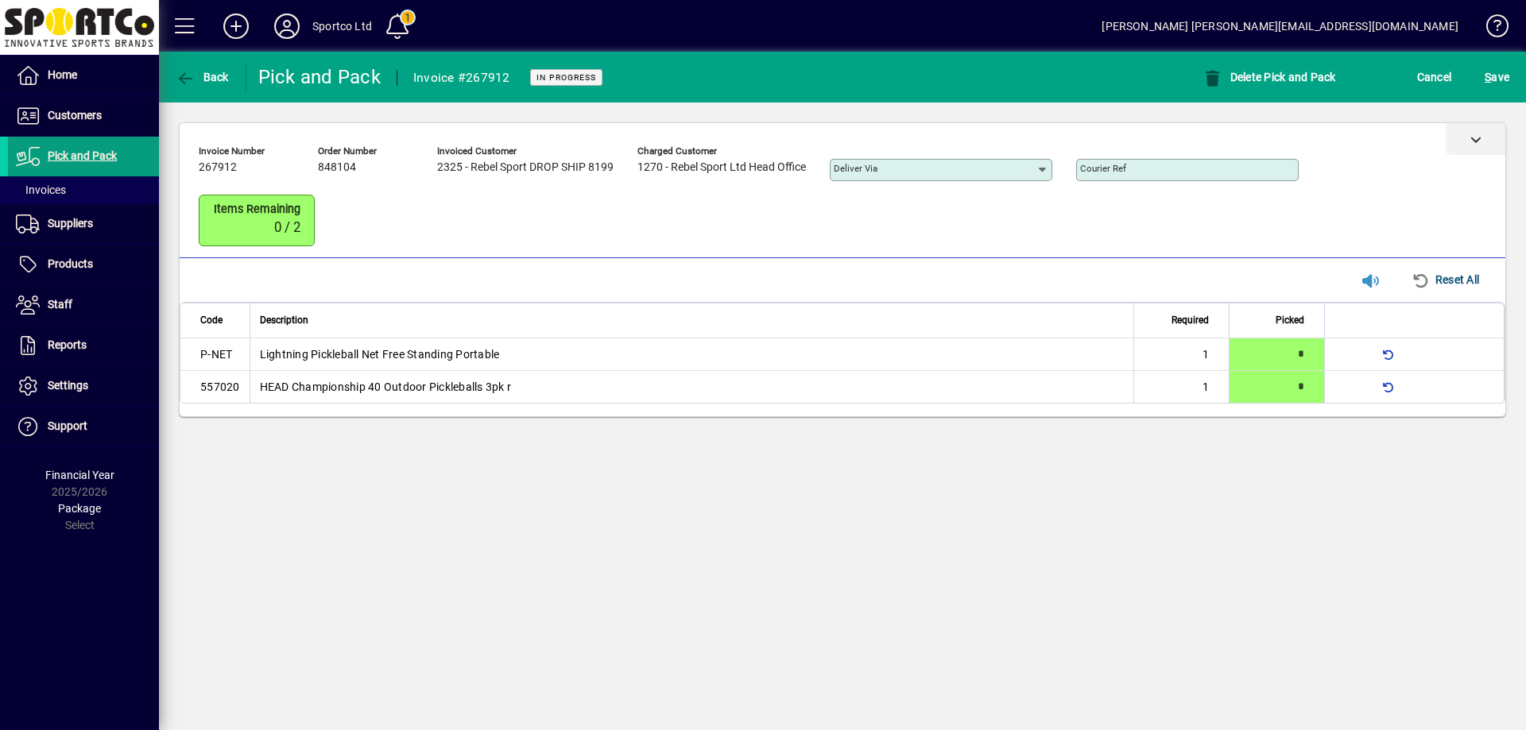
drag, startPoint x: 1481, startPoint y: 134, endPoint x: 1468, endPoint y: 128, distance: 14.9
click at [1481, 135] on div at bounding box center [1476, 139] width 60 height 32
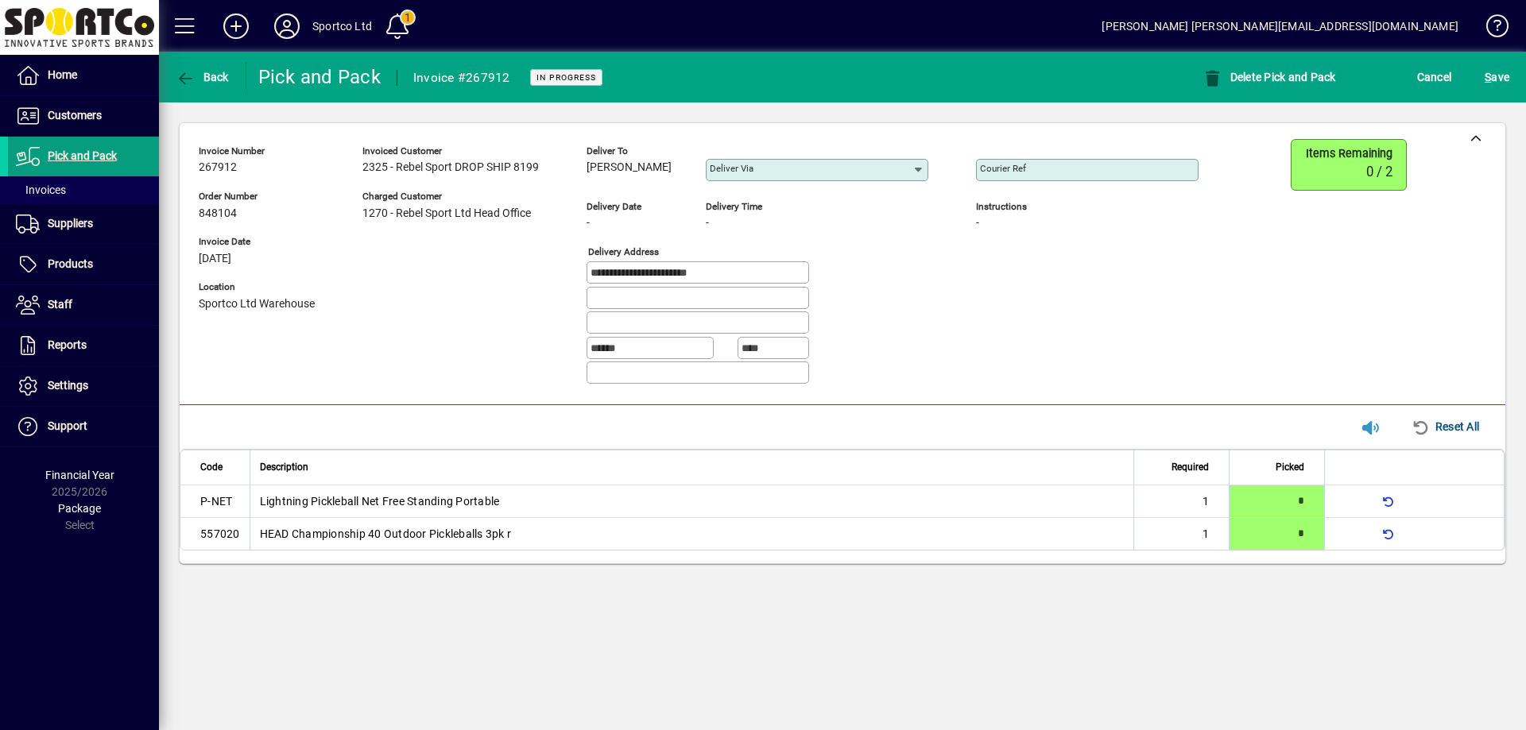
drag, startPoint x: 675, startPoint y: 163, endPoint x: 587, endPoint y: 186, distance: 91.2
click at [587, 186] on div "Deliver to [PERSON_NAME]" at bounding box center [633, 165] width 95 height 44
copy span "[PERSON_NAME]"
drag, startPoint x: 697, startPoint y: 269, endPoint x: 561, endPoint y: 299, distance: 139.0
click at [566, 292] on div "**********" at bounding box center [711, 268] width 1024 height 258
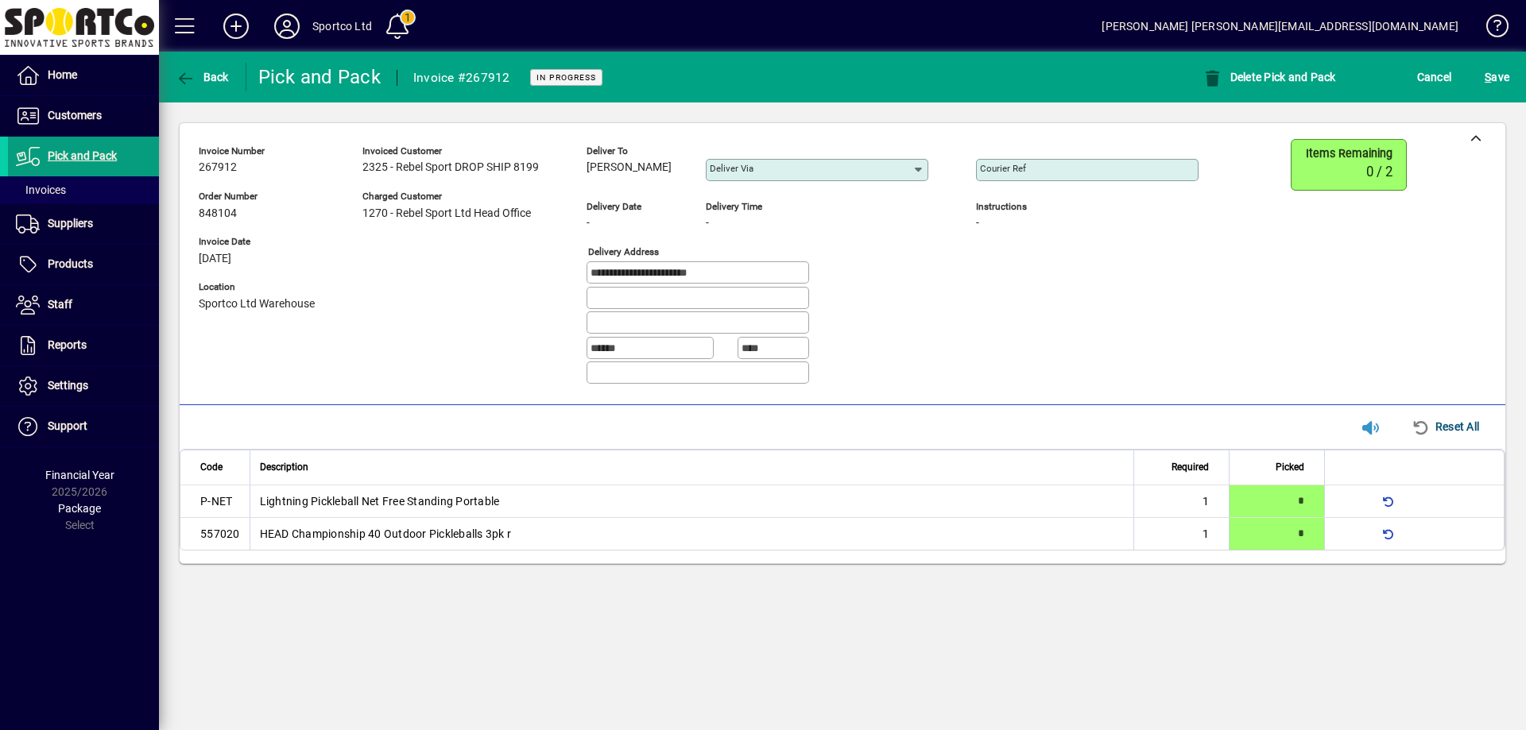
click at [1008, 165] on mat-label "Courier Ref" at bounding box center [1003, 168] width 46 height 11
click at [1008, 165] on input "Courier Ref" at bounding box center [1089, 170] width 218 height 13
paste input "**********"
type input "**********"
click at [1486, 77] on span "S" at bounding box center [1487, 77] width 6 height 13
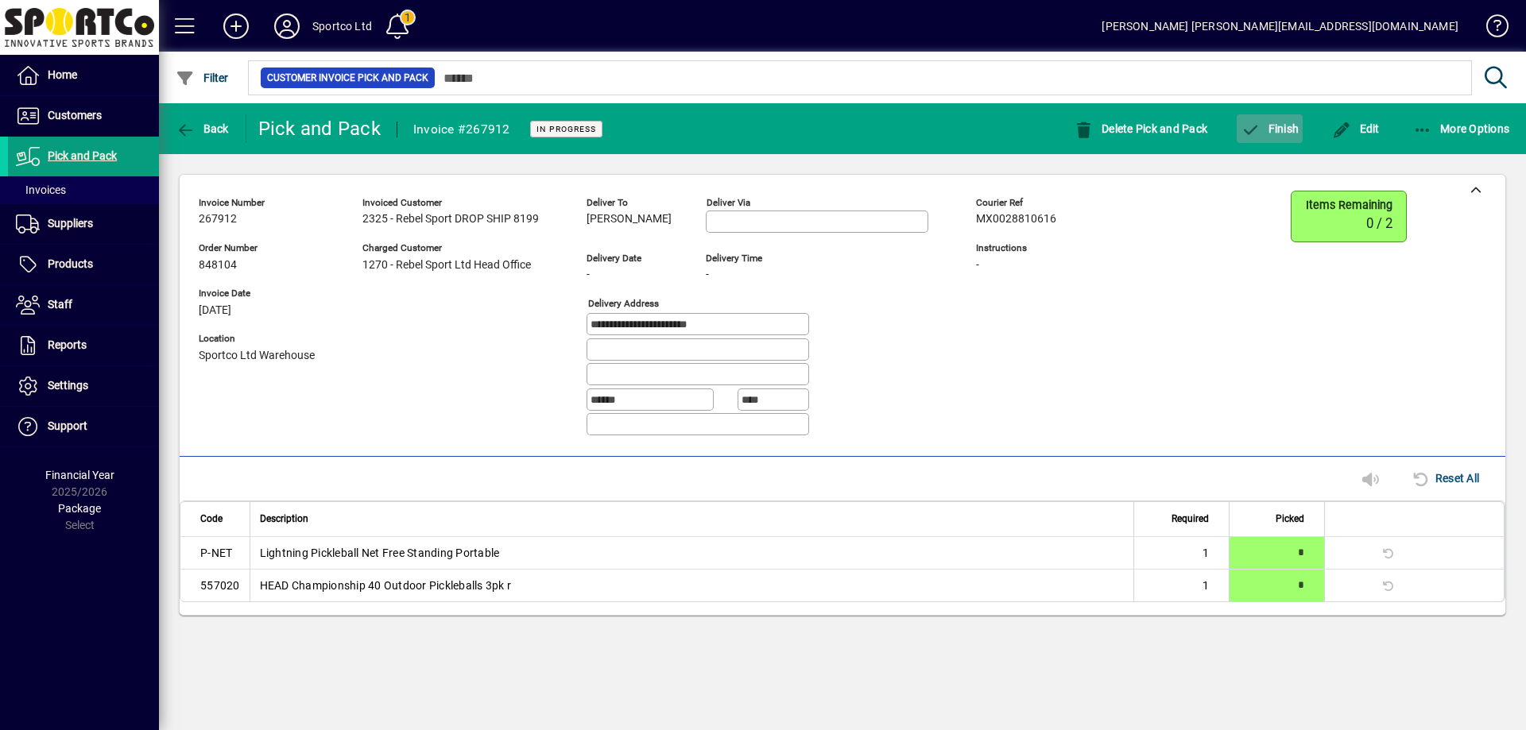
click at [1276, 124] on span "Finish" at bounding box center [1270, 128] width 58 height 13
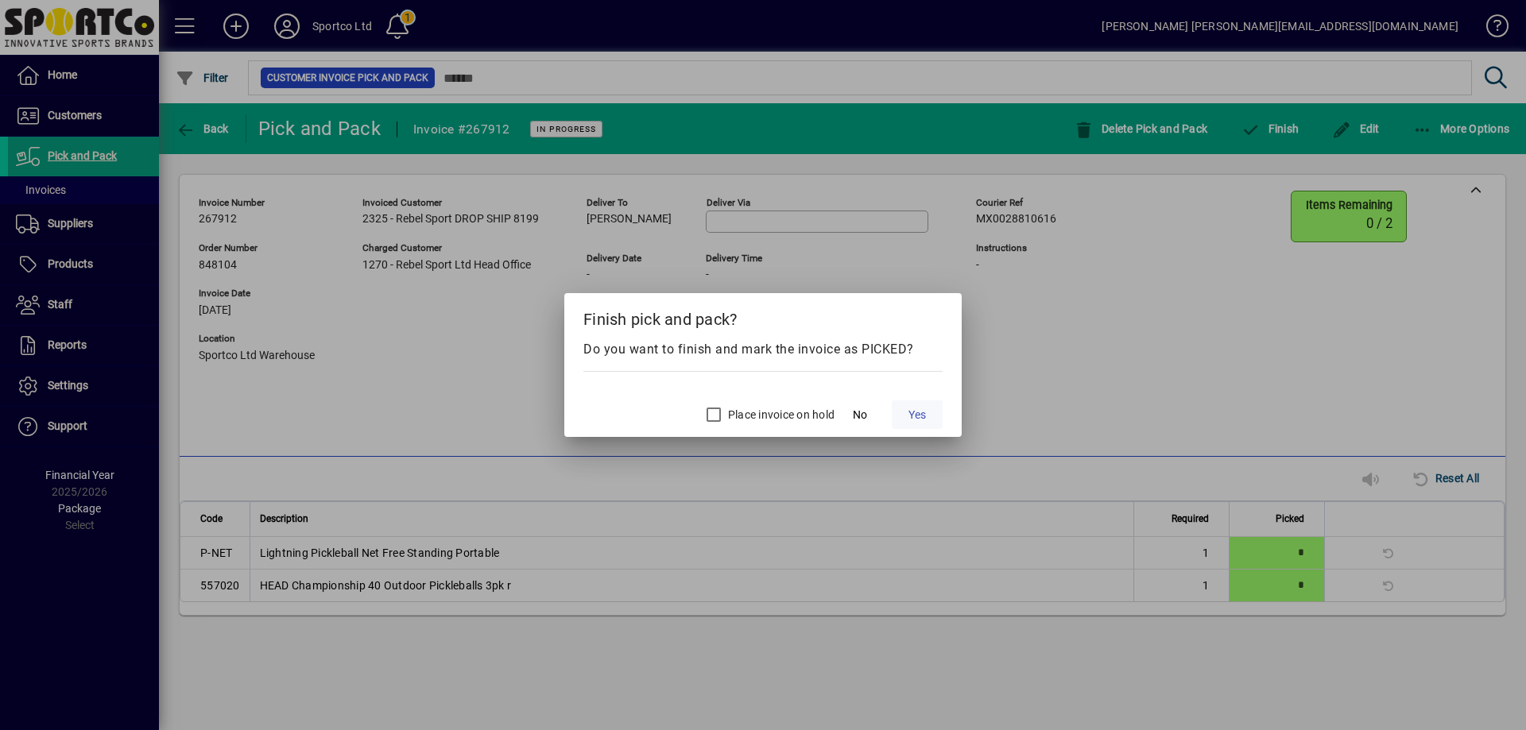
click at [903, 416] on span at bounding box center [917, 415] width 51 height 38
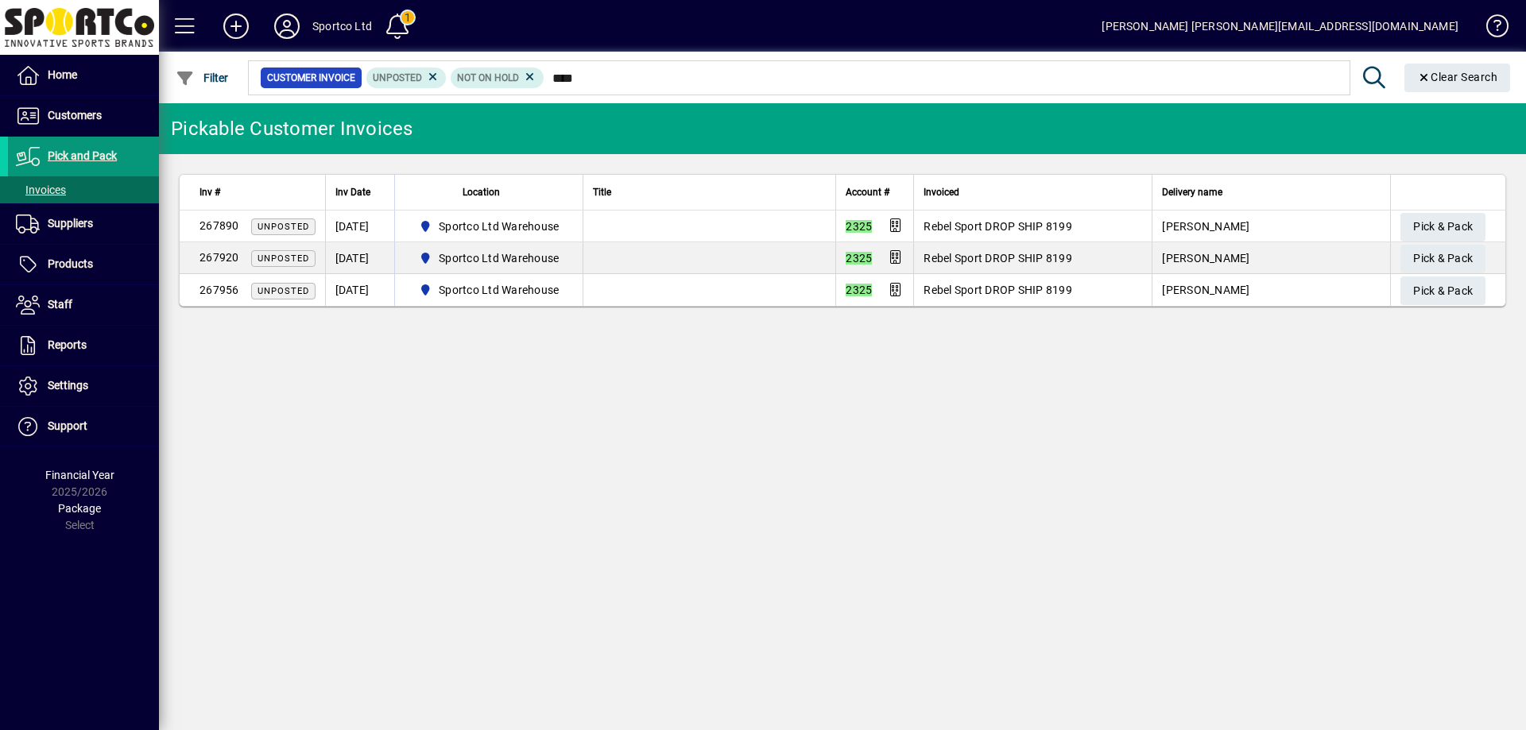
type input "****"
click at [87, 153] on span "Pick and Pack" at bounding box center [82, 155] width 69 height 13
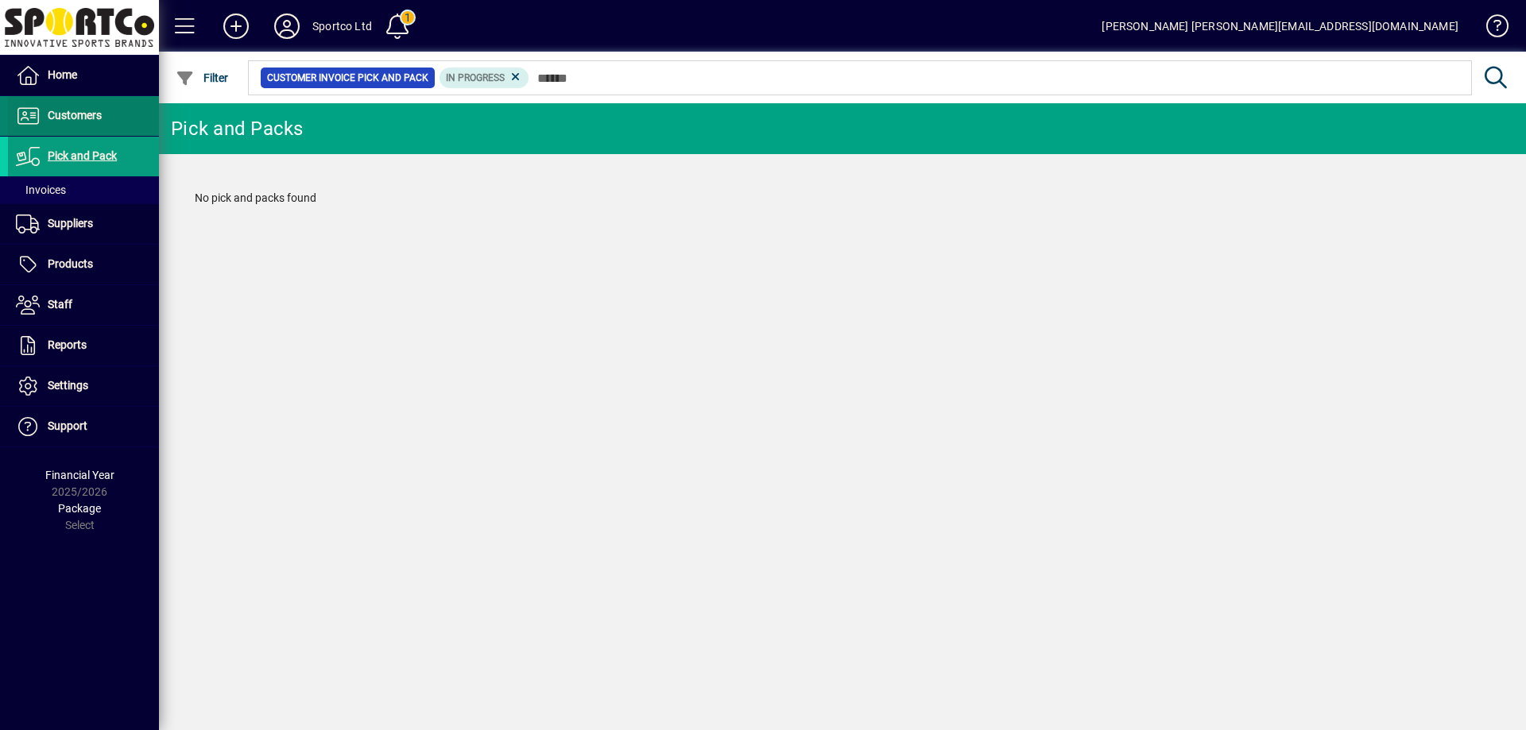
click at [68, 123] on span "Customers" at bounding box center [55, 115] width 94 height 19
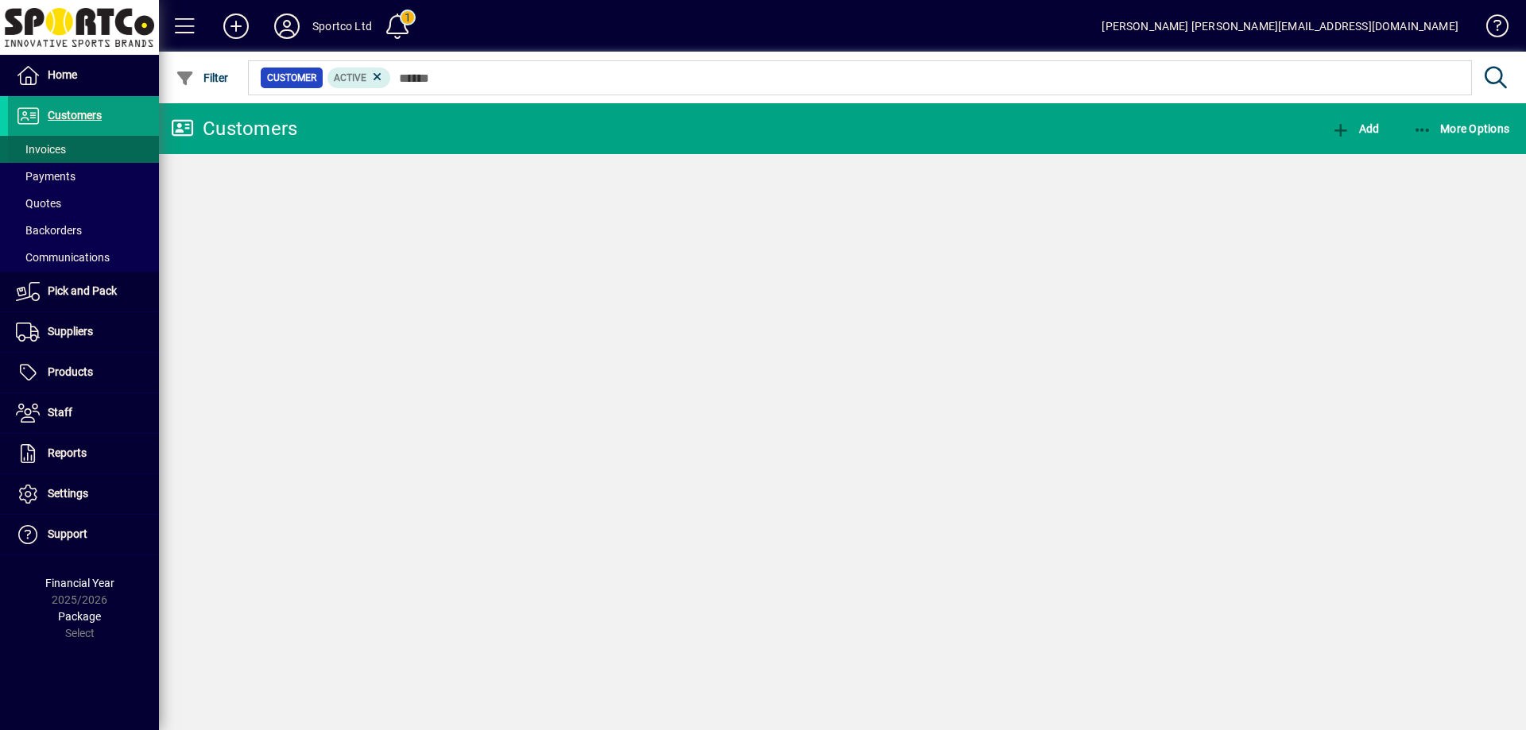
click at [51, 149] on span "Invoices" at bounding box center [41, 149] width 50 height 13
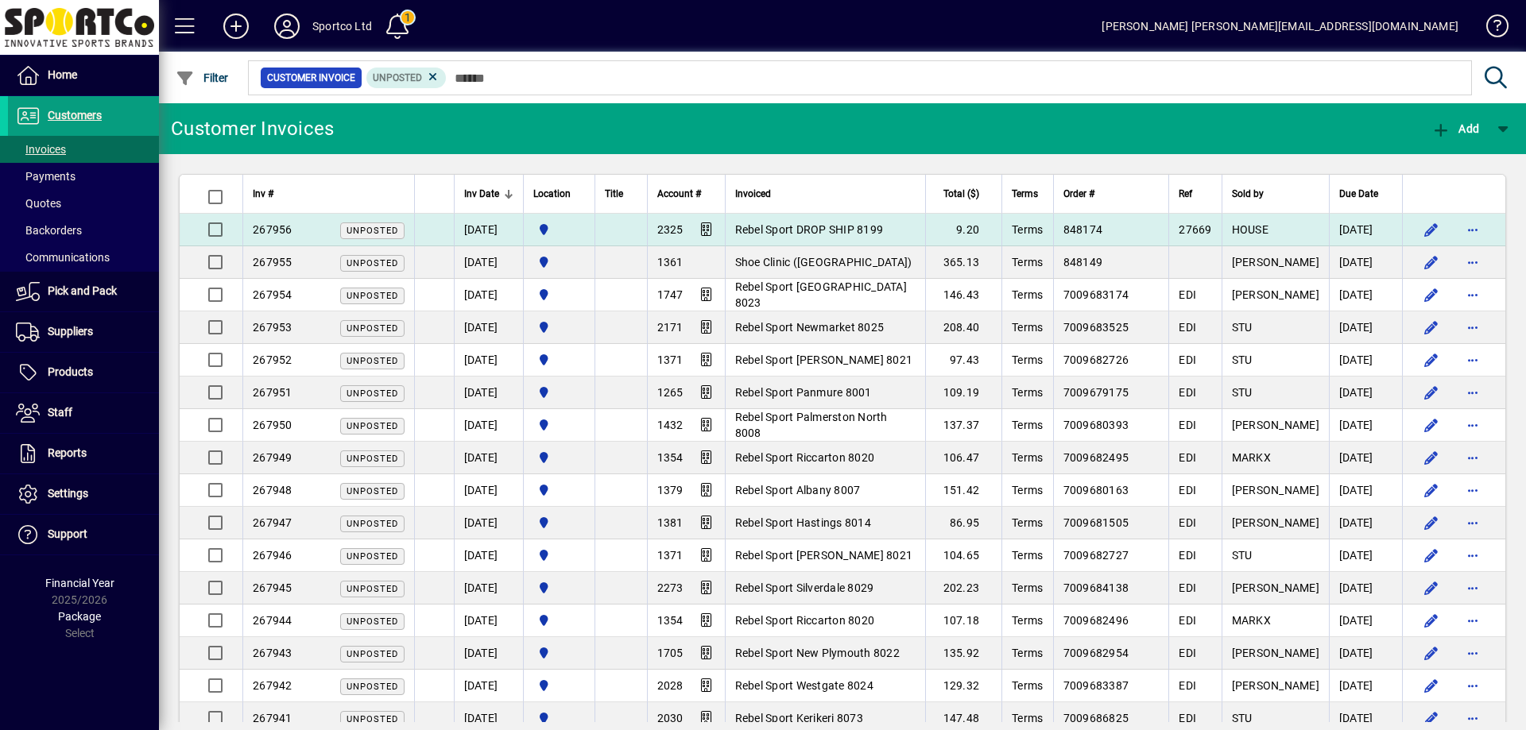
click at [801, 227] on span "Rebel Sport DROP SHIP 8199" at bounding box center [809, 229] width 149 height 13
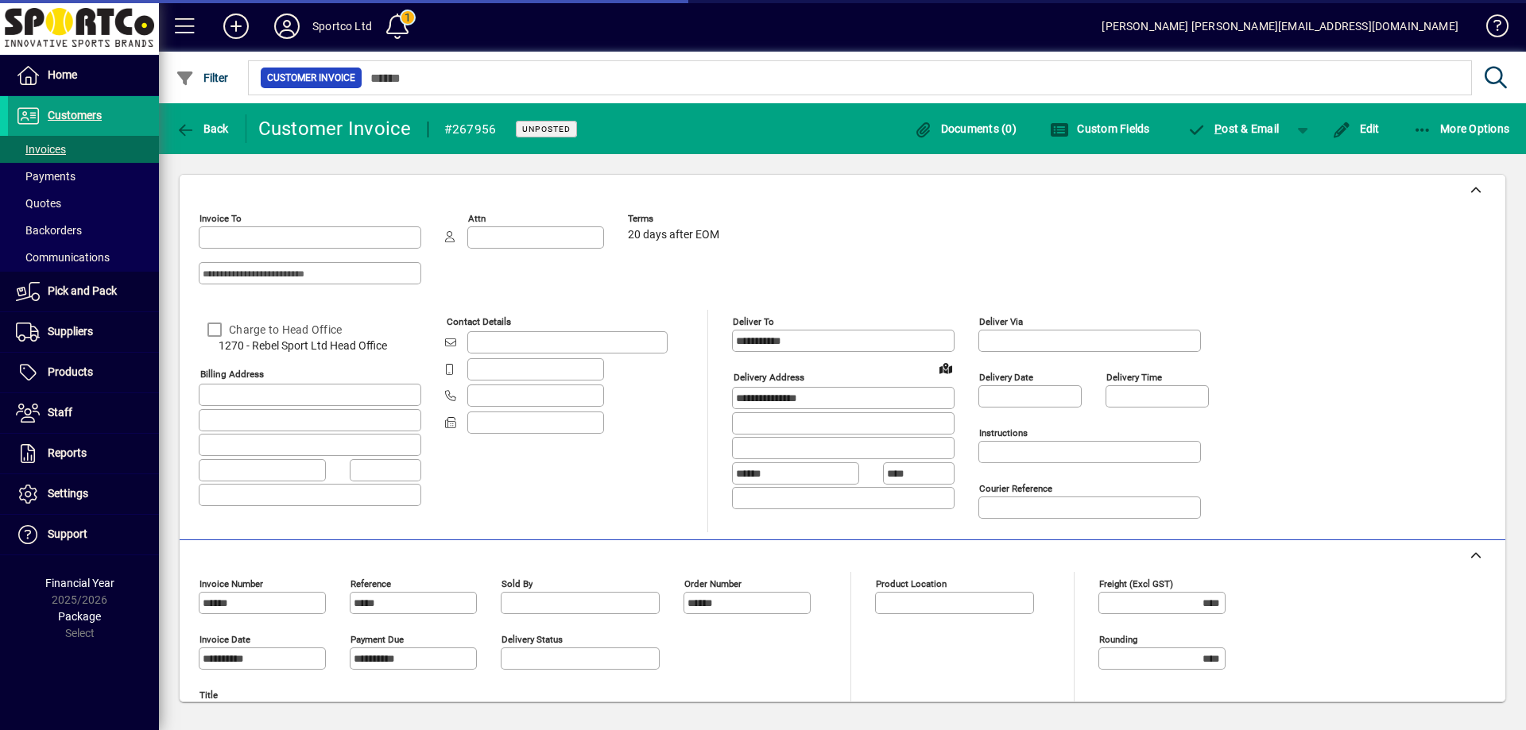
type input "**********"
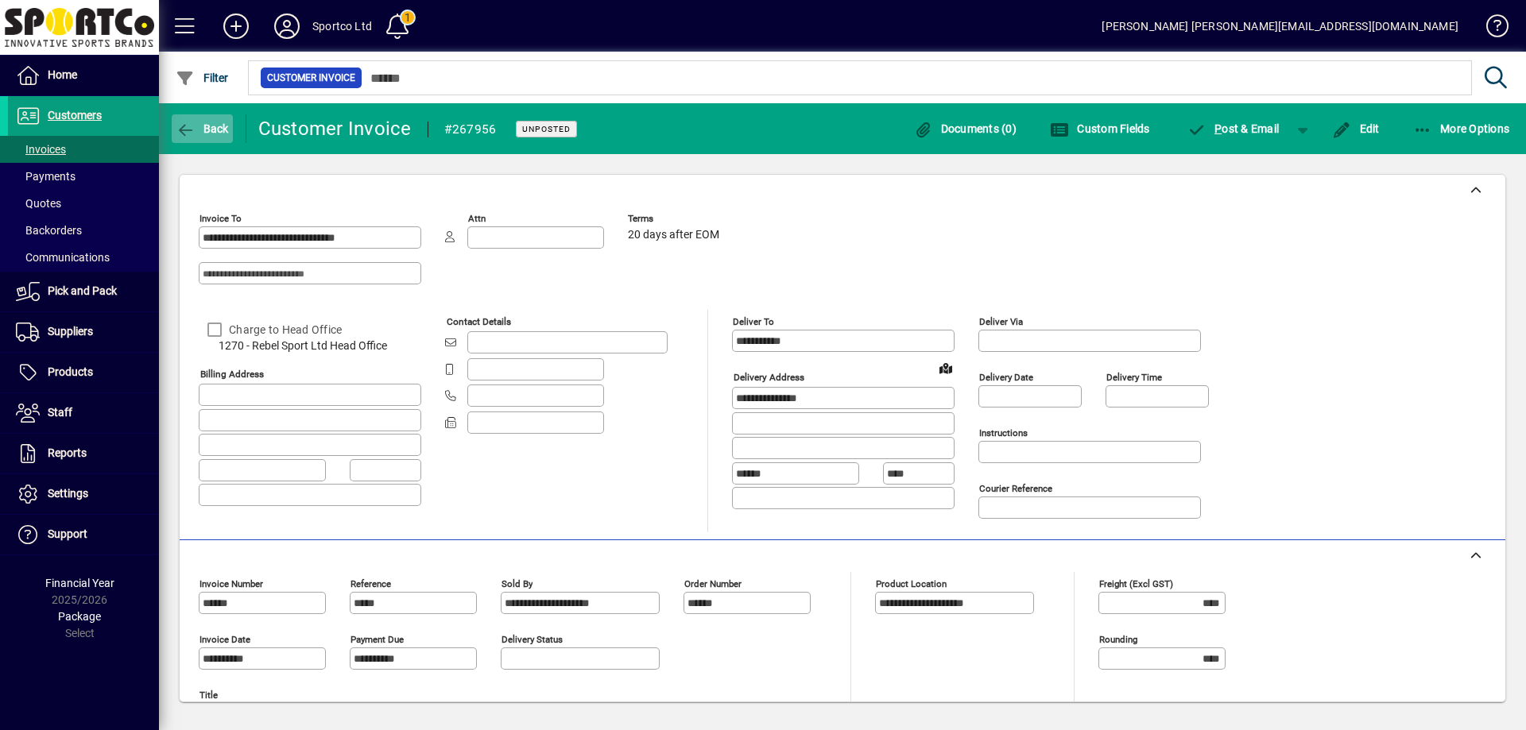
click at [193, 137] on span "button" at bounding box center [202, 129] width 61 height 38
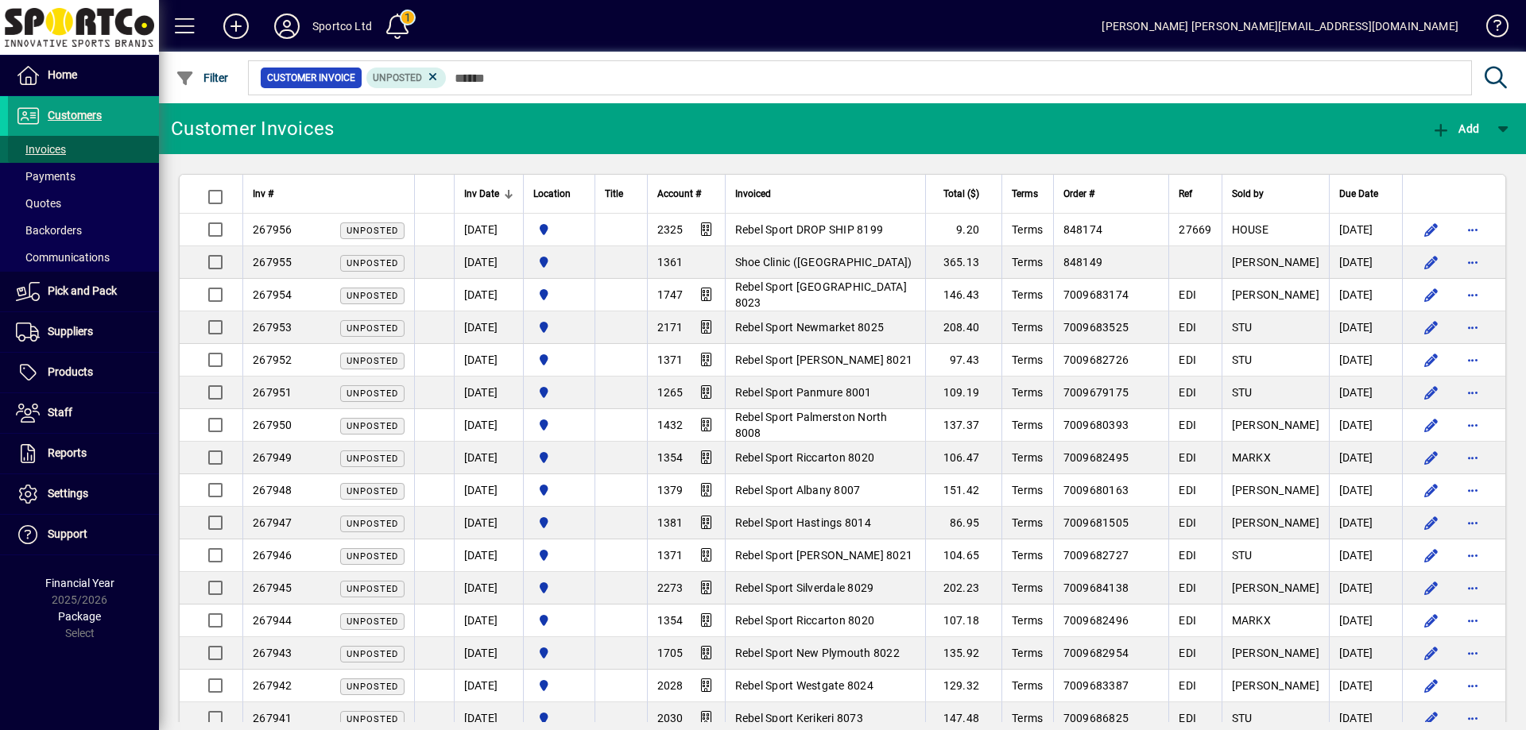
click at [35, 147] on span "Invoices" at bounding box center [41, 149] width 50 height 13
click at [83, 104] on span at bounding box center [83, 116] width 151 height 38
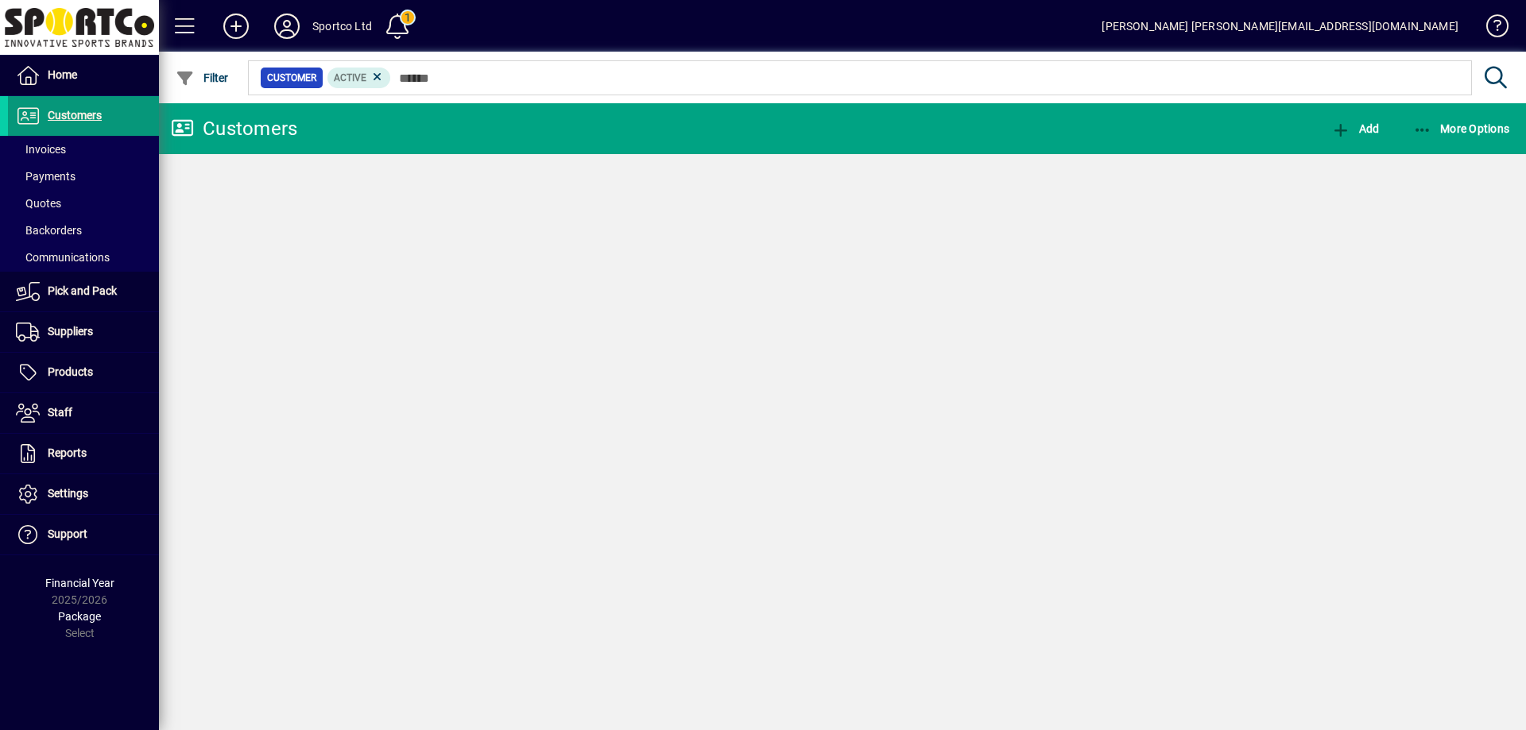
click at [79, 110] on span "Customers" at bounding box center [75, 115] width 54 height 13
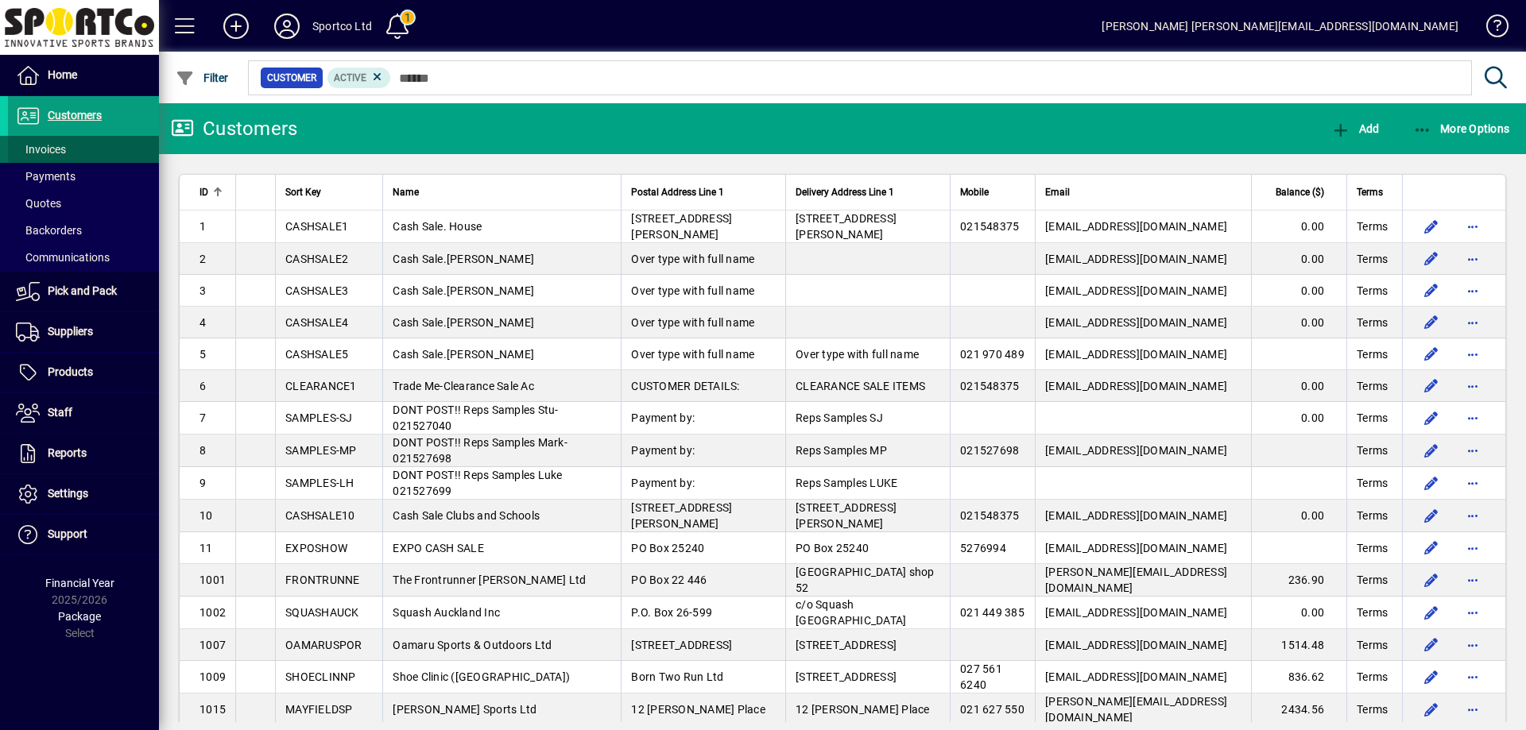
click at [48, 151] on span "Invoices" at bounding box center [41, 149] width 50 height 13
